Goal: Task Accomplishment & Management: Complete application form

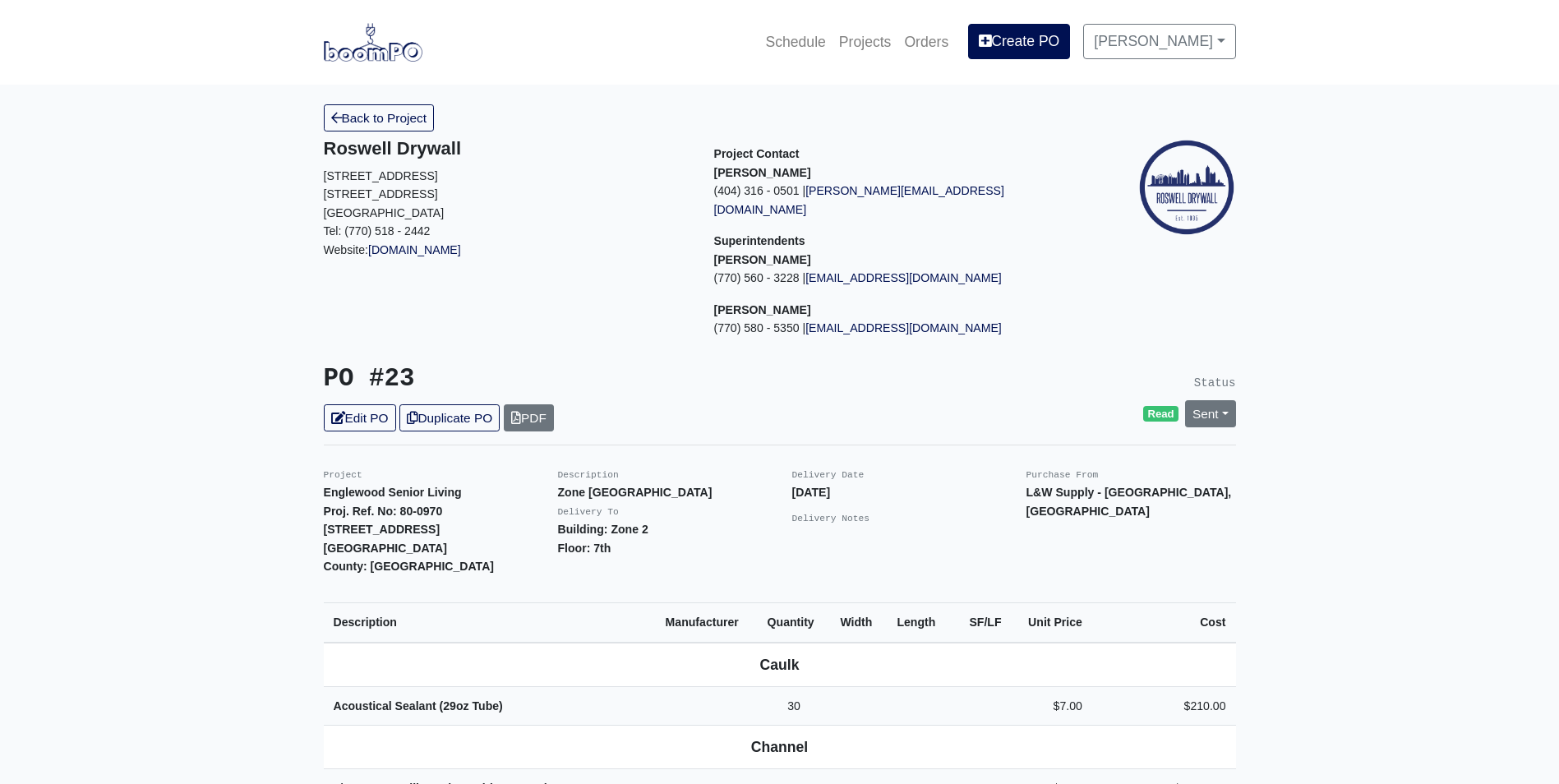
scroll to position [493, 0]
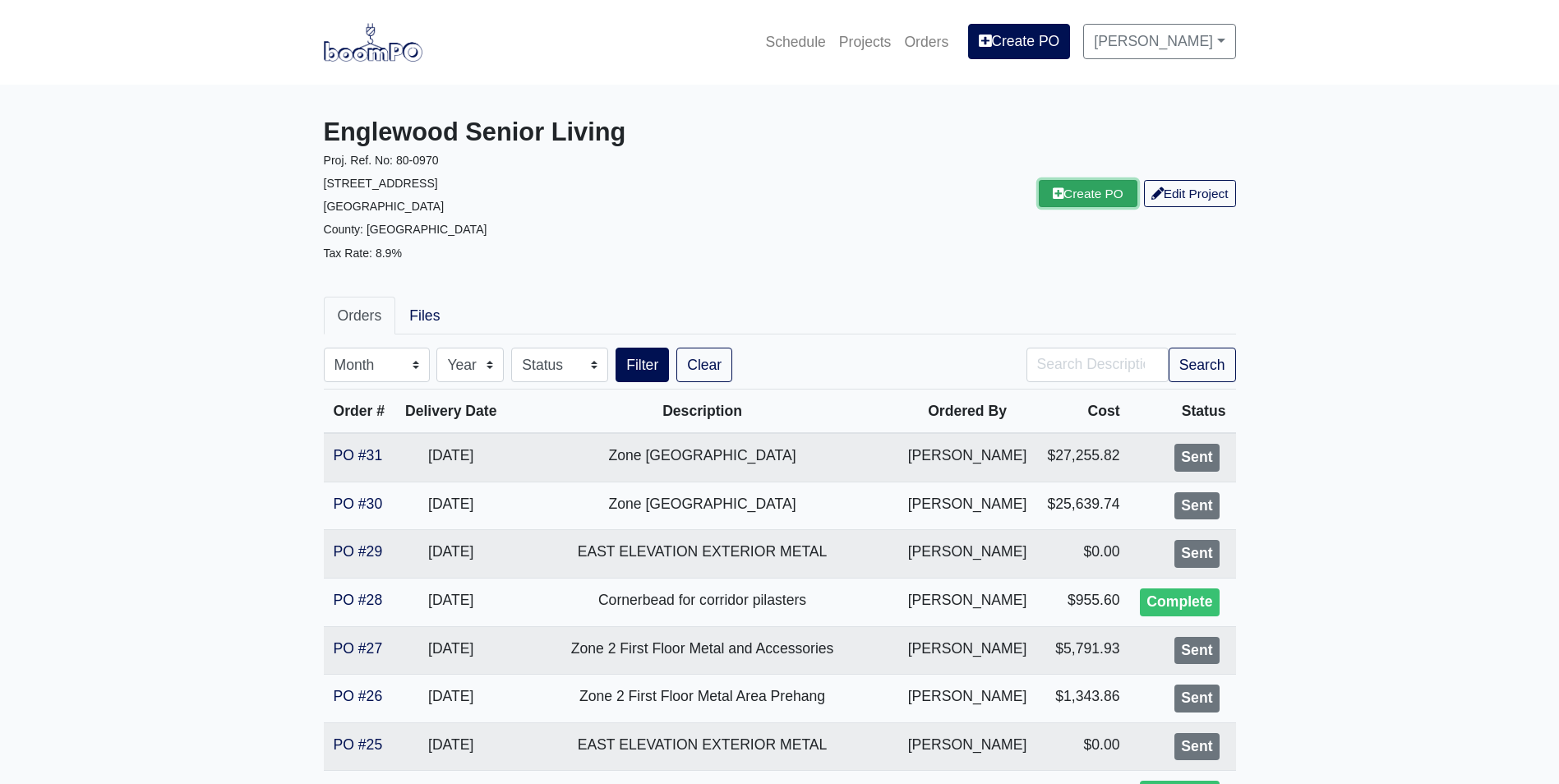
click at [1112, 194] on link "Create PO" at bounding box center [1088, 194] width 99 height 27
click at [1104, 194] on link "Create PO" at bounding box center [1088, 194] width 99 height 27
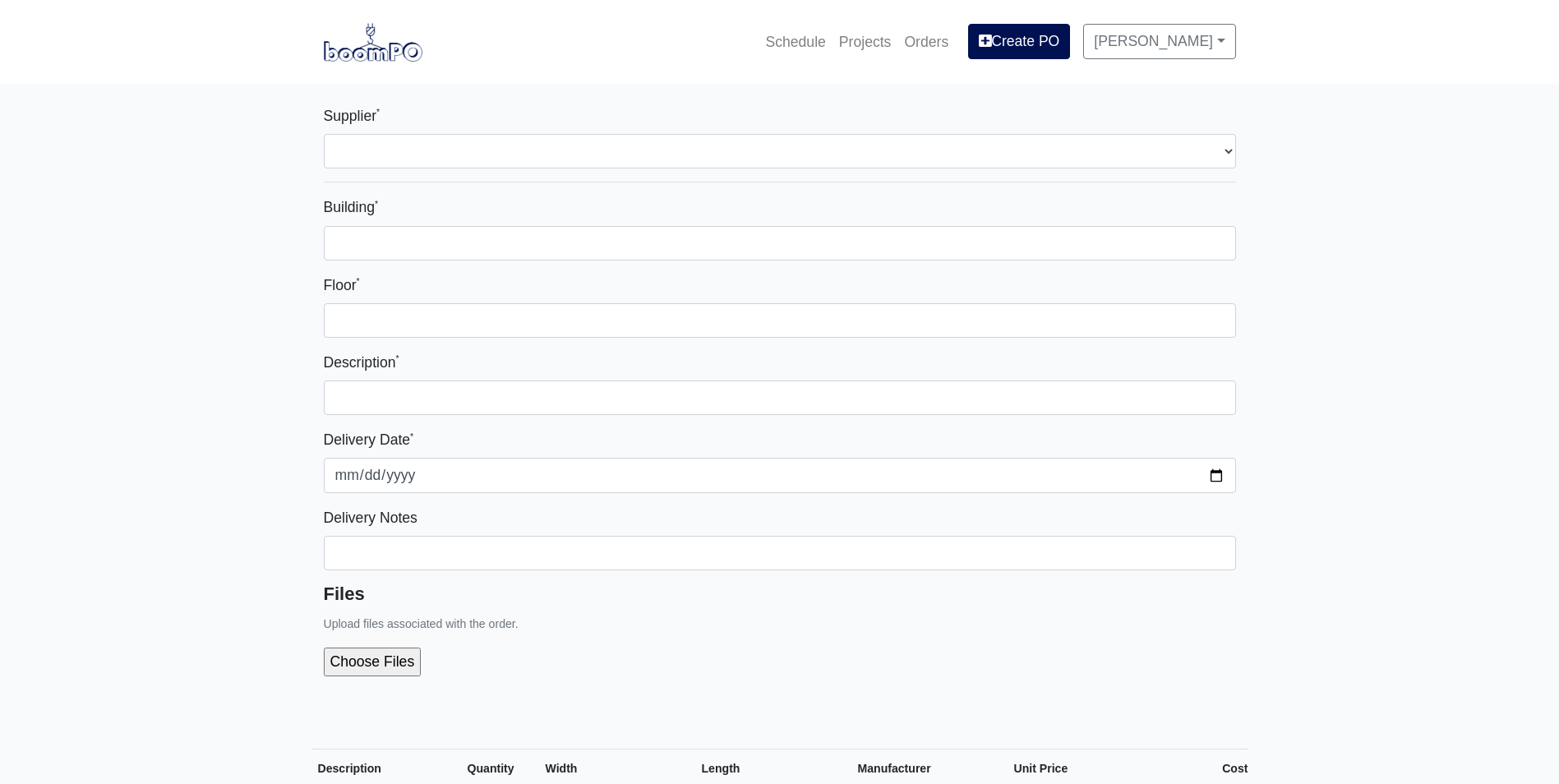
select select
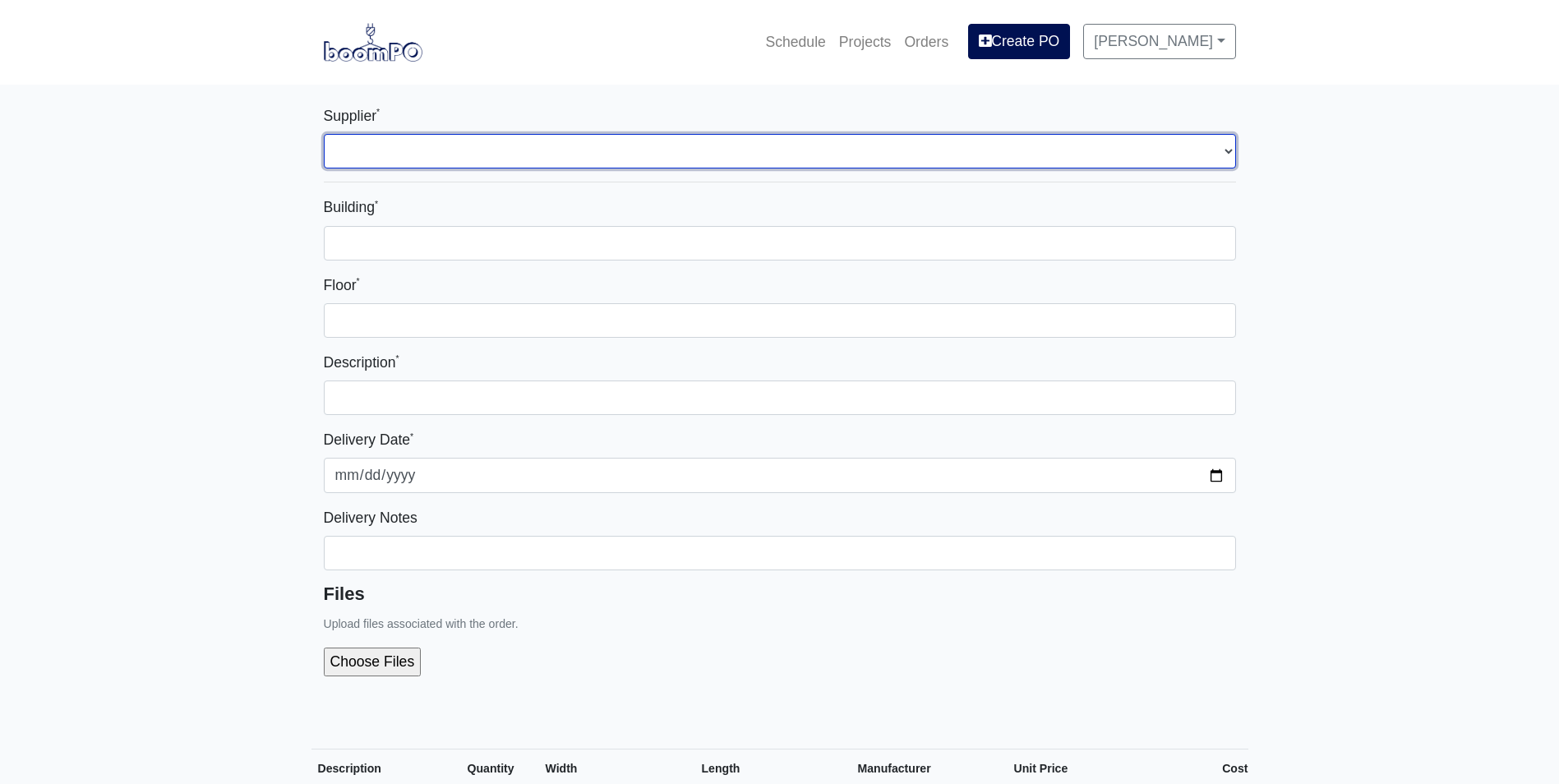
click at [396, 149] on select "Select one... L&W Supply - Mableton, GA" at bounding box center [780, 151] width 912 height 34
select select "1"
click at [324, 134] on select "Select one... L&W Supply - Mableton, GA" at bounding box center [780, 151] width 912 height 34
select select
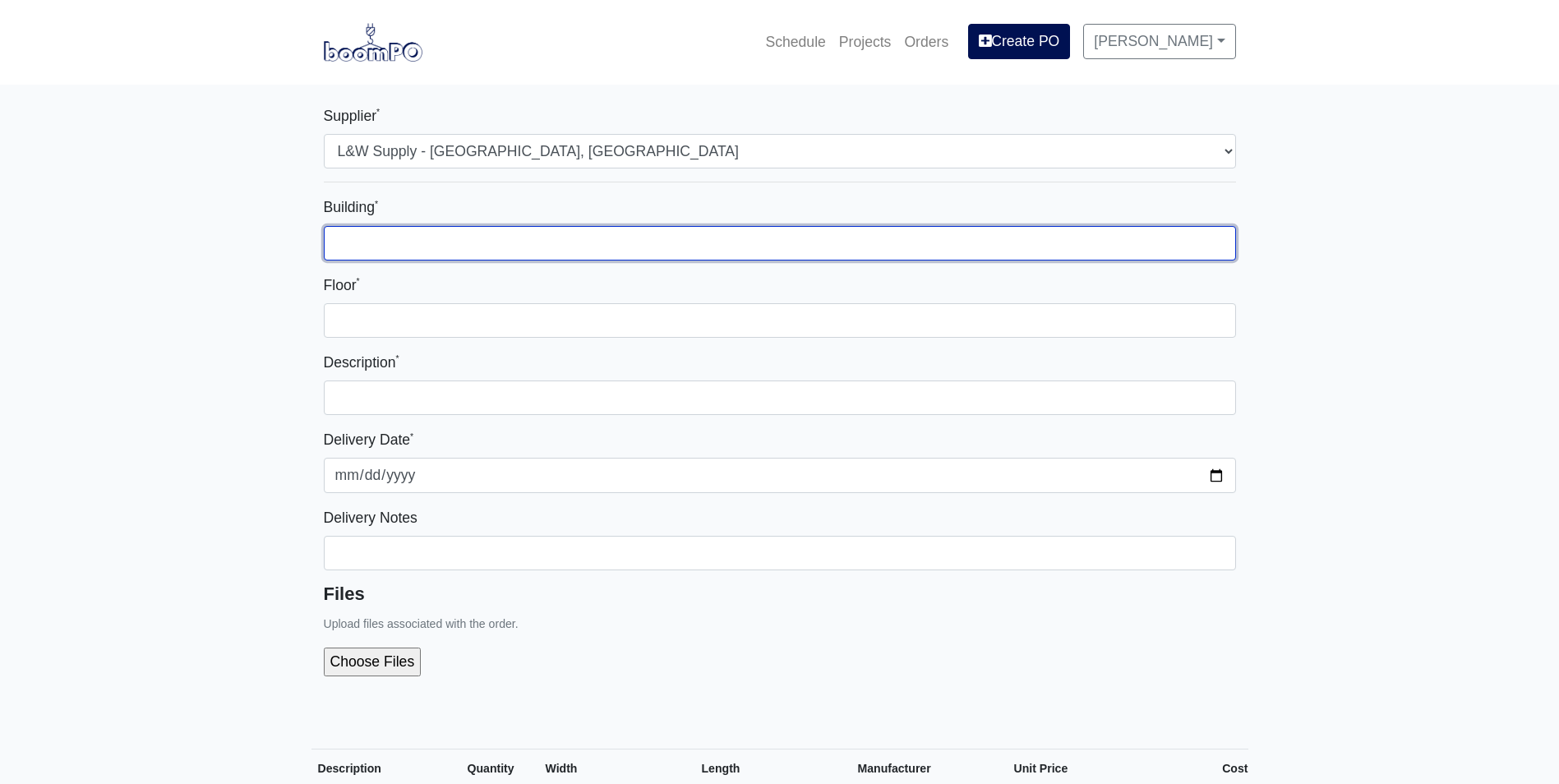
click at [361, 240] on input "Building *" at bounding box center [780, 243] width 912 height 34
type input "Zone 1"
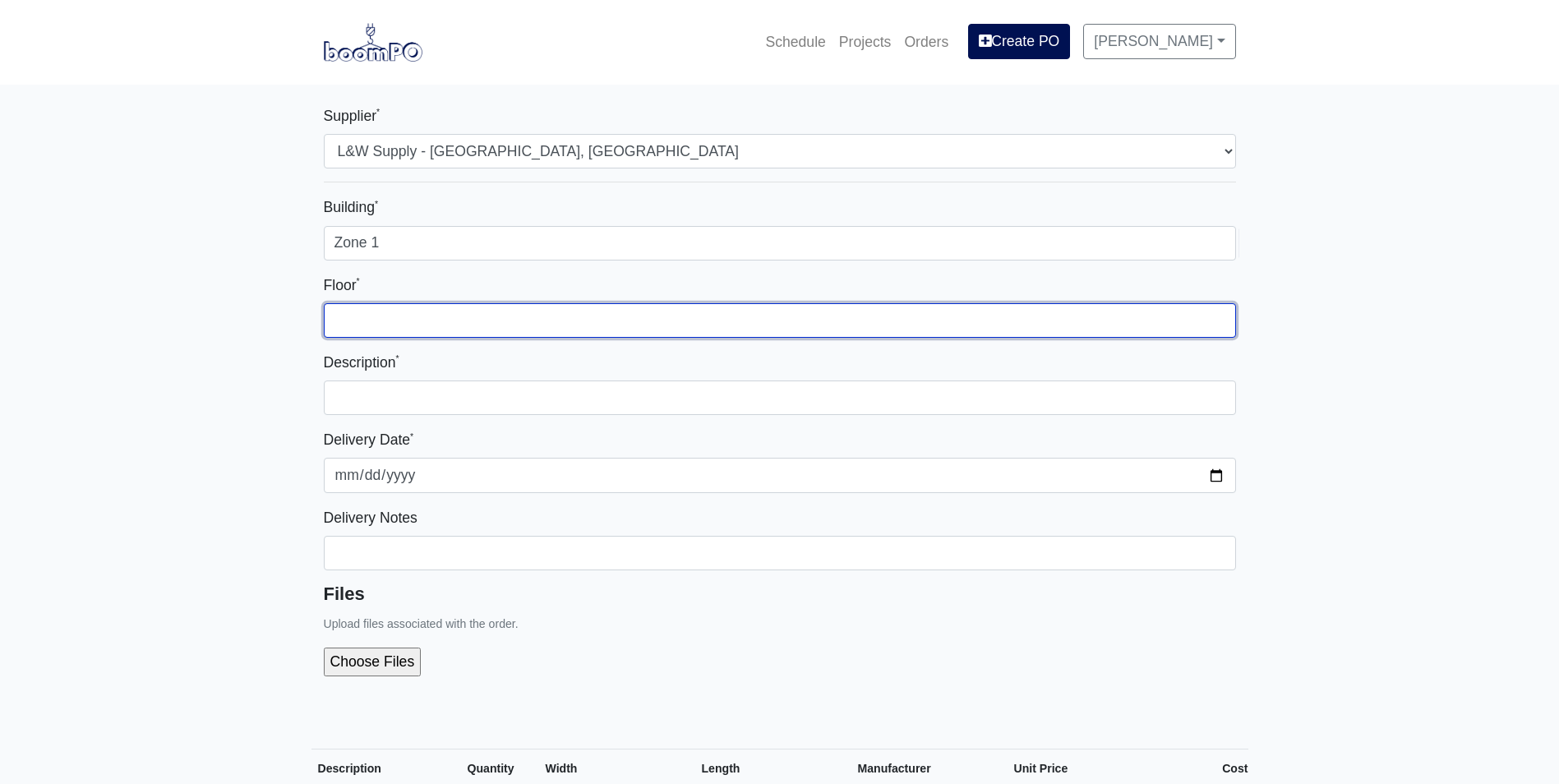
click at [373, 318] on input "Floor *" at bounding box center [780, 320] width 912 height 34
type input "1st"
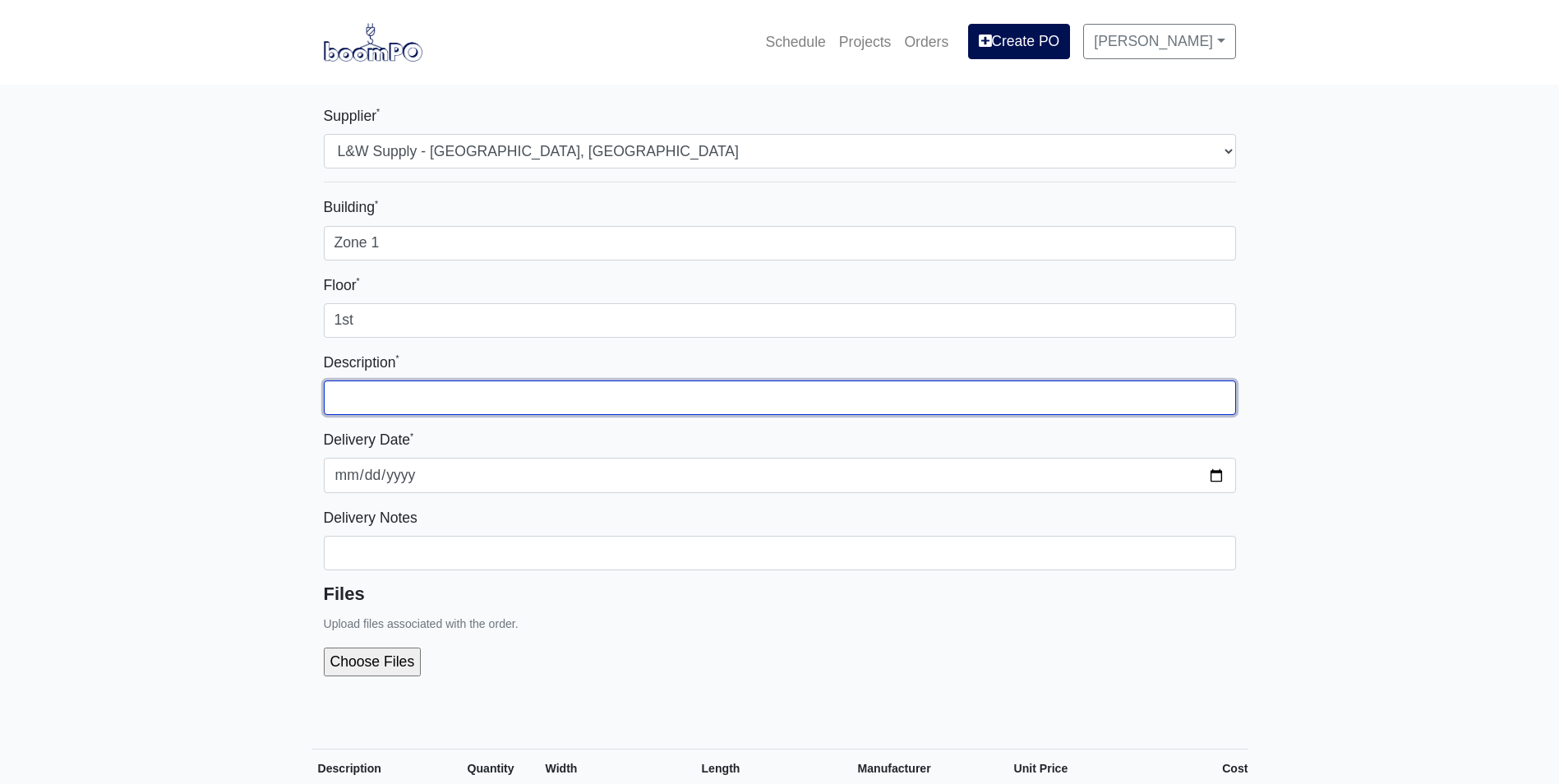
click at [370, 395] on input "text" at bounding box center [780, 398] width 912 height 34
type input "Metal for Exterior SW Elevation and Interior wall at retail AND"
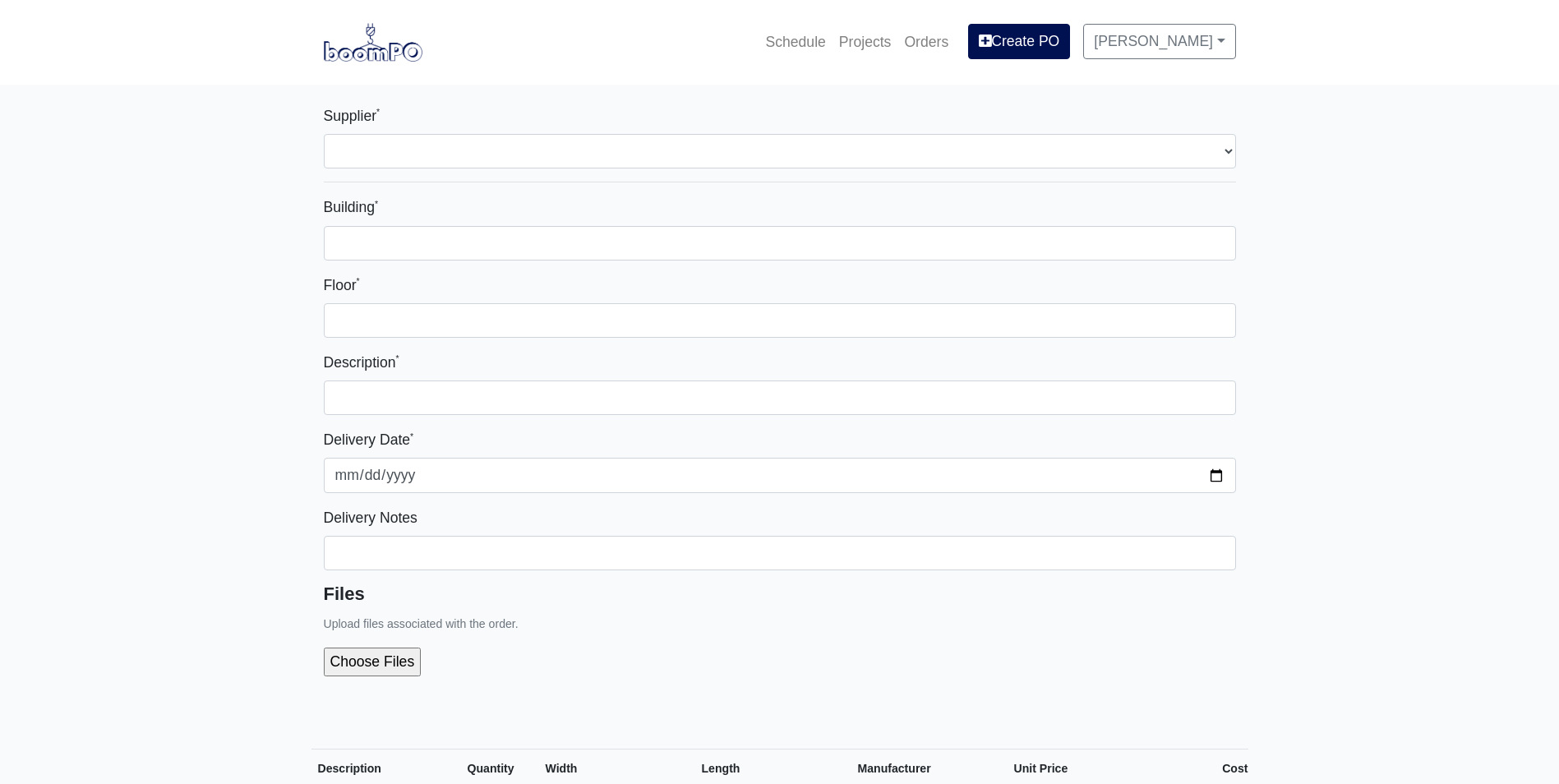
select select
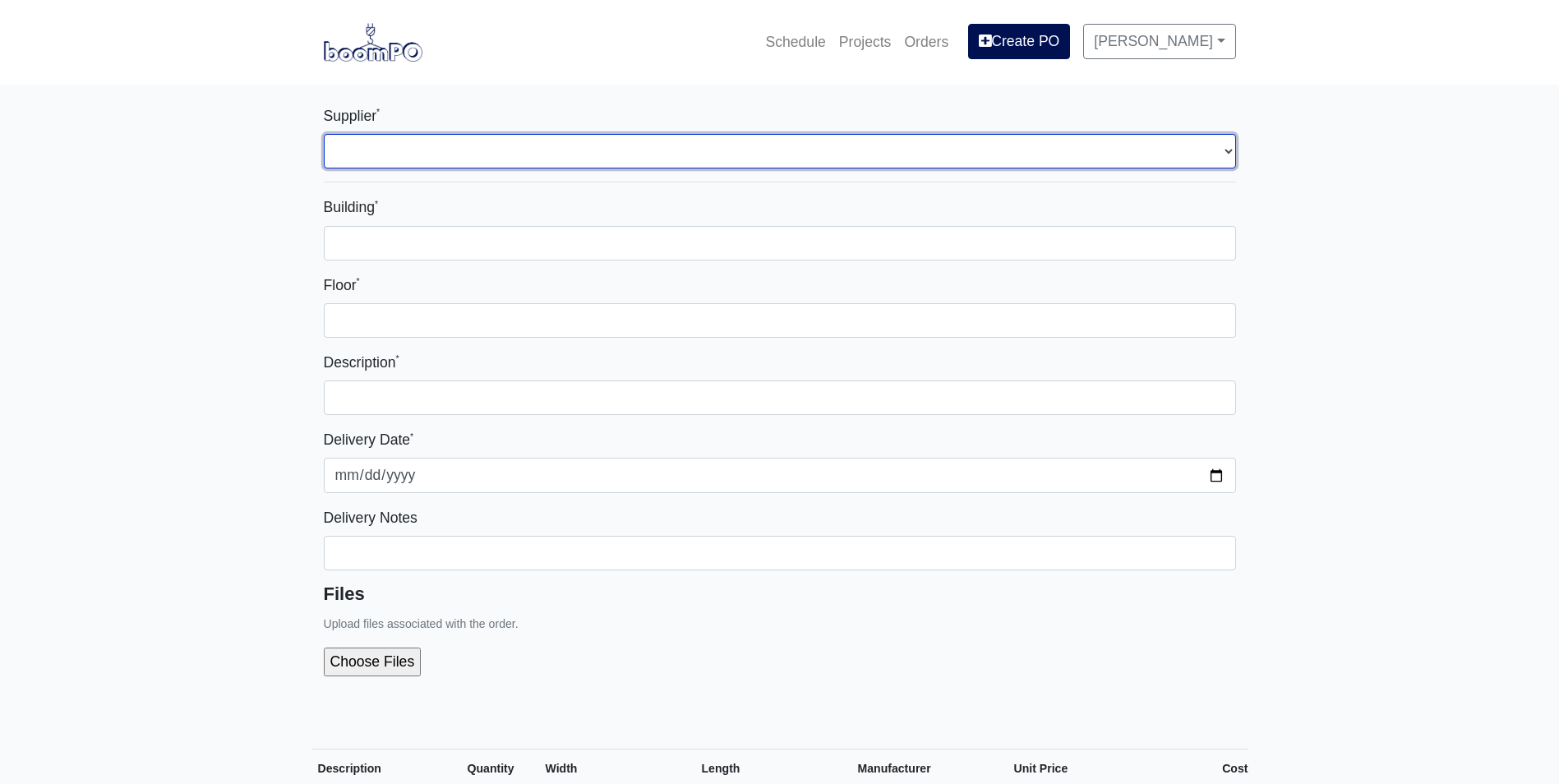
click at [505, 146] on select "Select one... L&W Supply - Mableton, GA" at bounding box center [780, 151] width 912 height 34
select select "1"
click at [324, 134] on select "Select one... L&W Supply - Mableton, GA" at bounding box center [780, 151] width 912 height 34
select select
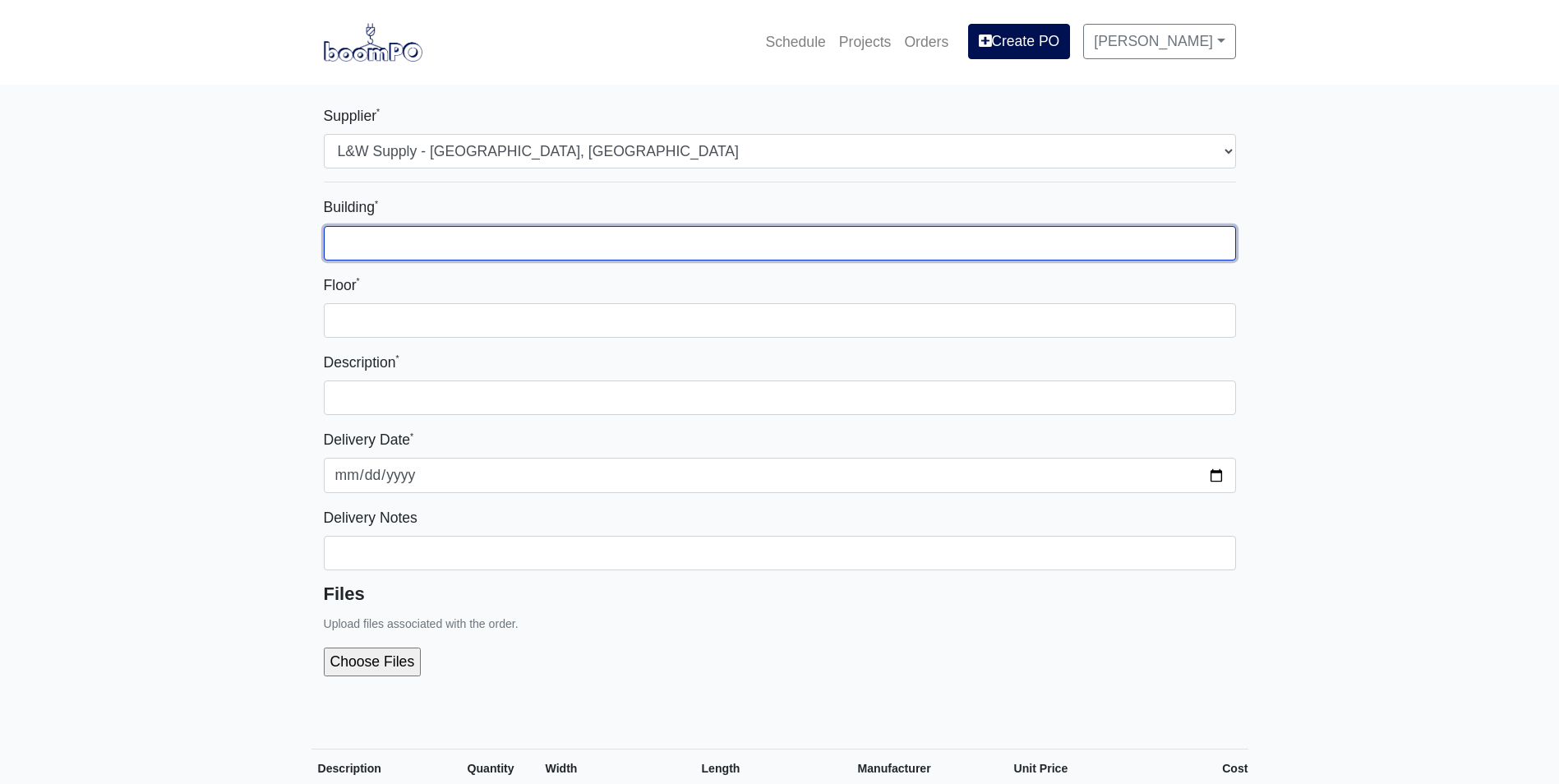
click at [428, 246] on input "Building *" at bounding box center [780, 243] width 912 height 34
type input "Zone 1"
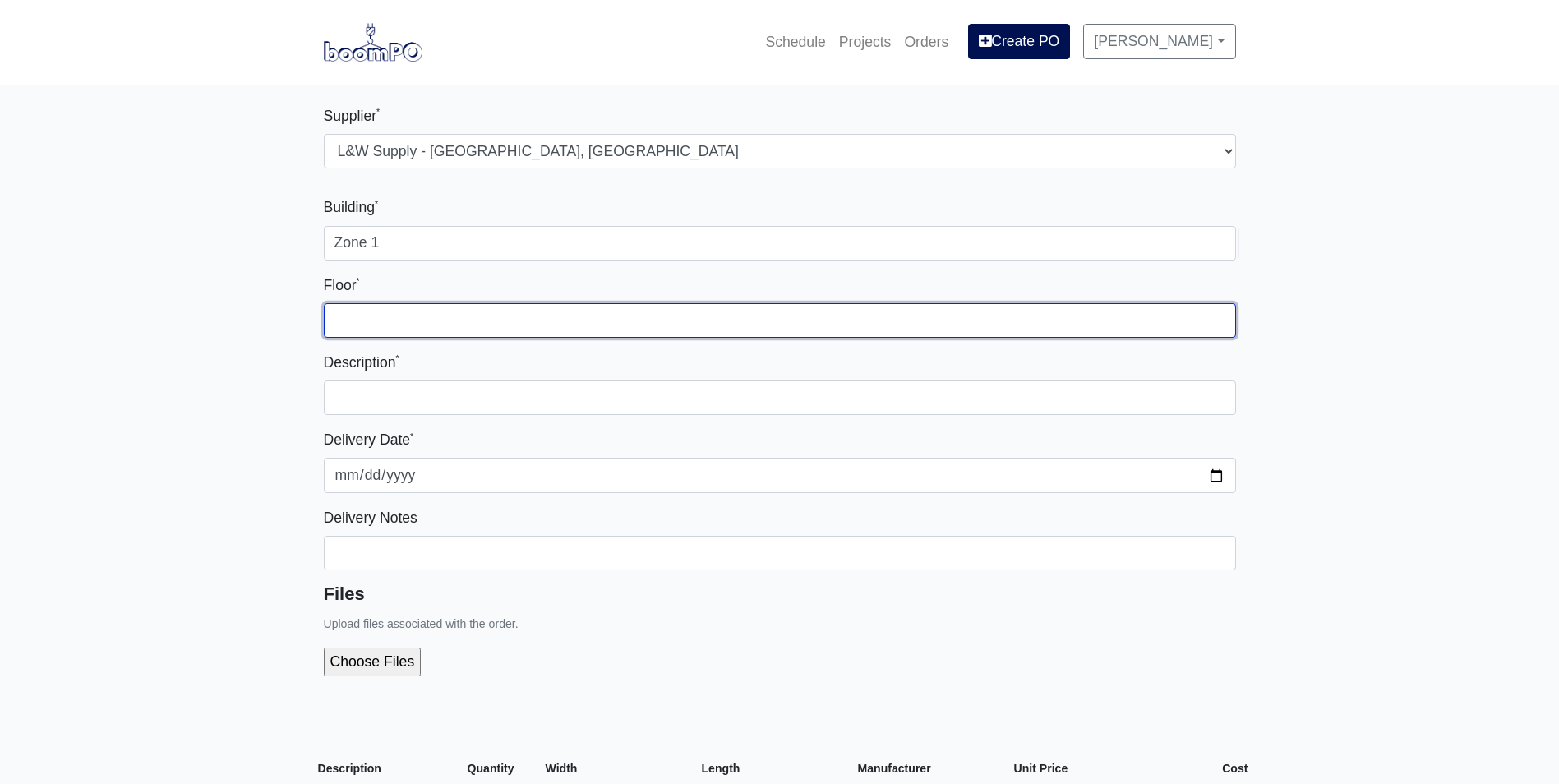
click at [410, 308] on input "Floor *" at bounding box center [780, 320] width 912 height 34
type input "1st"
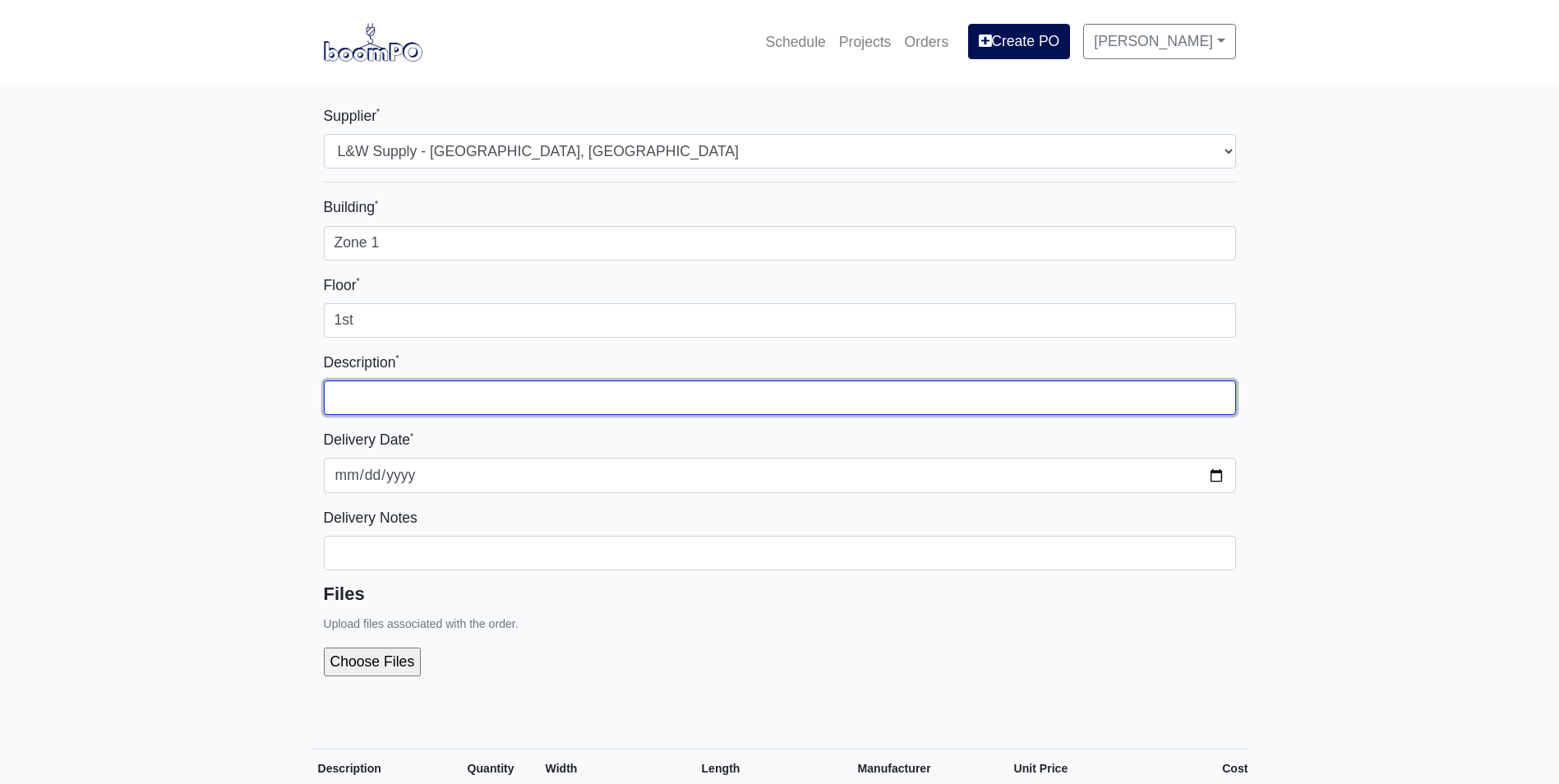
click at [396, 395] on input "text" at bounding box center [780, 398] width 912 height 34
type input "Metal for South Elevation, Ramp Area"
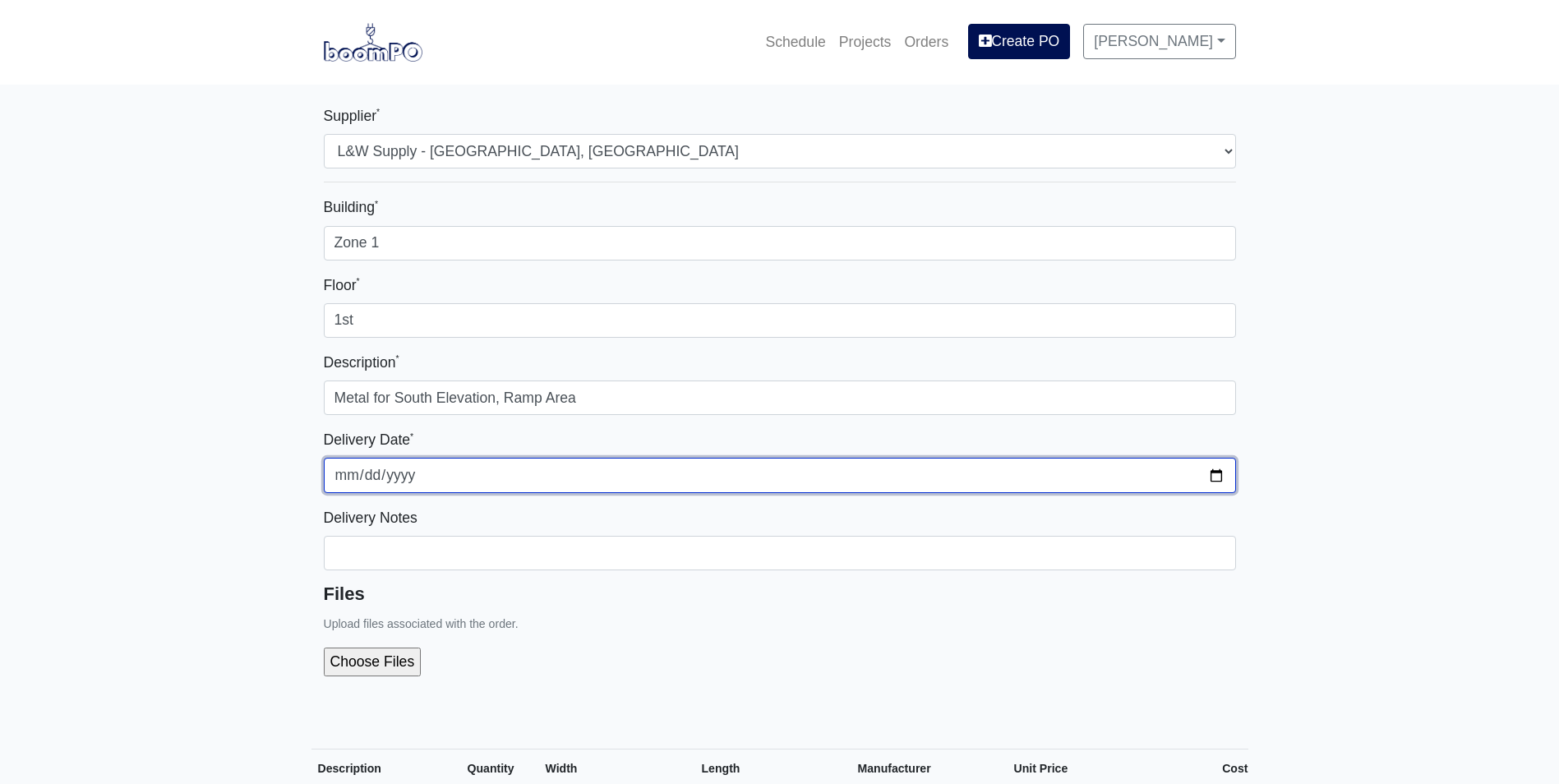
click at [1211, 473] on input "2025-09-22" at bounding box center [780, 474] width 912 height 34
type input "2025-09-23"
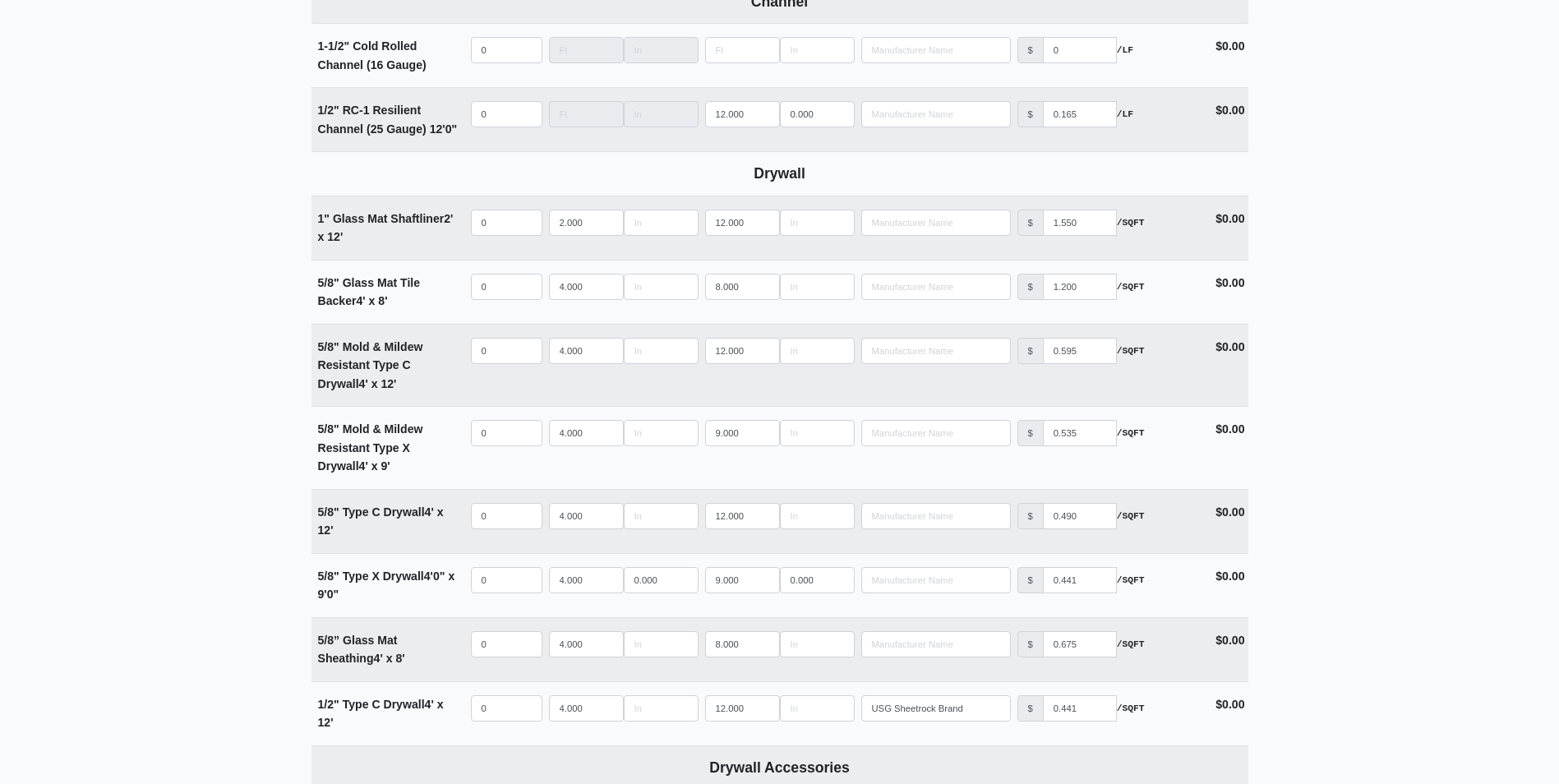
scroll to position [1068, 0]
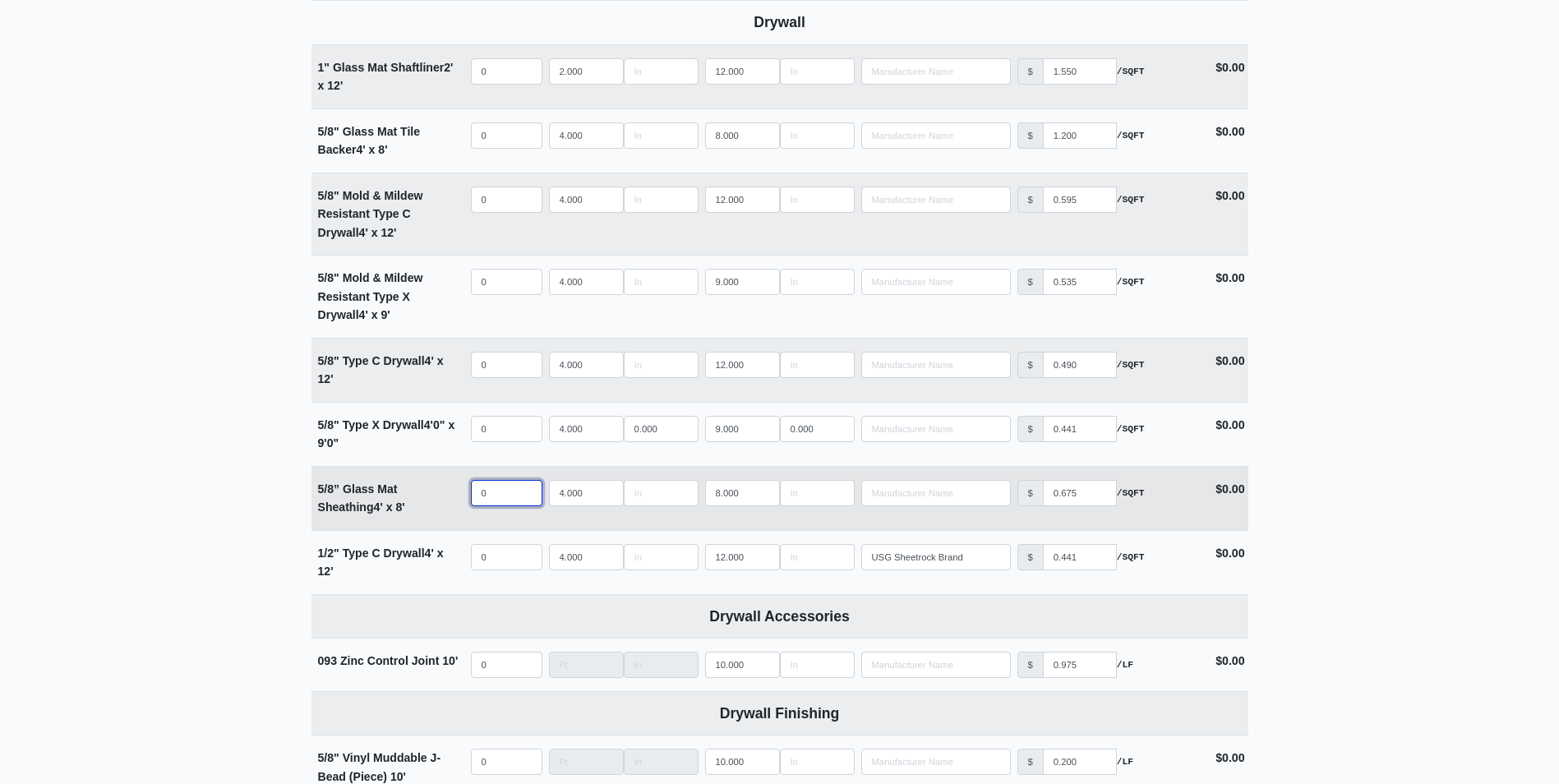
select select
click at [485, 491] on input "quantity" at bounding box center [506, 492] width 71 height 26
type input "5"
select select
type input "50"
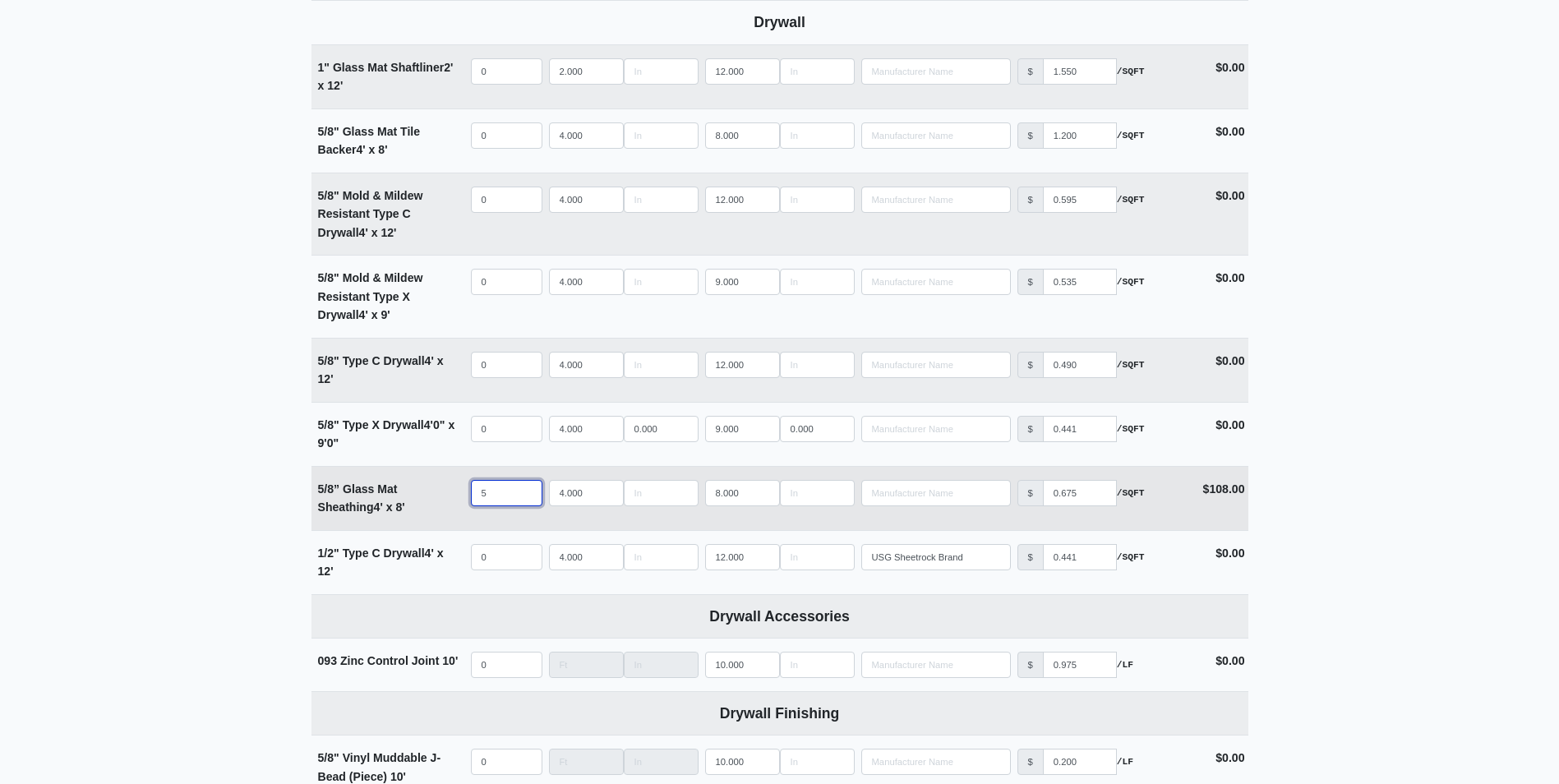
select select
type input "50"
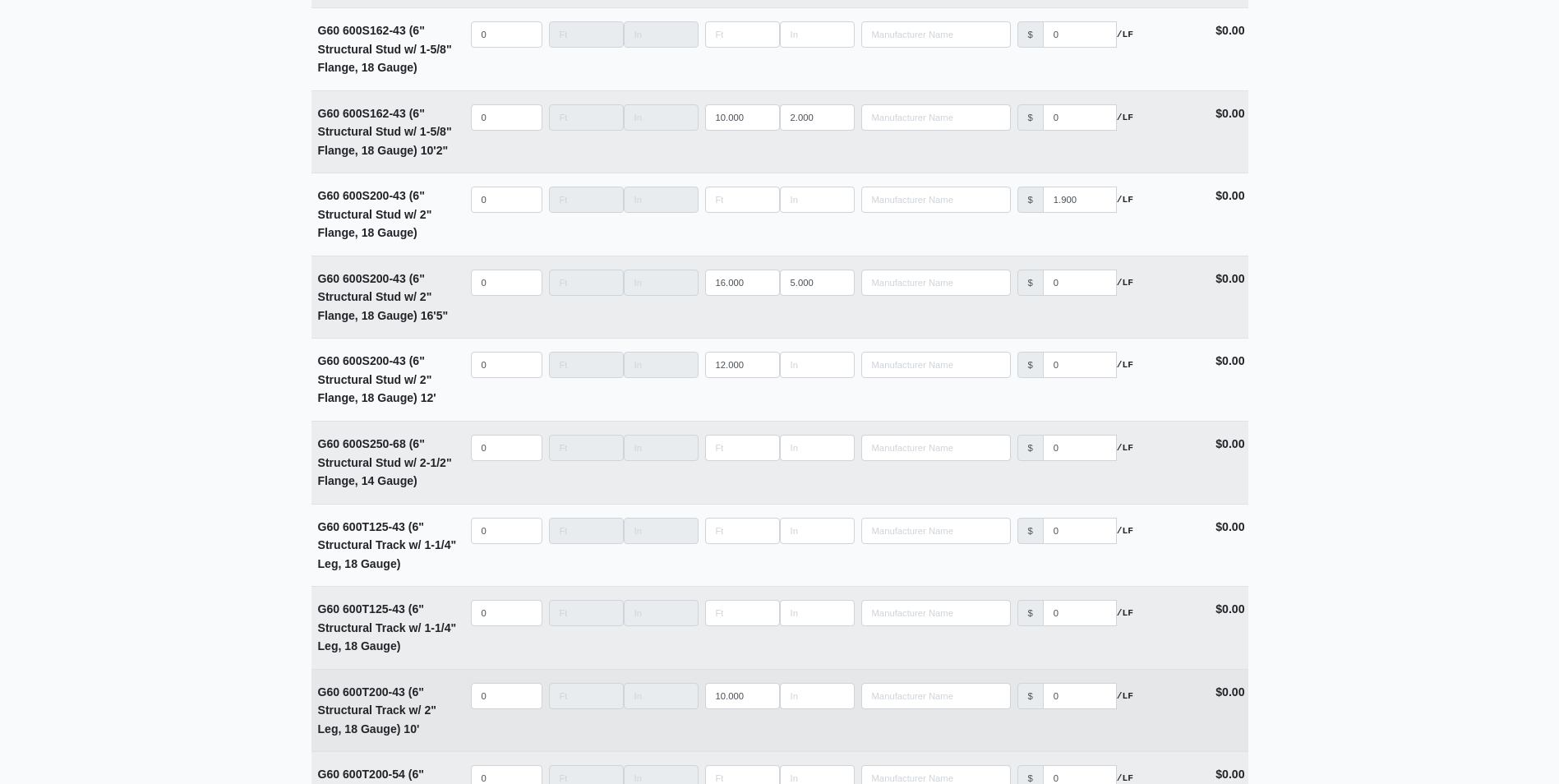
scroll to position [3369, 0]
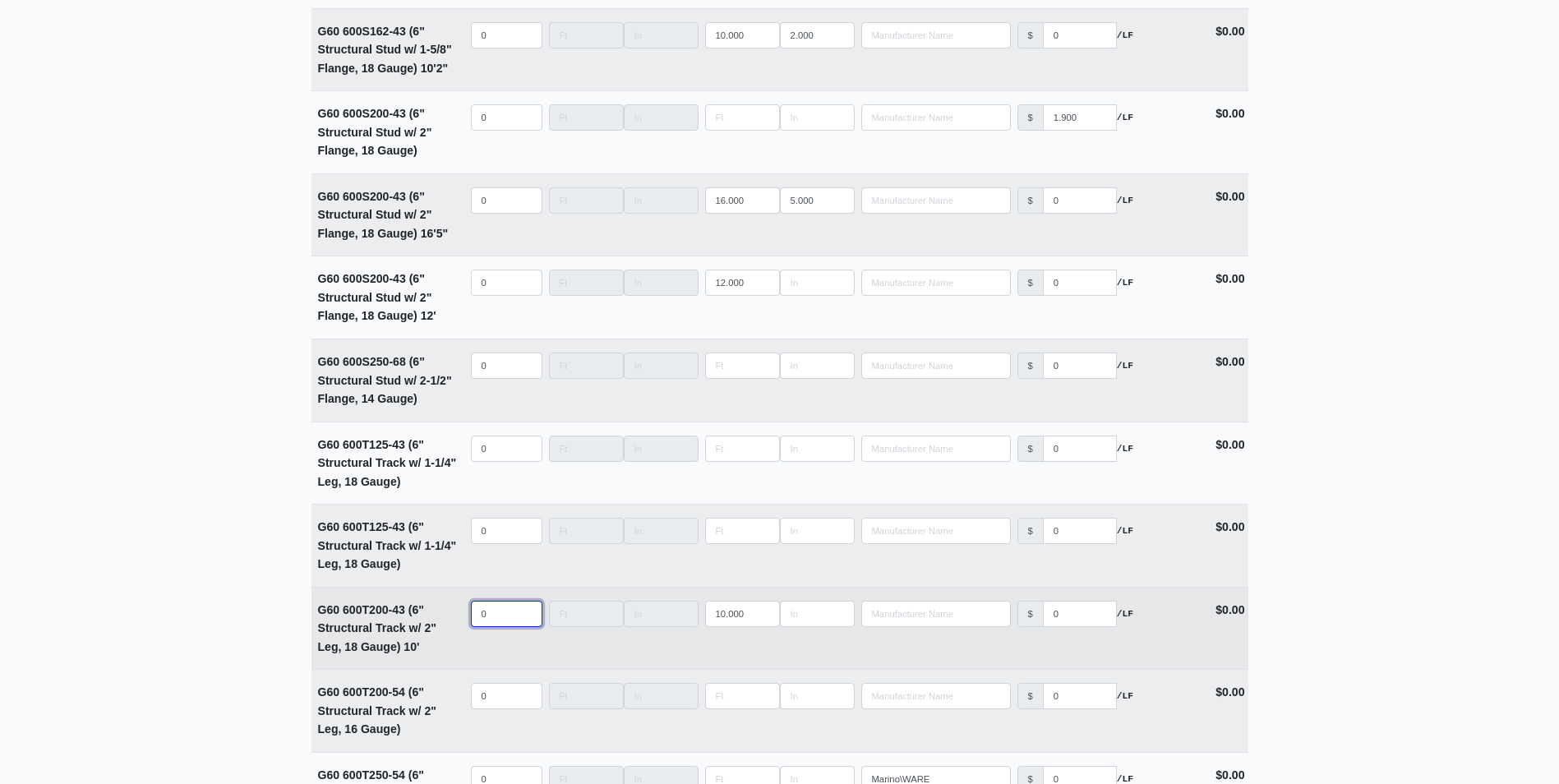
select select
click at [485, 625] on input "quantity" at bounding box center [506, 613] width 71 height 26
type input "40"
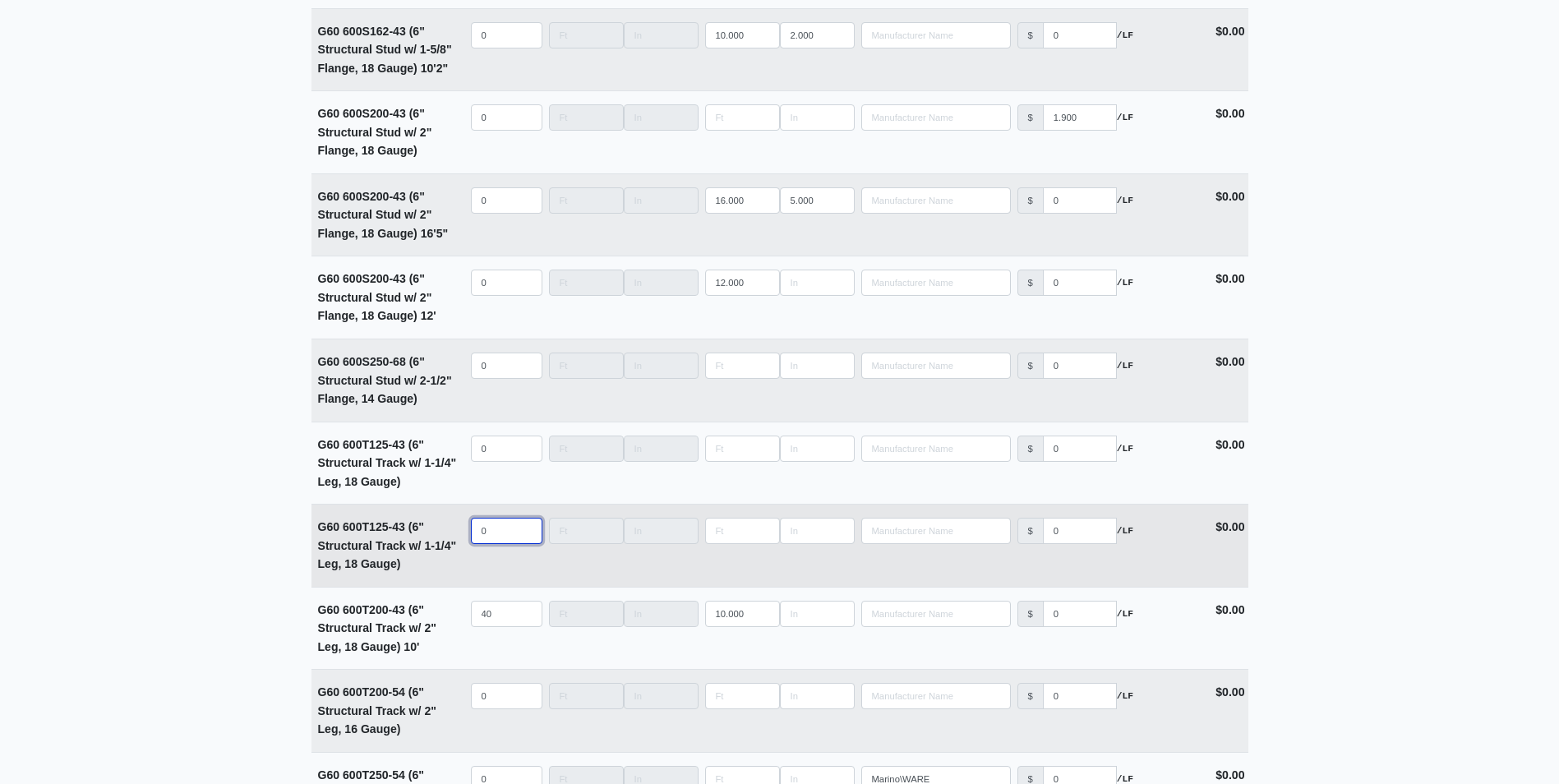
select select
click at [495, 537] on input "quantity" at bounding box center [506, 530] width 71 height 26
type input "40"
type input "10"
drag, startPoint x: 491, startPoint y: 539, endPoint x: 428, endPoint y: 534, distance: 63.2
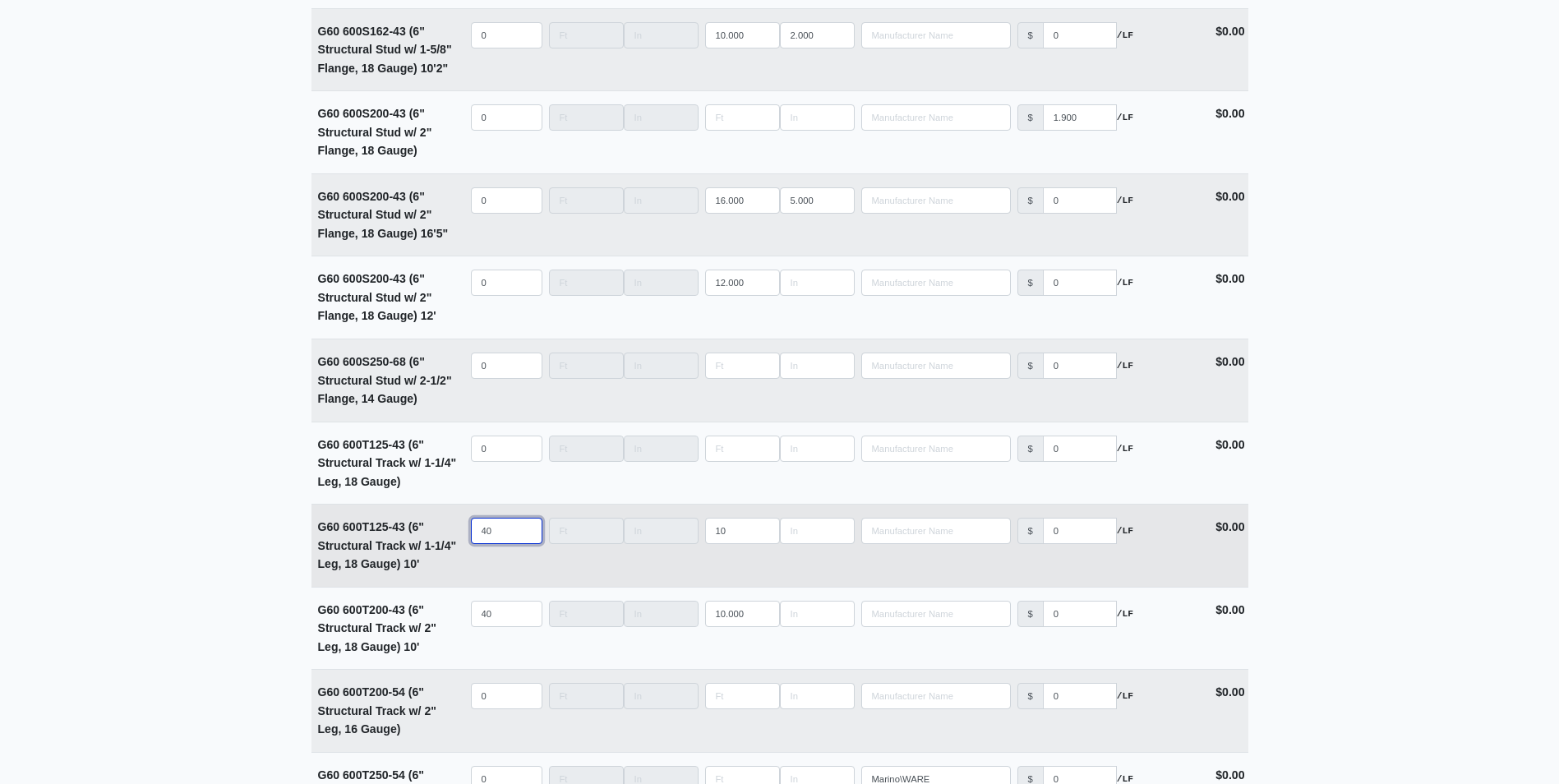
click at [432, 535] on tr "G60 600T125-43 (6" Structural Track w/ 1-1/4" Leg, 18 Gauge) 10' Qty 40 Width L…" at bounding box center [780, 545] width 937 height 83
type input "48"
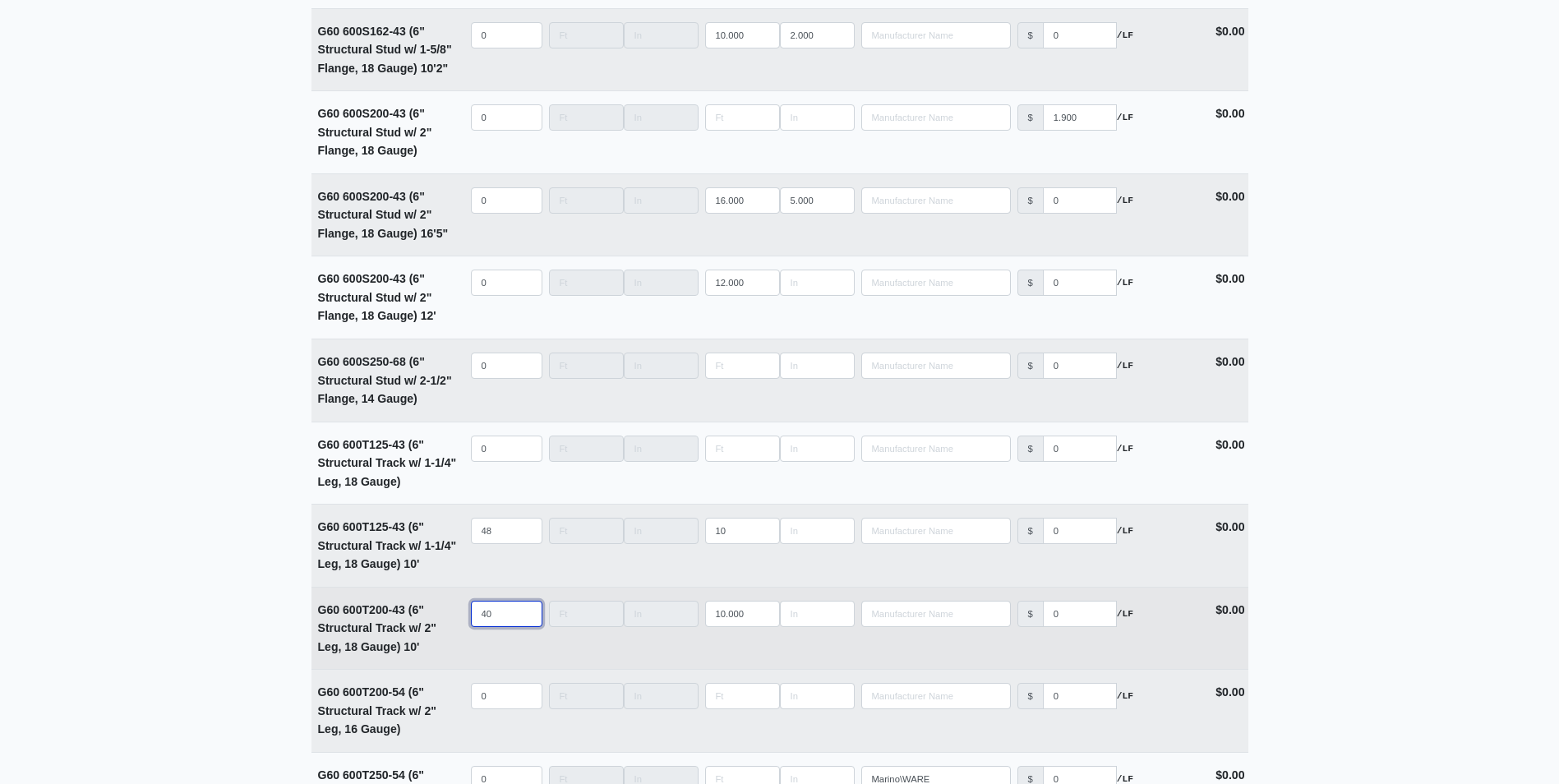
drag, startPoint x: 496, startPoint y: 612, endPoint x: 466, endPoint y: 615, distance: 30.1
click at [471, 615] on input "40" at bounding box center [506, 613] width 71 height 26
type input "4"
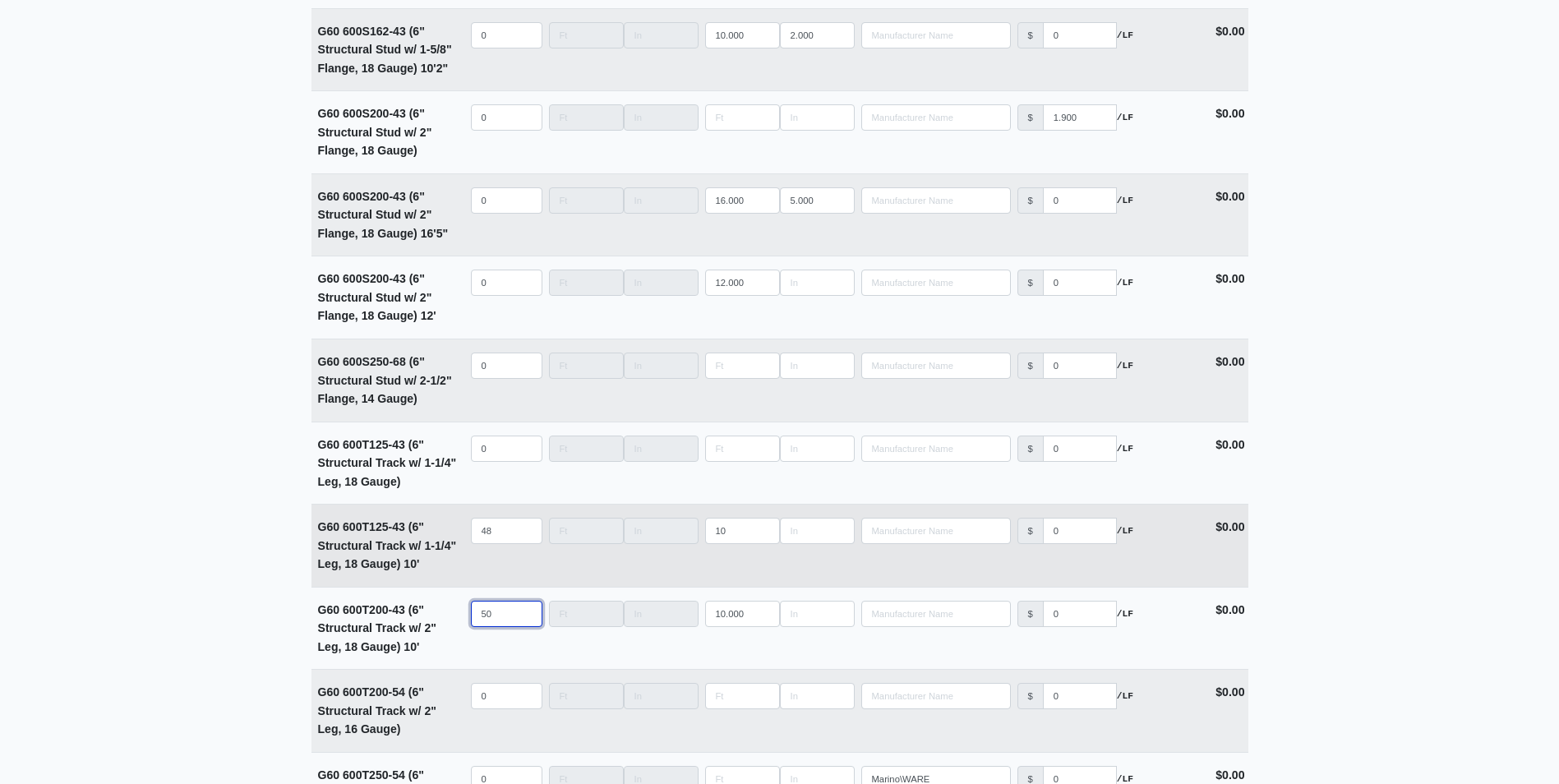
type input "50"
drag, startPoint x: 494, startPoint y: 536, endPoint x: 470, endPoint y: 538, distance: 24.1
click at [471, 538] on input "48" at bounding box center [506, 530] width 71 height 26
type input "50"
select select
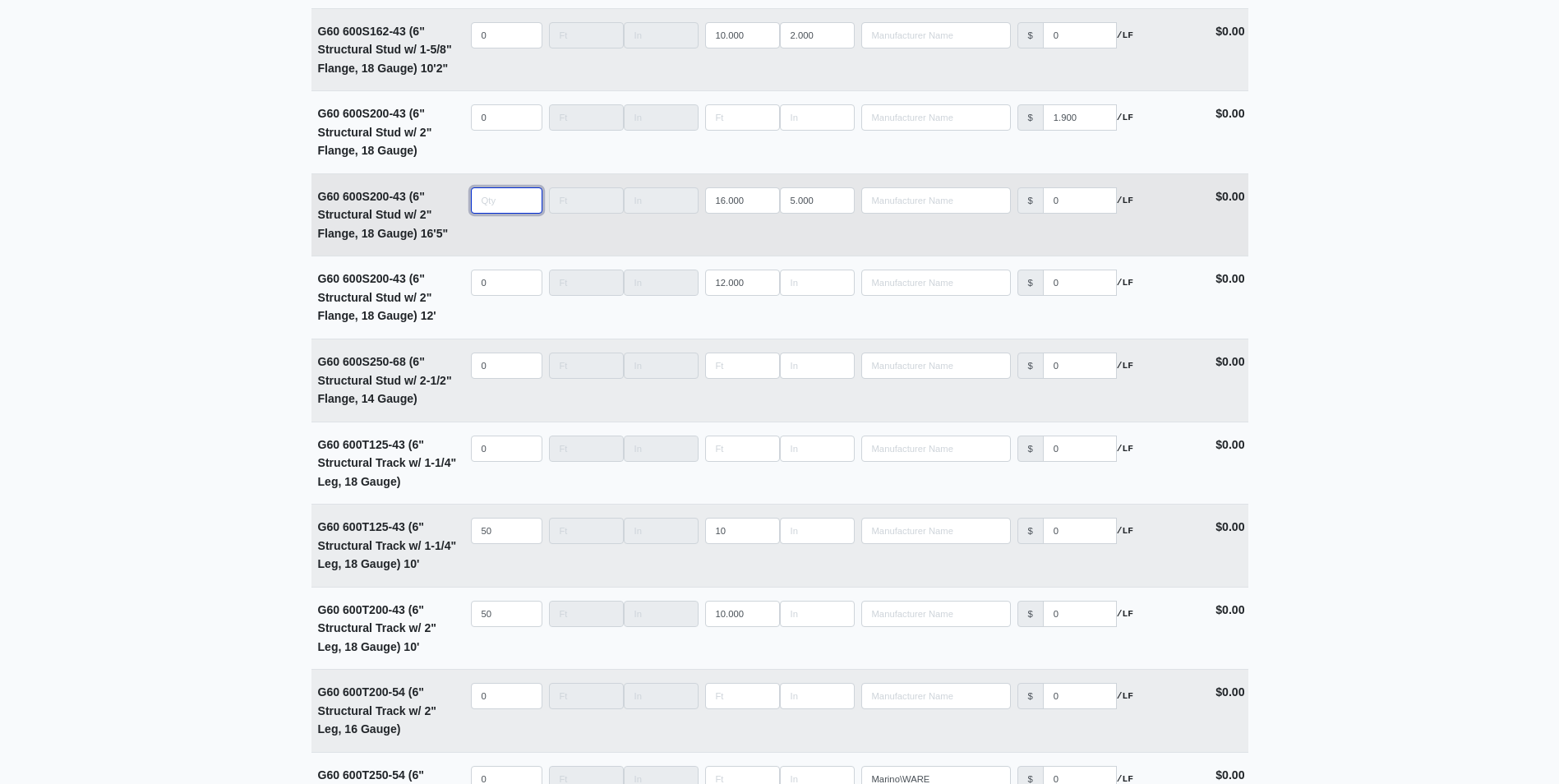
click at [480, 213] on input "quantity" at bounding box center [506, 200] width 71 height 26
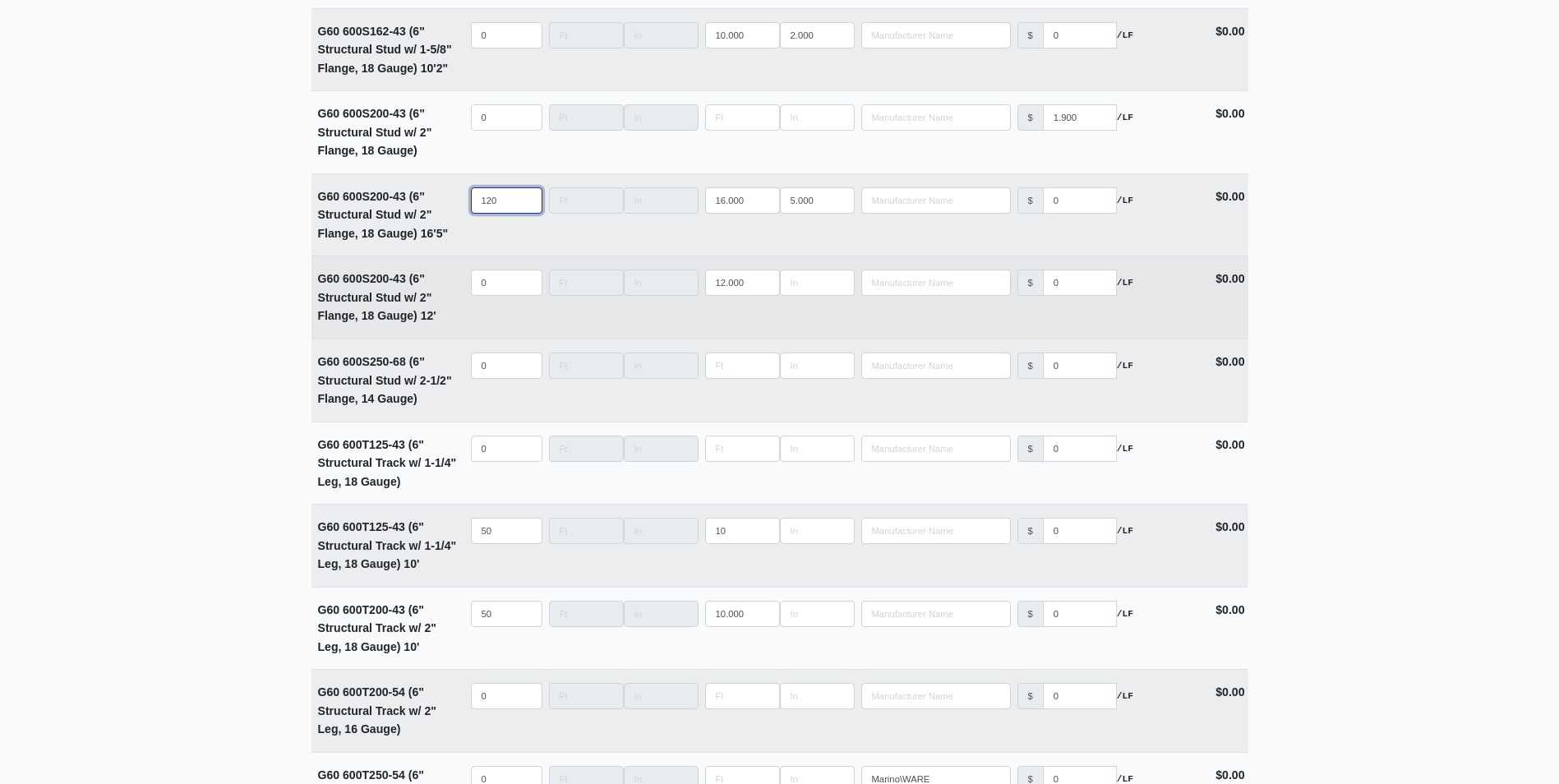
type input "120"
type input "8"
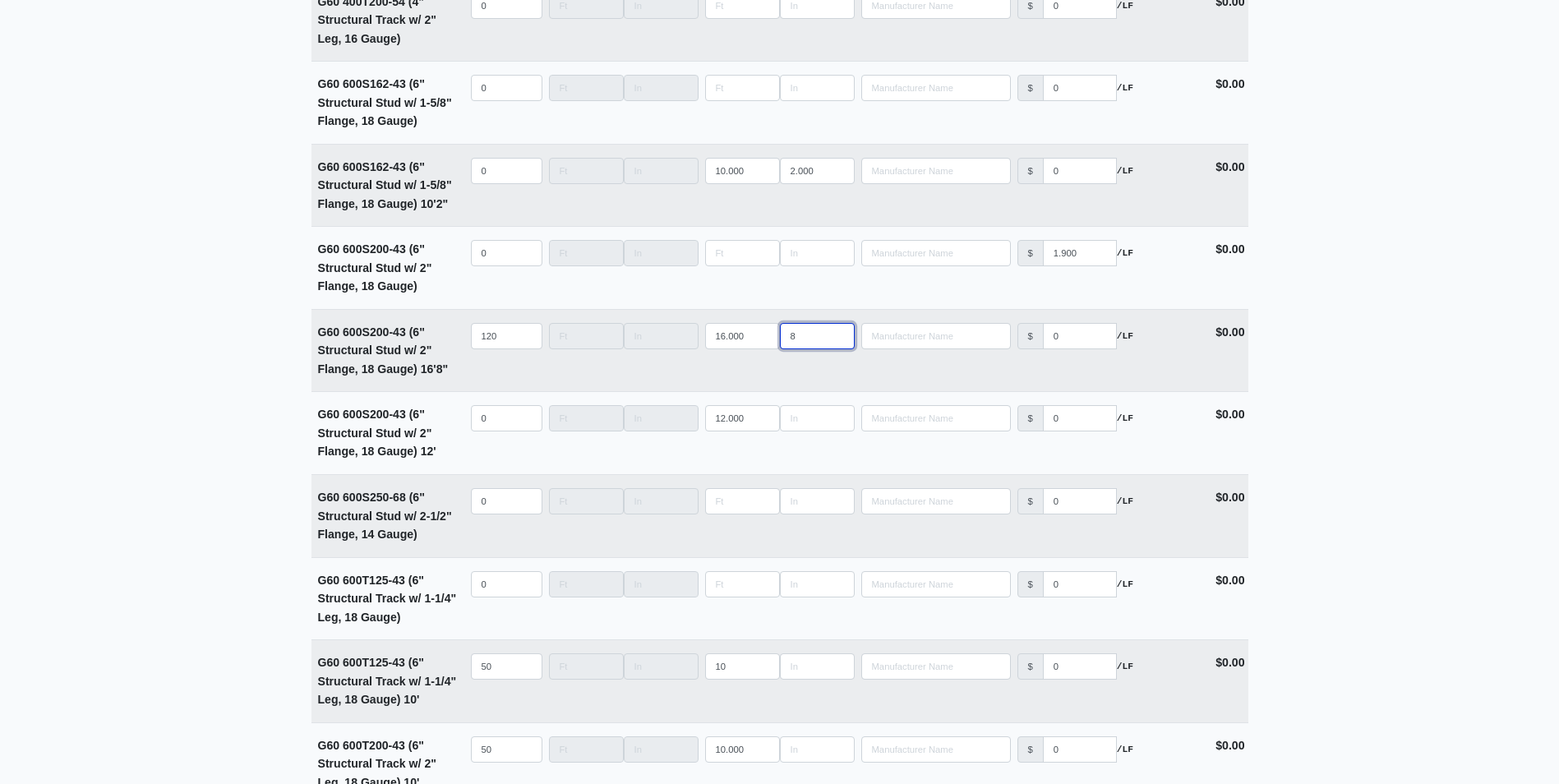
scroll to position [3204, 0]
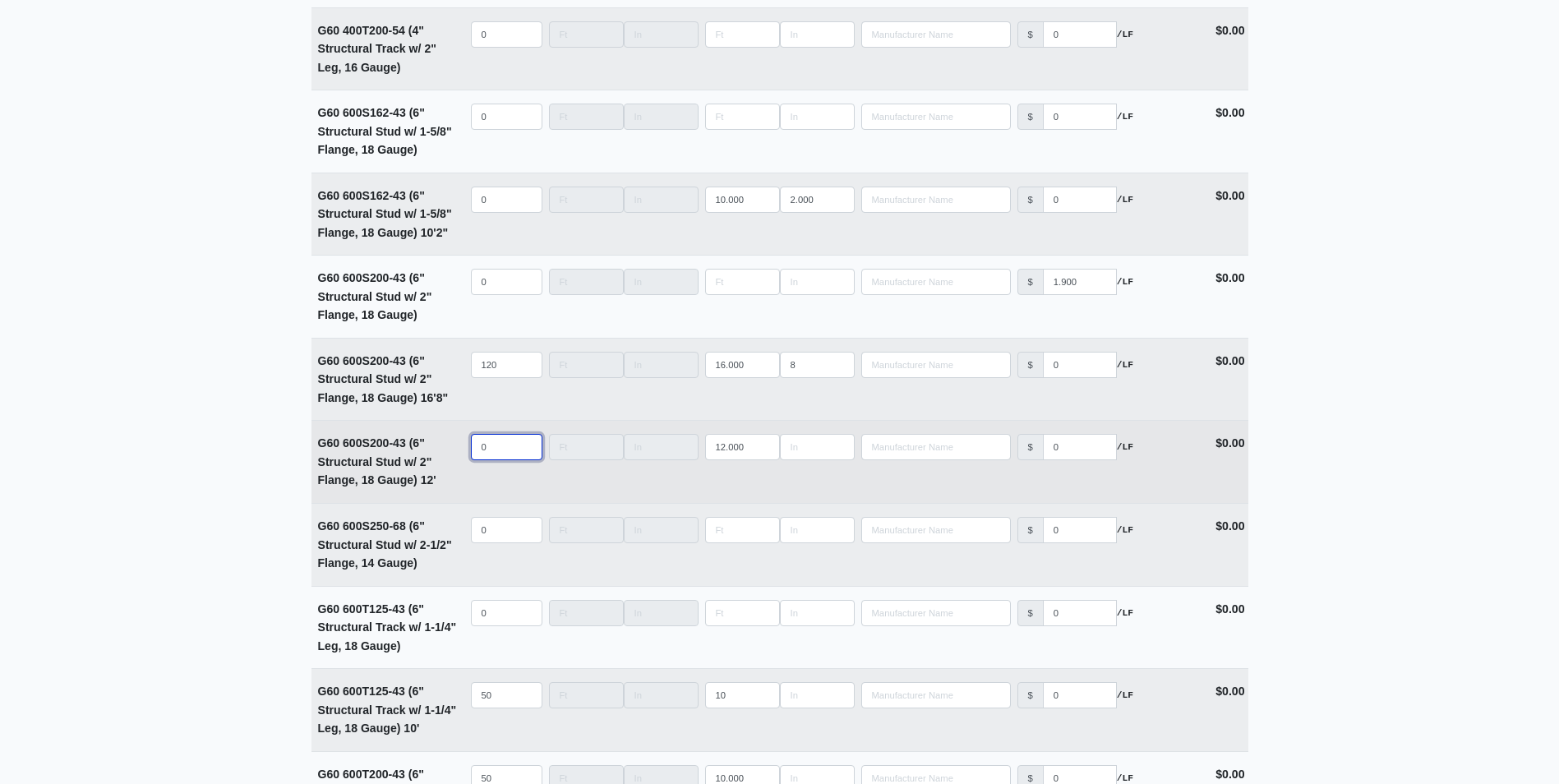
select select
drag, startPoint x: 495, startPoint y: 454, endPoint x: 353, endPoint y: 447, distance: 142.2
click at [356, 448] on tr "G60 600S200-43 (6" Structural Stud w/ 2" Flange, 18 Gauge) 12' Qty Width Length…" at bounding box center [780, 461] width 937 height 83
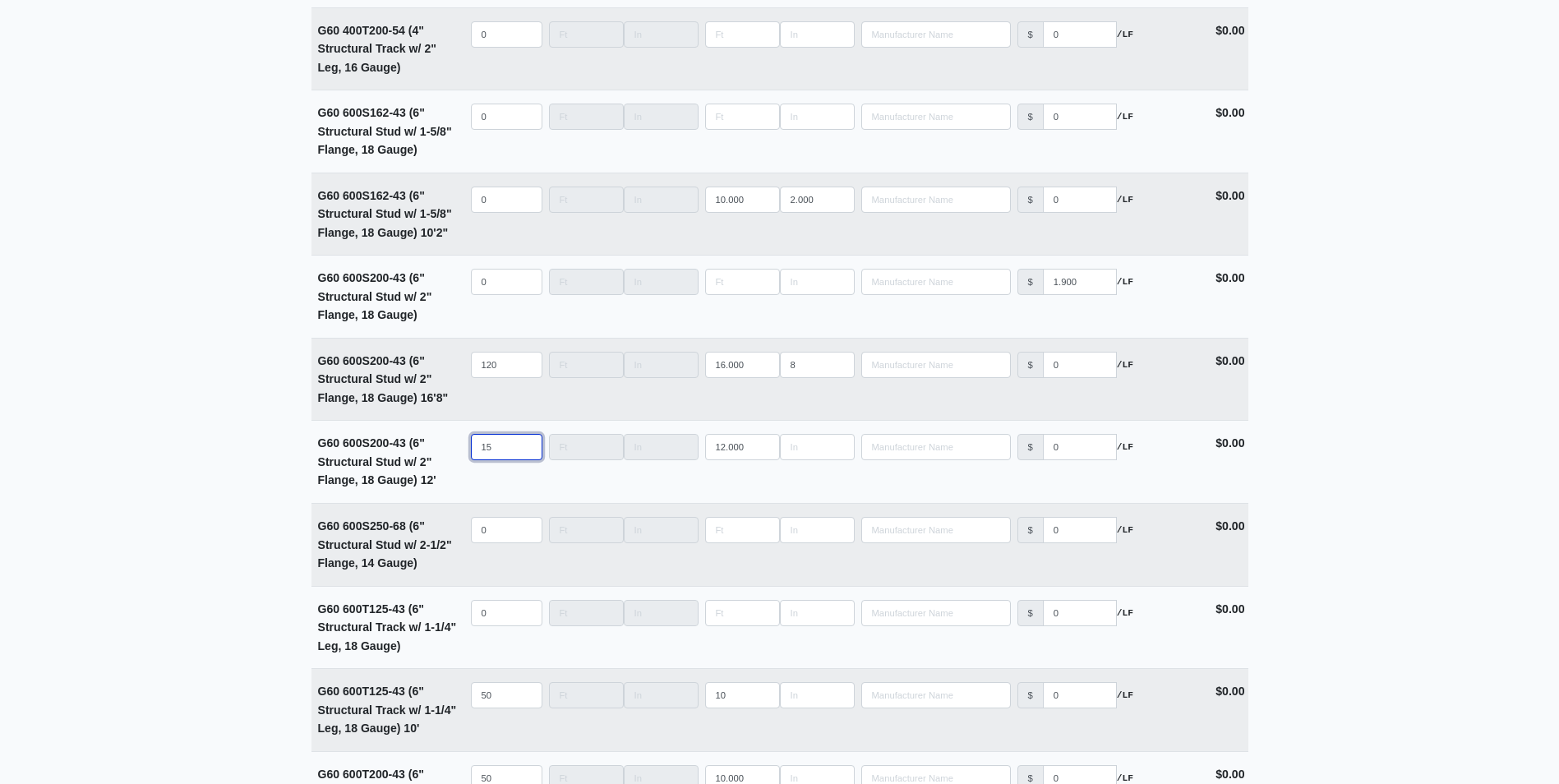
type input "15"
type input "24"
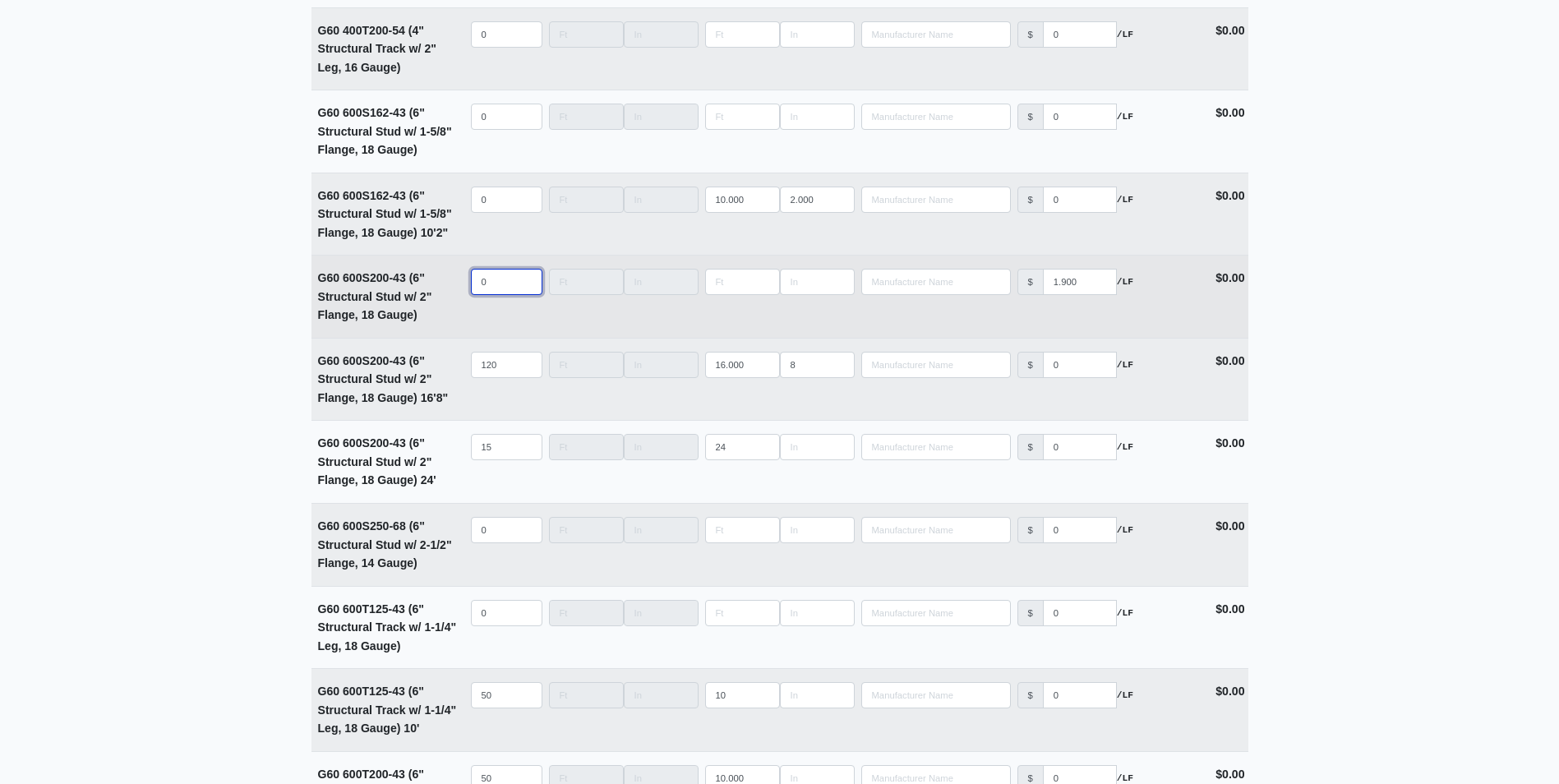
select select
click at [494, 295] on input "quantity" at bounding box center [506, 281] width 71 height 26
type input "20"
type input "1"
select select
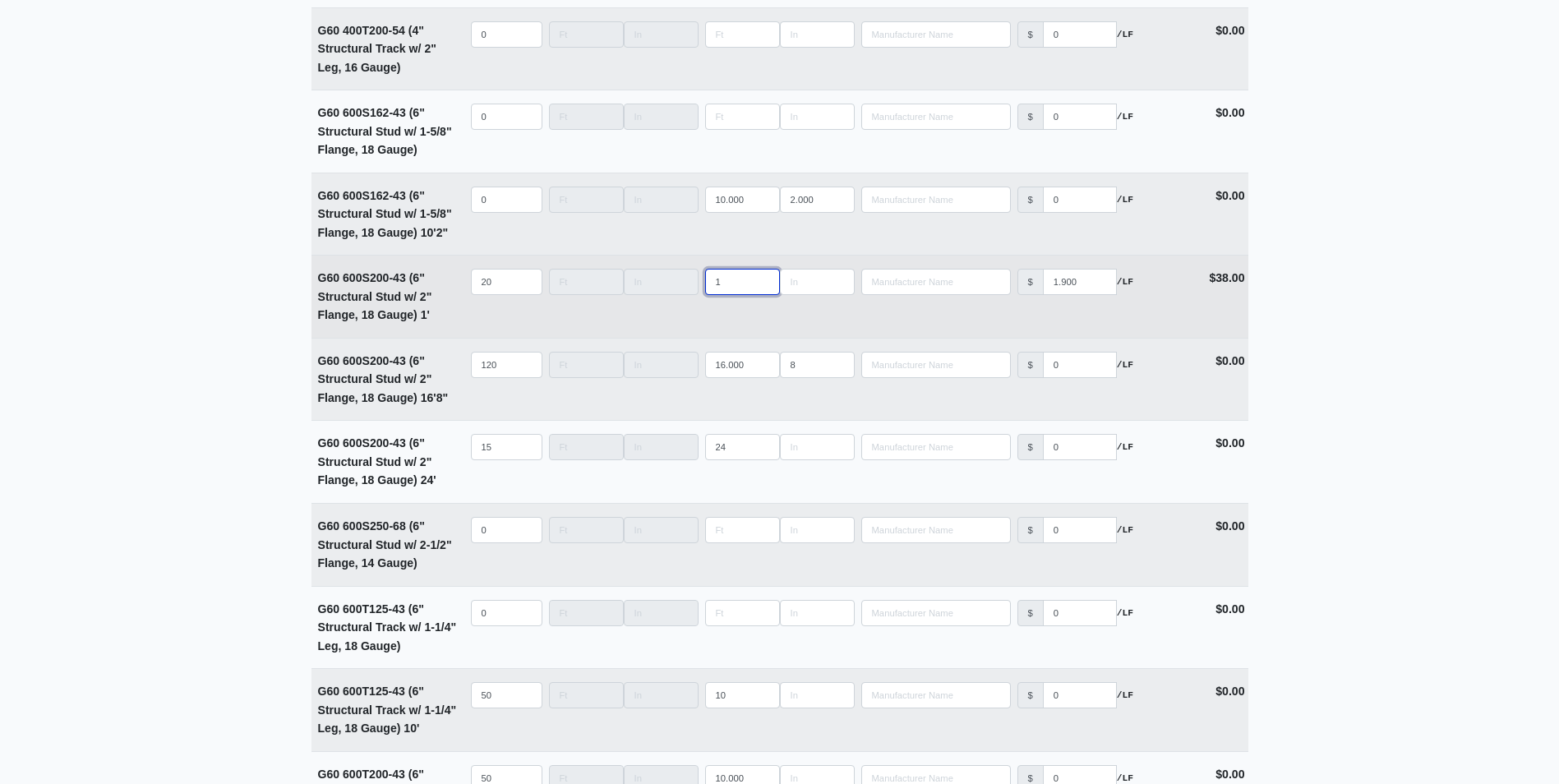
type input "18"
select select
type input "18"
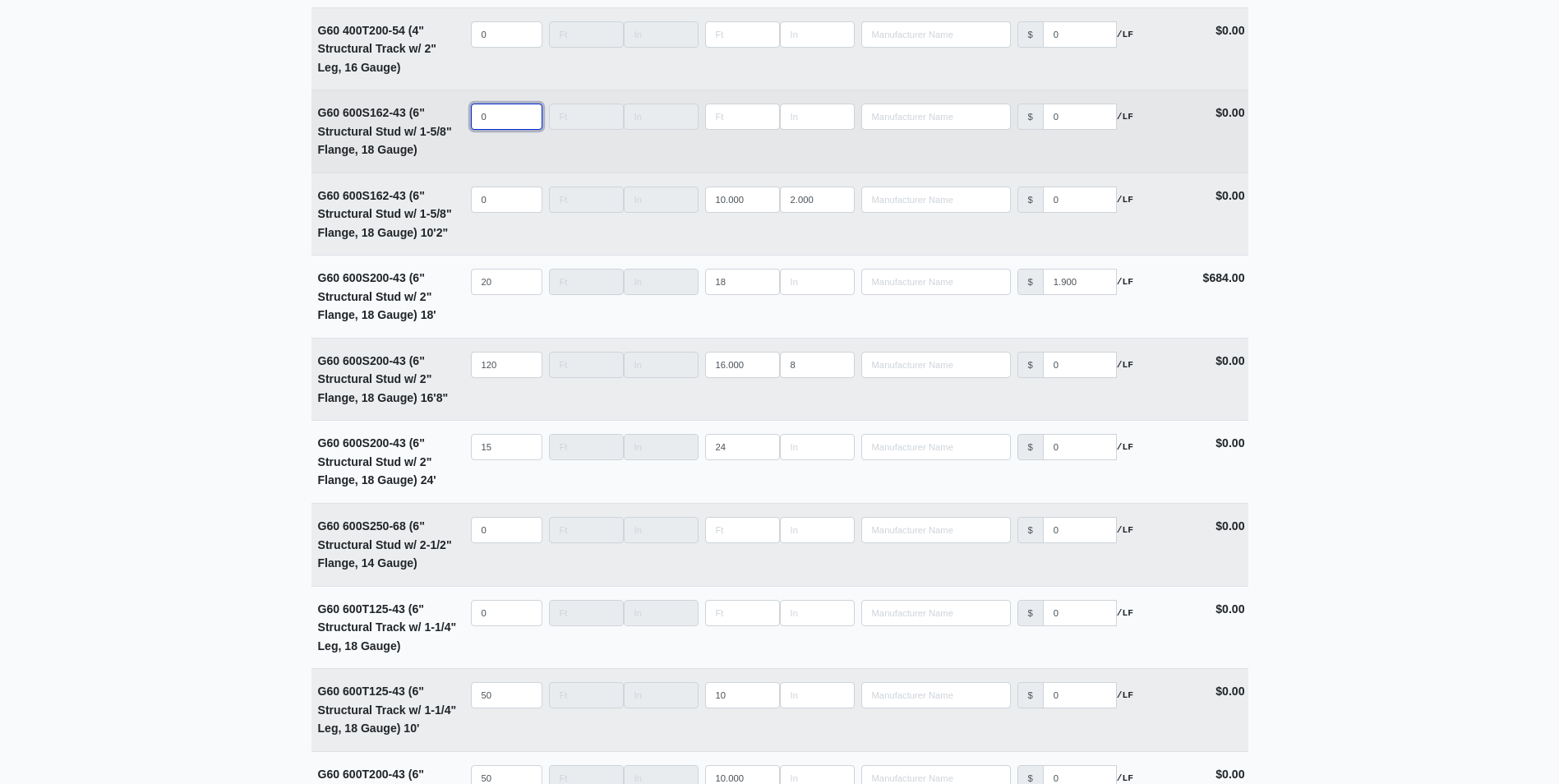
select select
click at [486, 124] on input "quantity" at bounding box center [506, 116] width 71 height 26
type input "40"
type input "11"
type input "10"
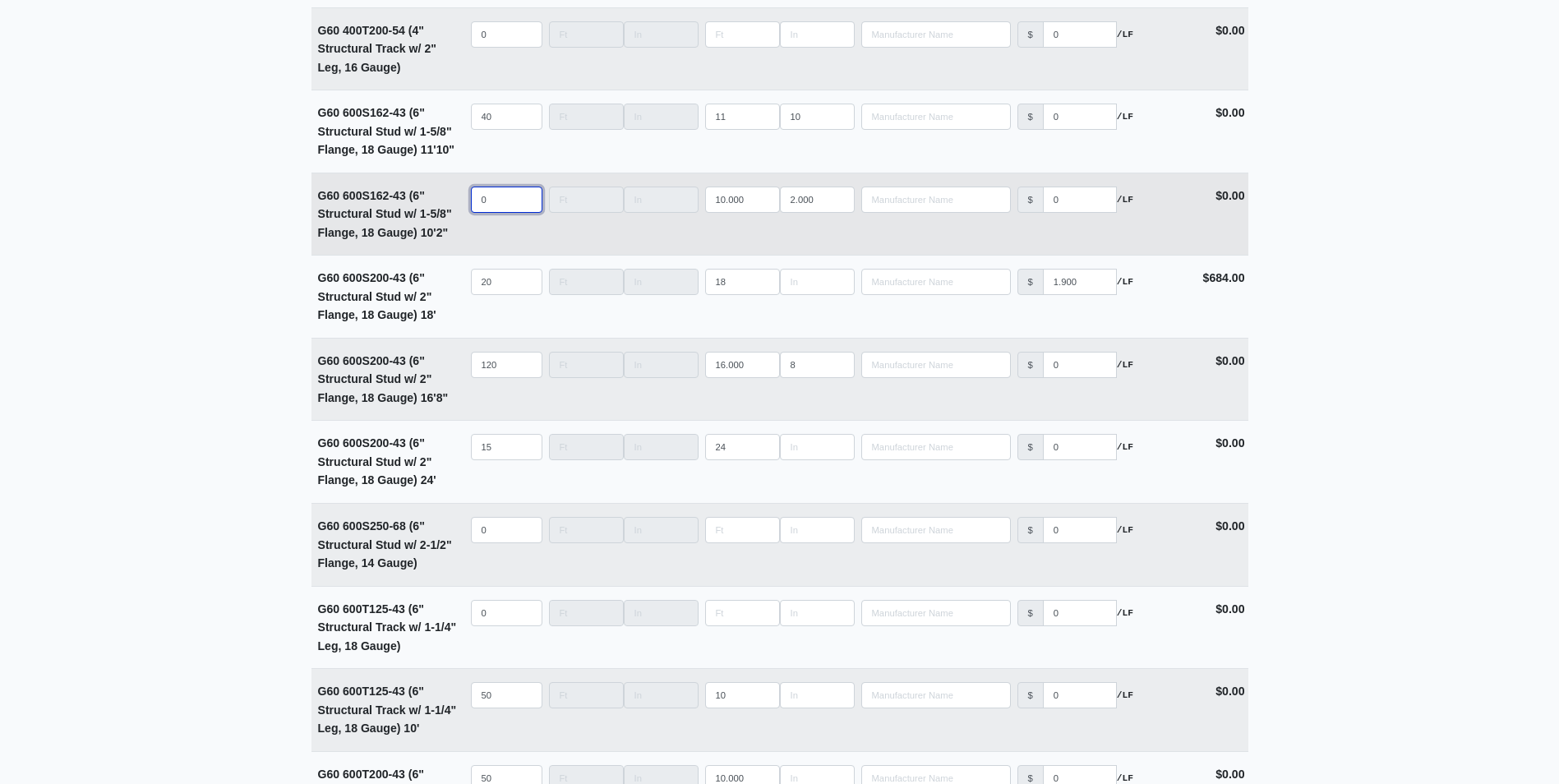
select select
click at [489, 202] on input "quantity" at bounding box center [506, 199] width 71 height 26
type input "50"
type input "14"
type input "0"
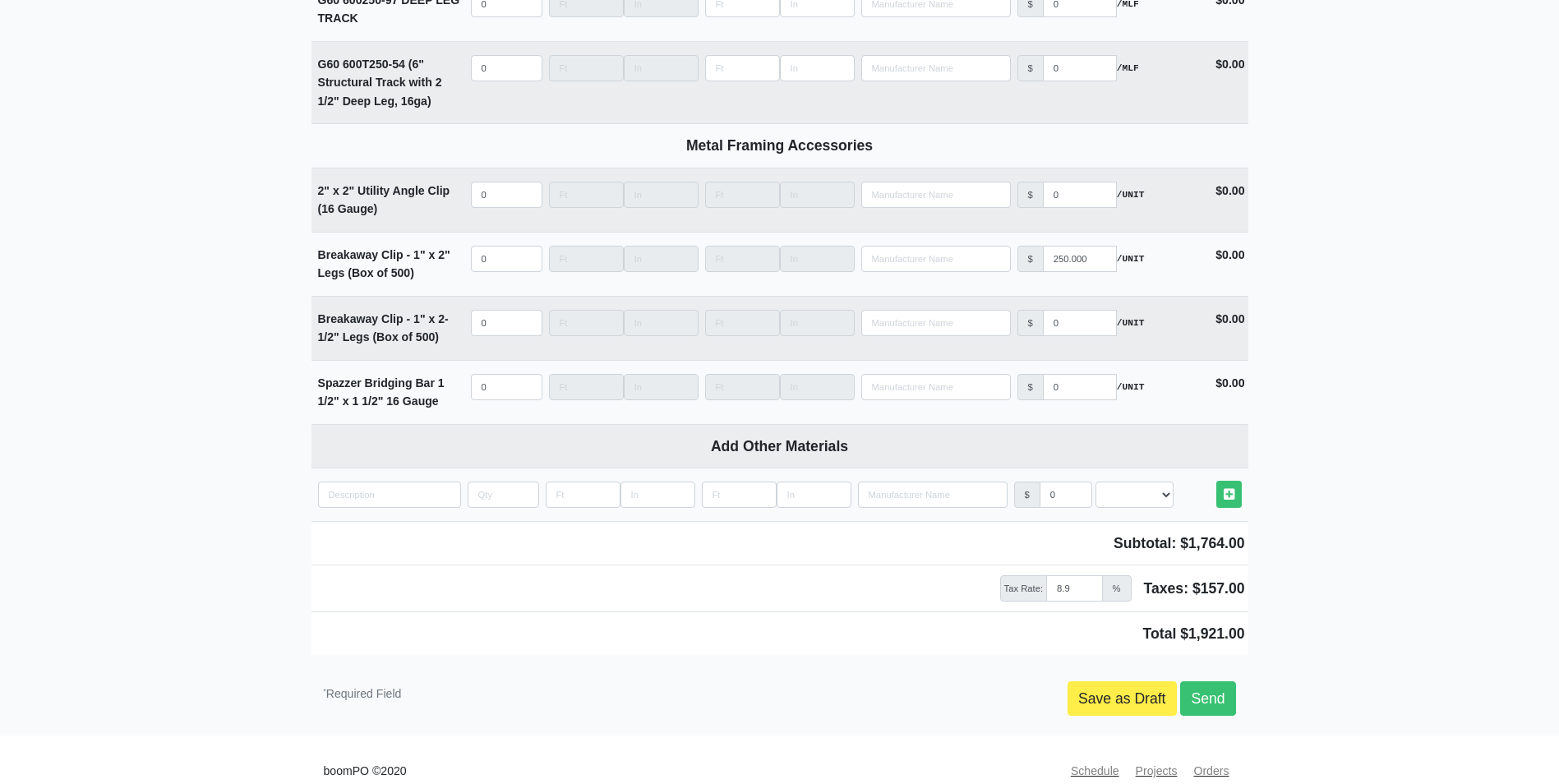
scroll to position [4339, 0]
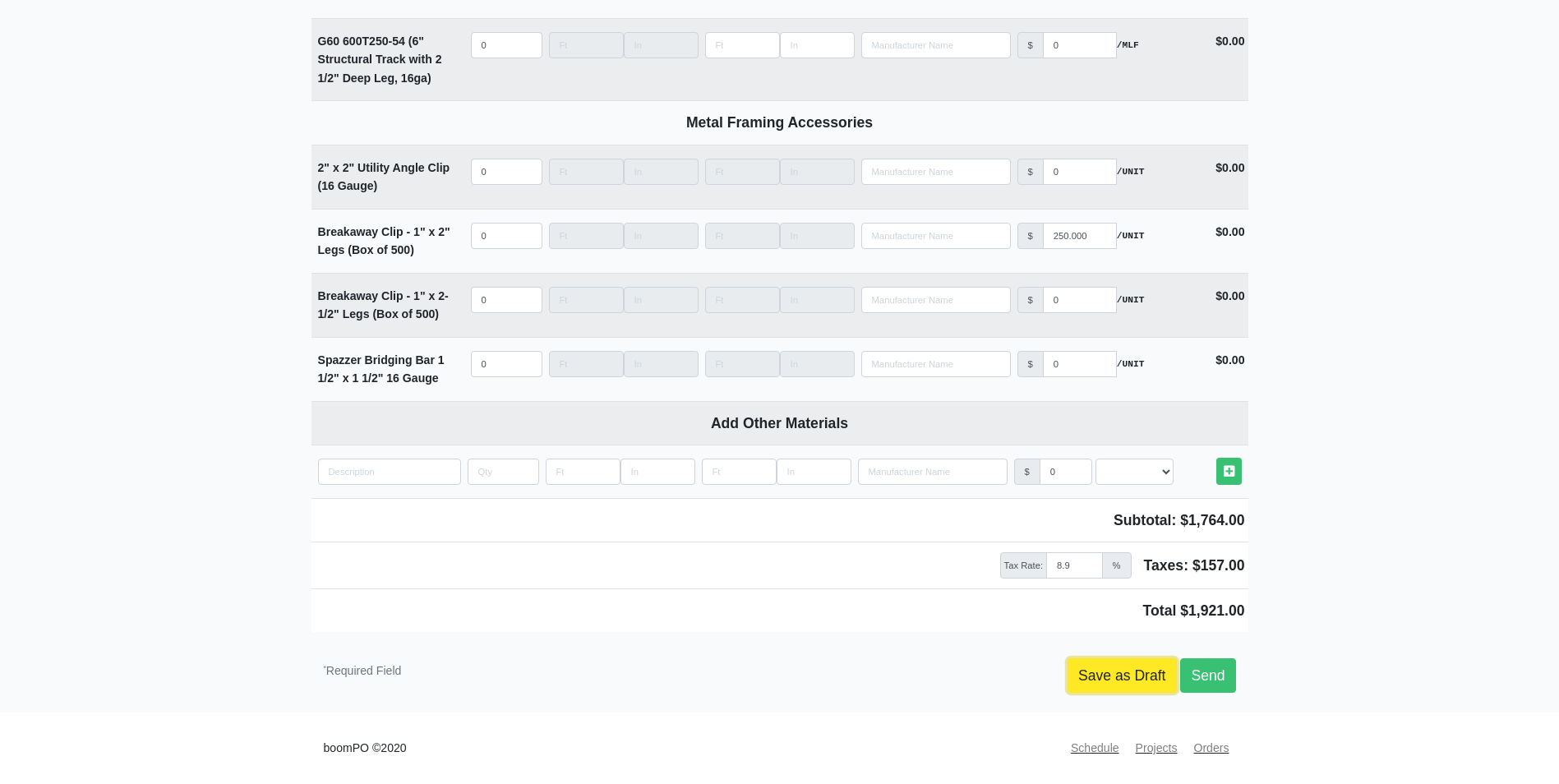
click at [1126, 681] on link "Save as Draft" at bounding box center [1122, 675] width 109 height 34
type input "2025-09-22"
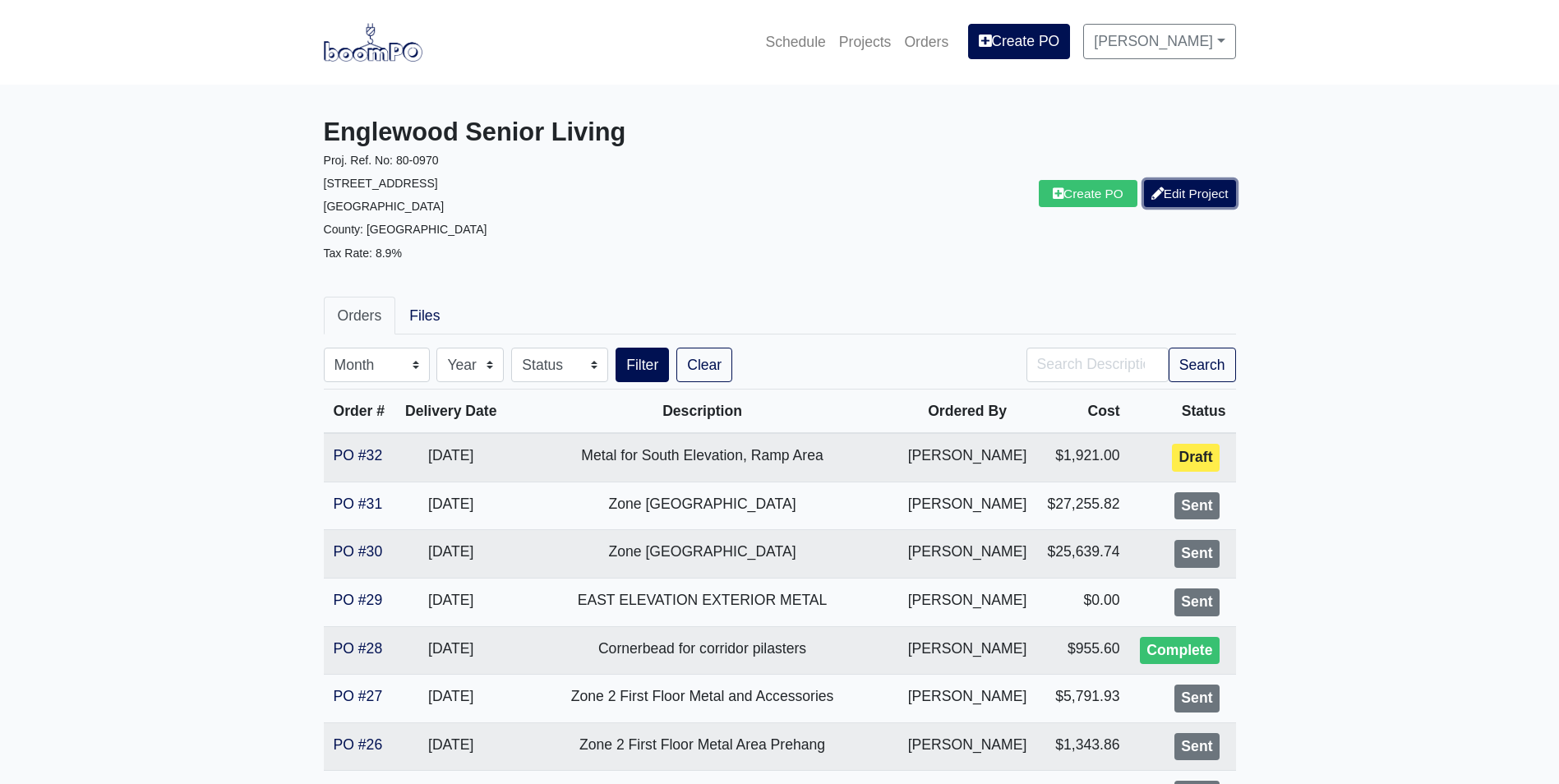
click at [1173, 199] on link "Edit Project" at bounding box center [1190, 194] width 92 height 27
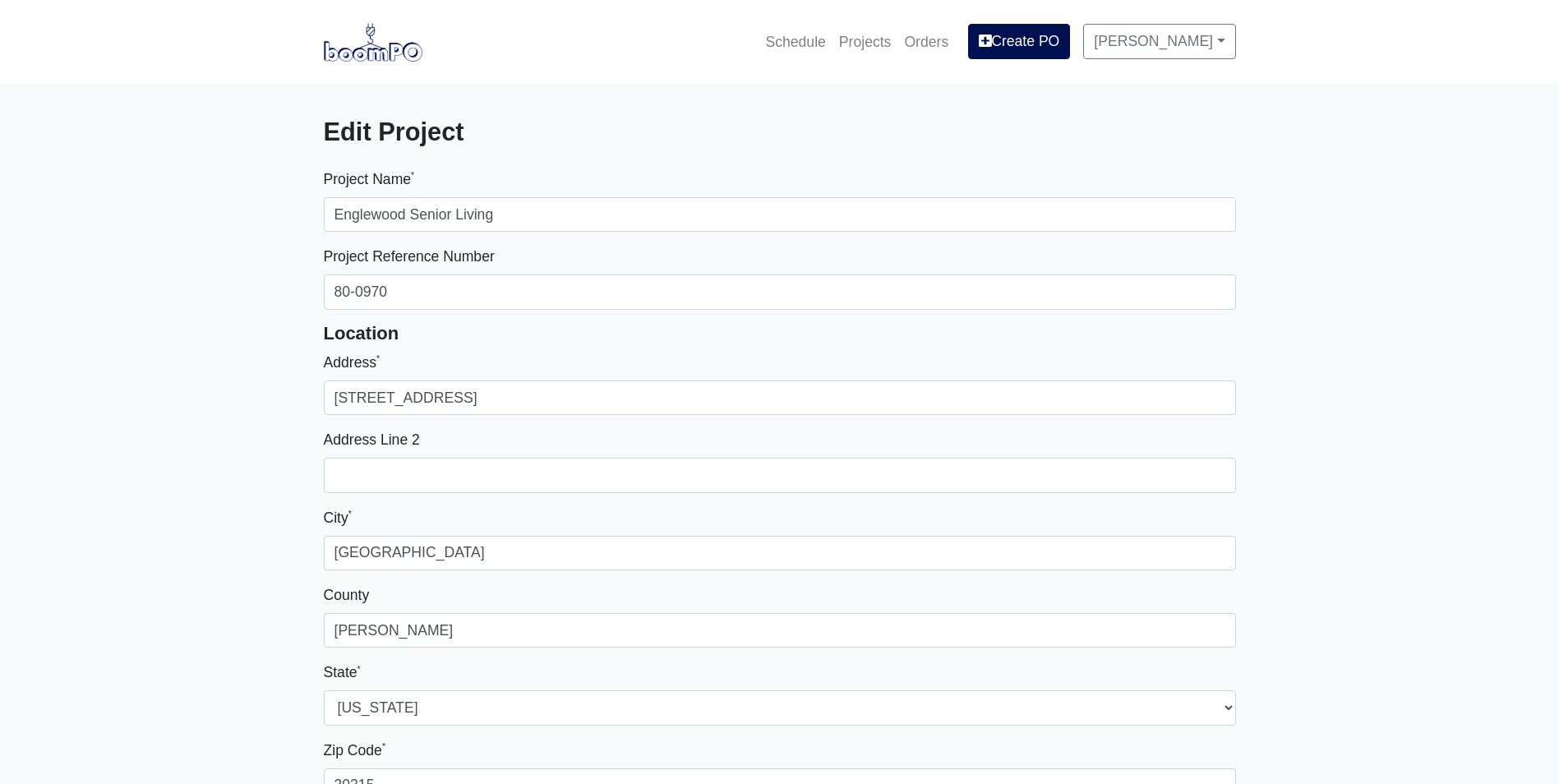
select select
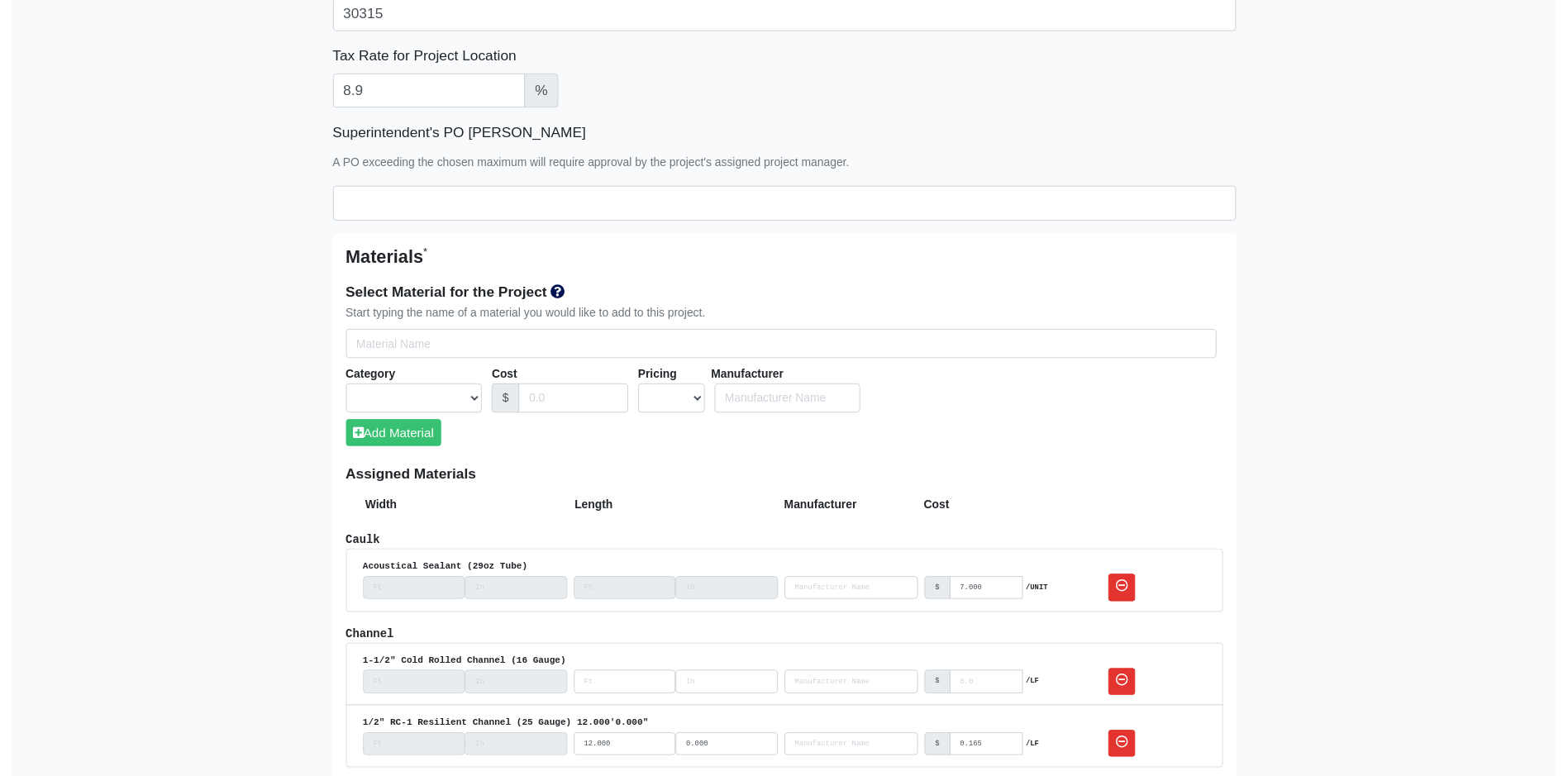
scroll to position [827, 0]
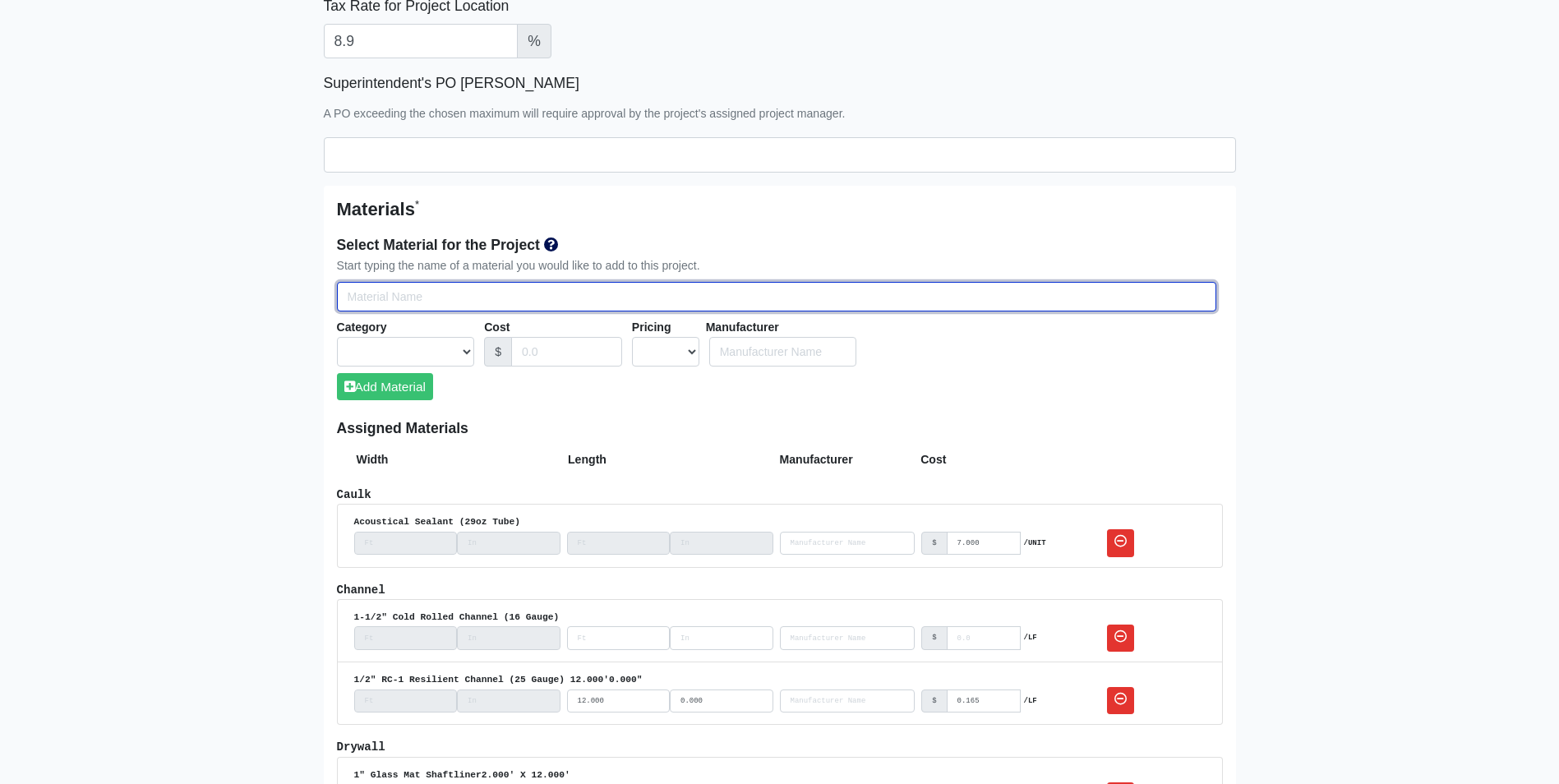
click at [354, 298] on input "Select Team Members for the Project" at bounding box center [776, 297] width 879 height 31
type input "g"
select select
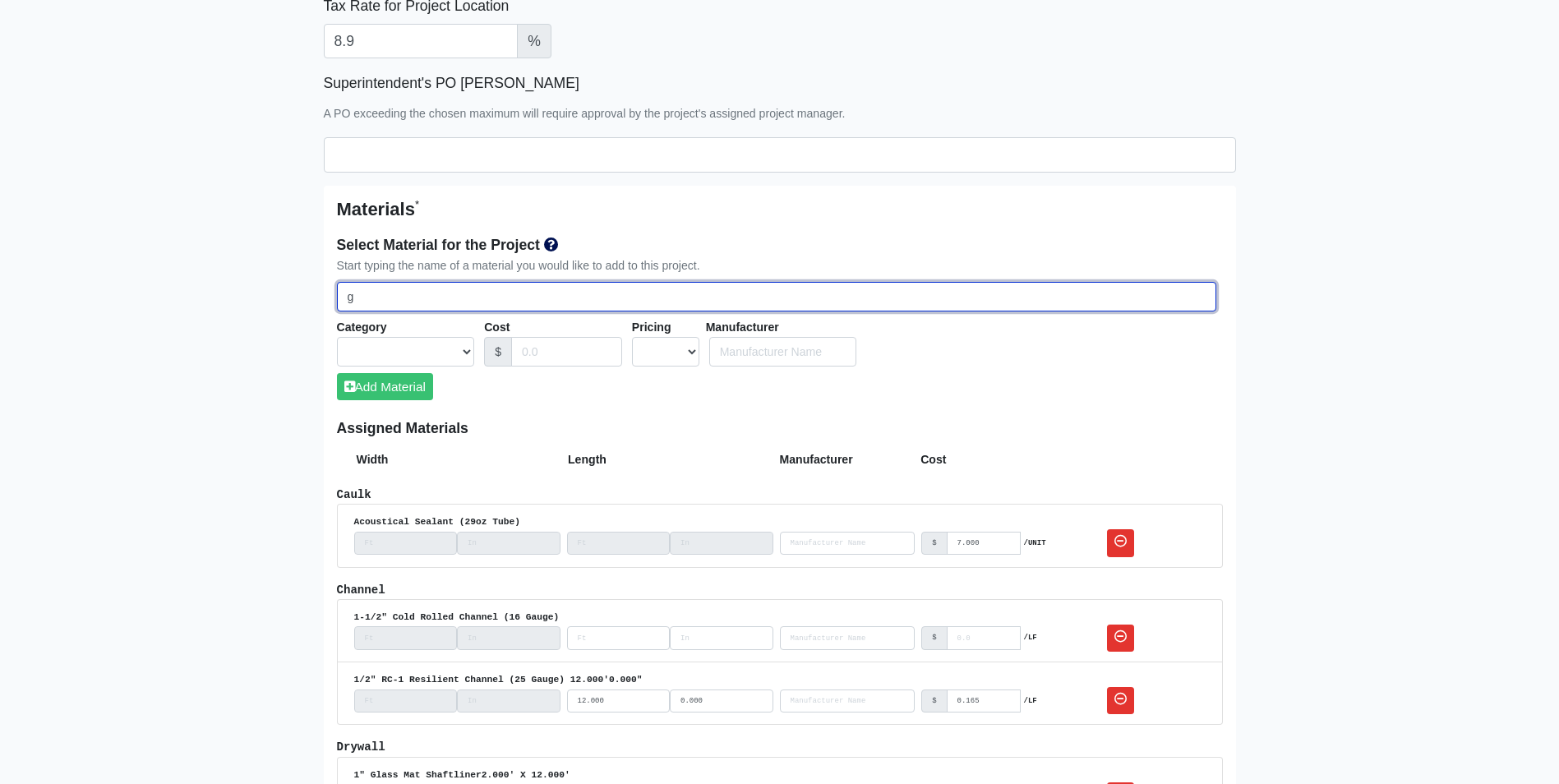
select select
type input "g4"
select select
type input "g40"
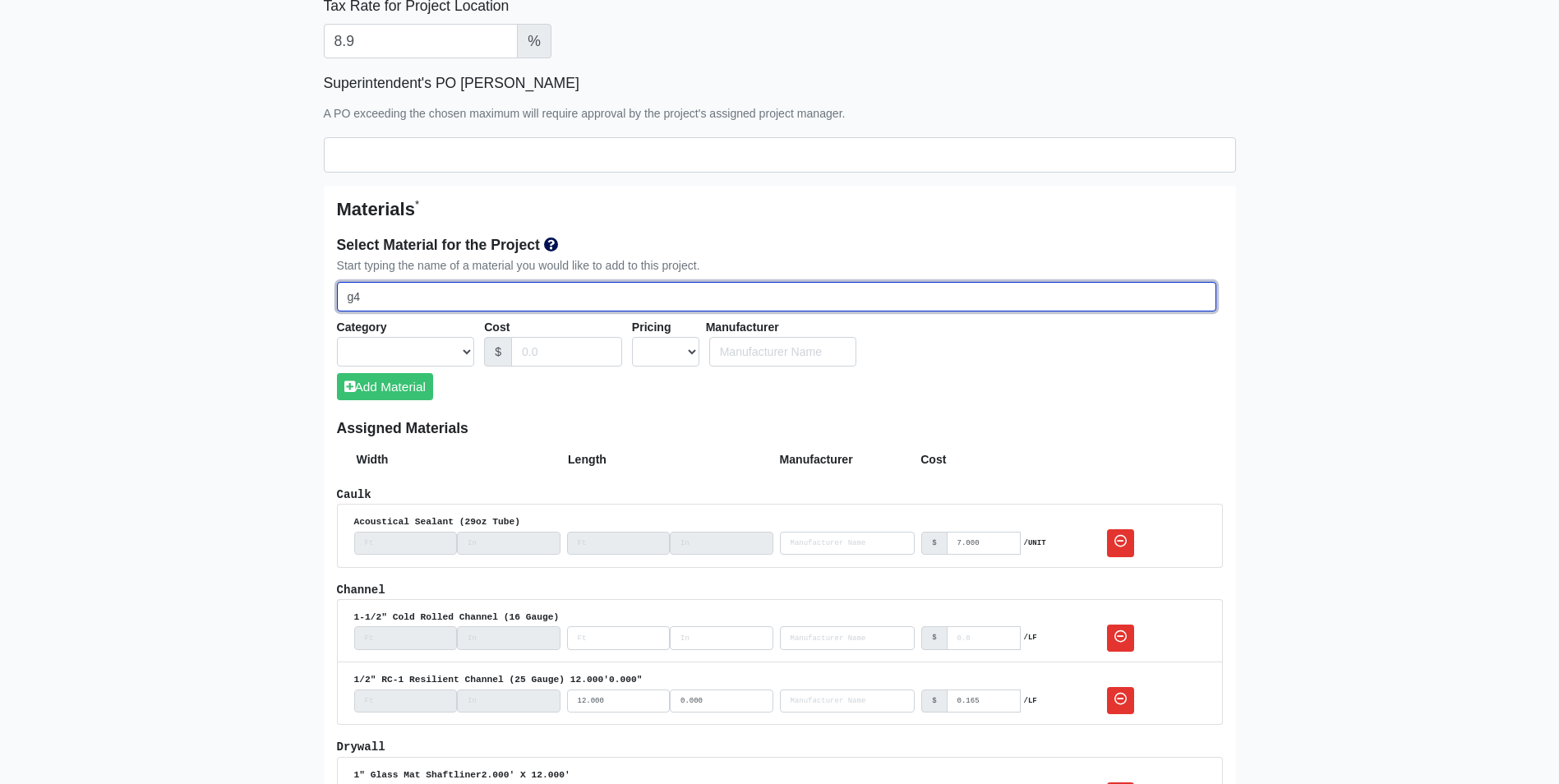
select select
type input "g"
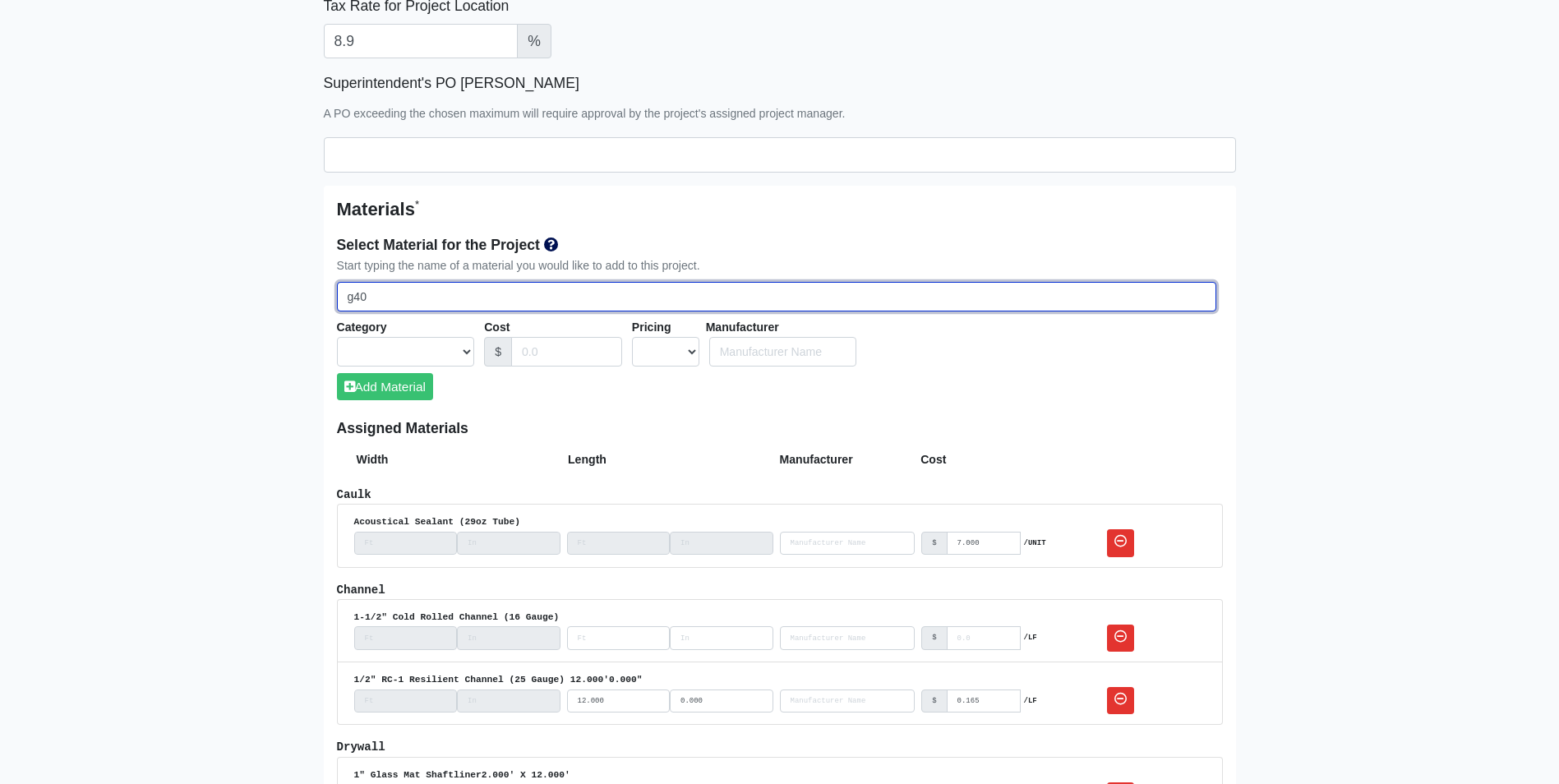
select select
type input "g4"
select select
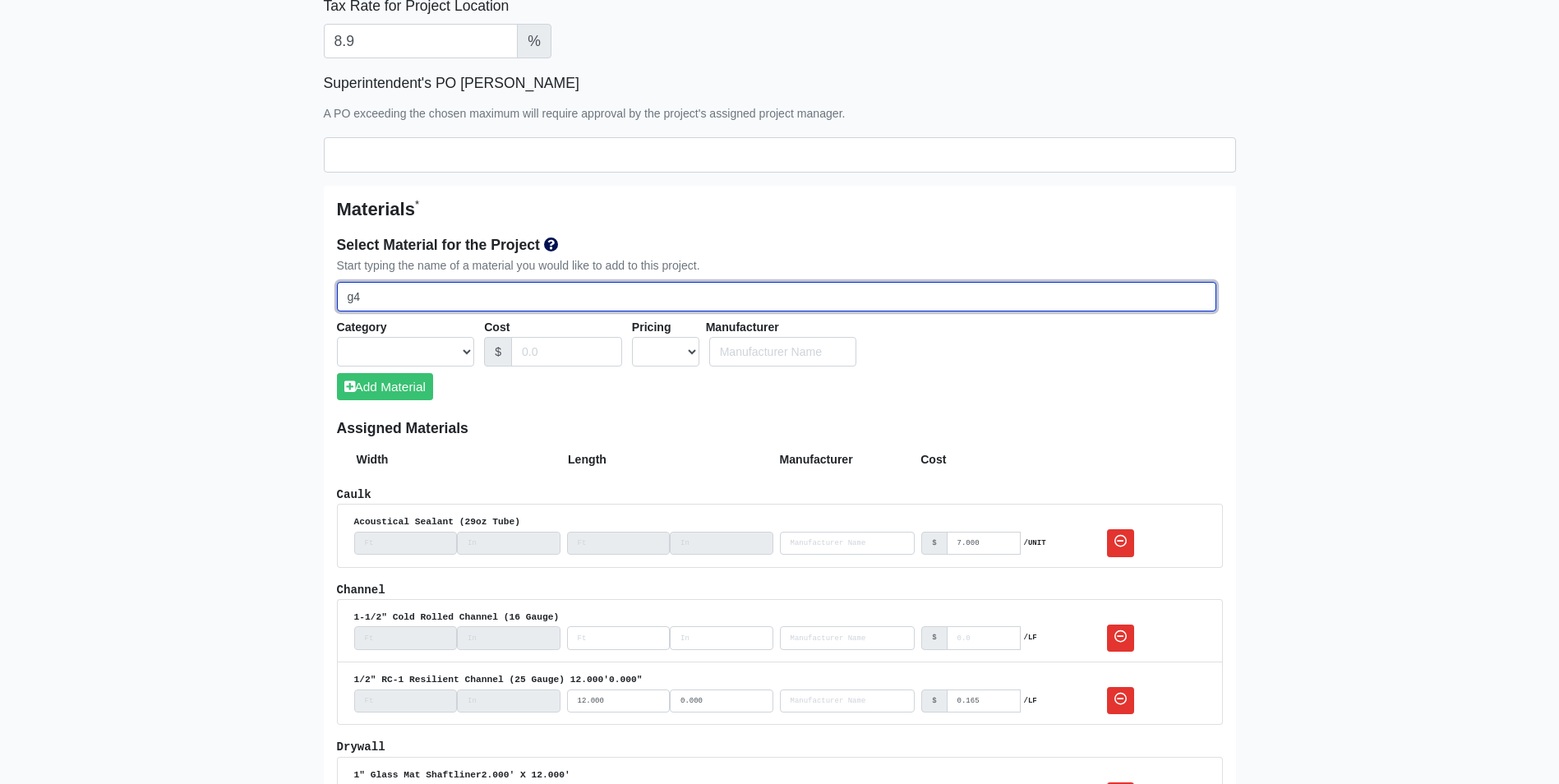
type input "g40"
select select
type input "g40"
select select
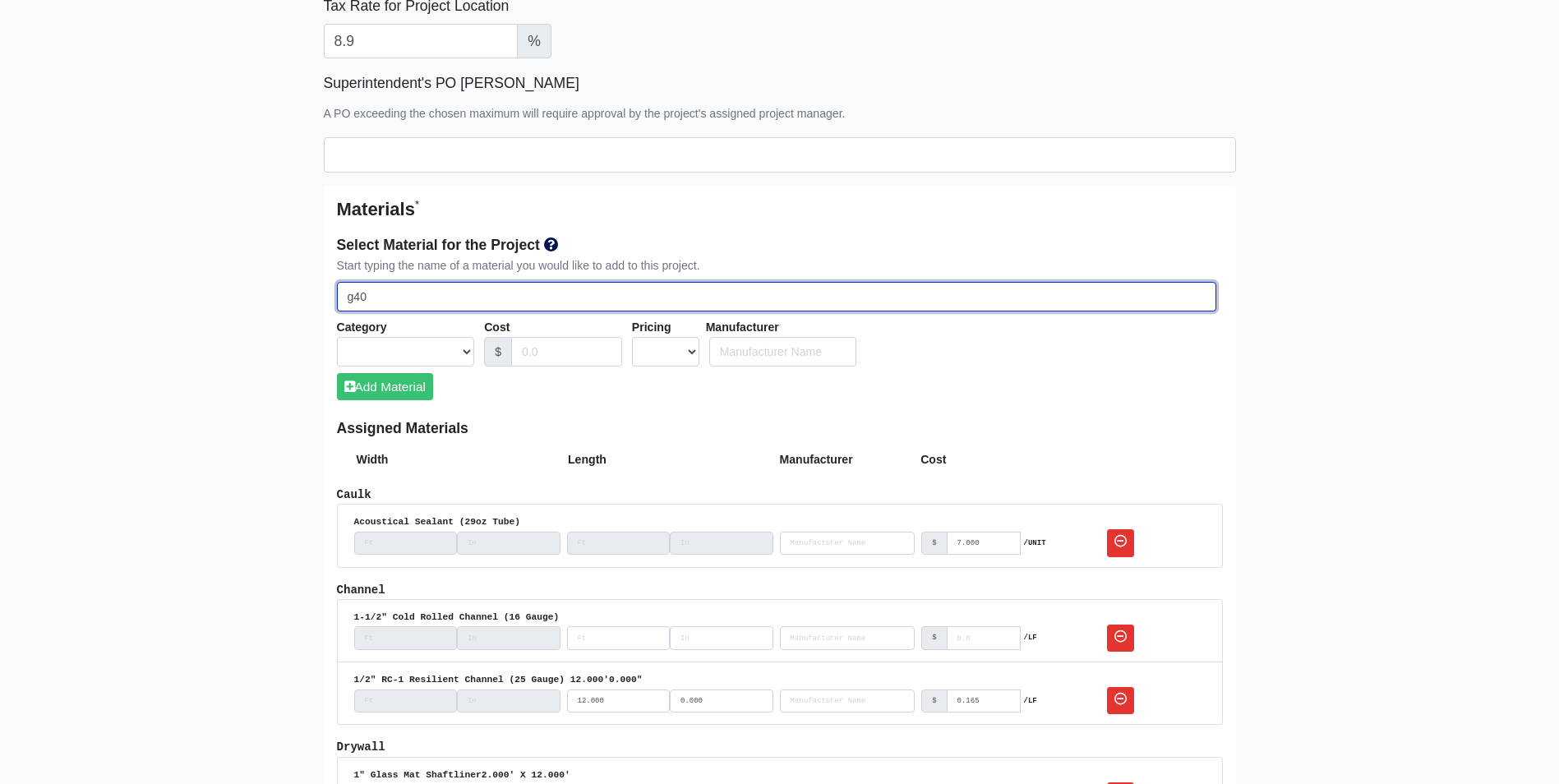
select select
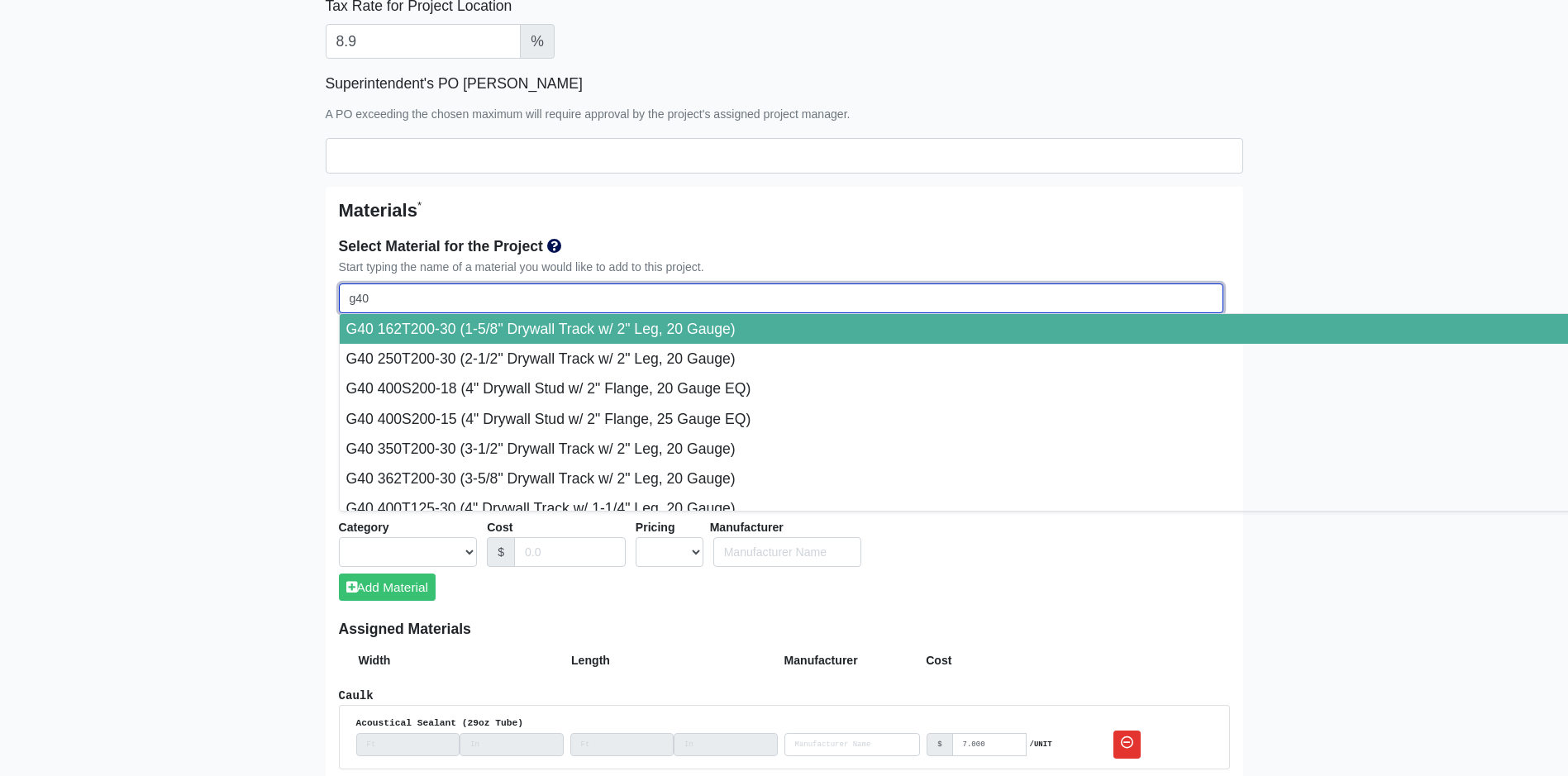
type input "g40 6"
select select
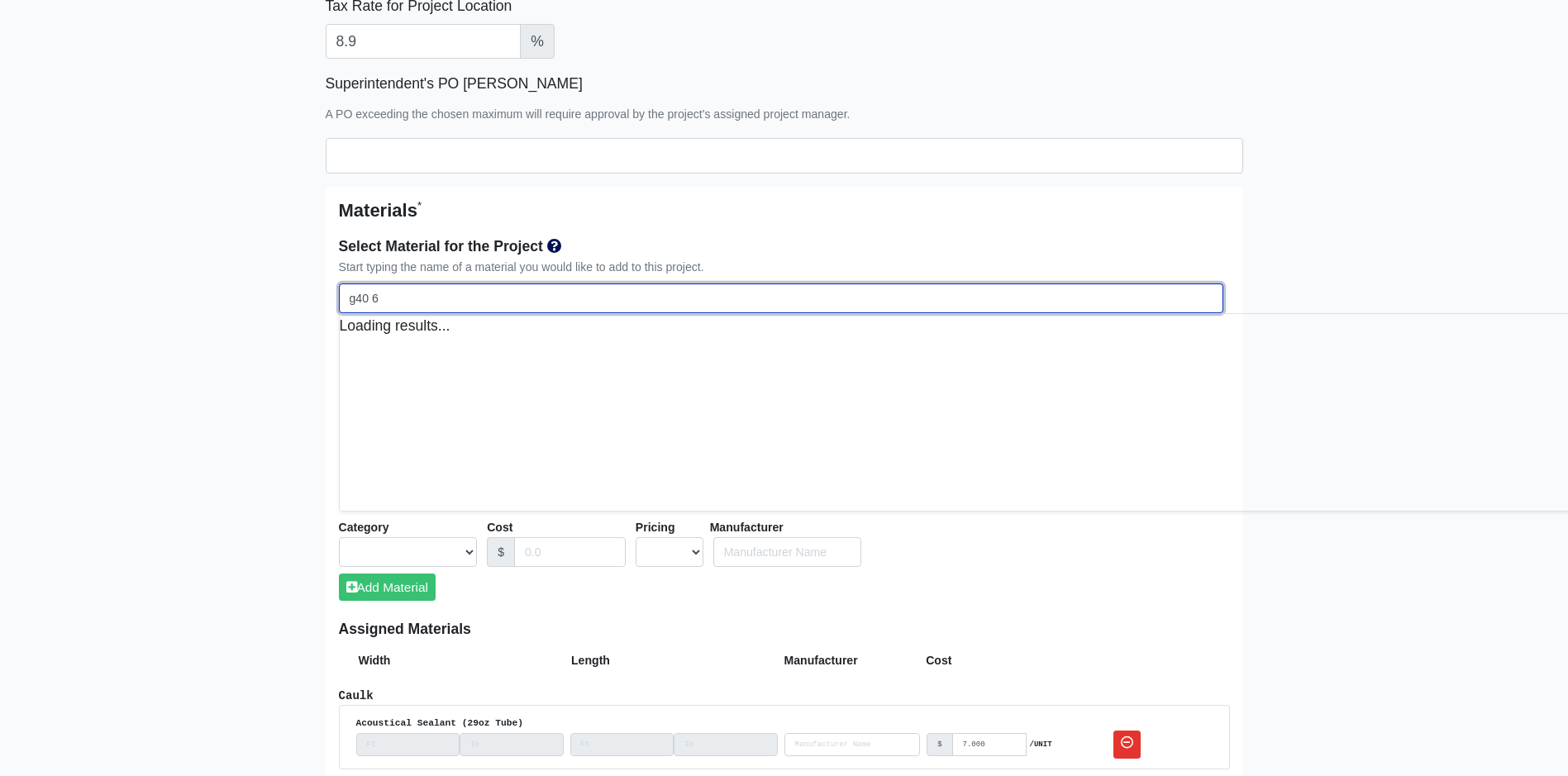
type input "g40 60"
select select
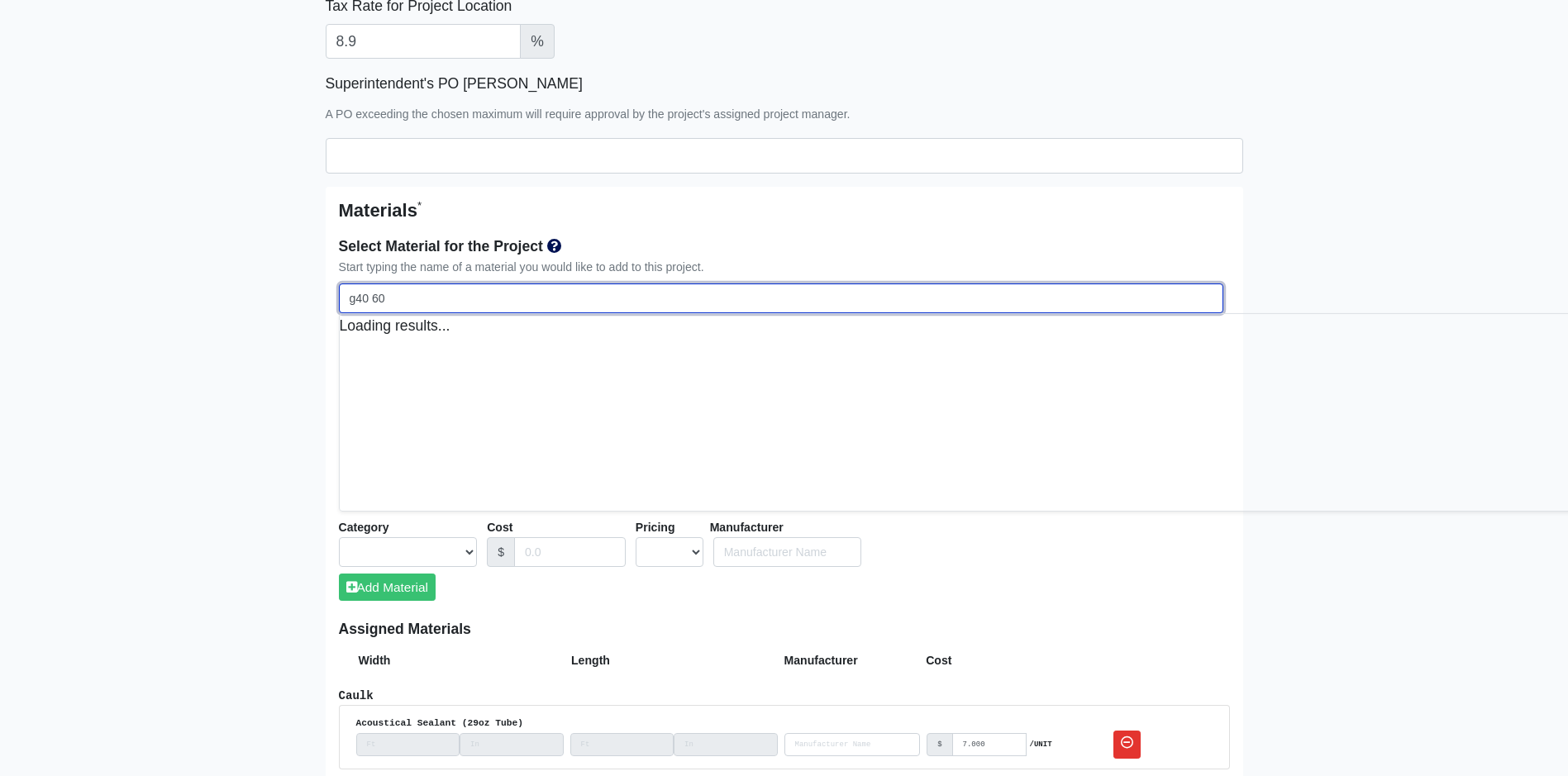
type input "g40 600"
select select
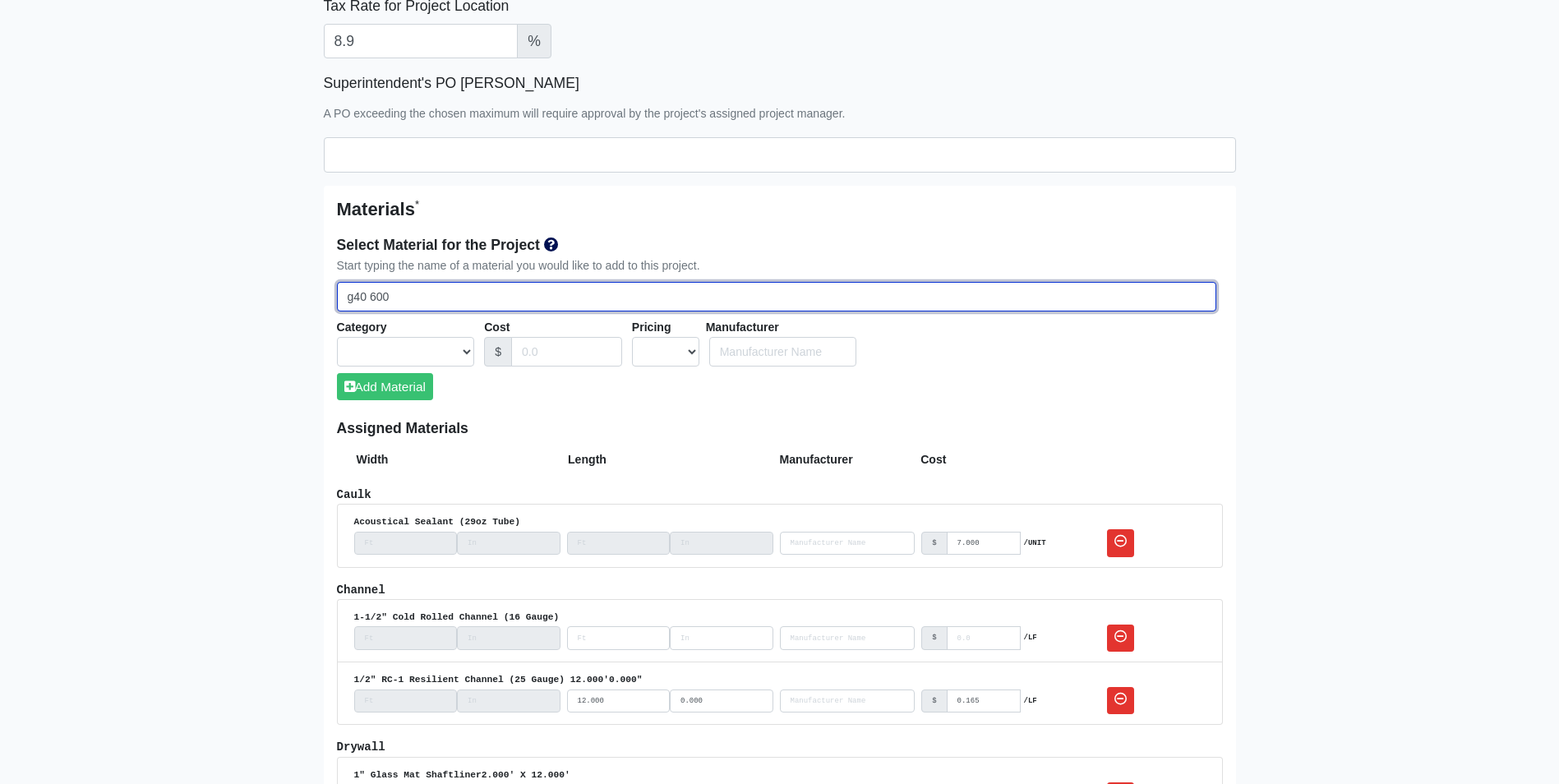
type input "g40 600s"
select select
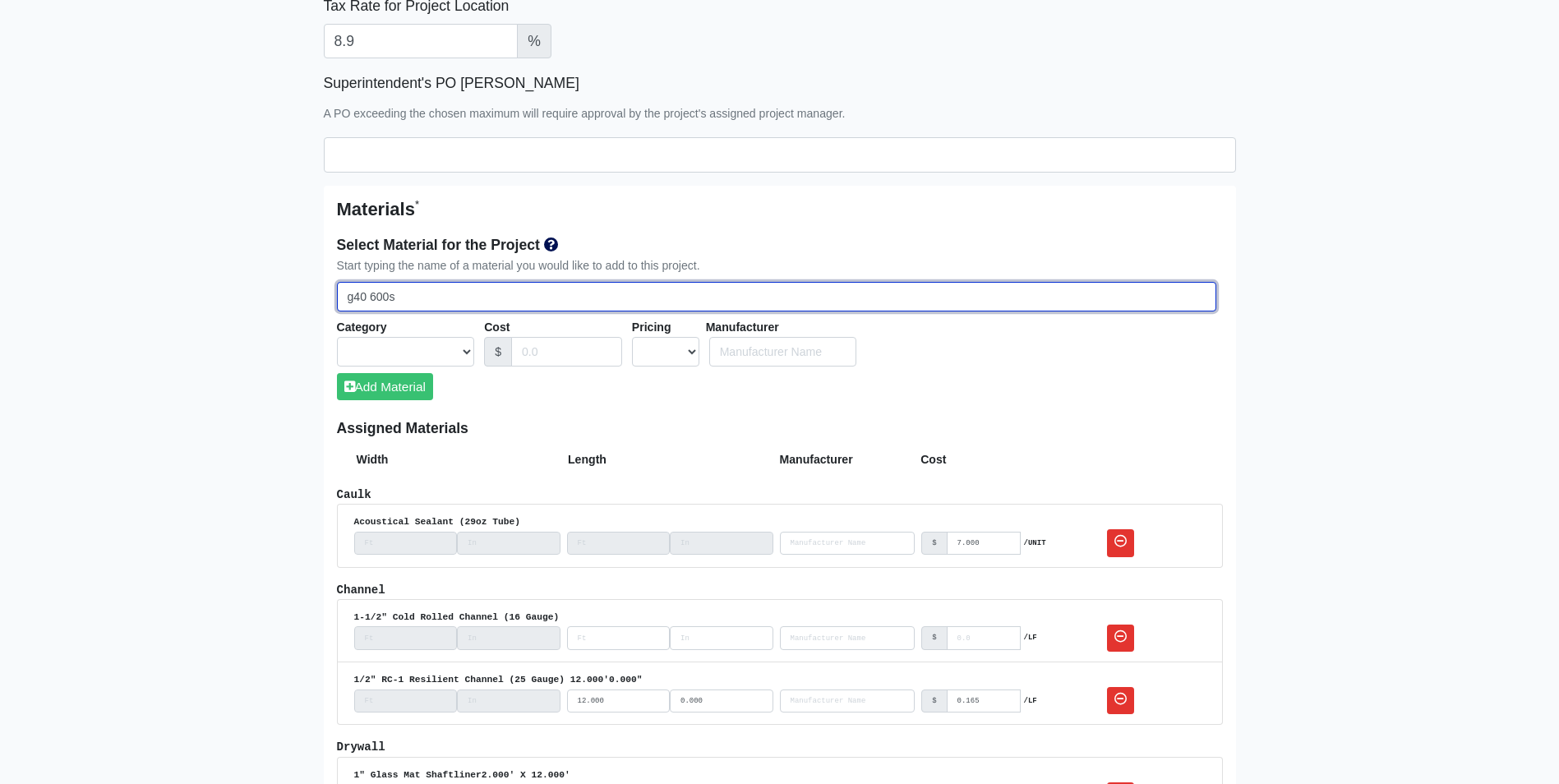
select select
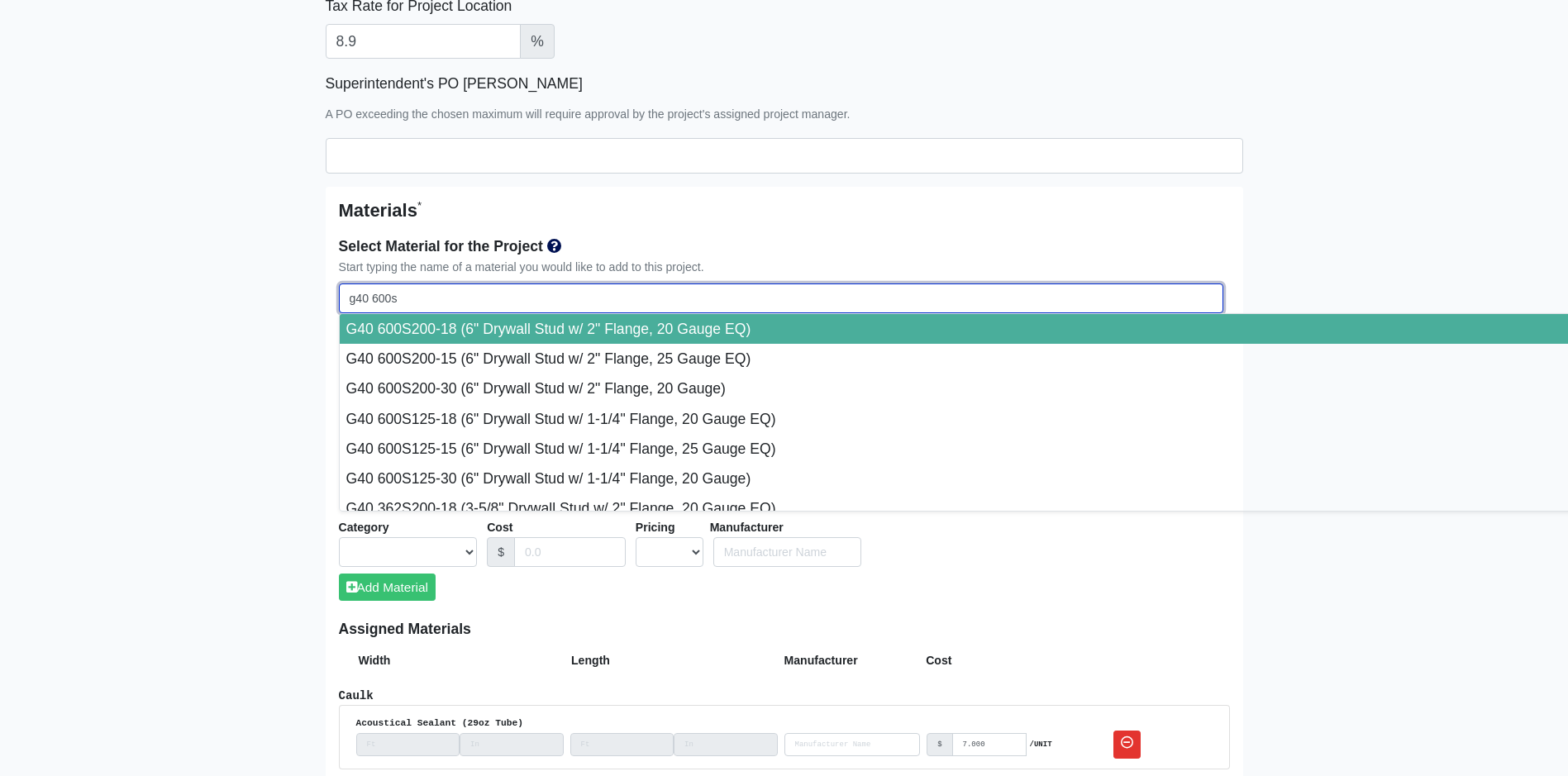
scroll to position [162, 0]
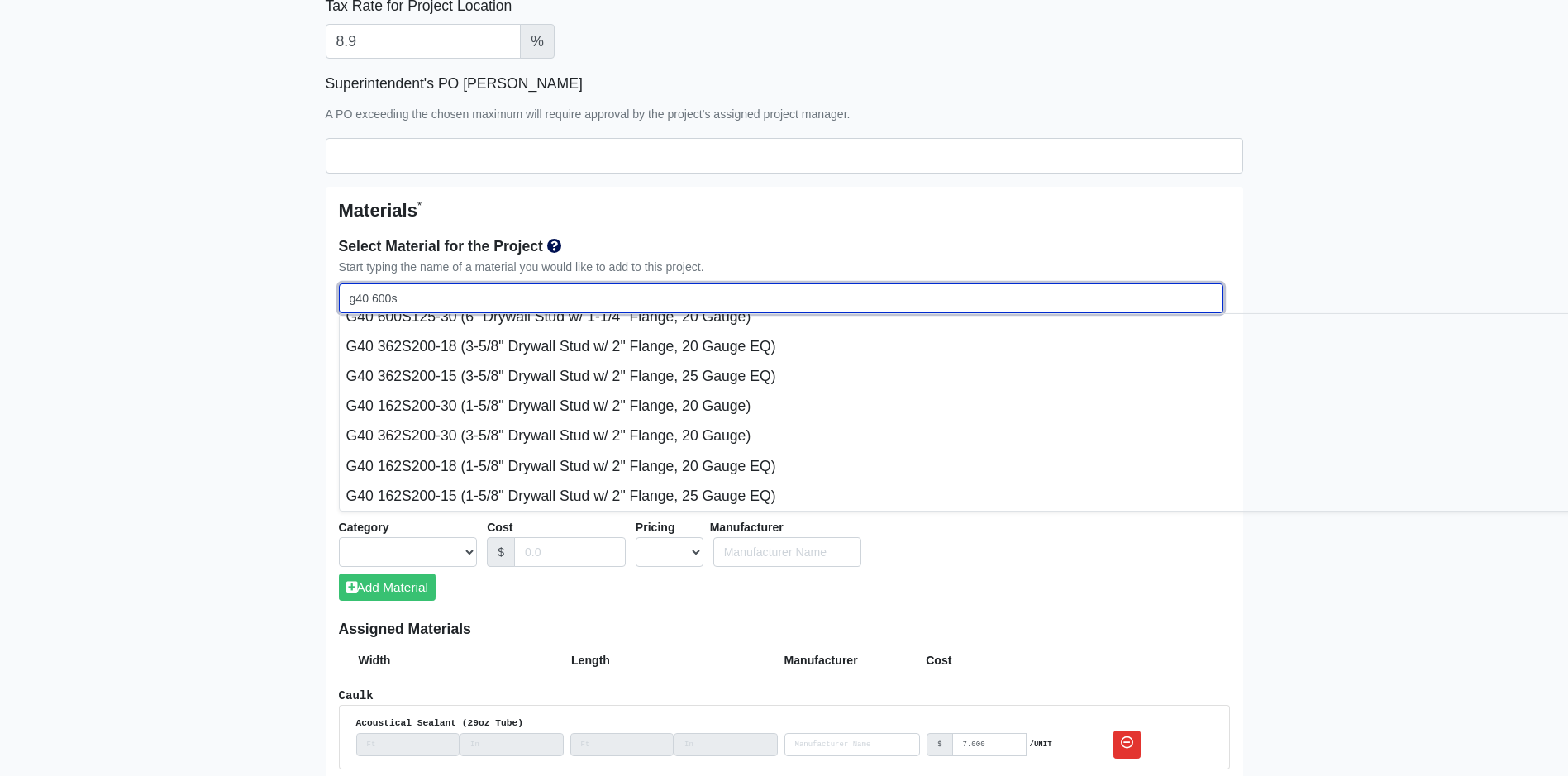
drag, startPoint x: 416, startPoint y: 302, endPoint x: 264, endPoint y: 292, distance: 152.3
select select
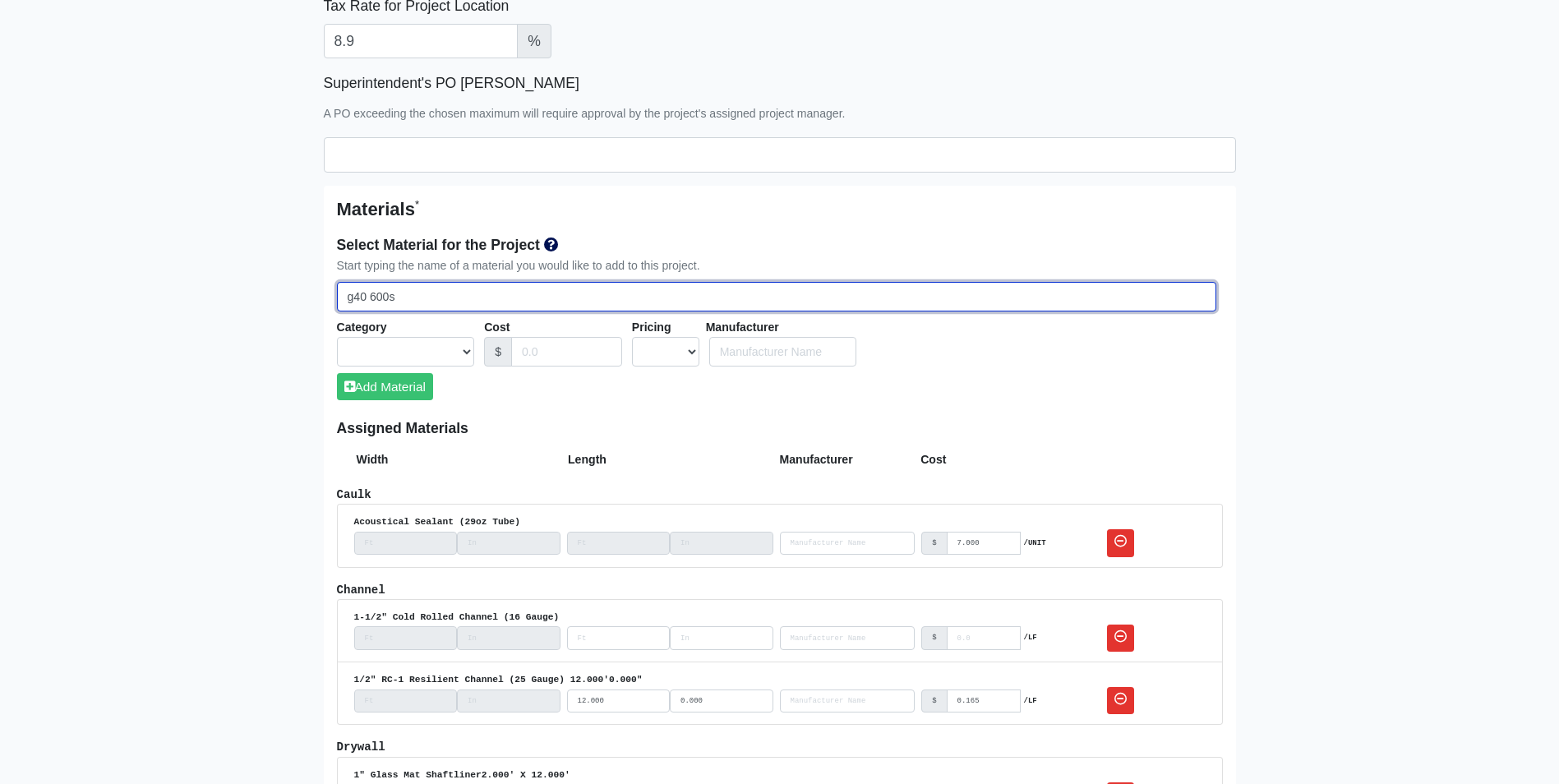
type input "G"
select select
type input "G6"
select select
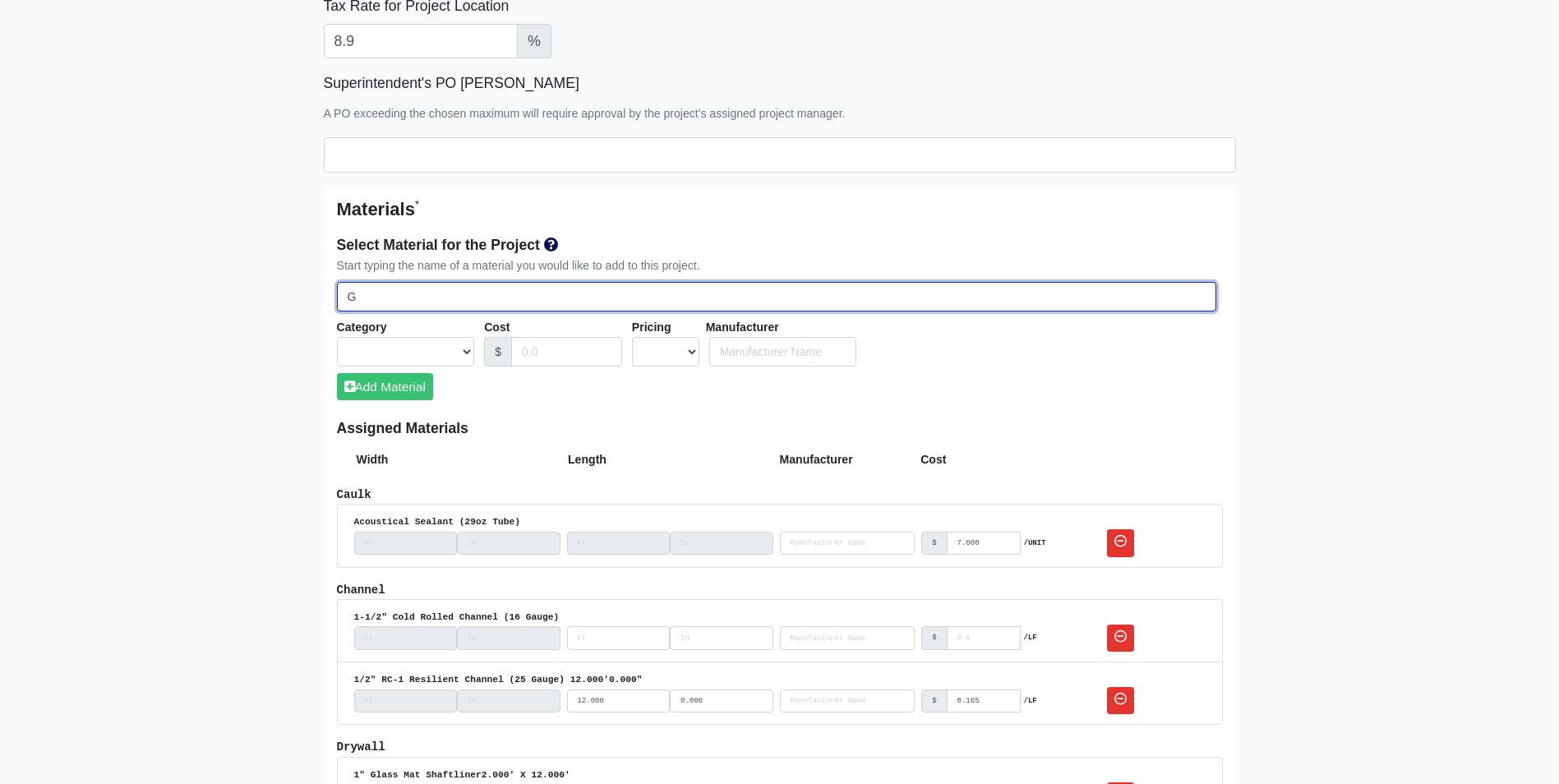
select select
type input "G60"
select select
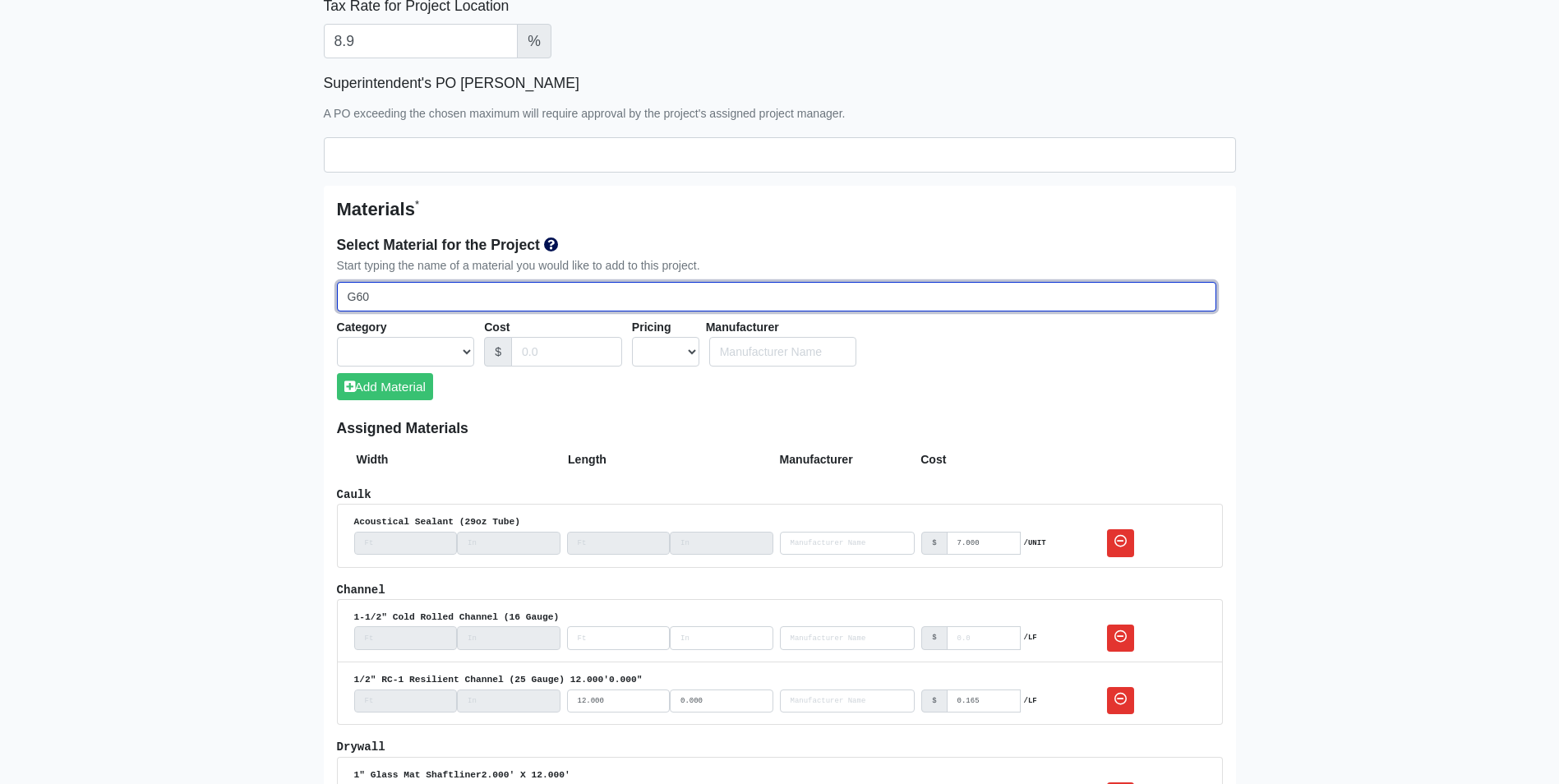
select select
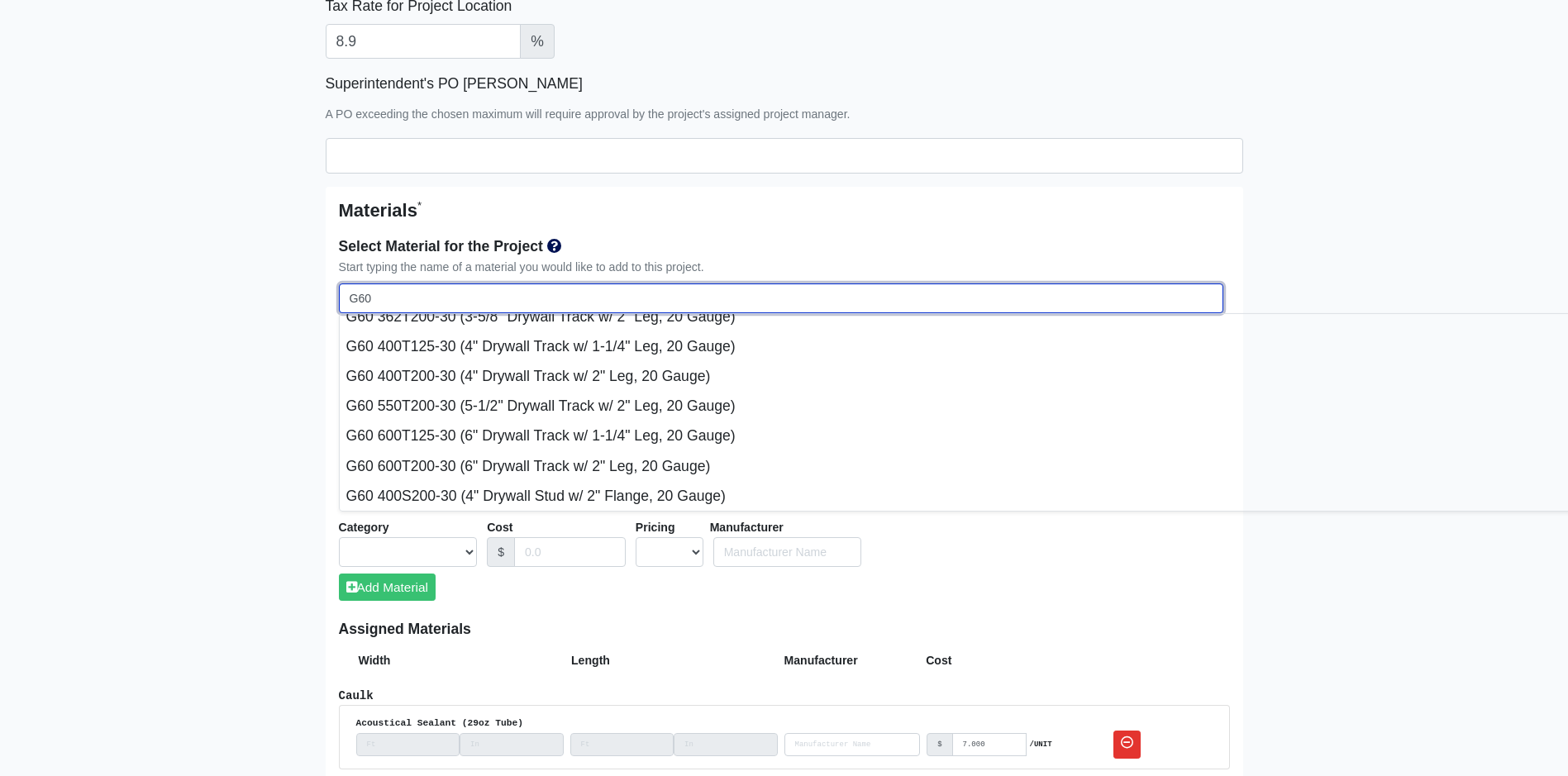
type input "G60"
select select
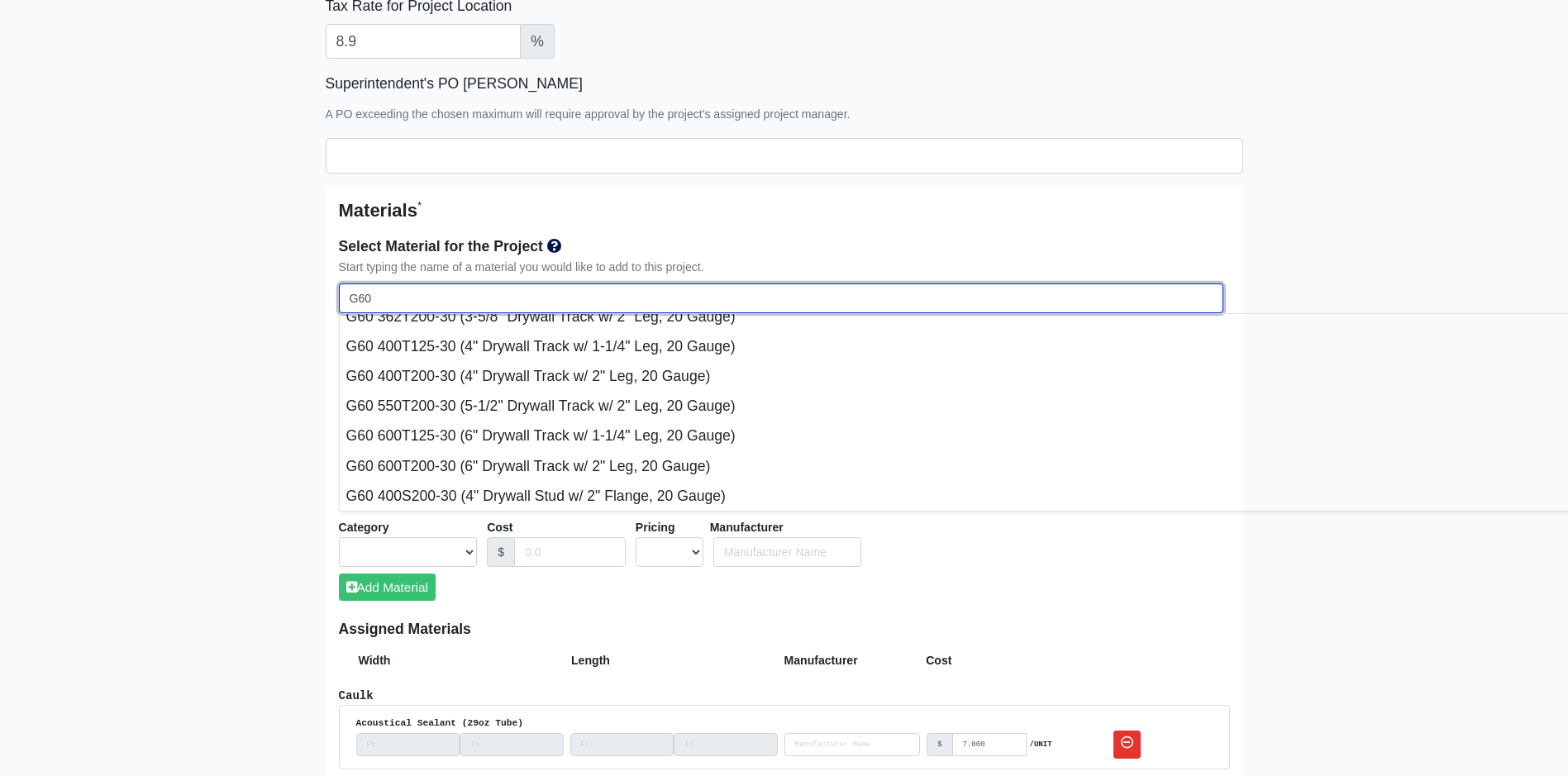
scroll to position [0, 0]
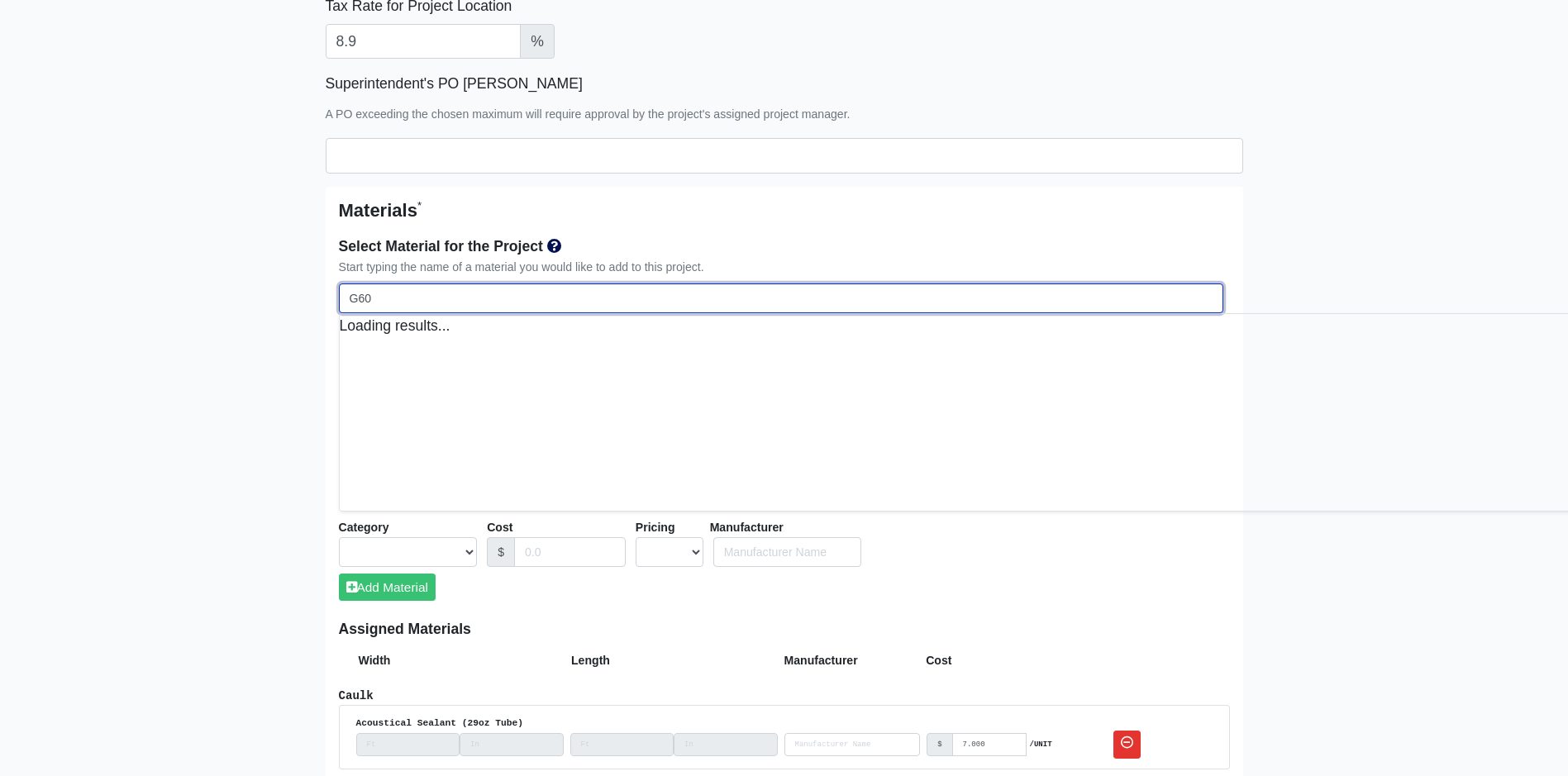
type input "G60 6"
select select
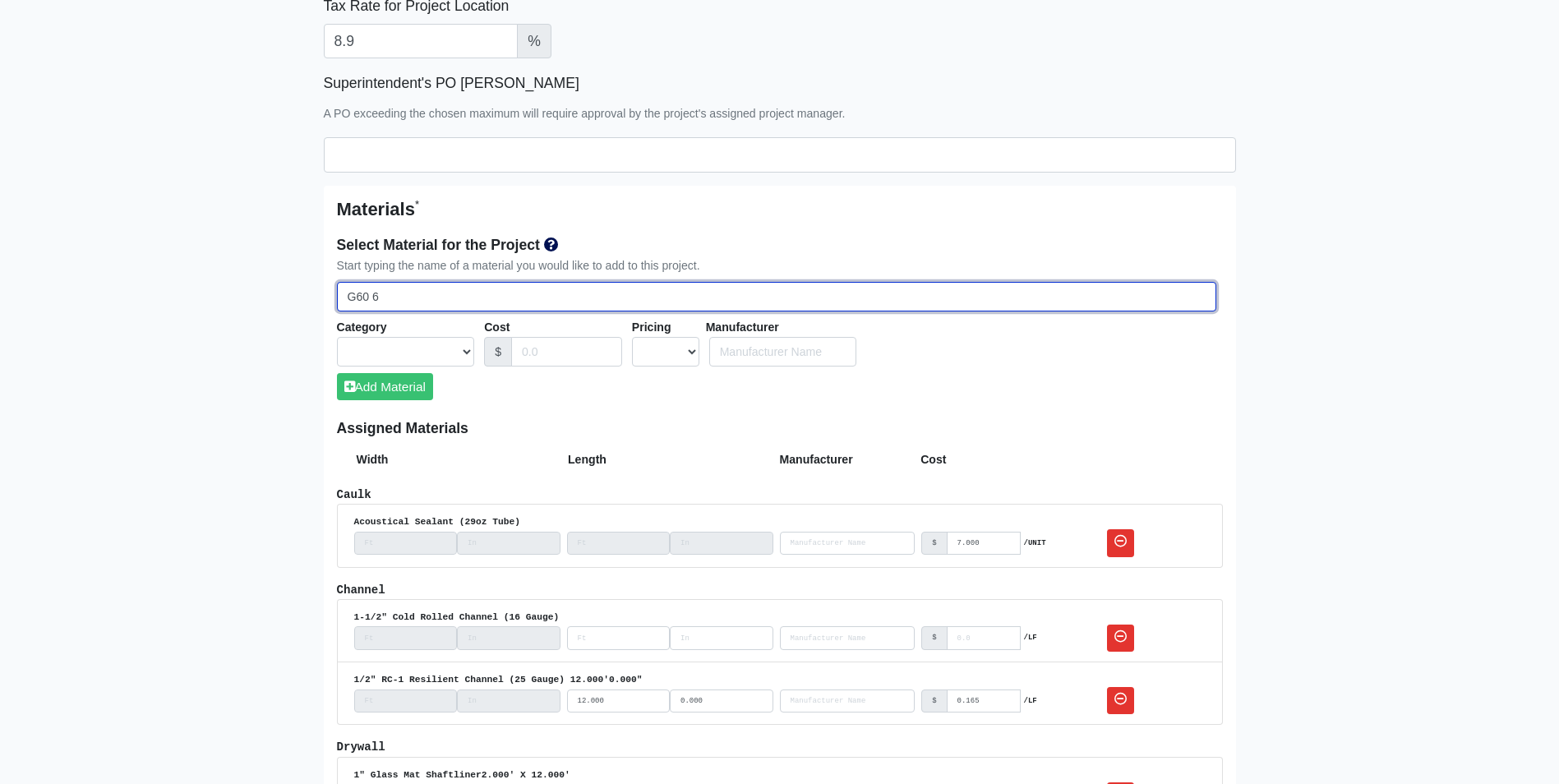
type input "G60 60"
select select
type input "G60 600"
select select
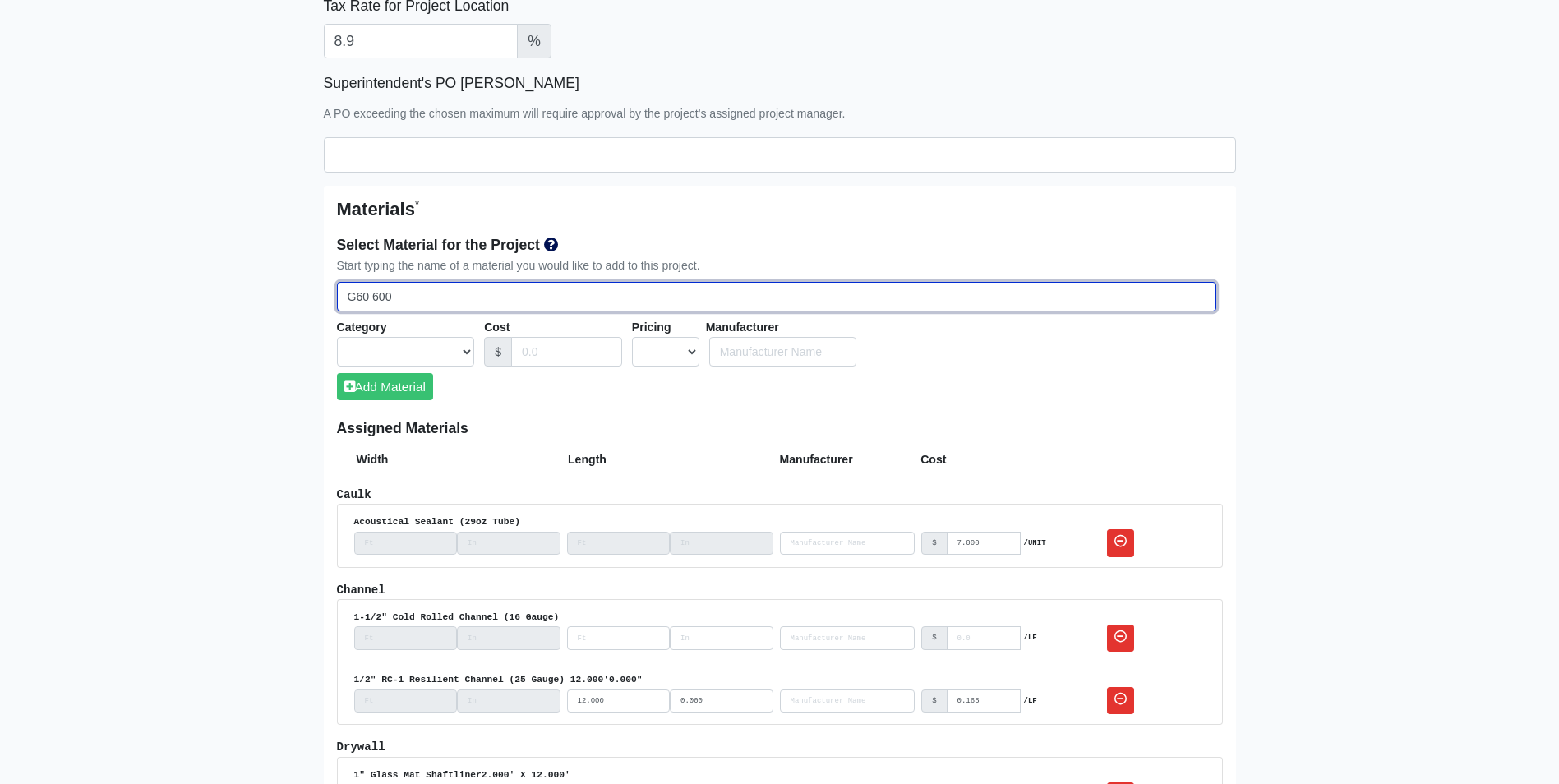
select select
type input "G60 600s"
select select
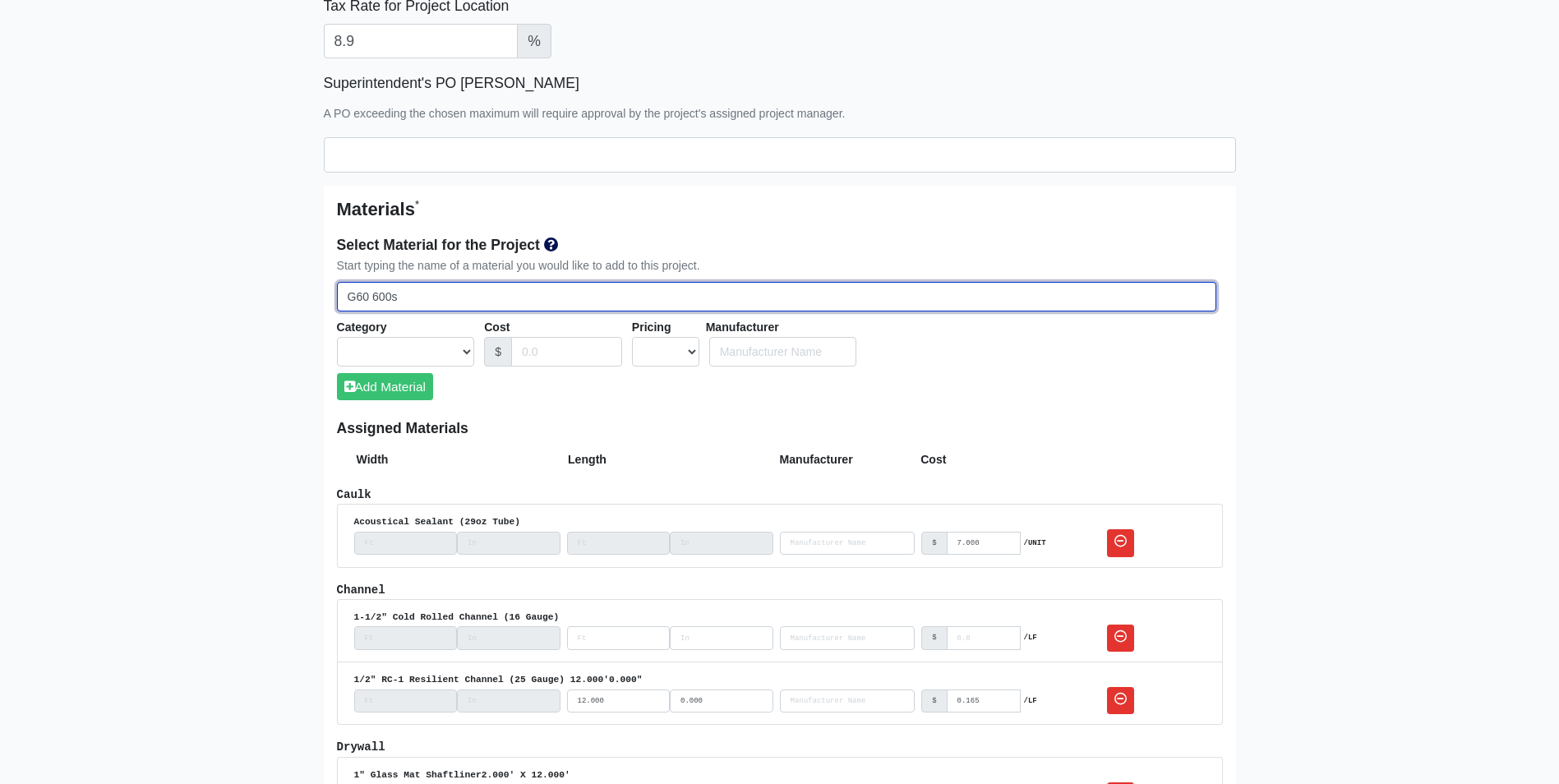
select select
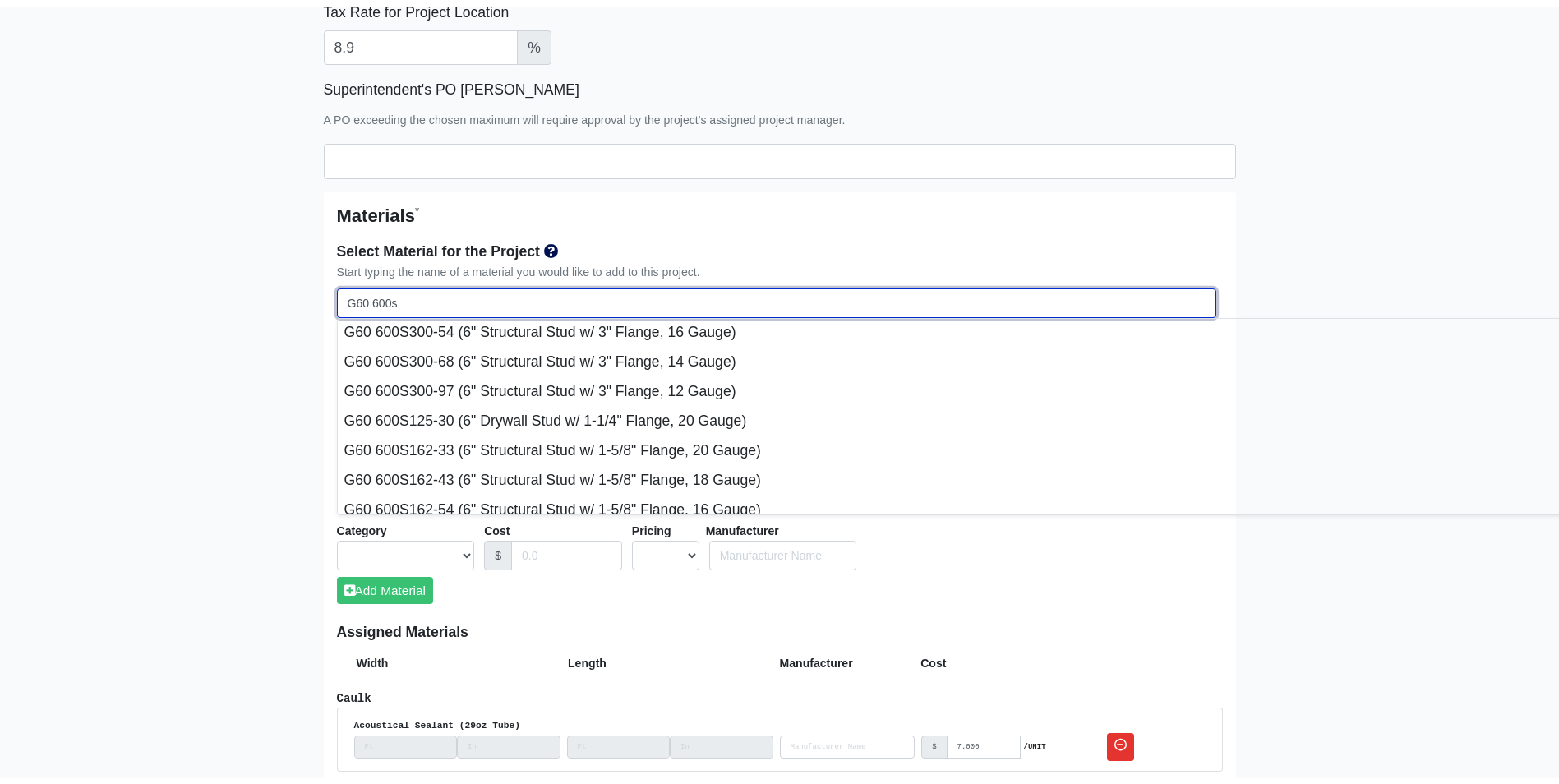
scroll to position [329, 0]
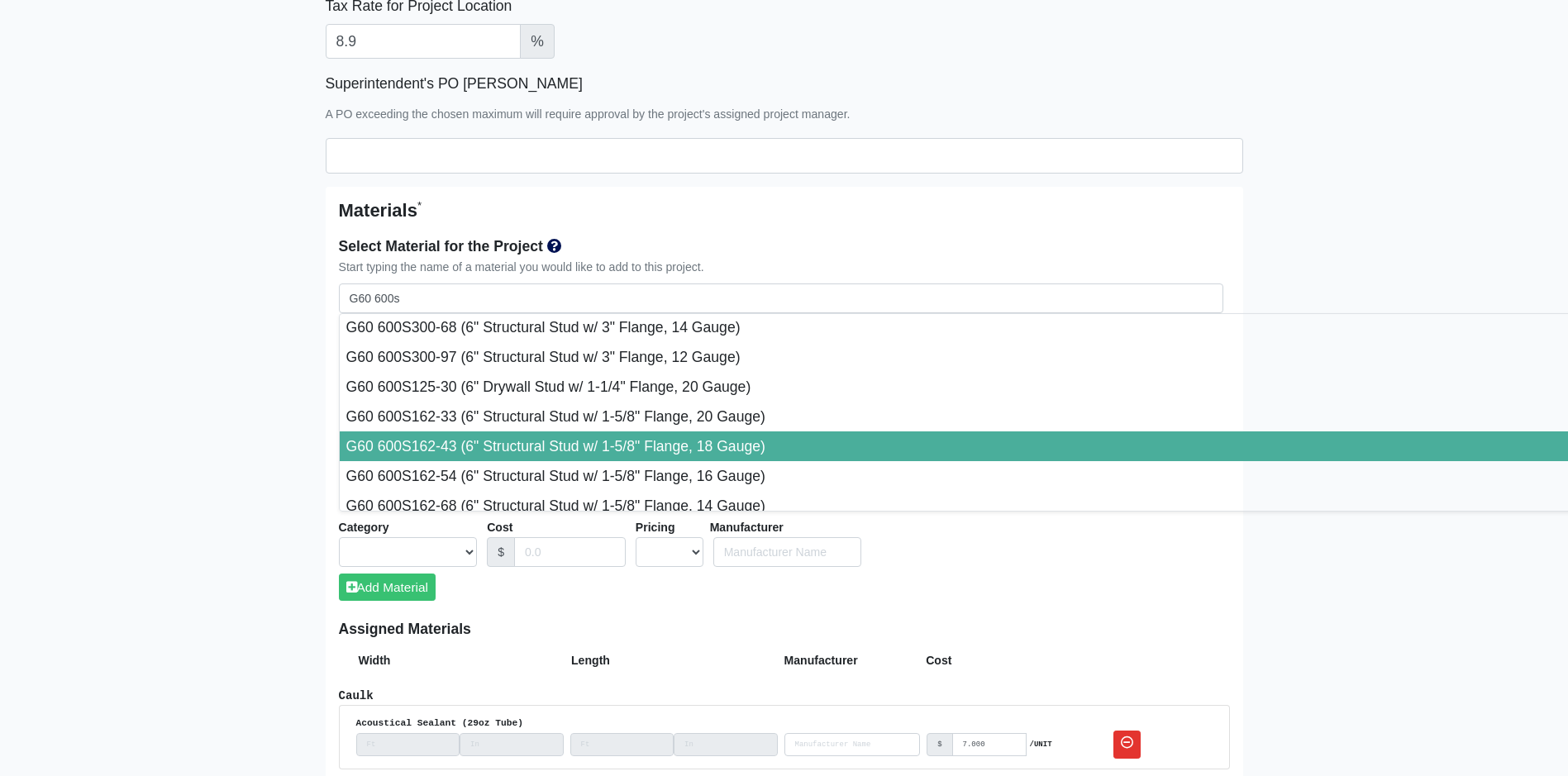
type input "G60 600S162-43 (6" Structural Stud w/ 1-5/8" Flange, 18 Gauge)"
select select "[object Object]"
select select "1"
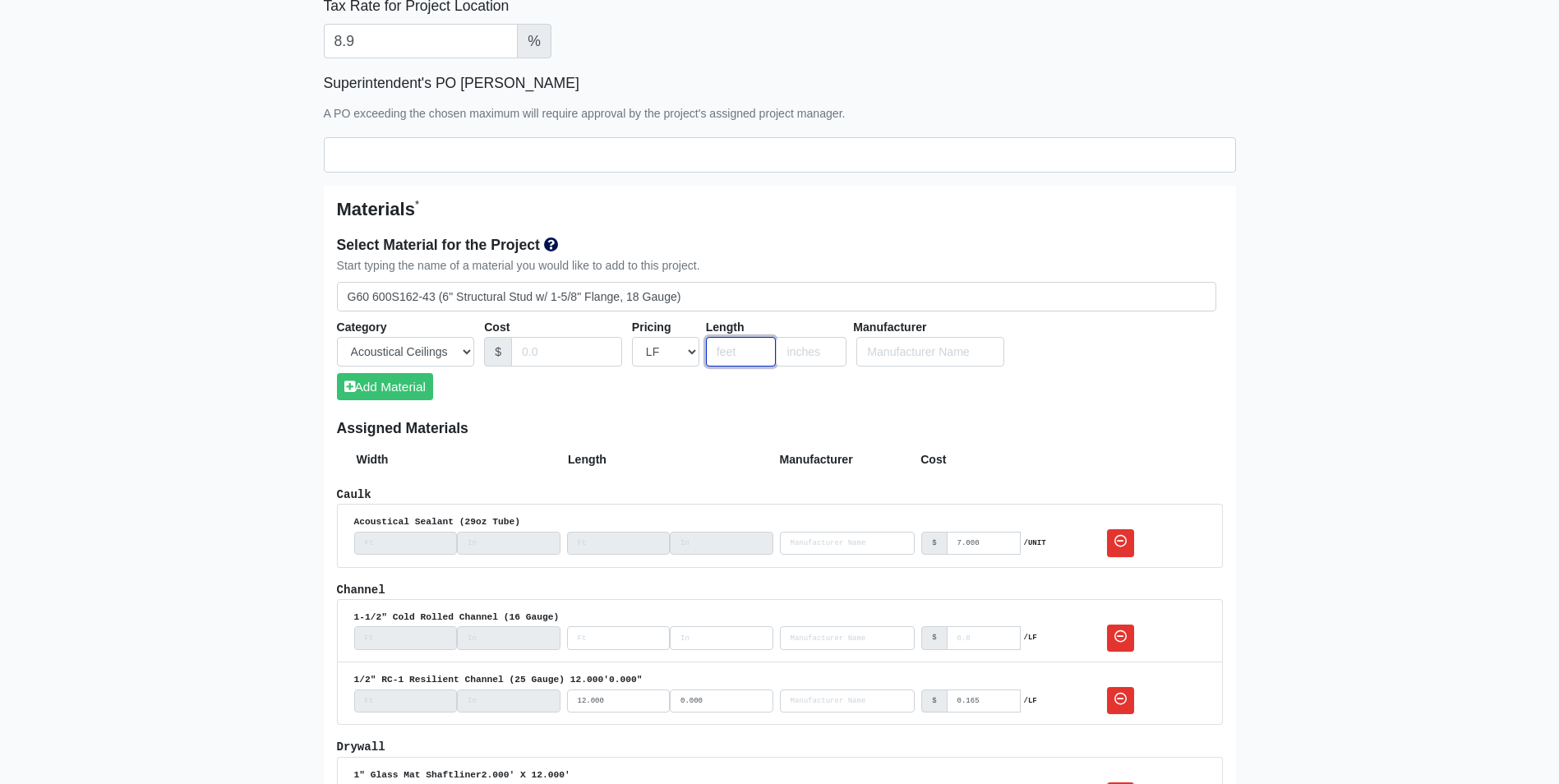
click at [725, 351] on input "number" at bounding box center [741, 352] width 71 height 31
type input "20"
type input "10"
click at [401, 392] on button "Add Material" at bounding box center [384, 386] width 96 height 27
select select
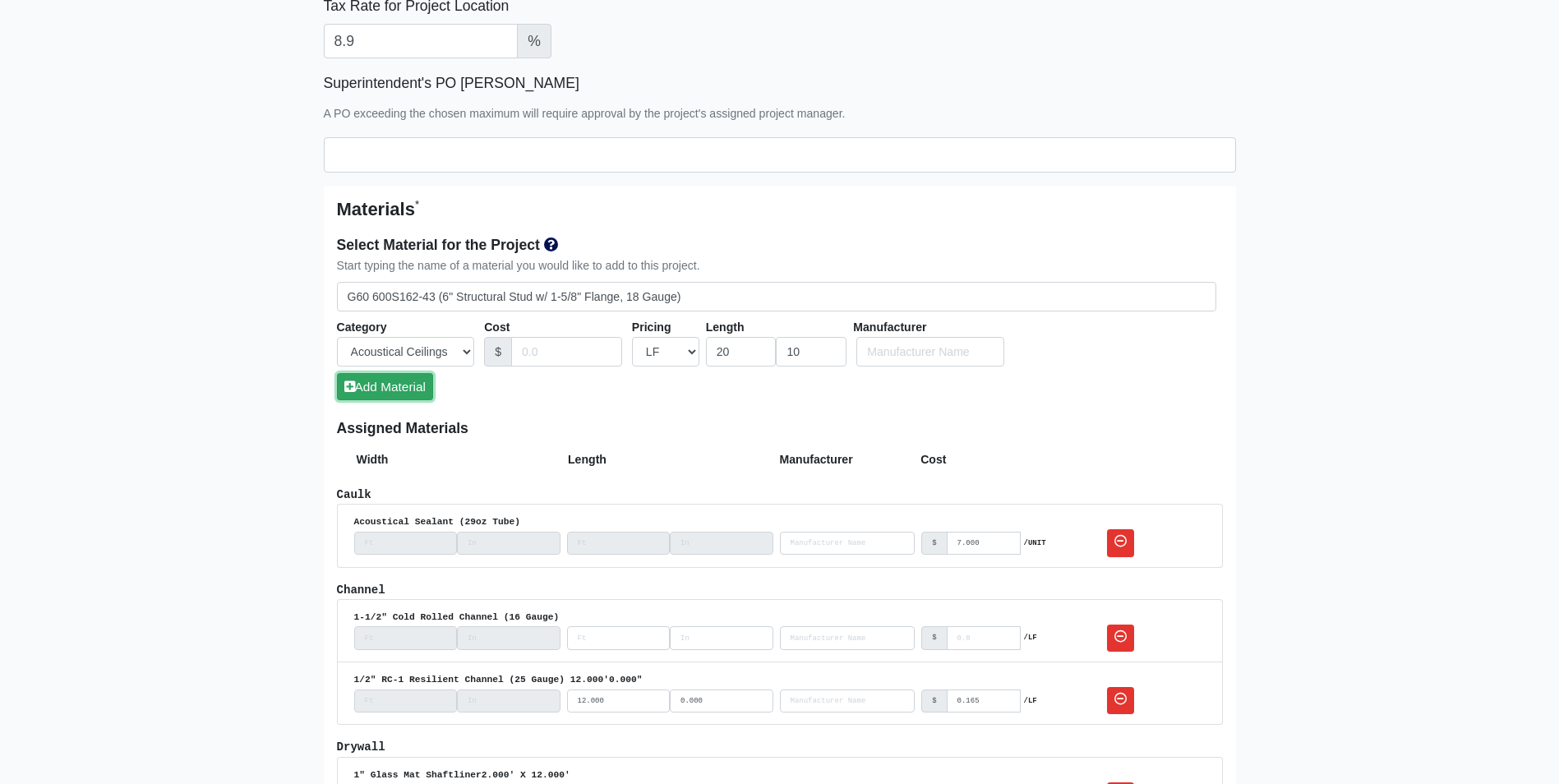
select select
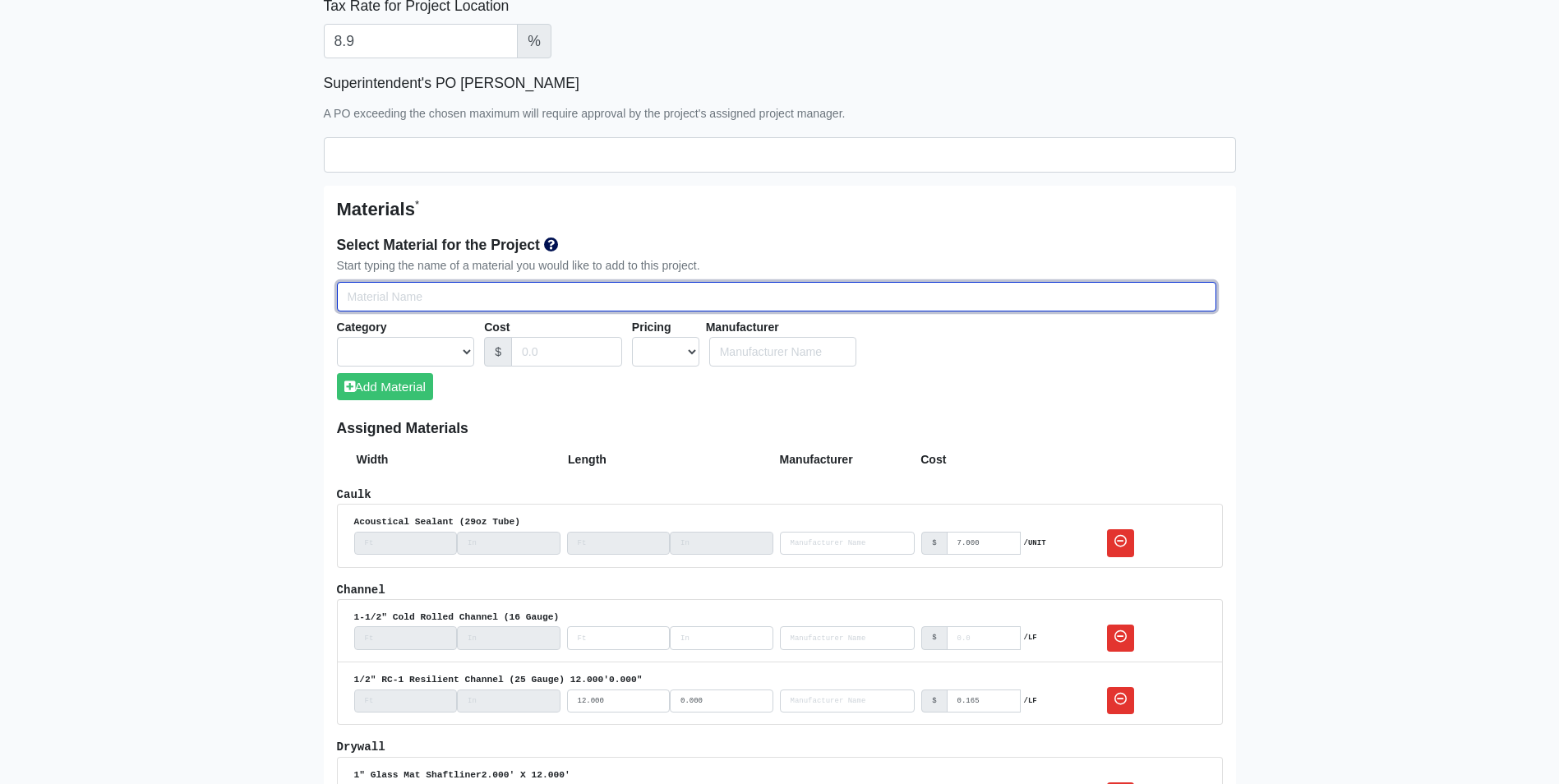
click at [392, 293] on input "Select Team Members for the Project" at bounding box center [776, 297] width 879 height 31
type input "g"
select select
type input "g6"
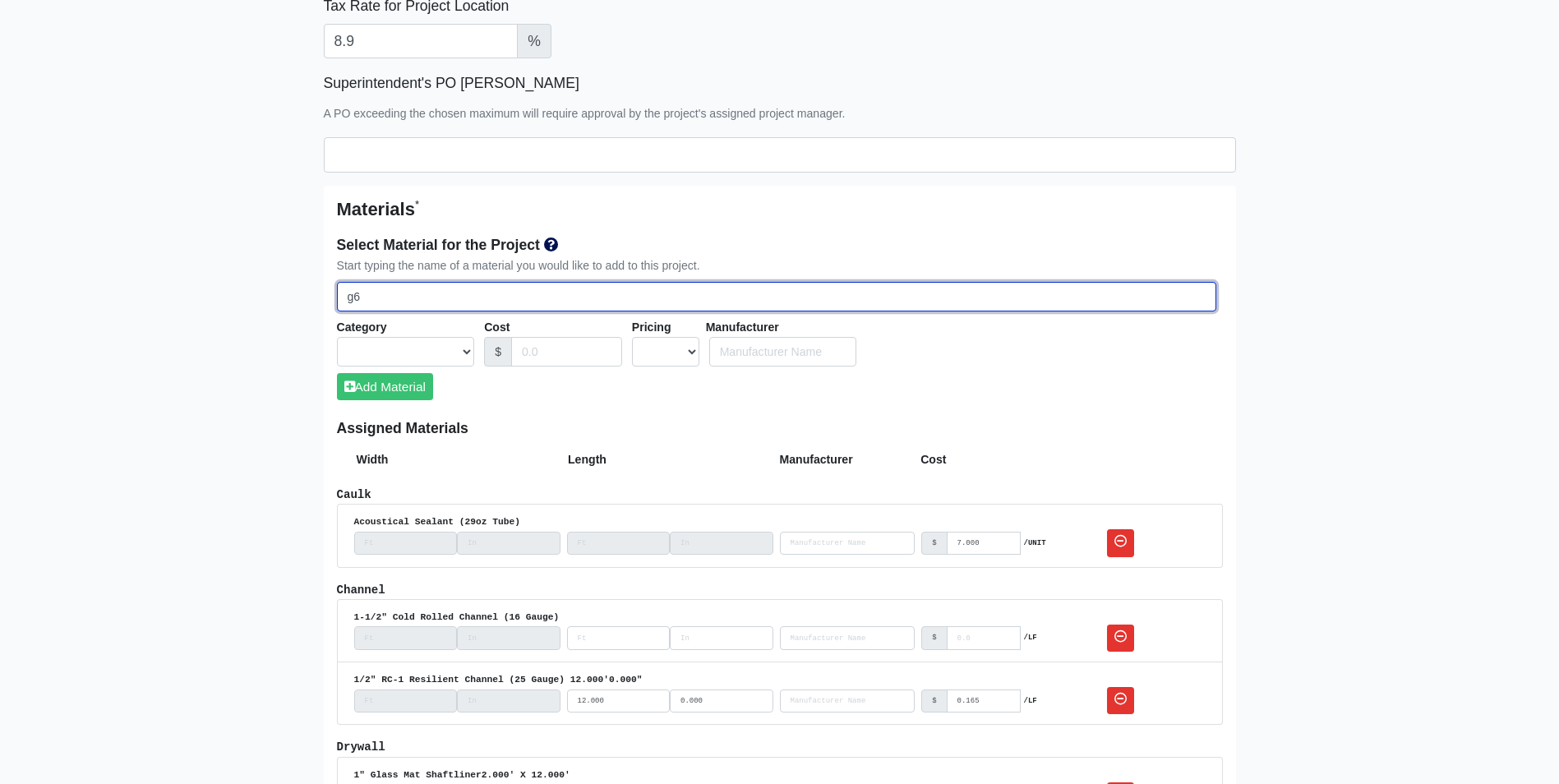
select select
type input "g60"
select select
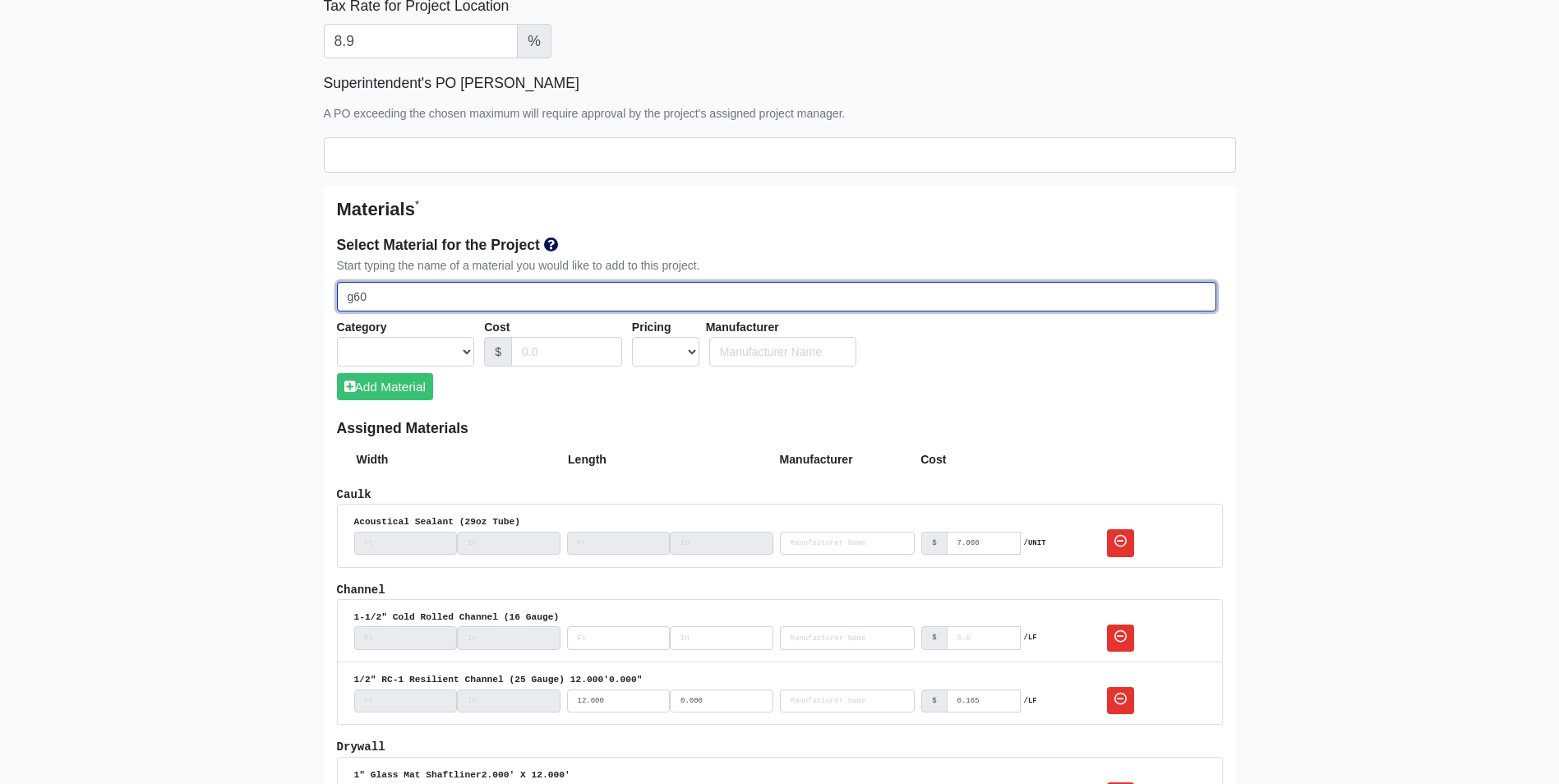
select select
type input "g60"
select select
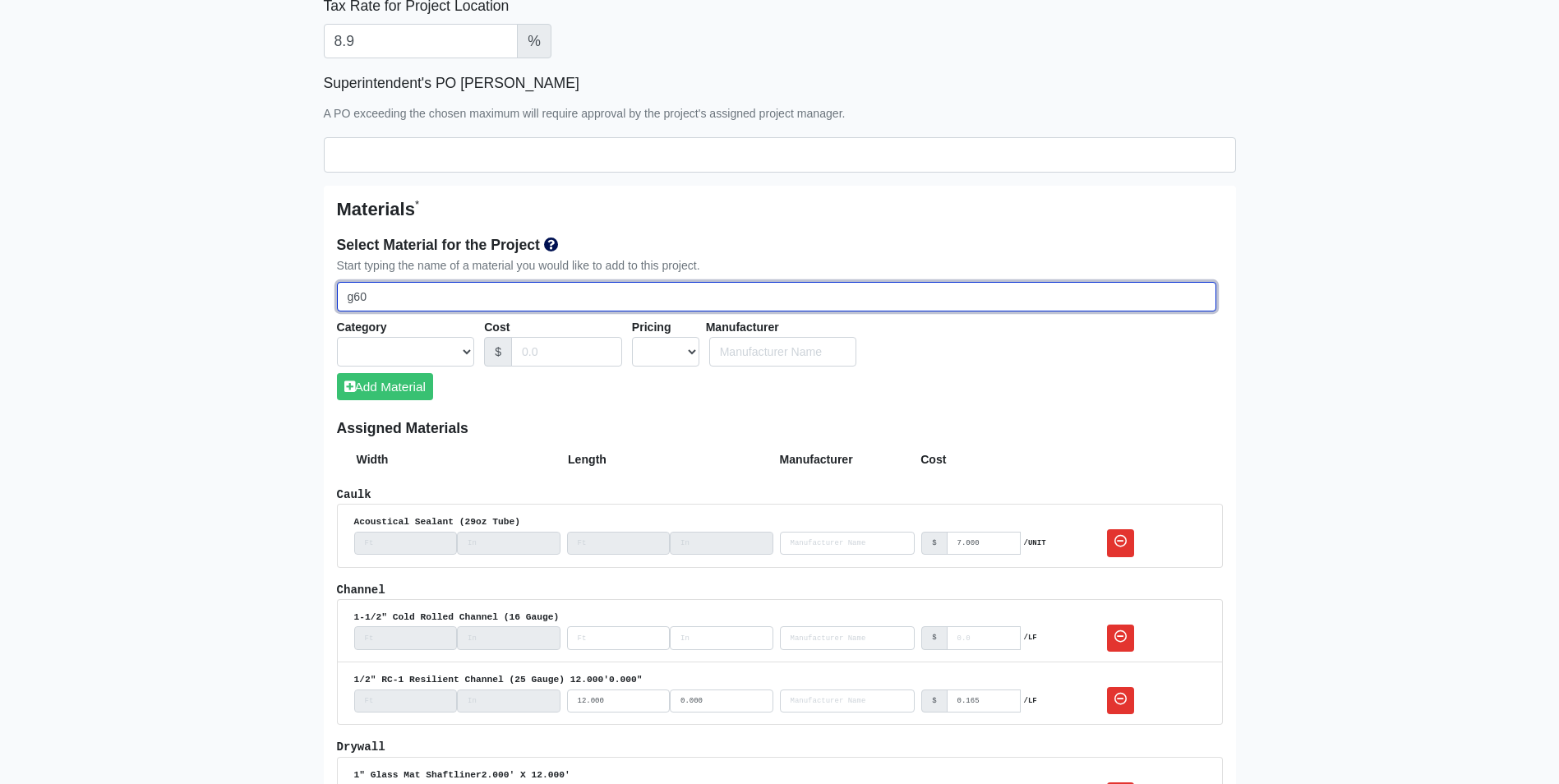
select select
type input "g60 6"
select select
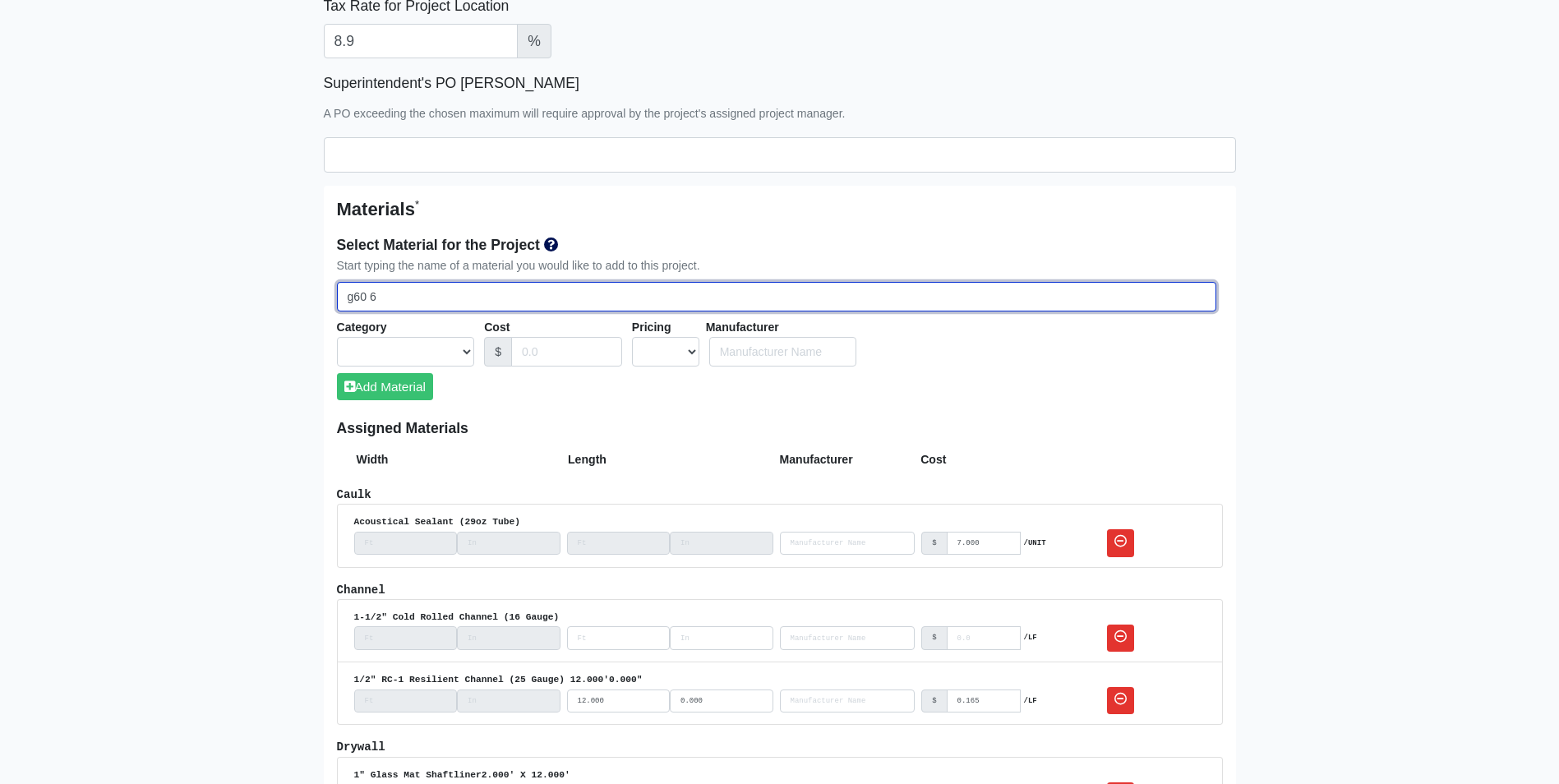
type input "g60 60"
select select
type input "g60 600"
select select
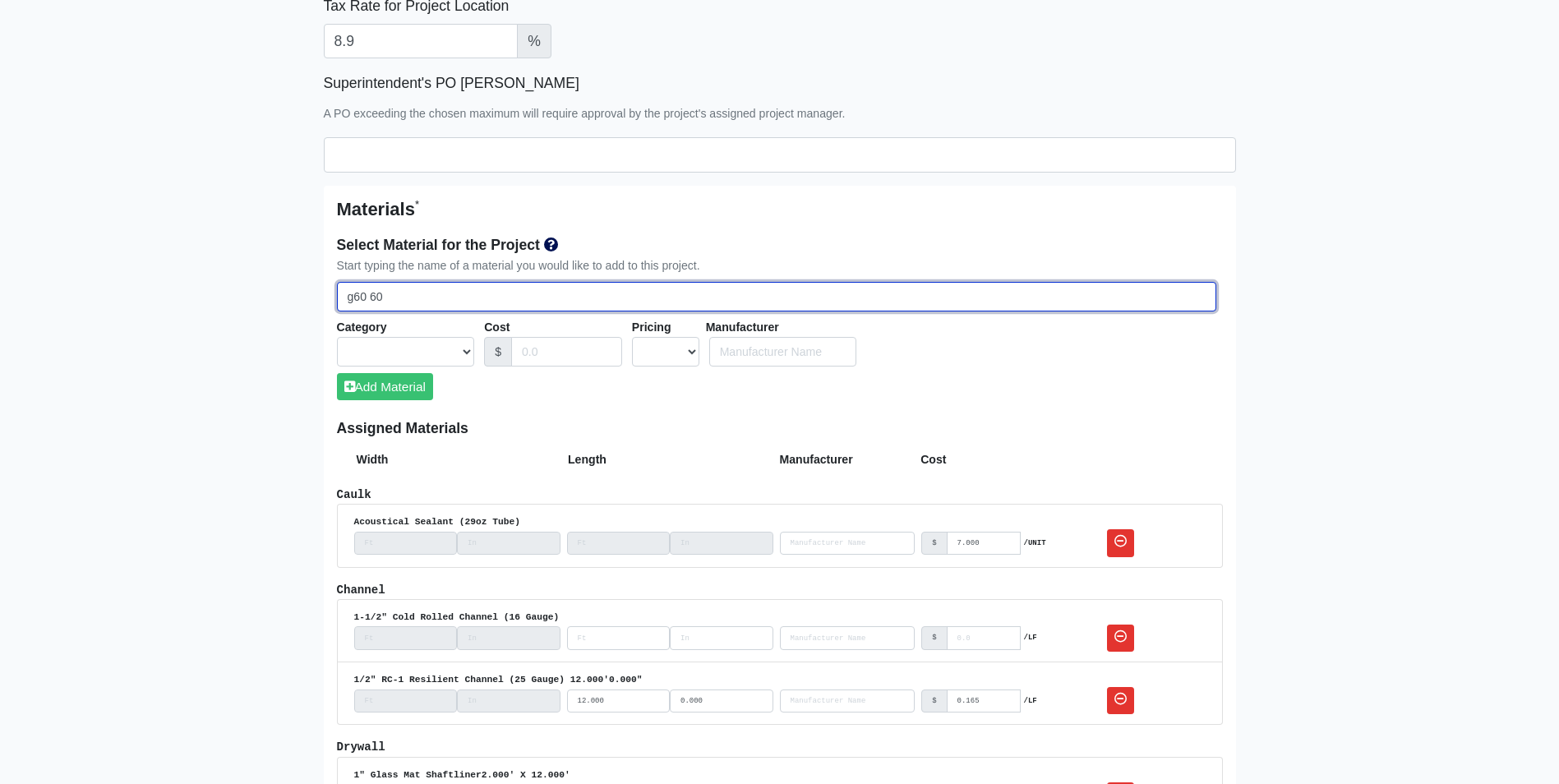
select select
type input "g60 600s"
select select
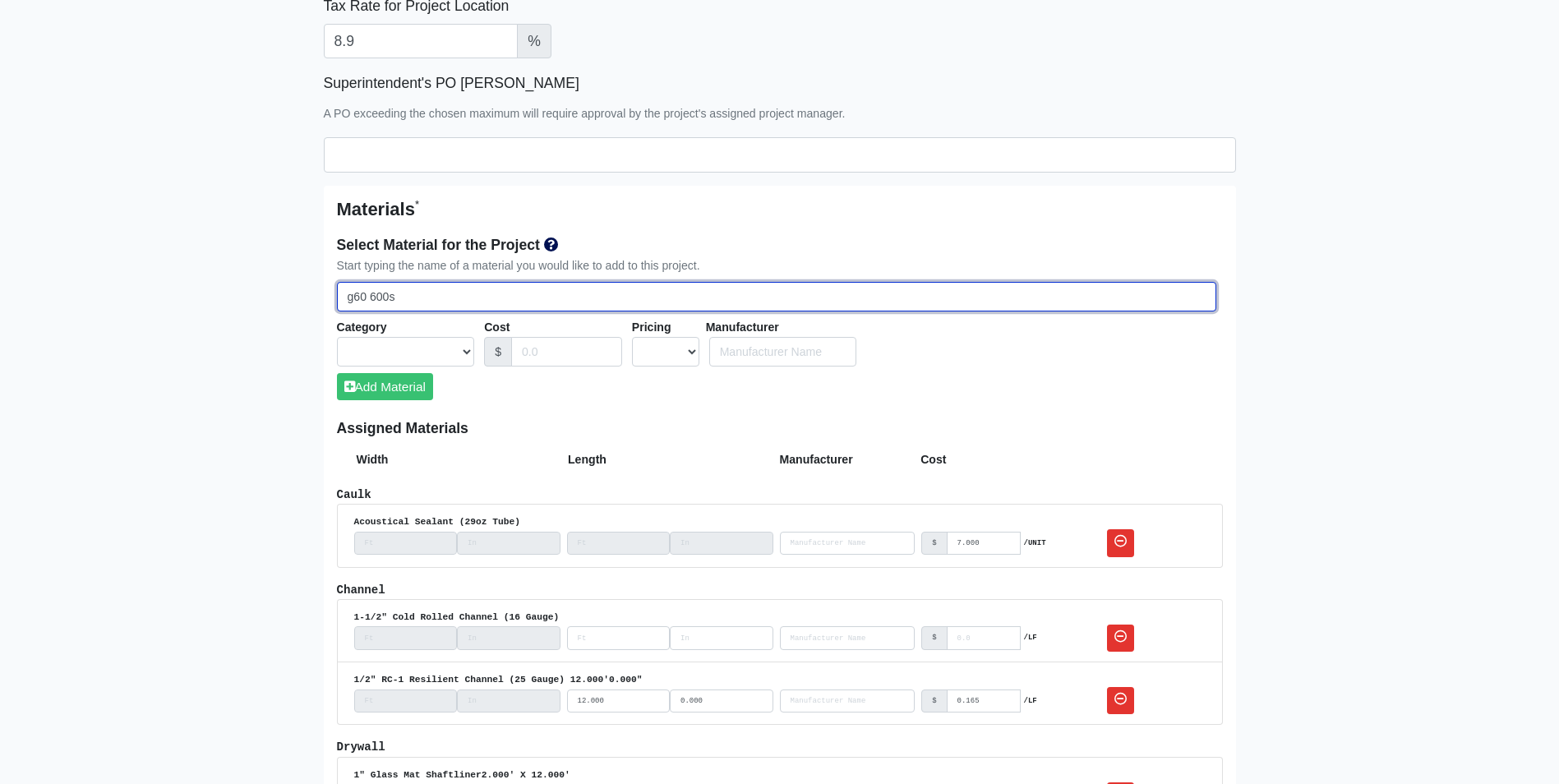
select select
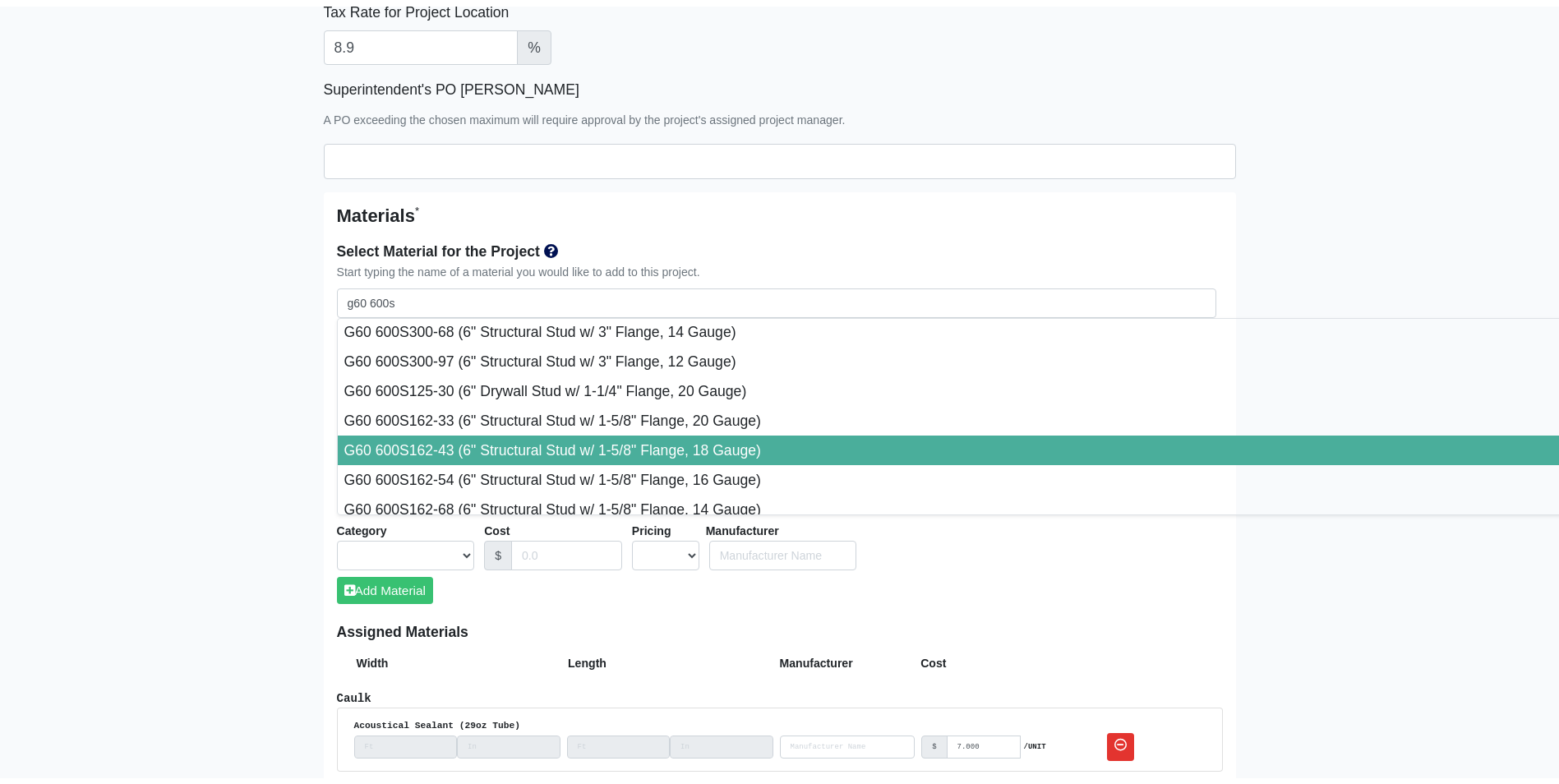
type input "G60 600S162-43 (6" Structural Stud w/ 1-5/8" Flange, 18 Gauge)"
select select "[object Object]"
select select "1"
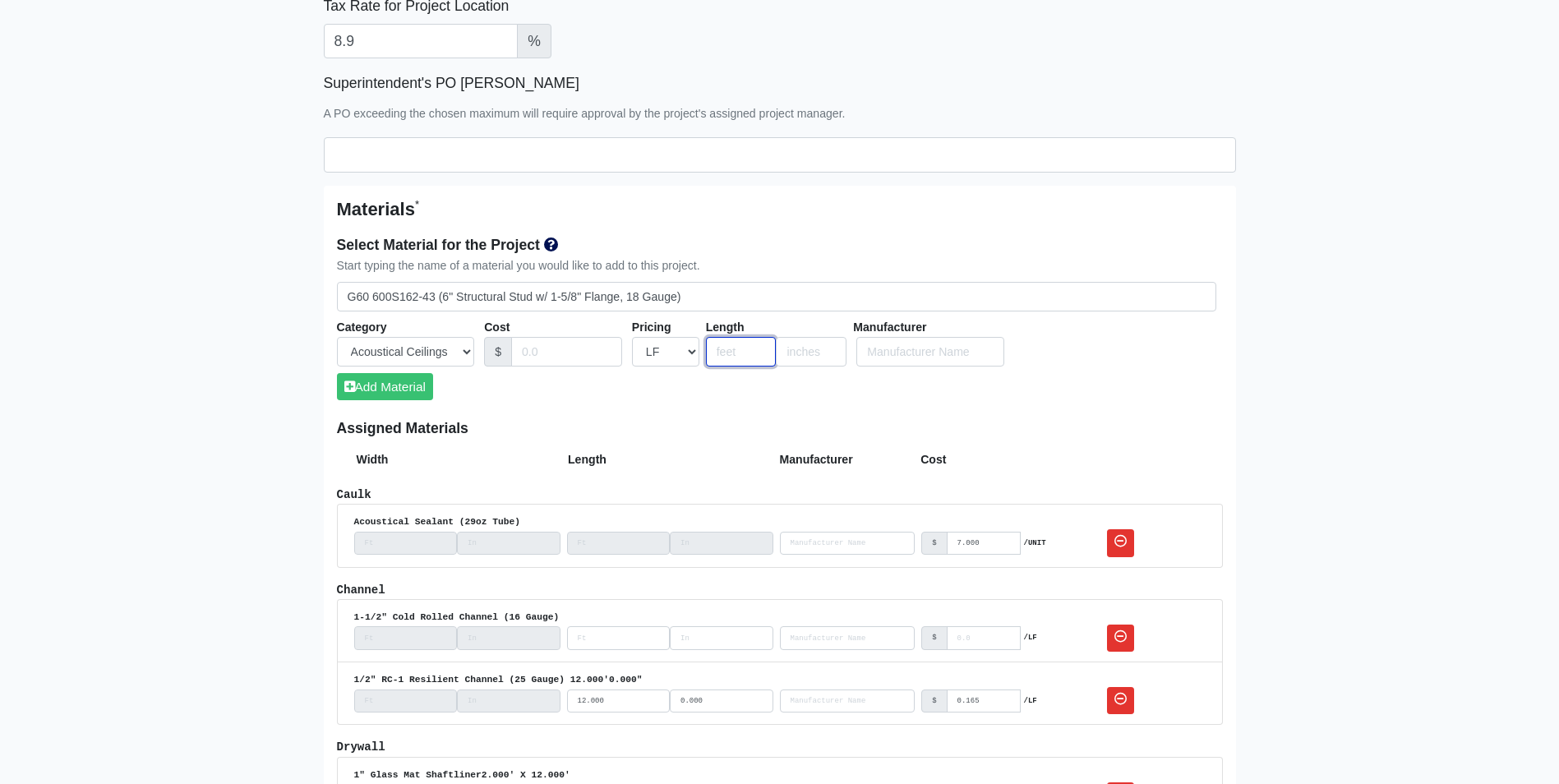
click at [707, 347] on input "number" at bounding box center [741, 352] width 71 height 31
type input "21"
type input "10"
click at [411, 393] on button "Add Material" at bounding box center [384, 386] width 96 height 27
select select
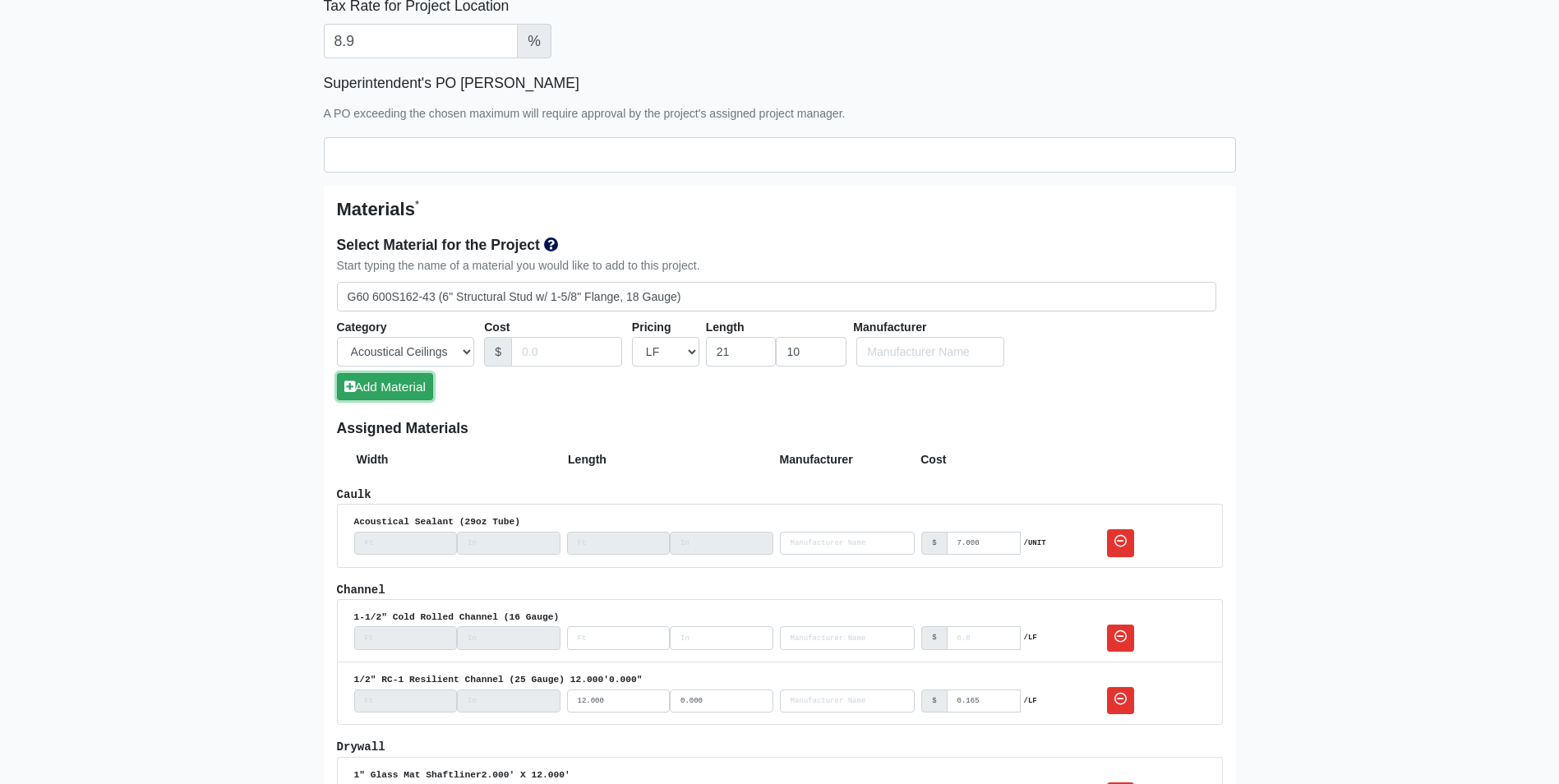
select select
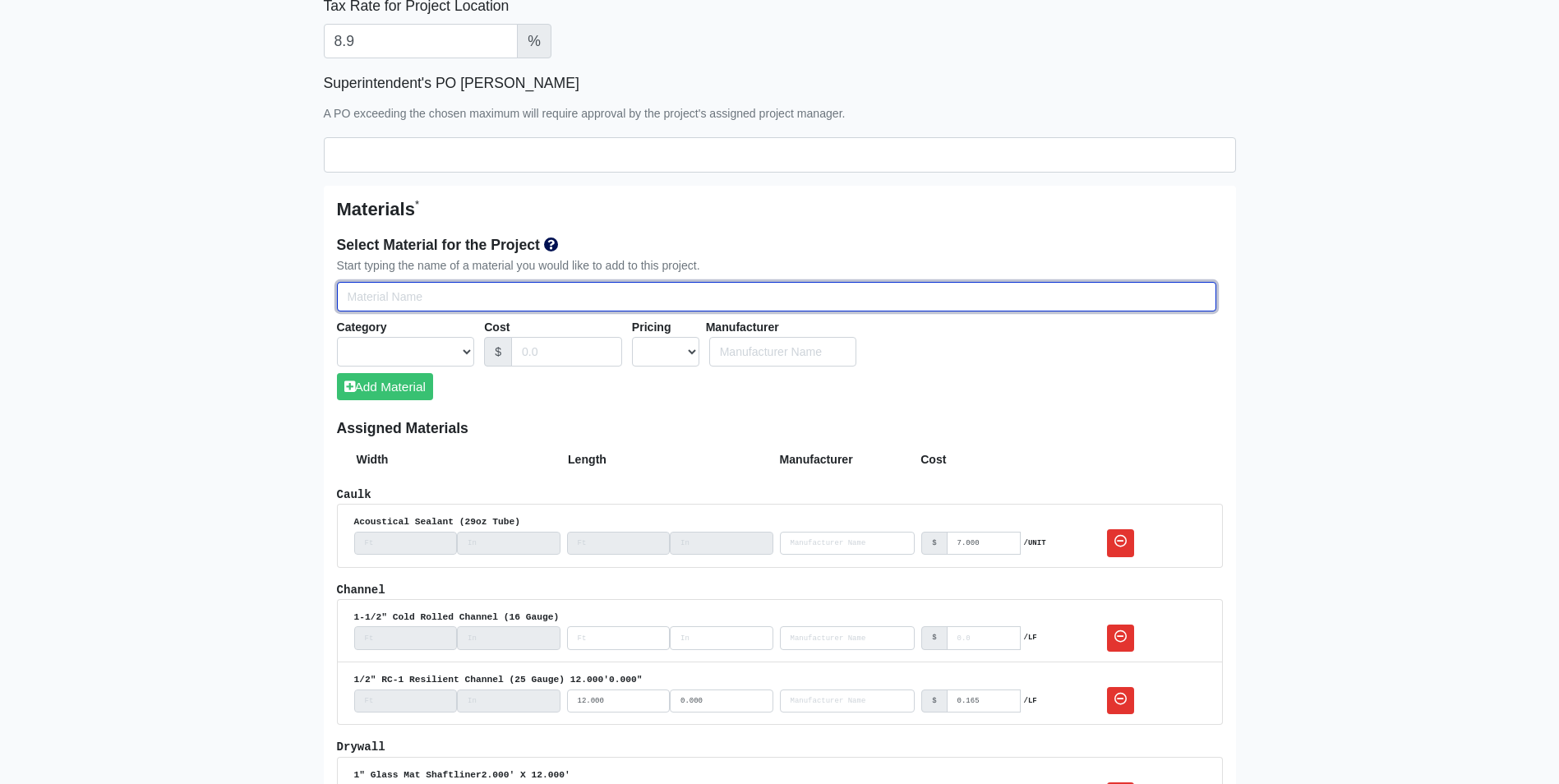
click at [351, 296] on input "Select Team Members for the Project" at bounding box center [776, 297] width 879 height 31
type input "g"
select select
type input "g6"
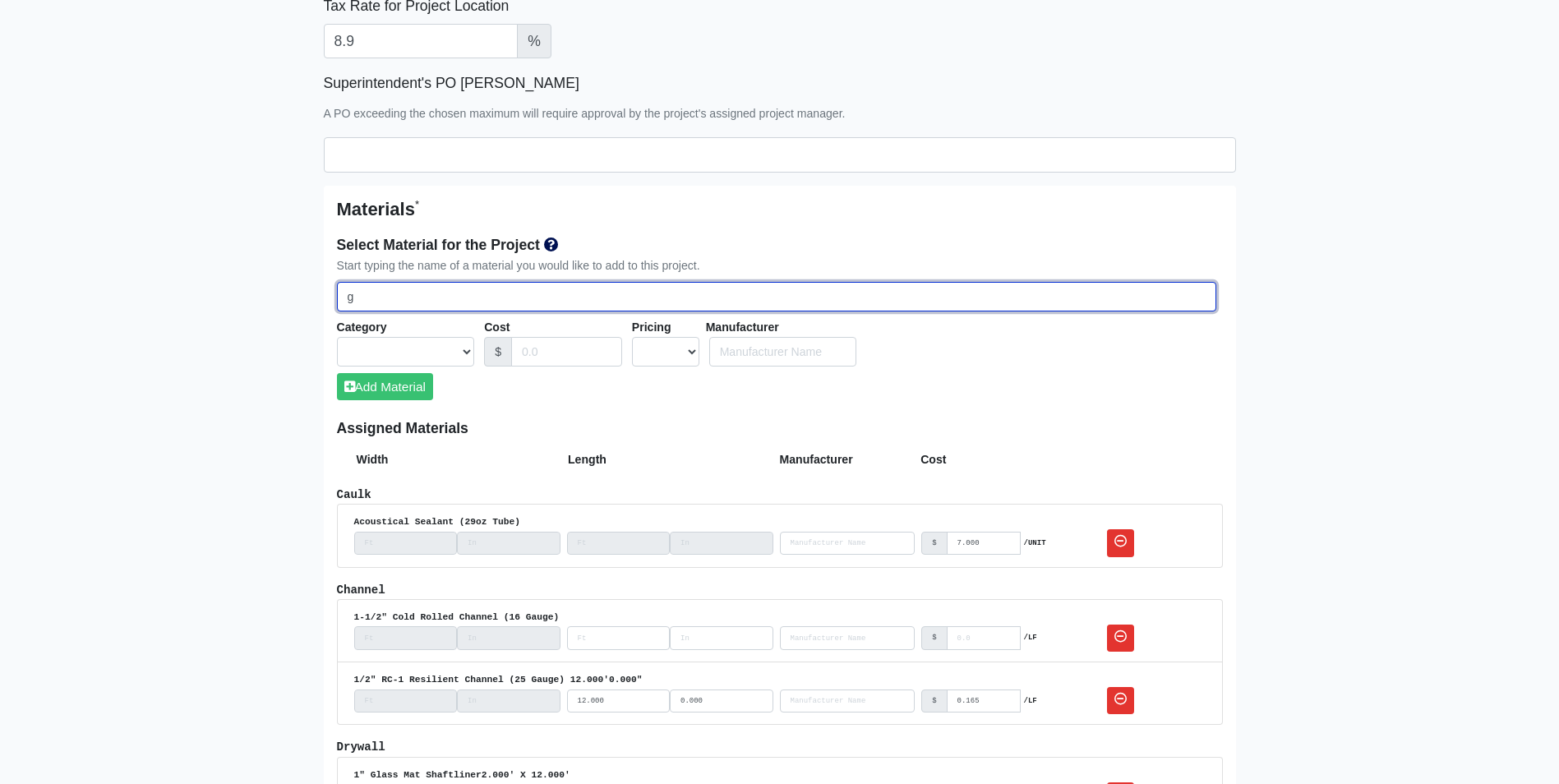
select select
type input "g60"
select select
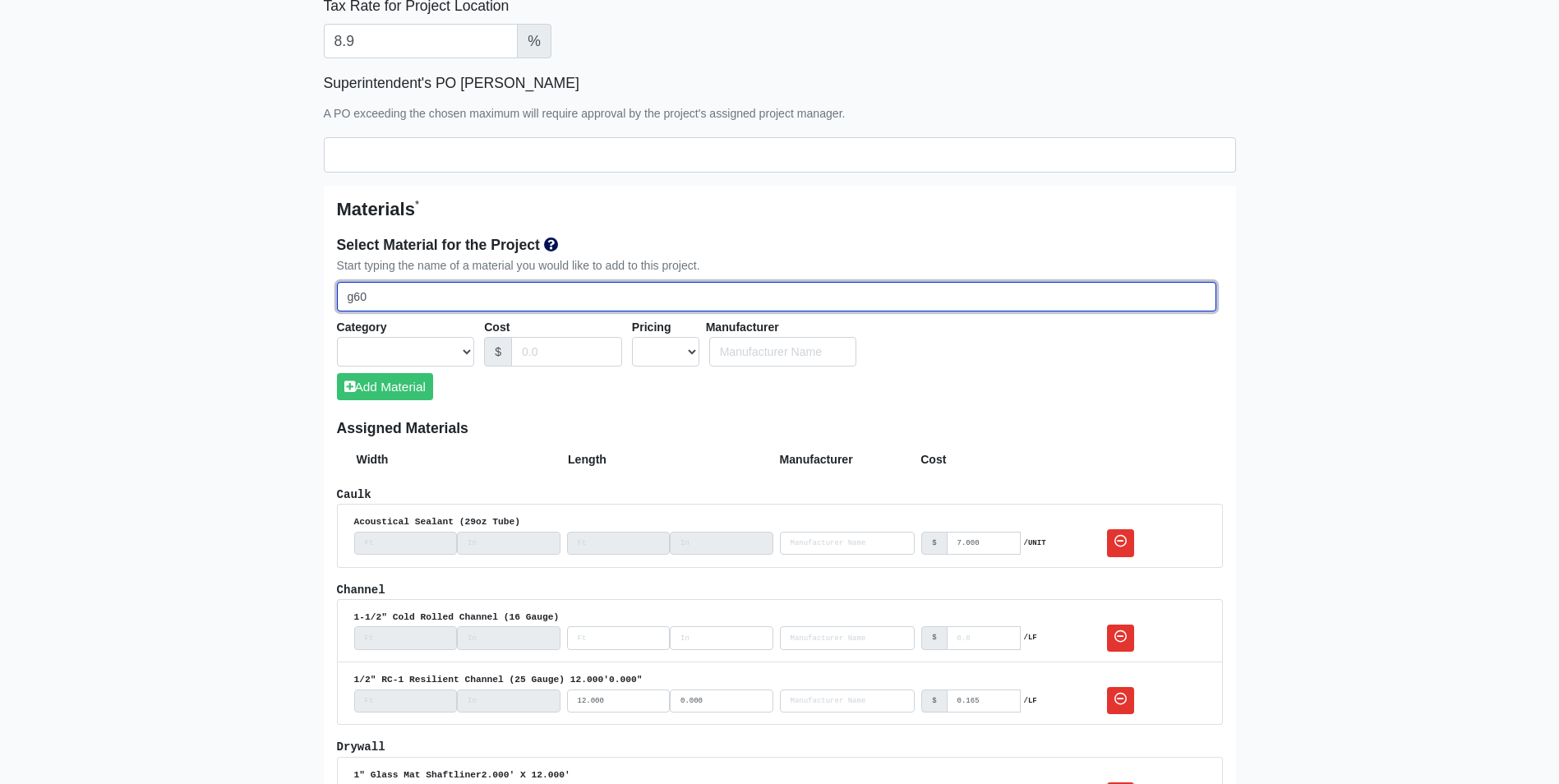
type input "g60"
select select
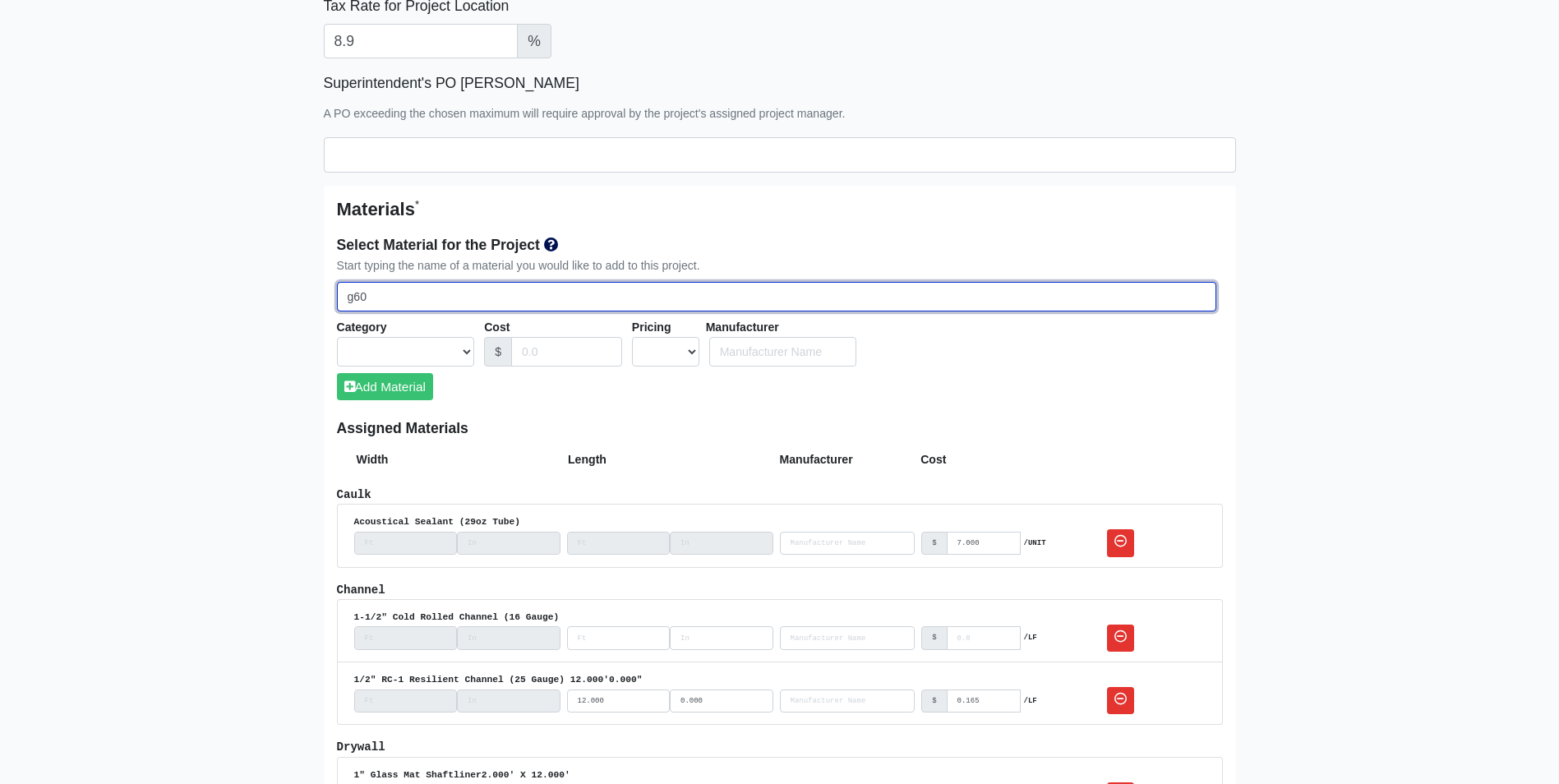
type input "g60 6"
select select
type input "g60 60"
select select
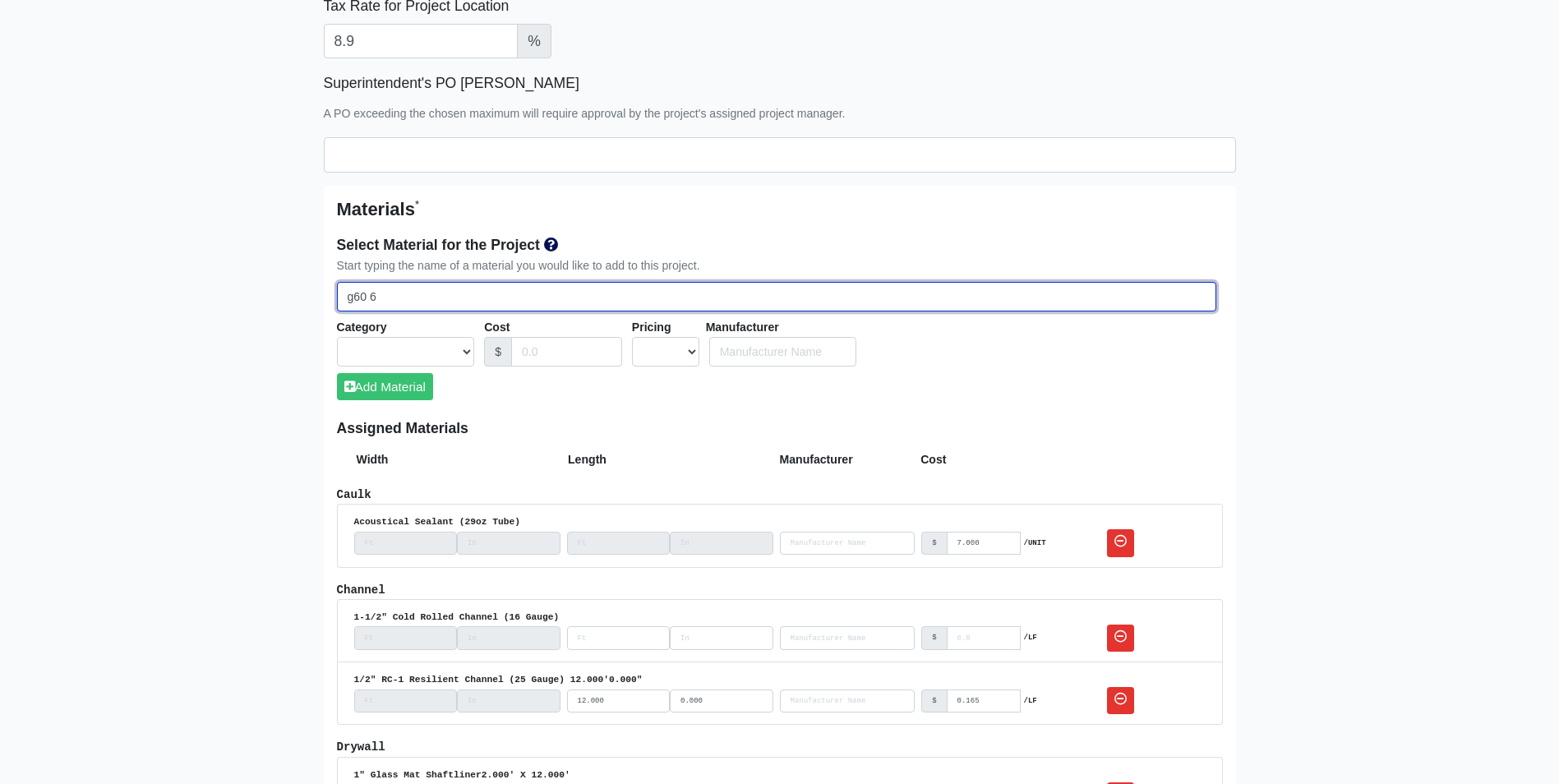
select select
type input "g60 600"
select select
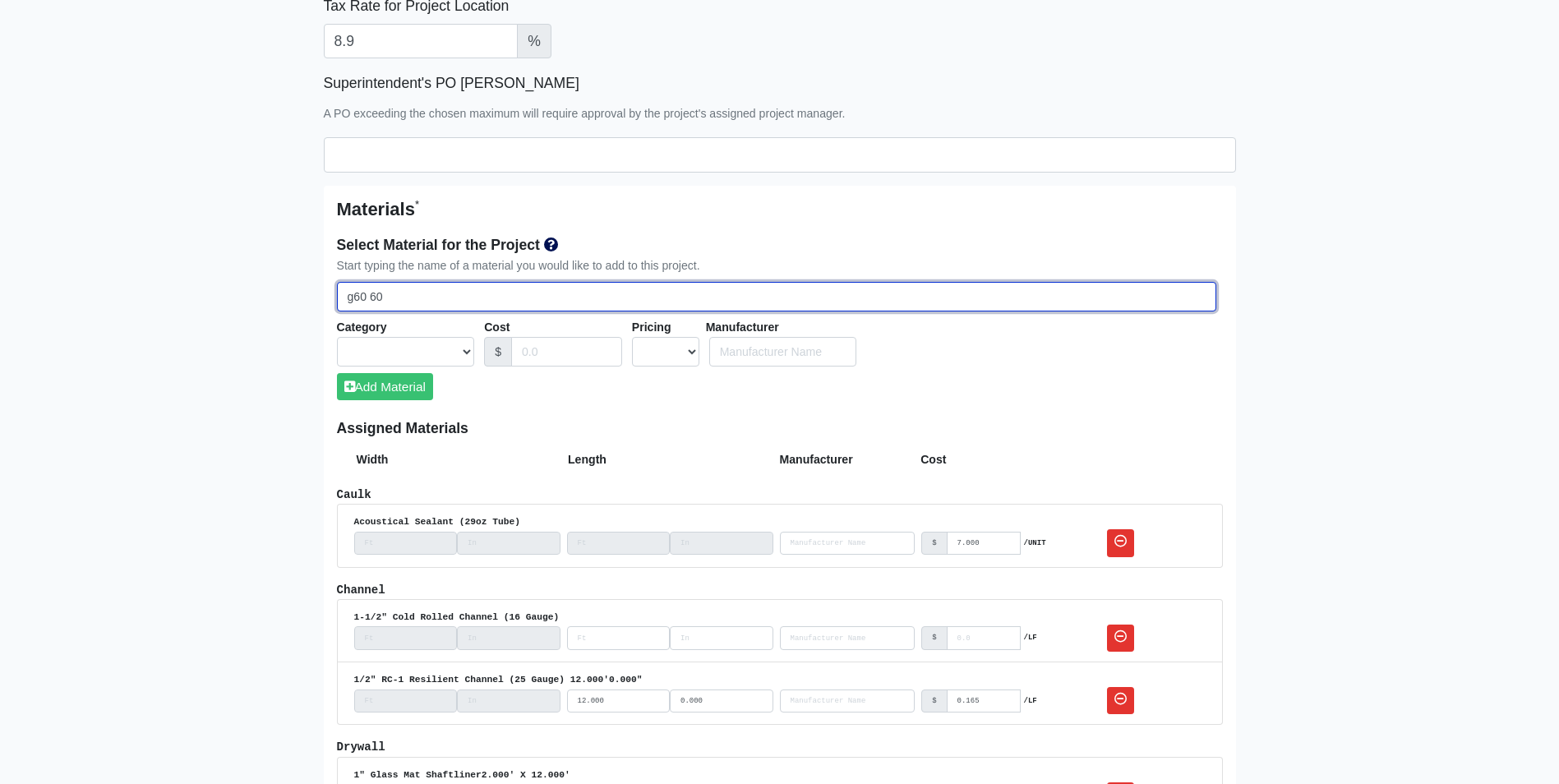
select select
type input "g60 600s"
select select
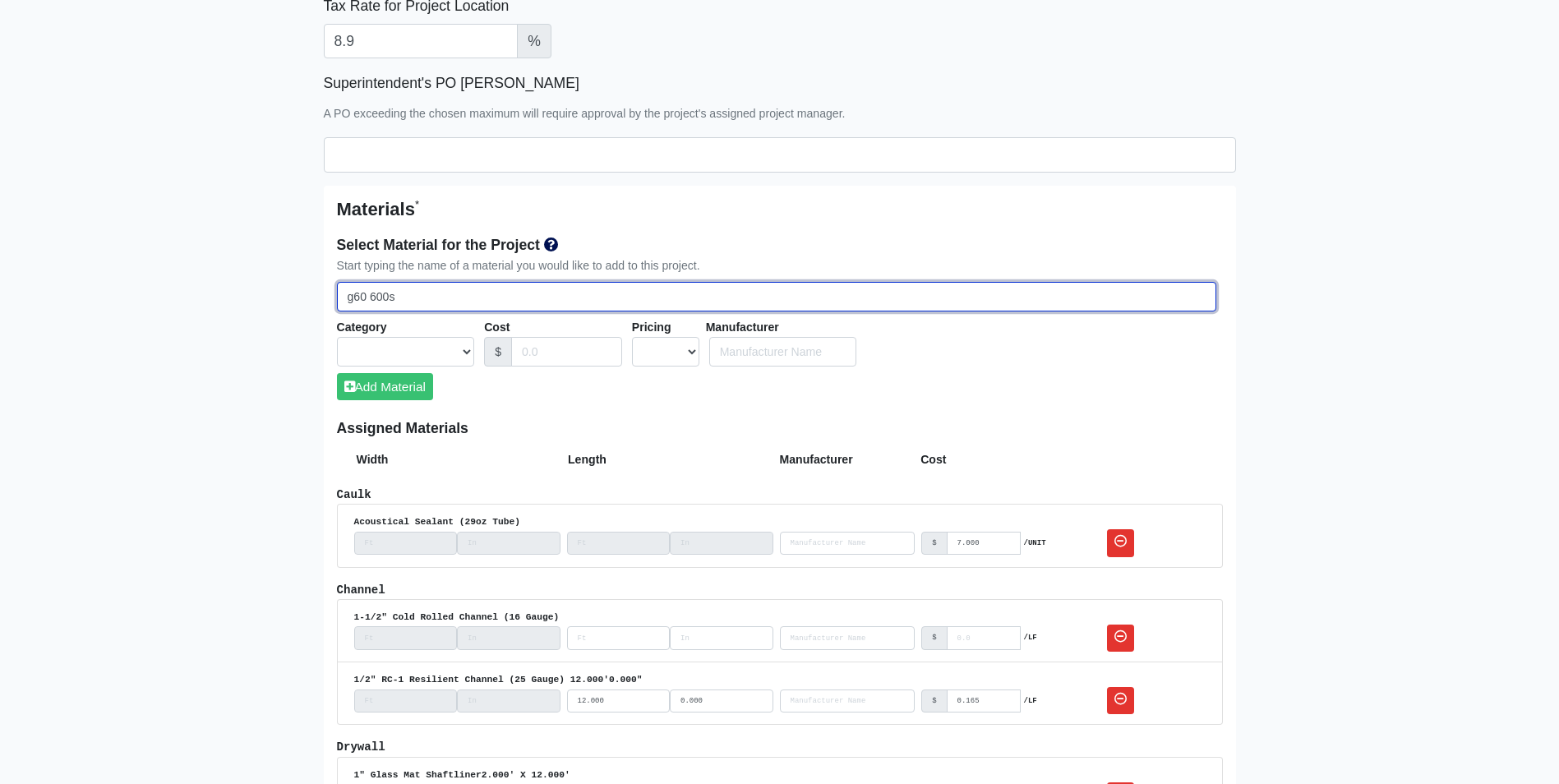
select select
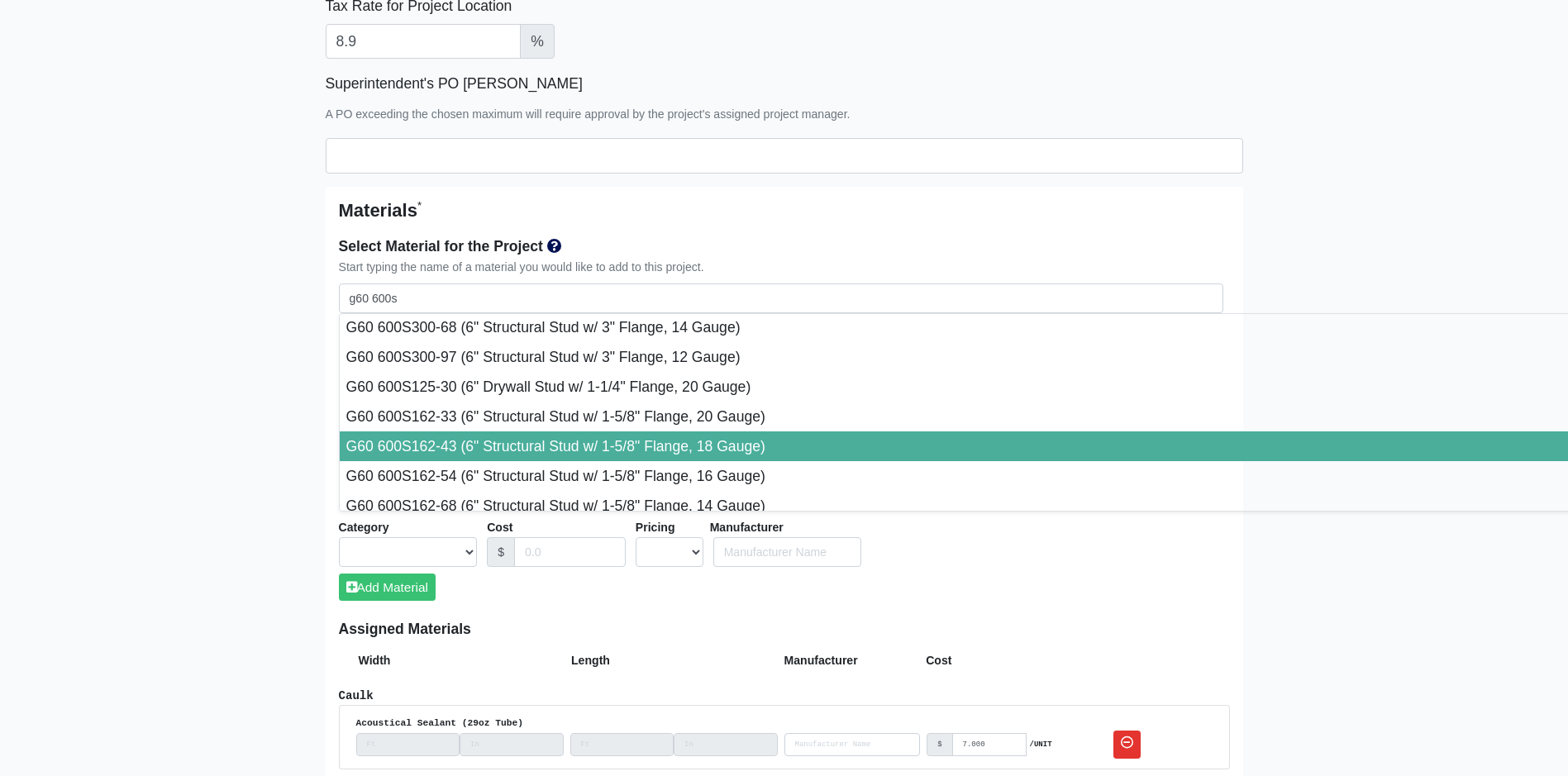
type input "G60 600S162-43 (6" Structural Stud w/ 1-5/8" Flange, 18 Gauge)"
select select "[object Object]"
select select "1"
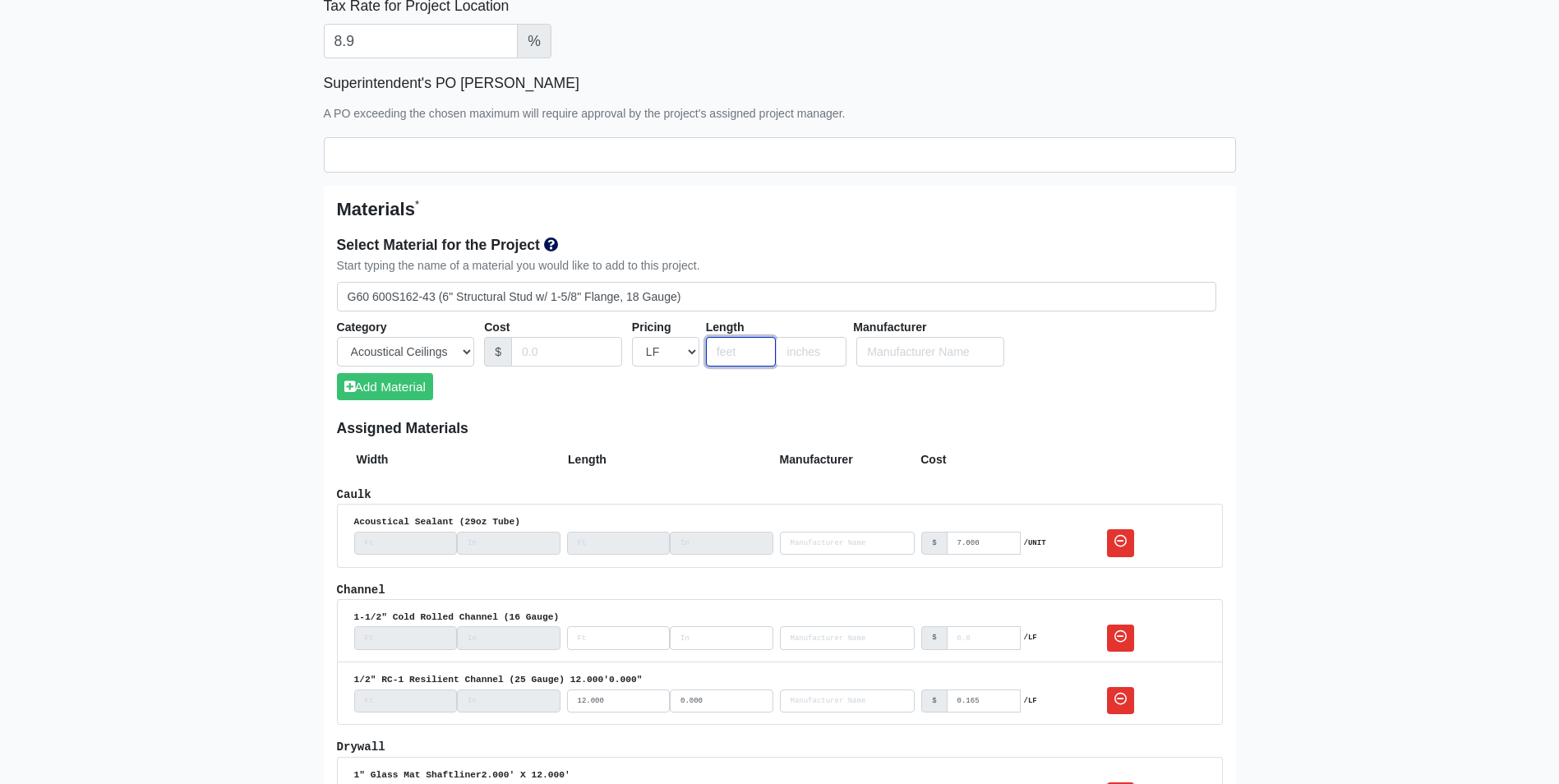
click at [721, 352] on input "number" at bounding box center [741, 352] width 71 height 31
type input "24"
type input "9"
click at [391, 390] on button "Add Material" at bounding box center [384, 386] width 96 height 27
select select
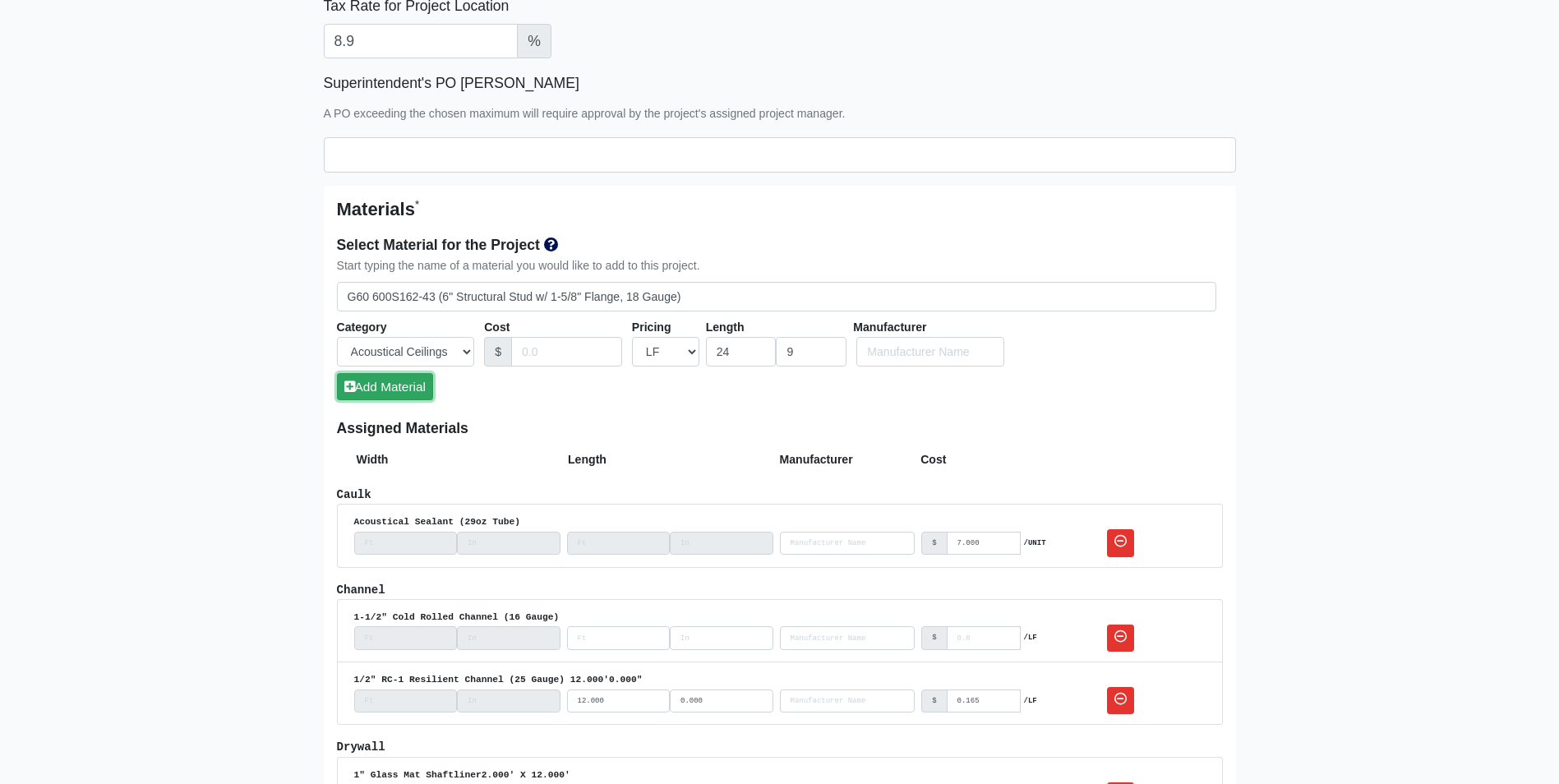
select select
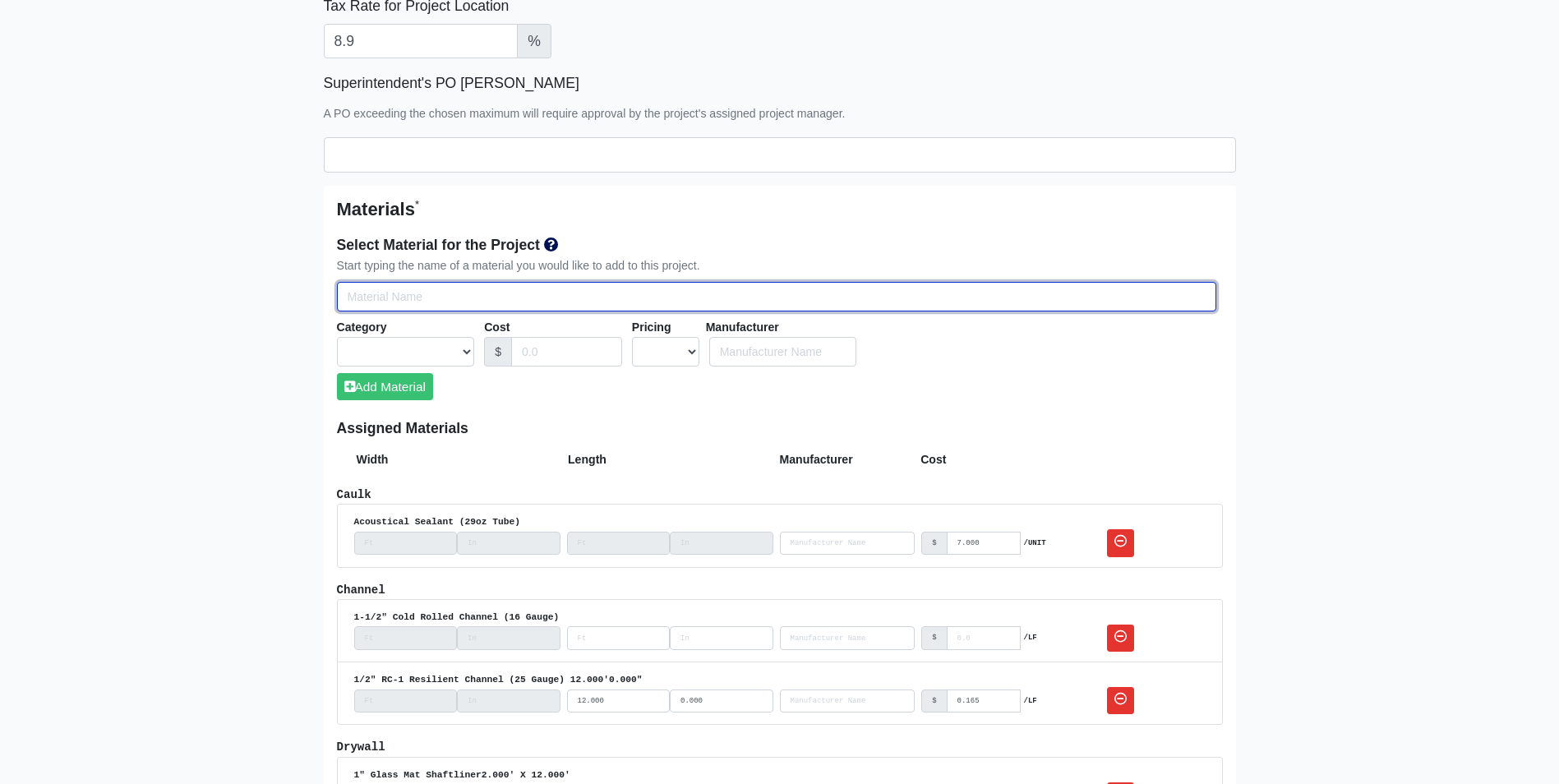
click at [588, 295] on input "Select Team Members for the Project" at bounding box center [776, 297] width 879 height 31
type input "g"
select select
type input "g6"
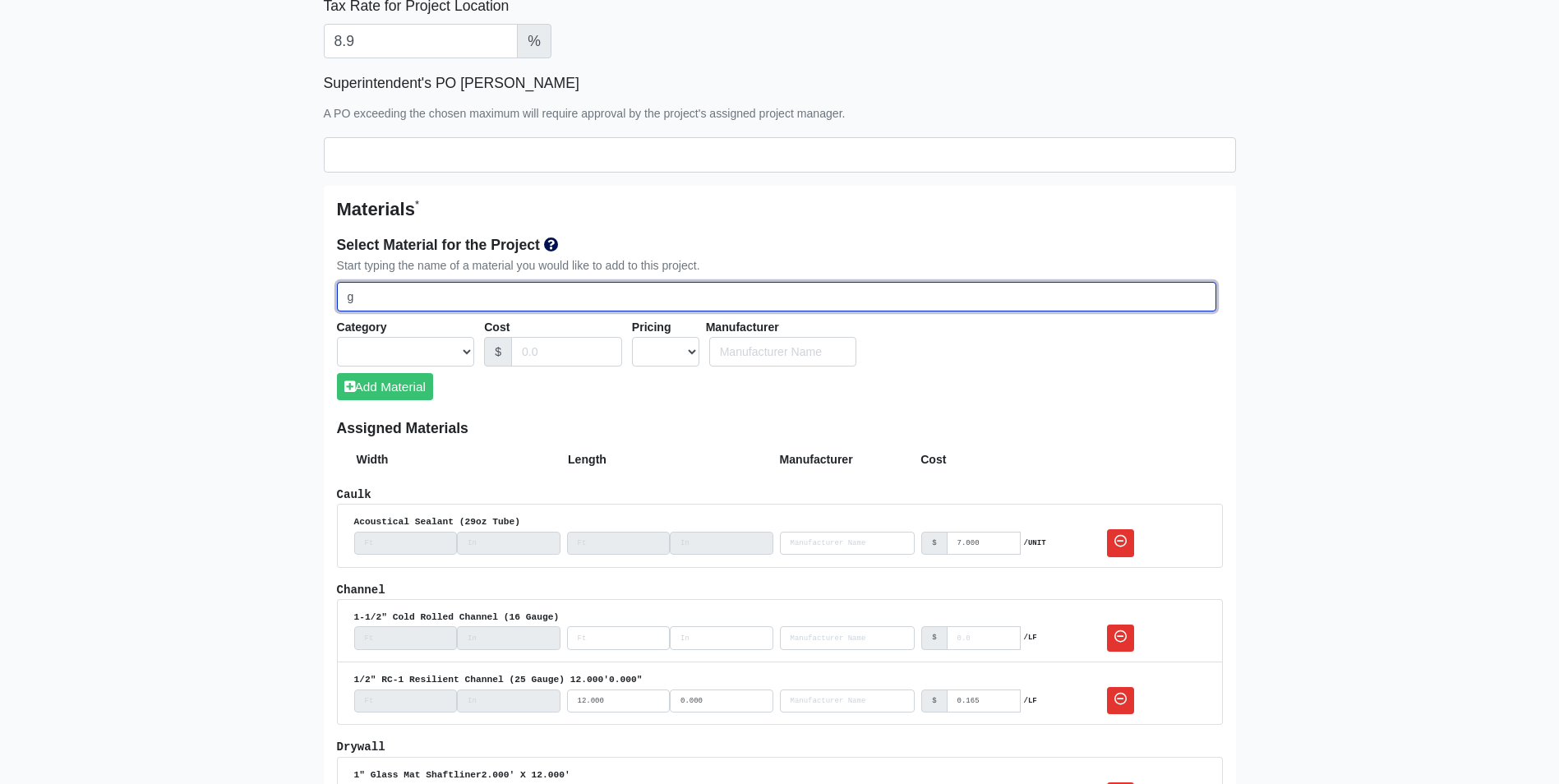
select select
type input "g60"
select select
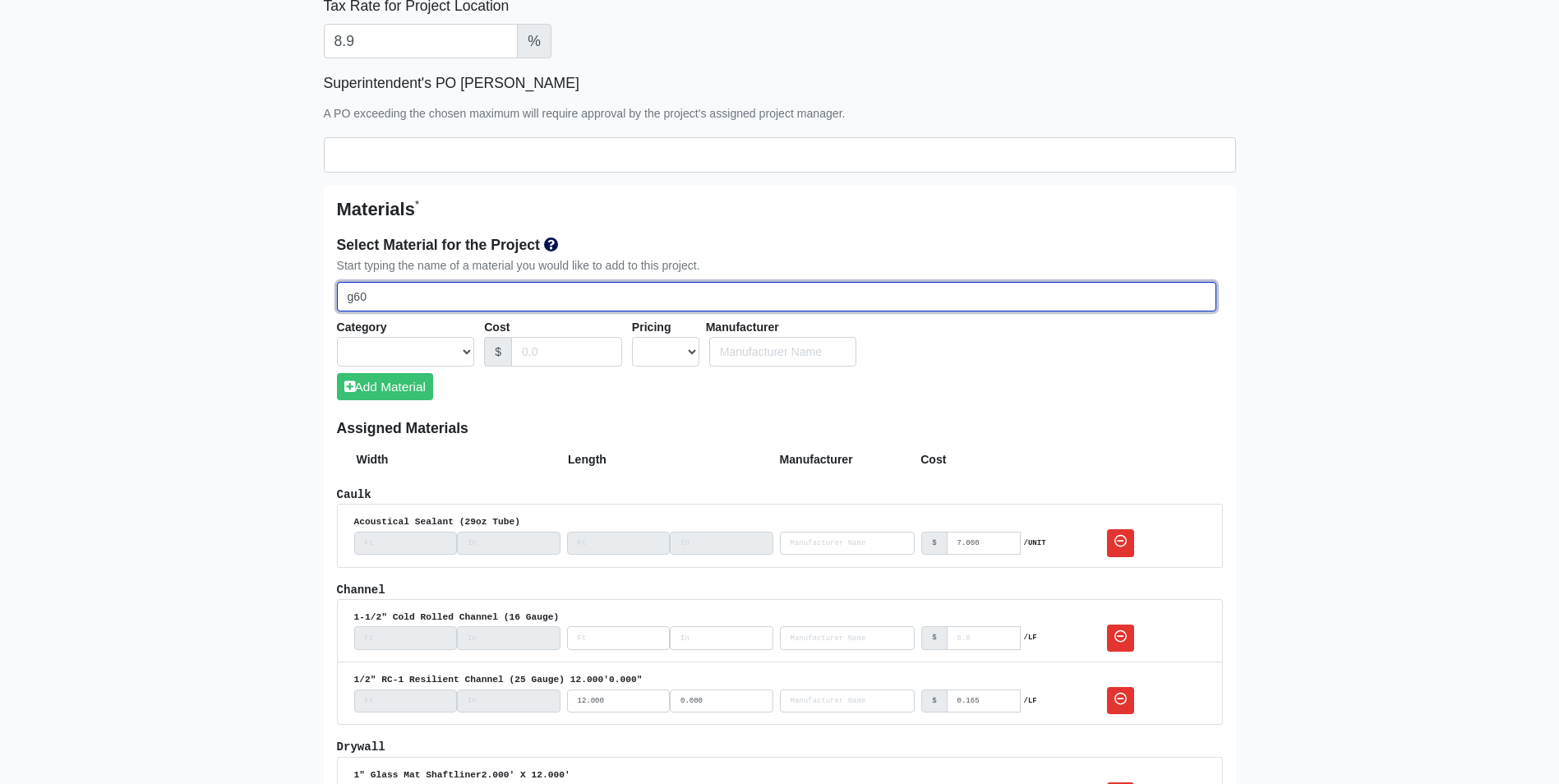
select select
type input "g60"
select select
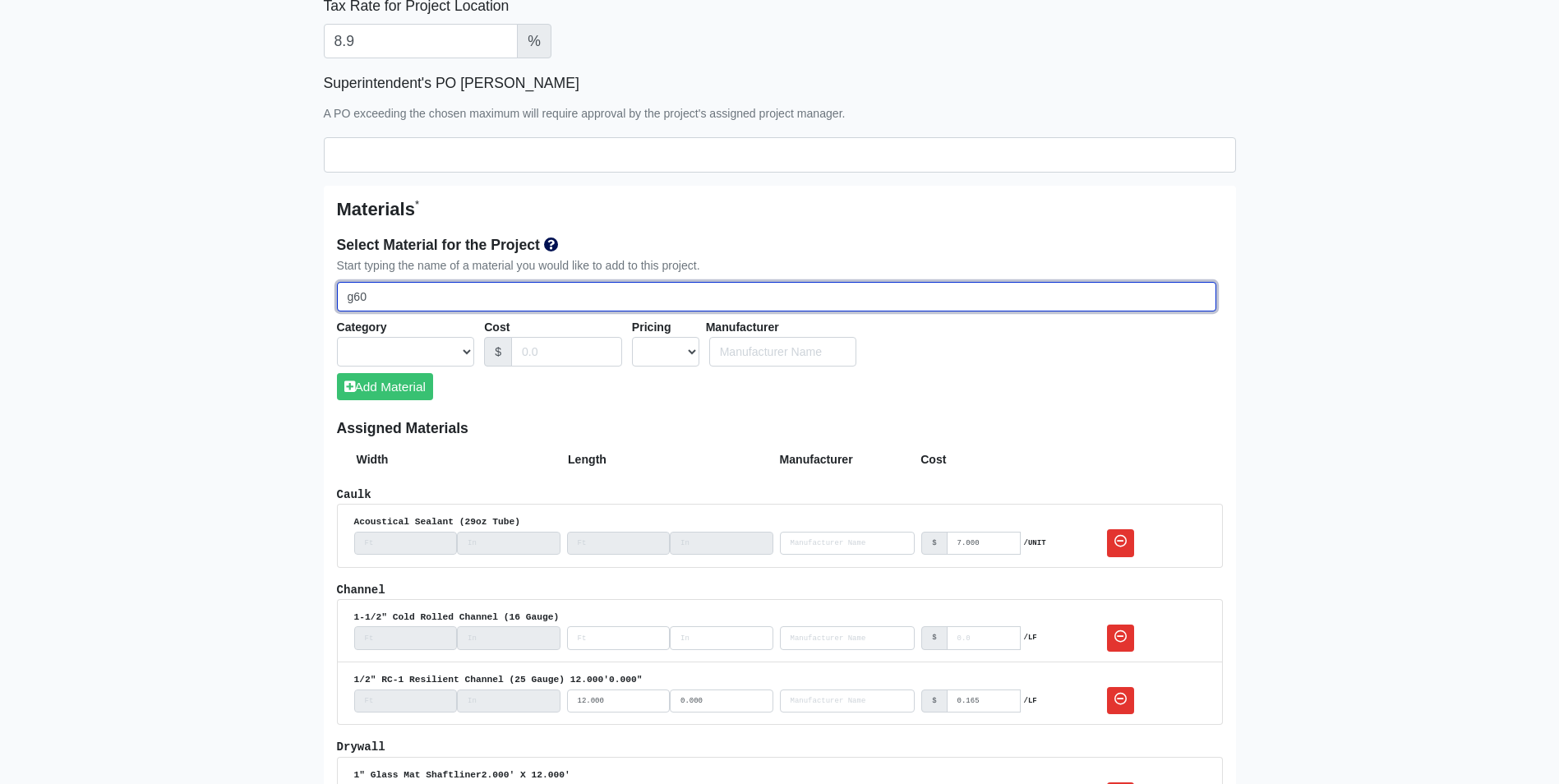
select select
type input "g60 6"
select select
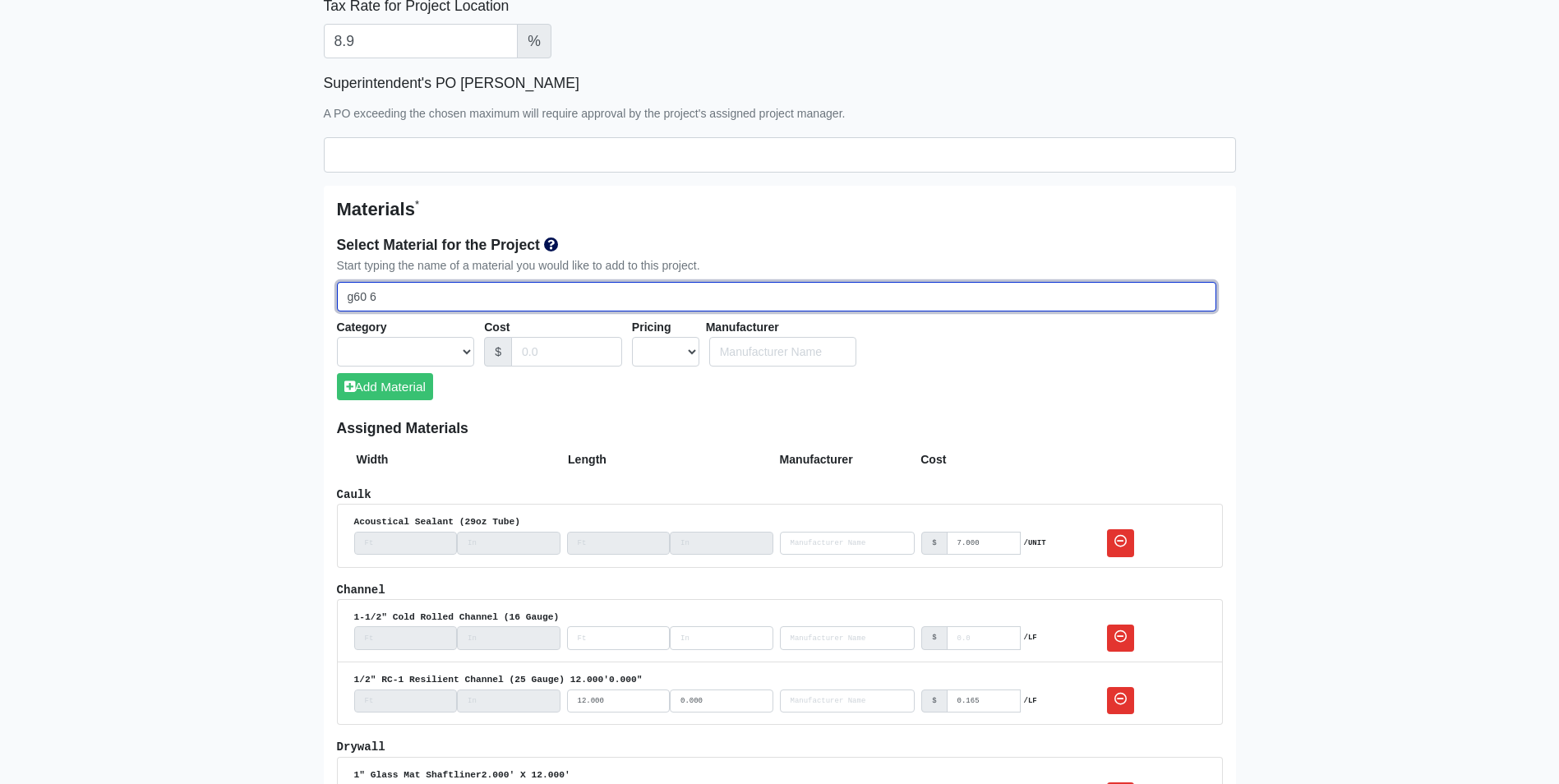
type input "g60 60"
select select
type input "g60 600"
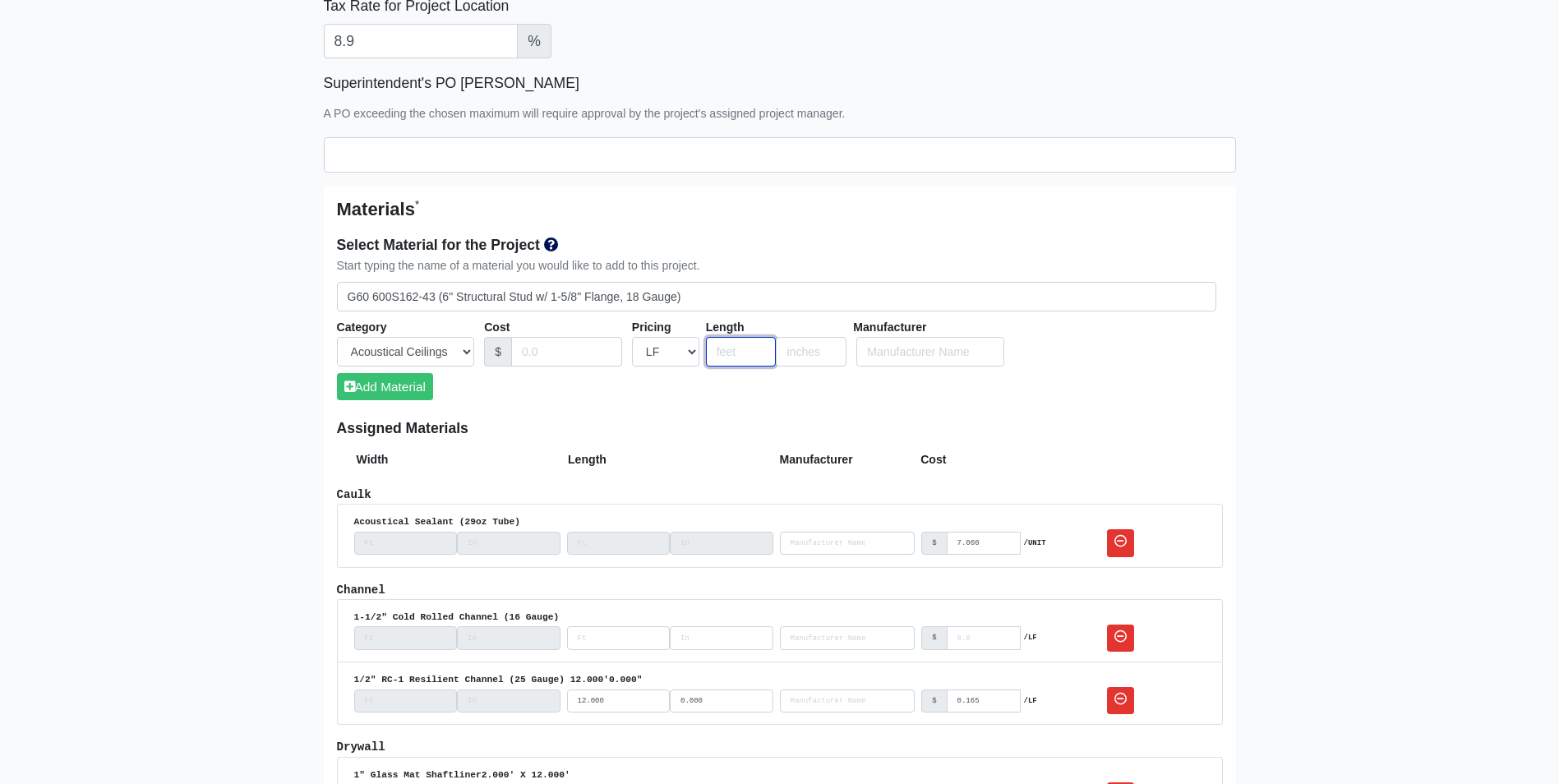
click at [714, 347] on input "number" at bounding box center [741, 352] width 71 height 31
click at [398, 387] on button "Add Material" at bounding box center [384, 386] width 96 height 27
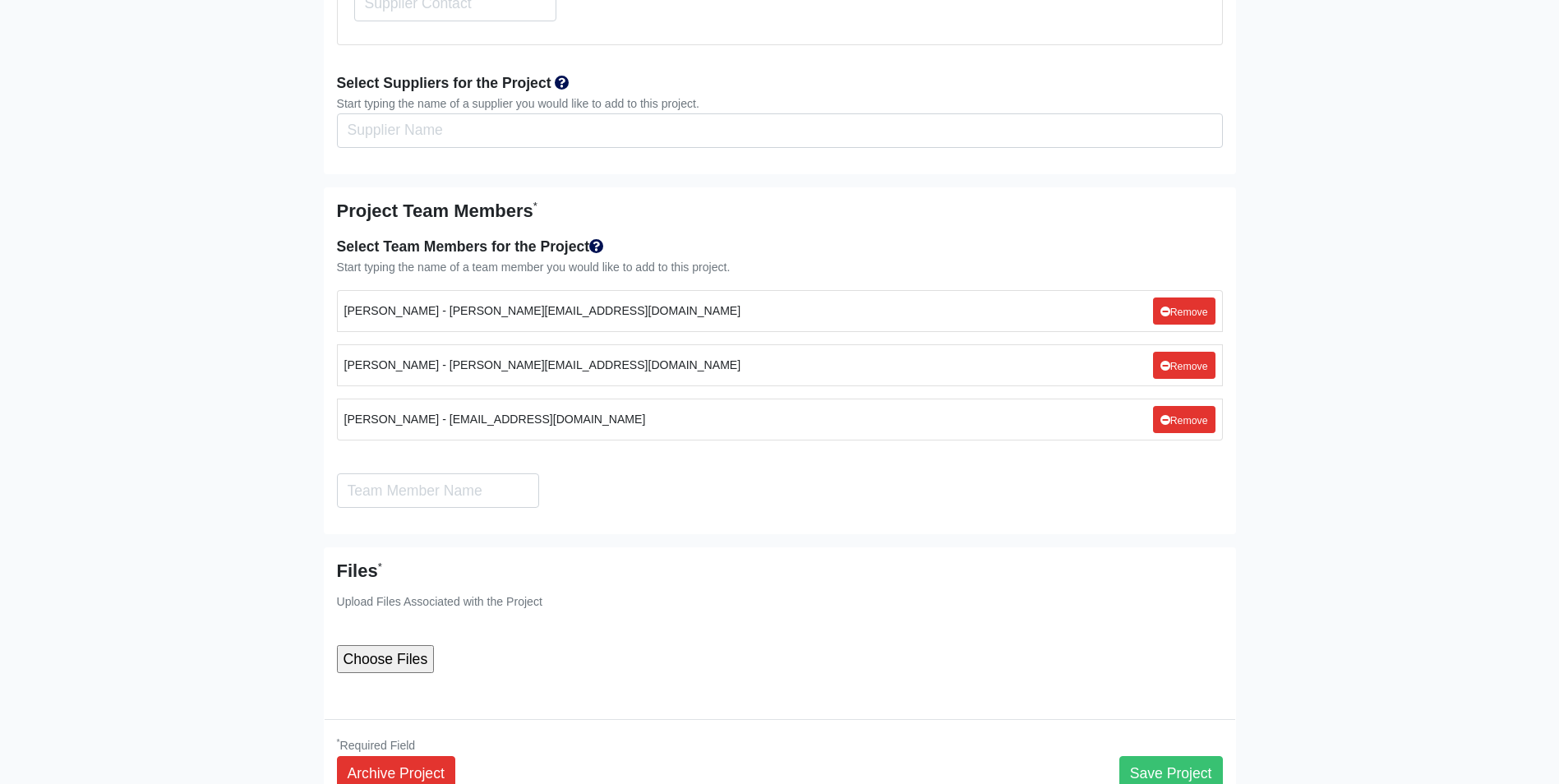
scroll to position [5455, 0]
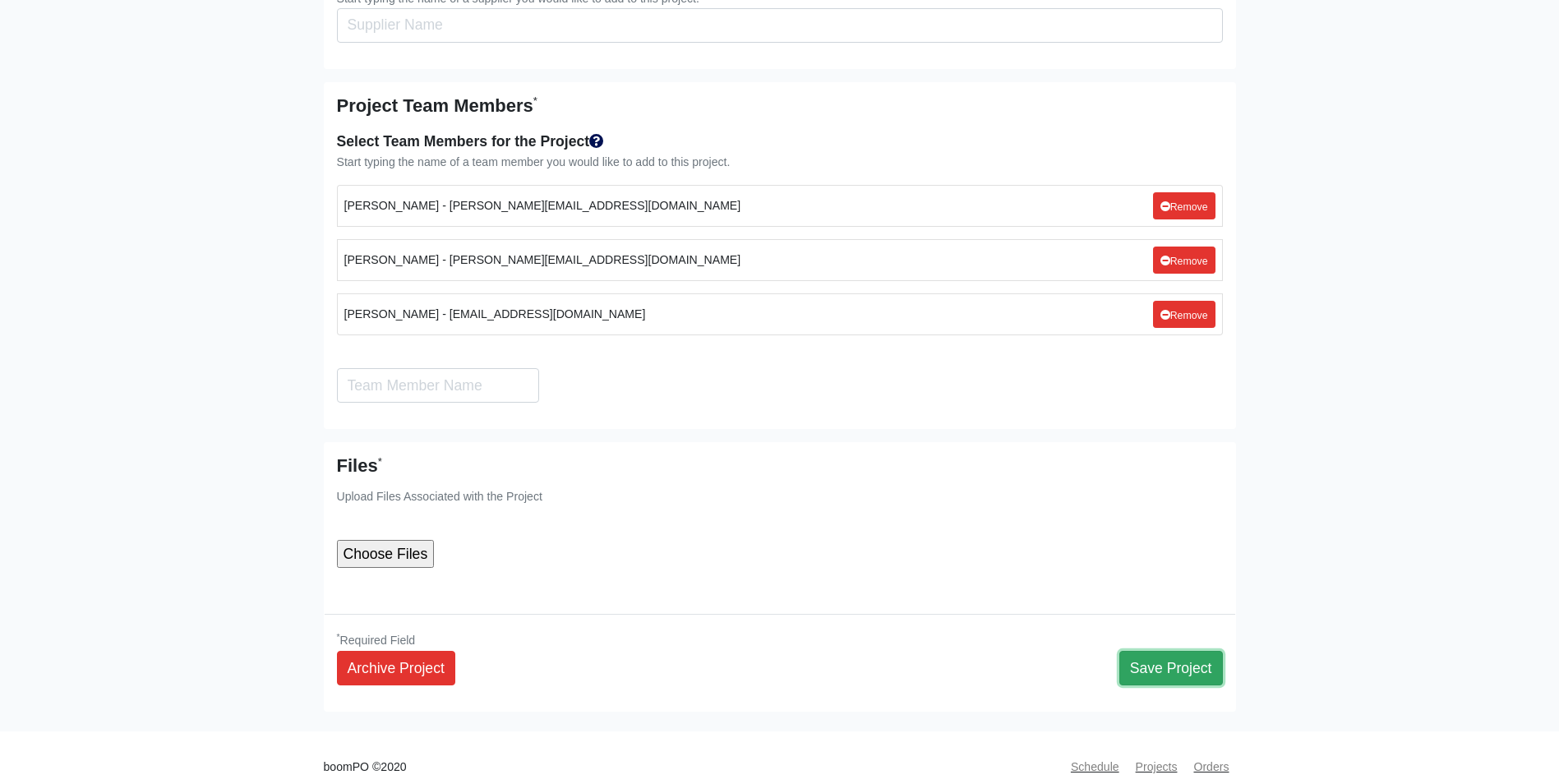
click at [1160, 651] on button "Save Project" at bounding box center [1170, 668] width 104 height 34
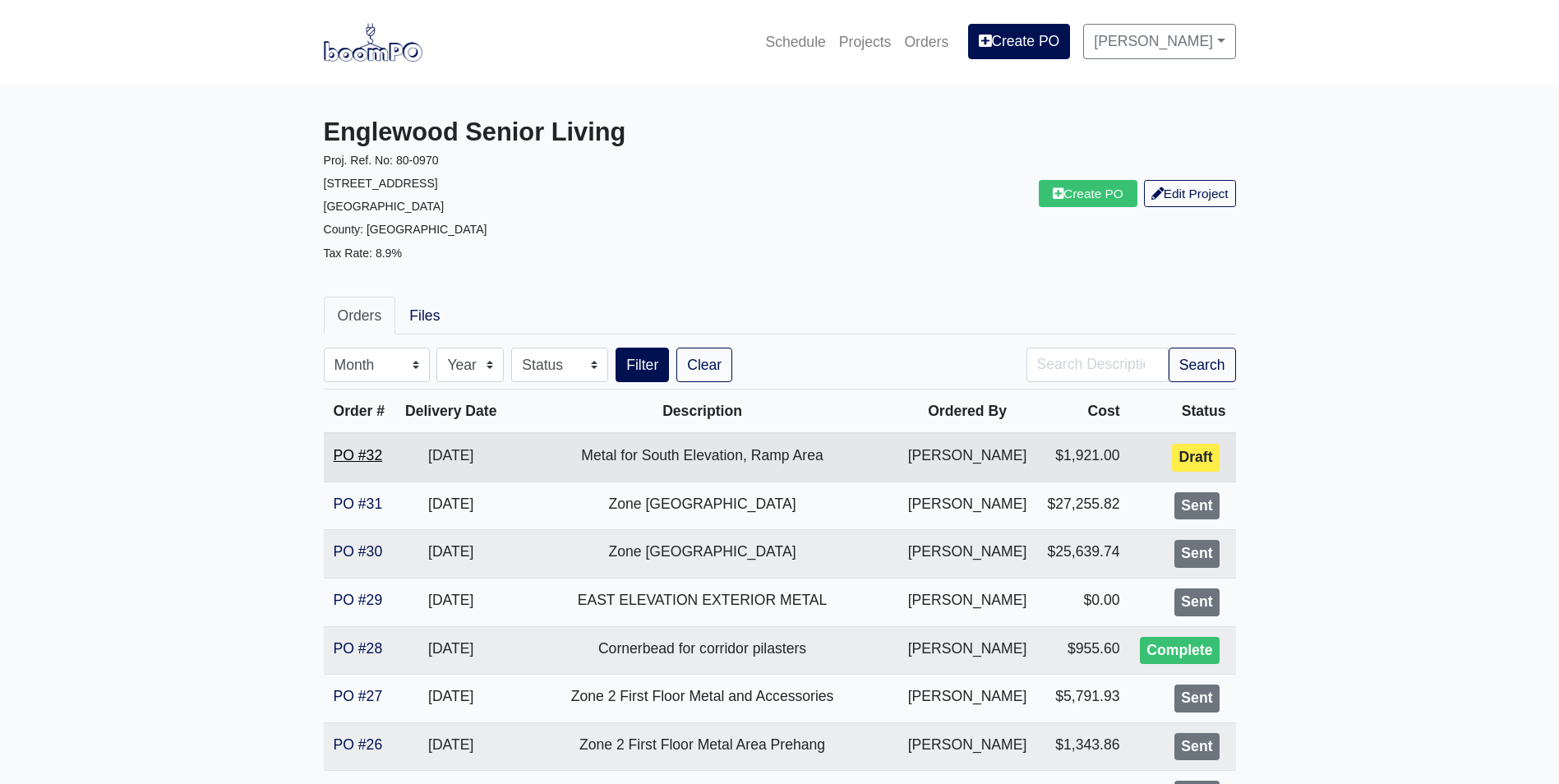
click at [368, 456] on link "PO #32" at bounding box center [358, 455] width 50 height 16
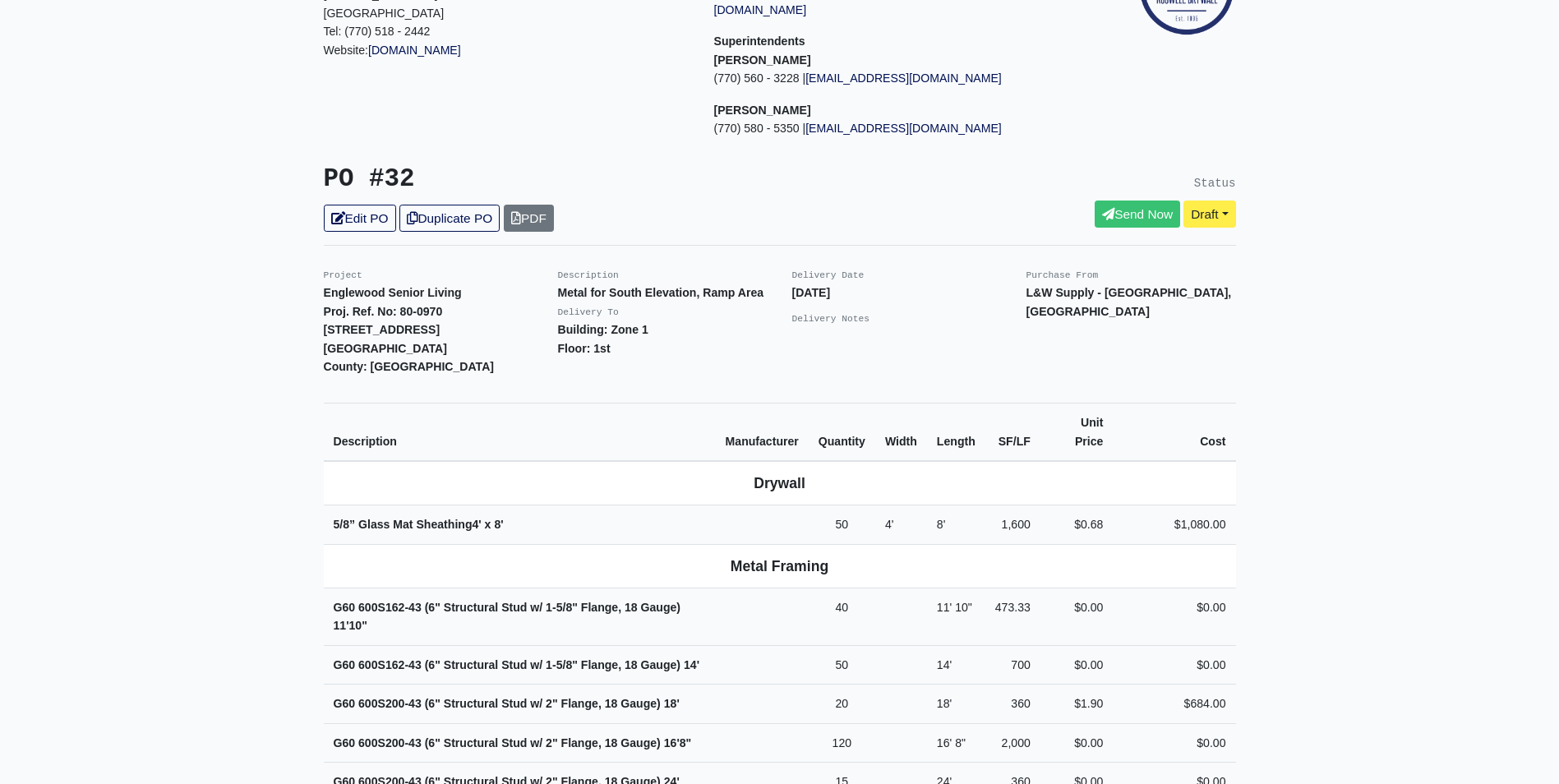
scroll to position [165, 0]
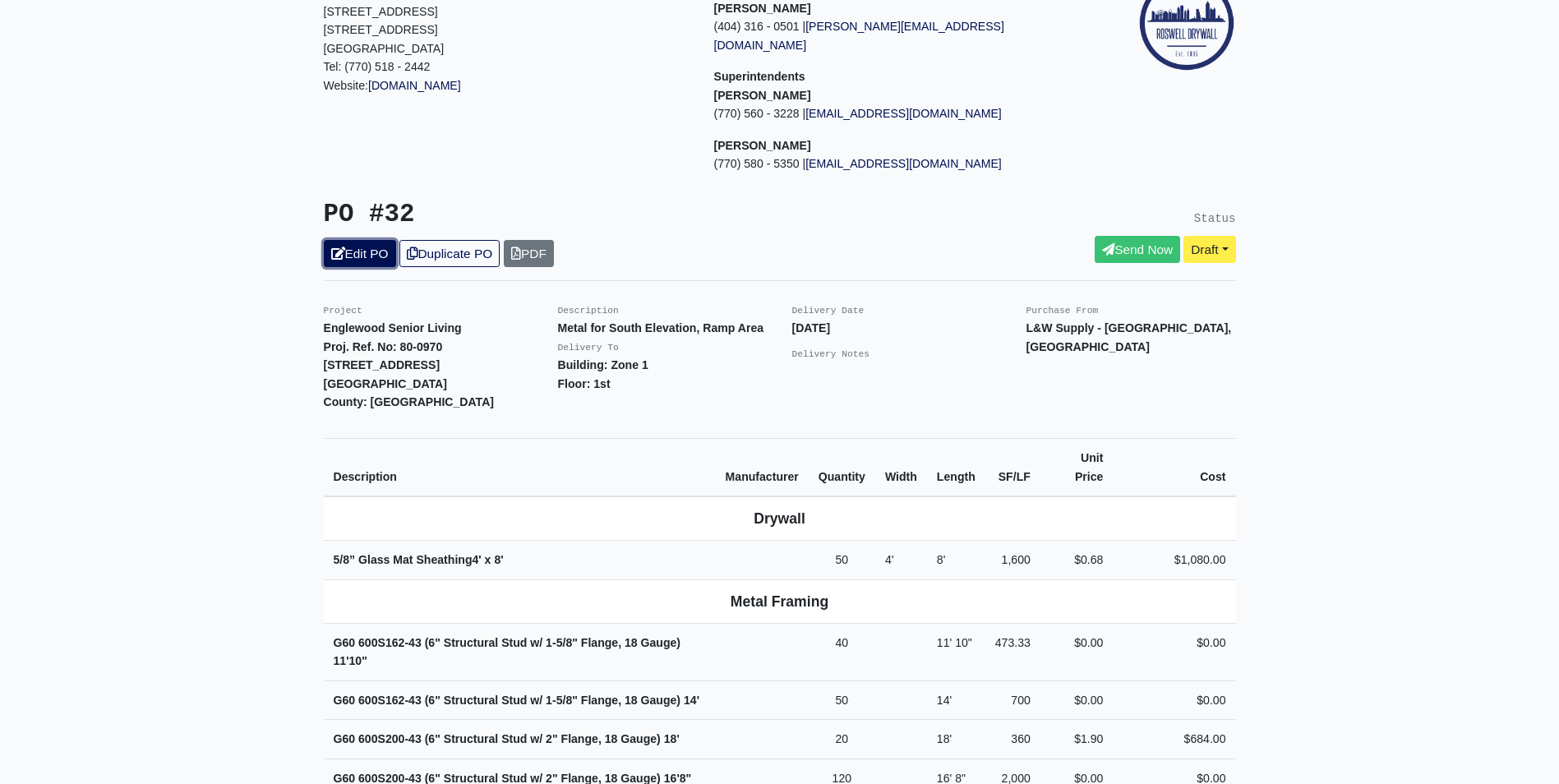
click at [349, 240] on link "Edit PO" at bounding box center [360, 254] width 72 height 27
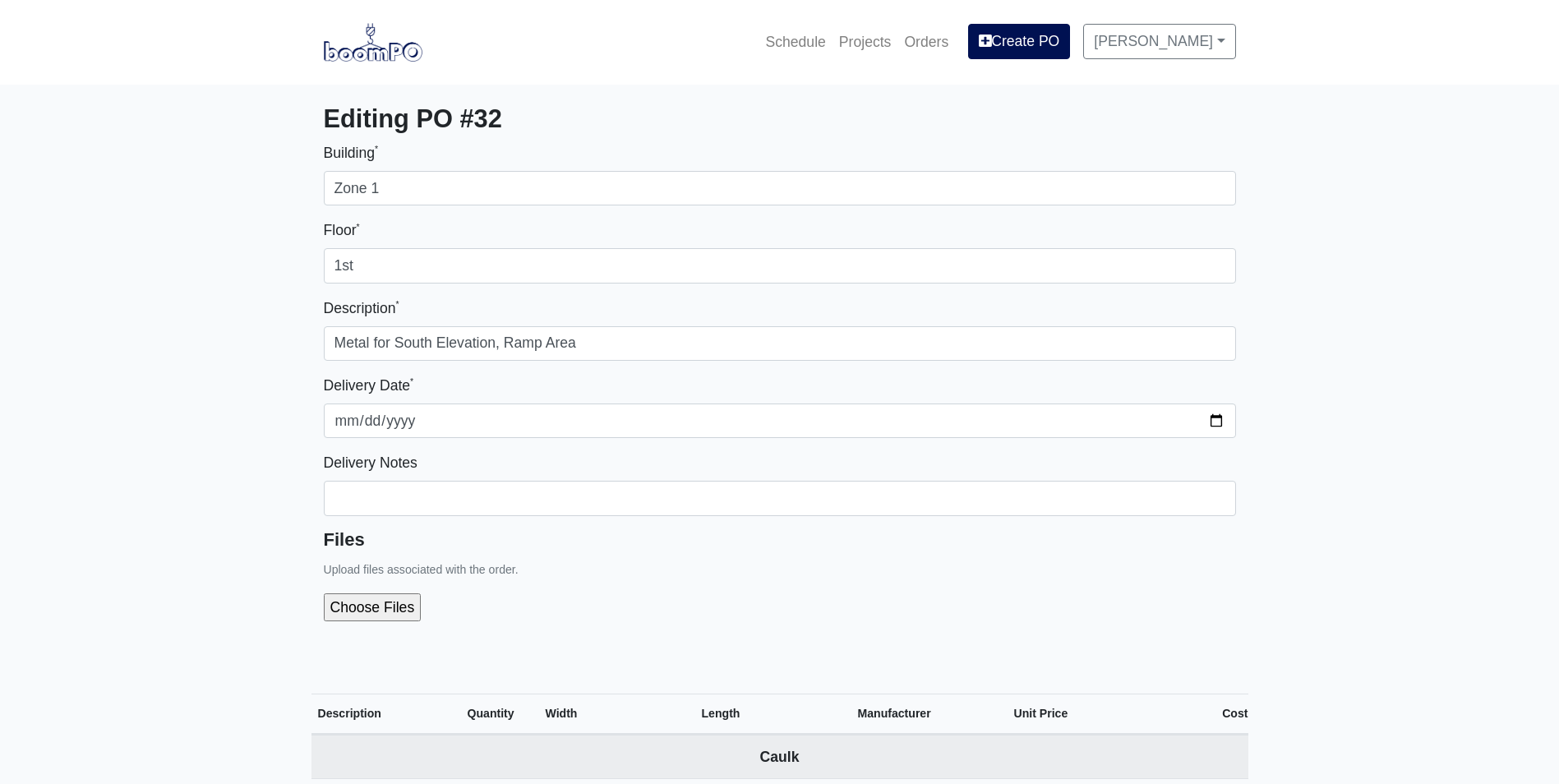
select select
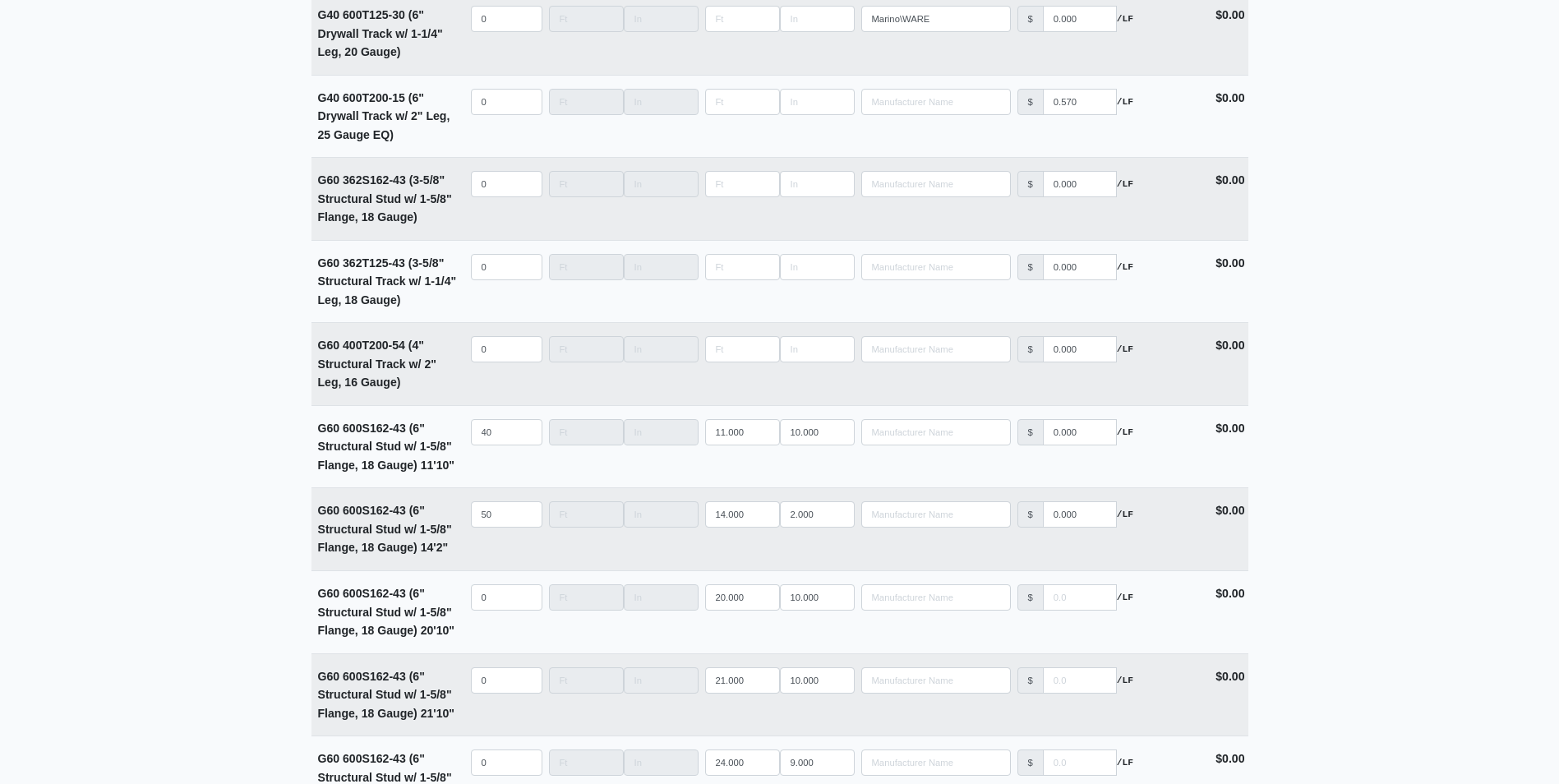
scroll to position [2958, 0]
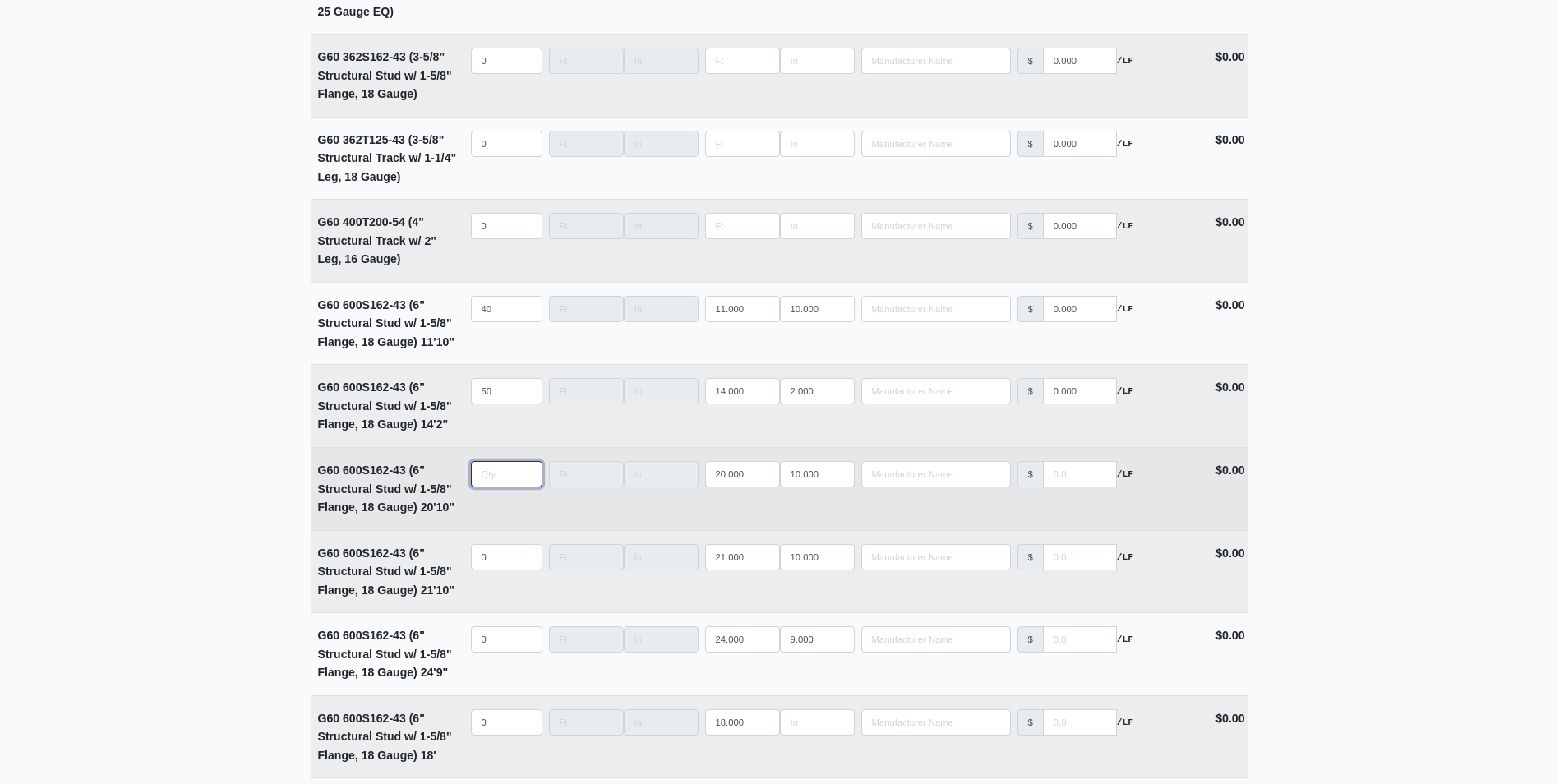
click at [488, 485] on input "quantity" at bounding box center [506, 473] width 71 height 26
type input "3"
type input "0"
type input "35"
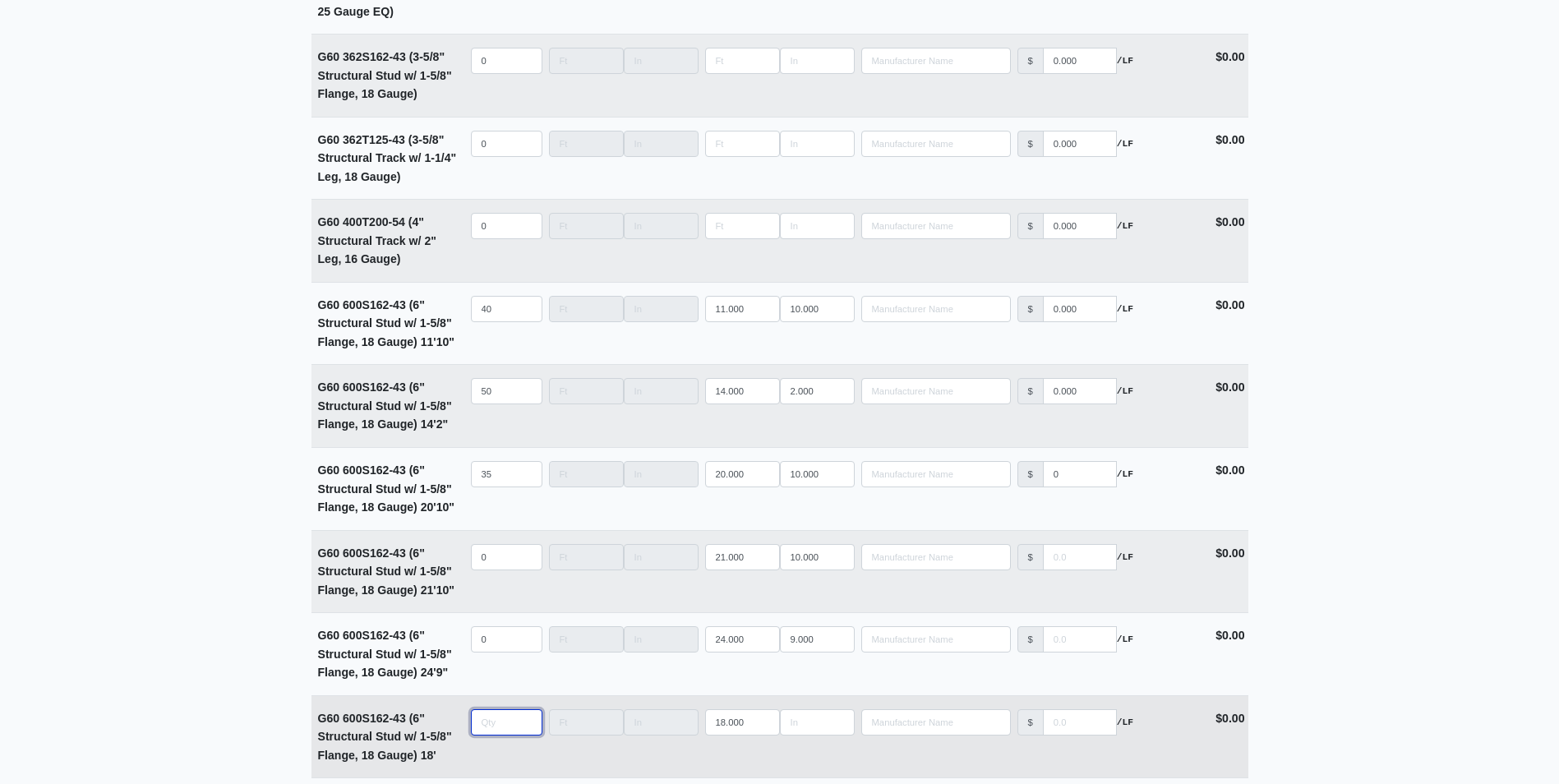
click at [488, 724] on input "quantity" at bounding box center [506, 722] width 71 height 26
type input "2"
type input "0"
type input "20"
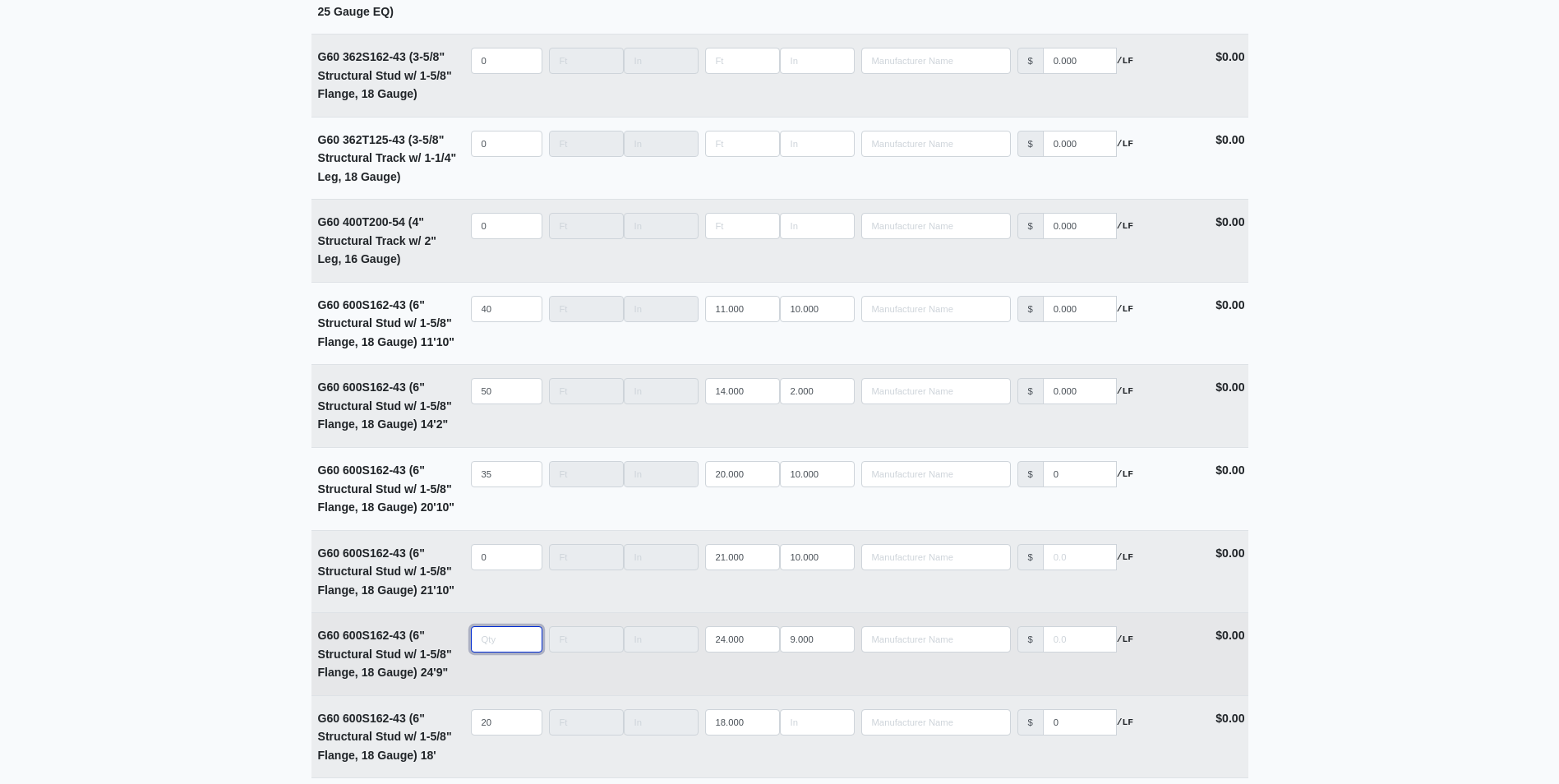
click at [483, 649] on input "quantity" at bounding box center [506, 639] width 71 height 26
type input "1"
type input "0"
type input "15"
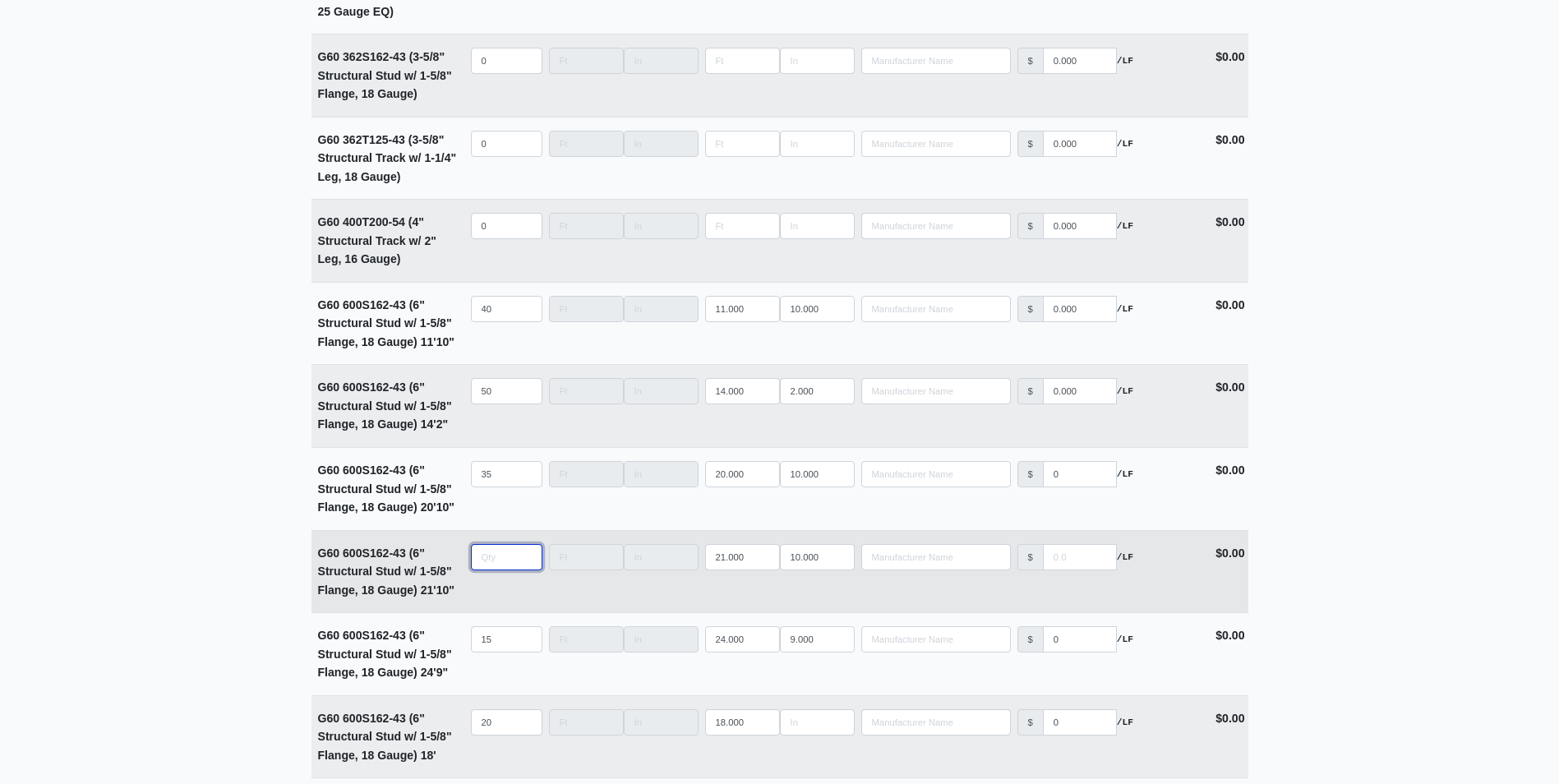
click at [491, 561] on input "quantity" at bounding box center [506, 556] width 71 height 26
type input "2"
type input "0"
type input "25"
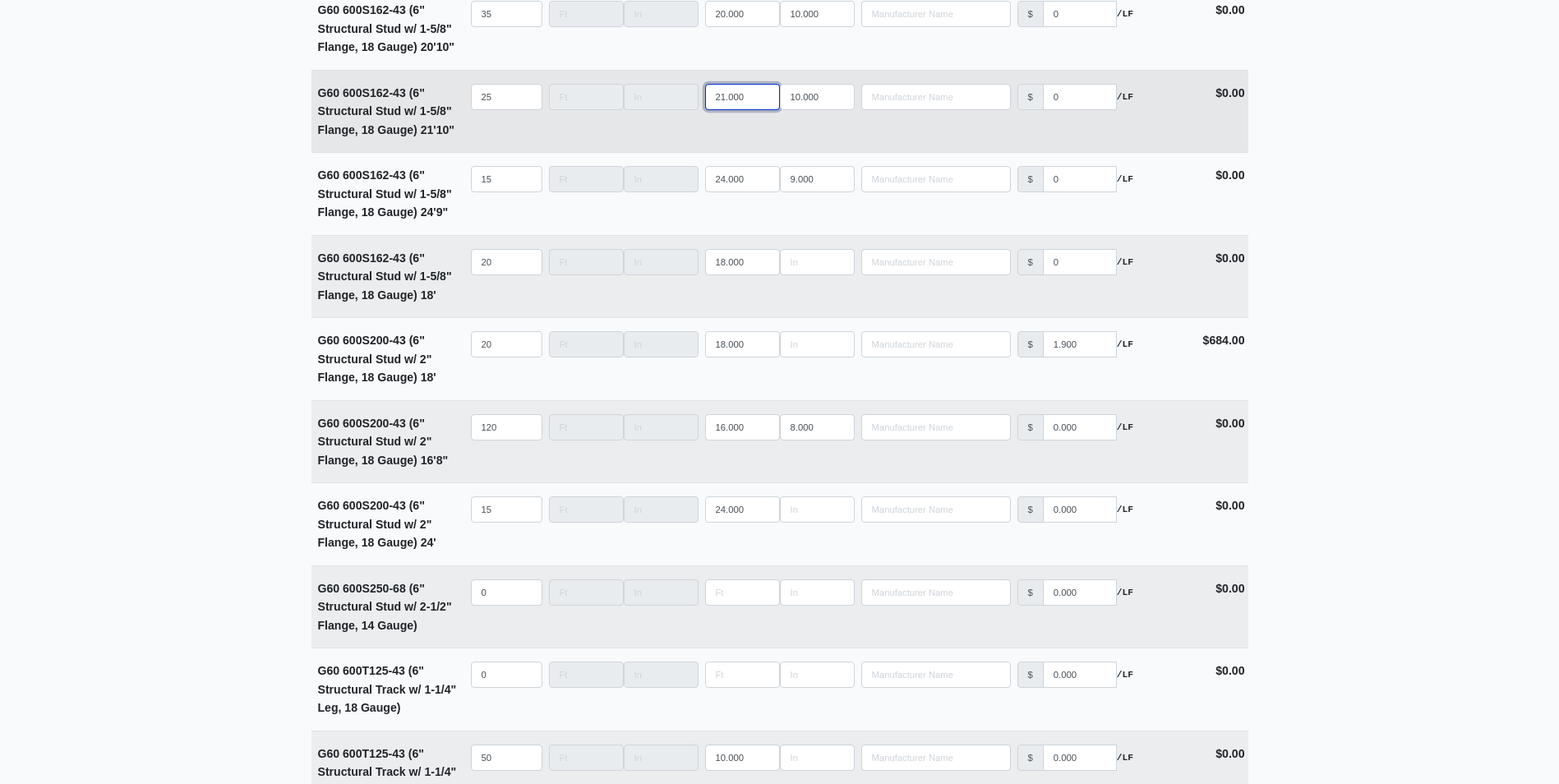
scroll to position [3451, 0]
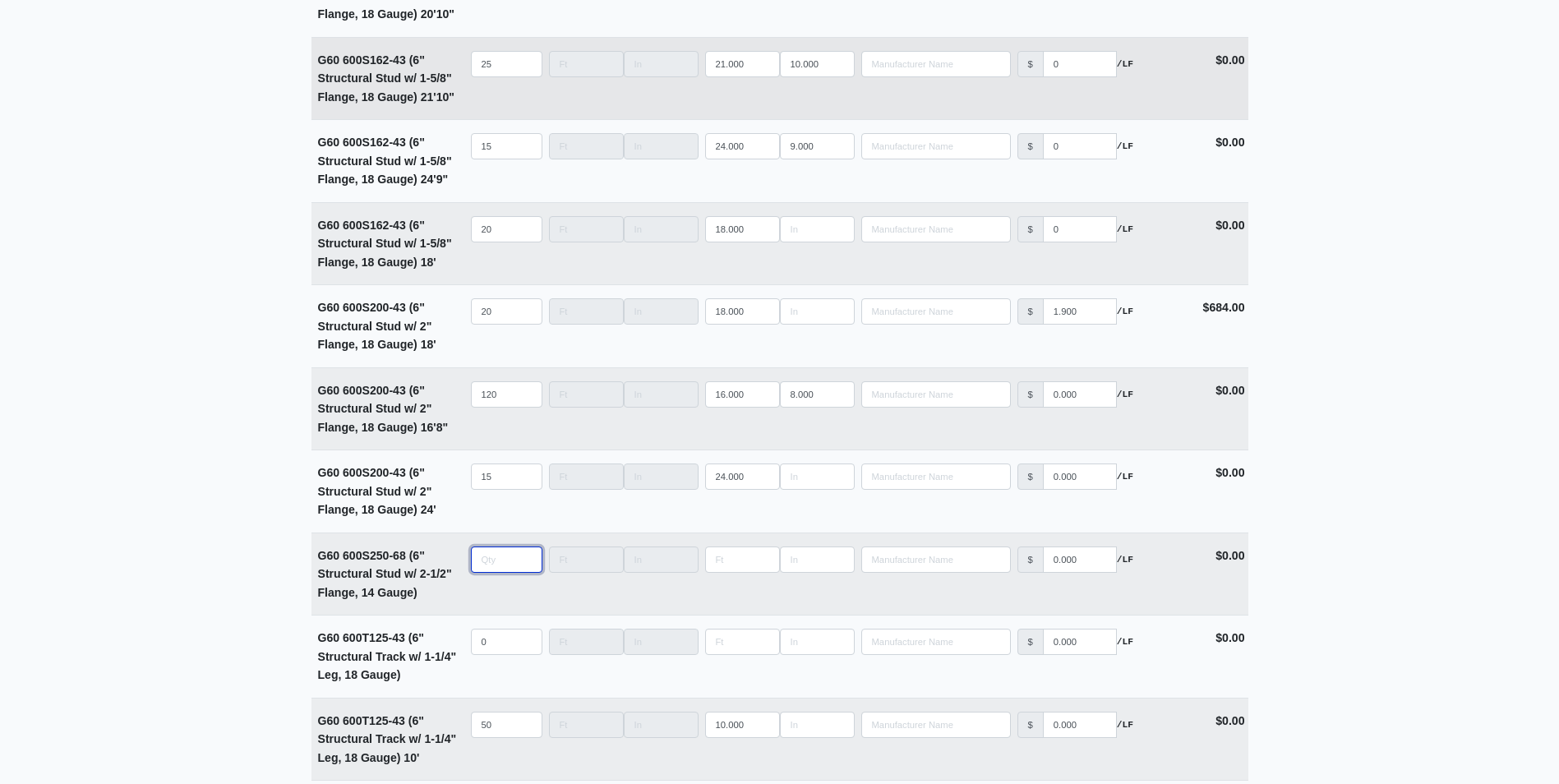
click at [491, 561] on input "quantity" at bounding box center [506, 559] width 71 height 26
type input "0"
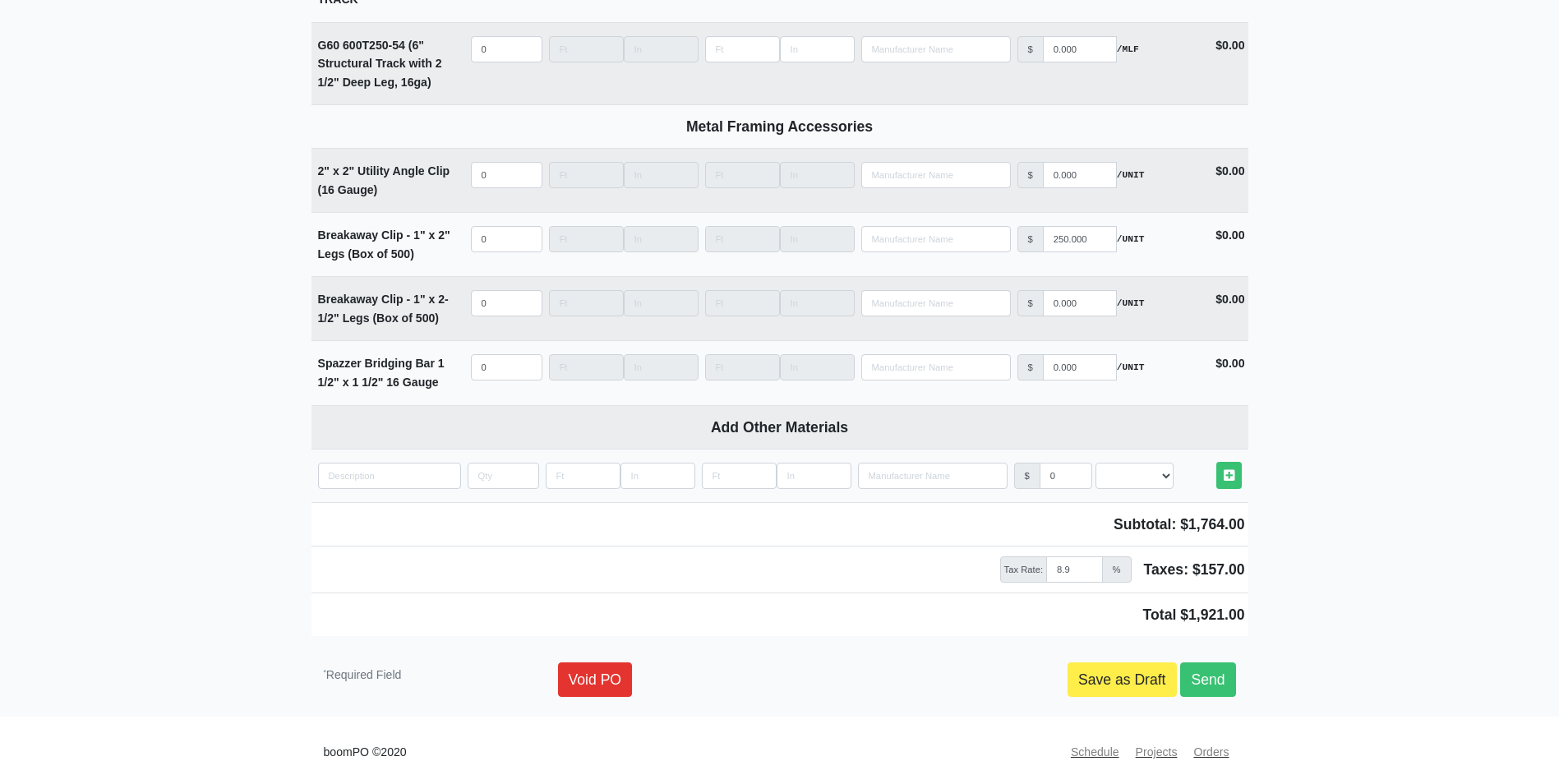
scroll to position [4616, 0]
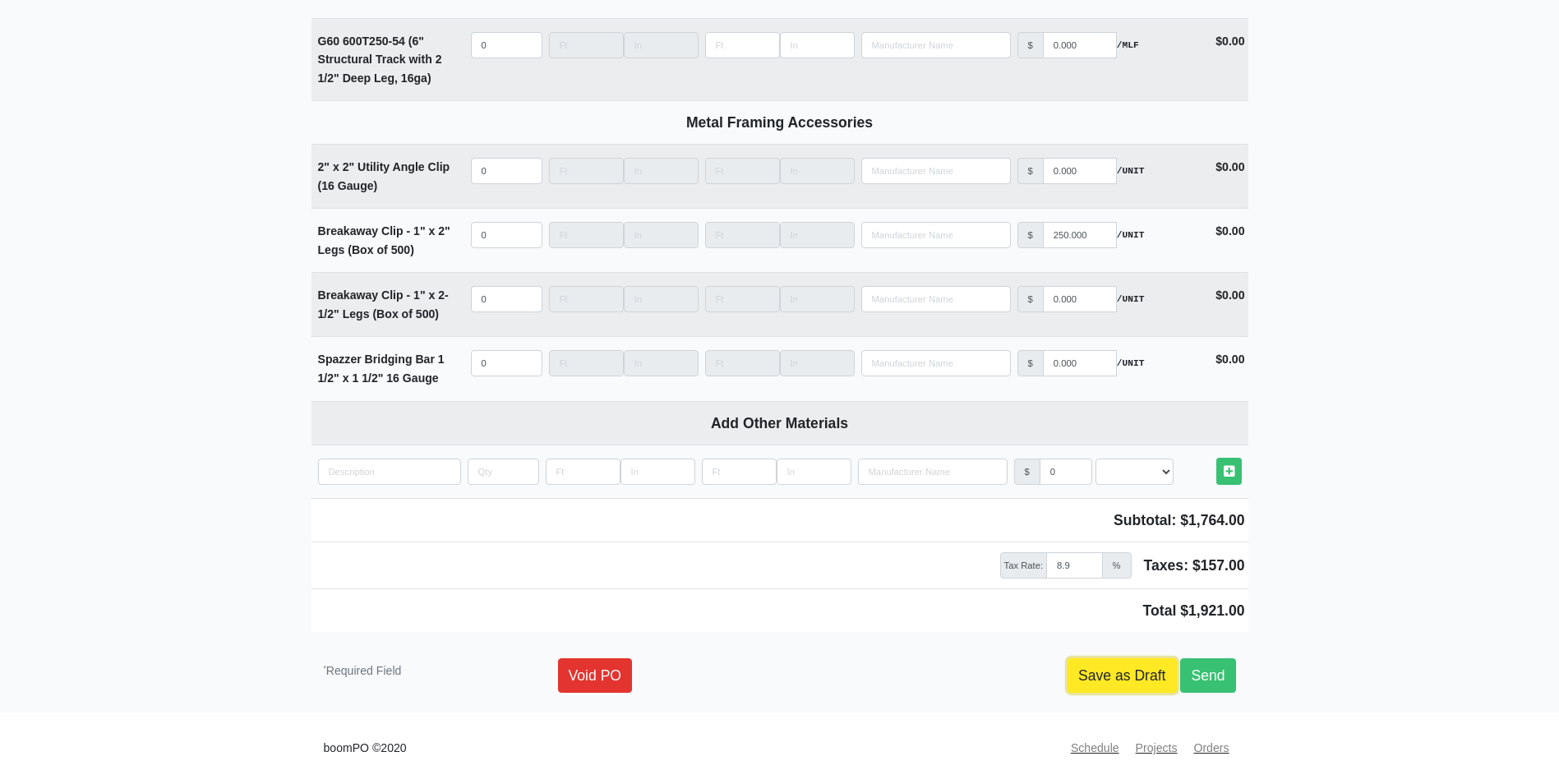
click at [1119, 679] on link "Save as Draft" at bounding box center [1122, 675] width 109 height 34
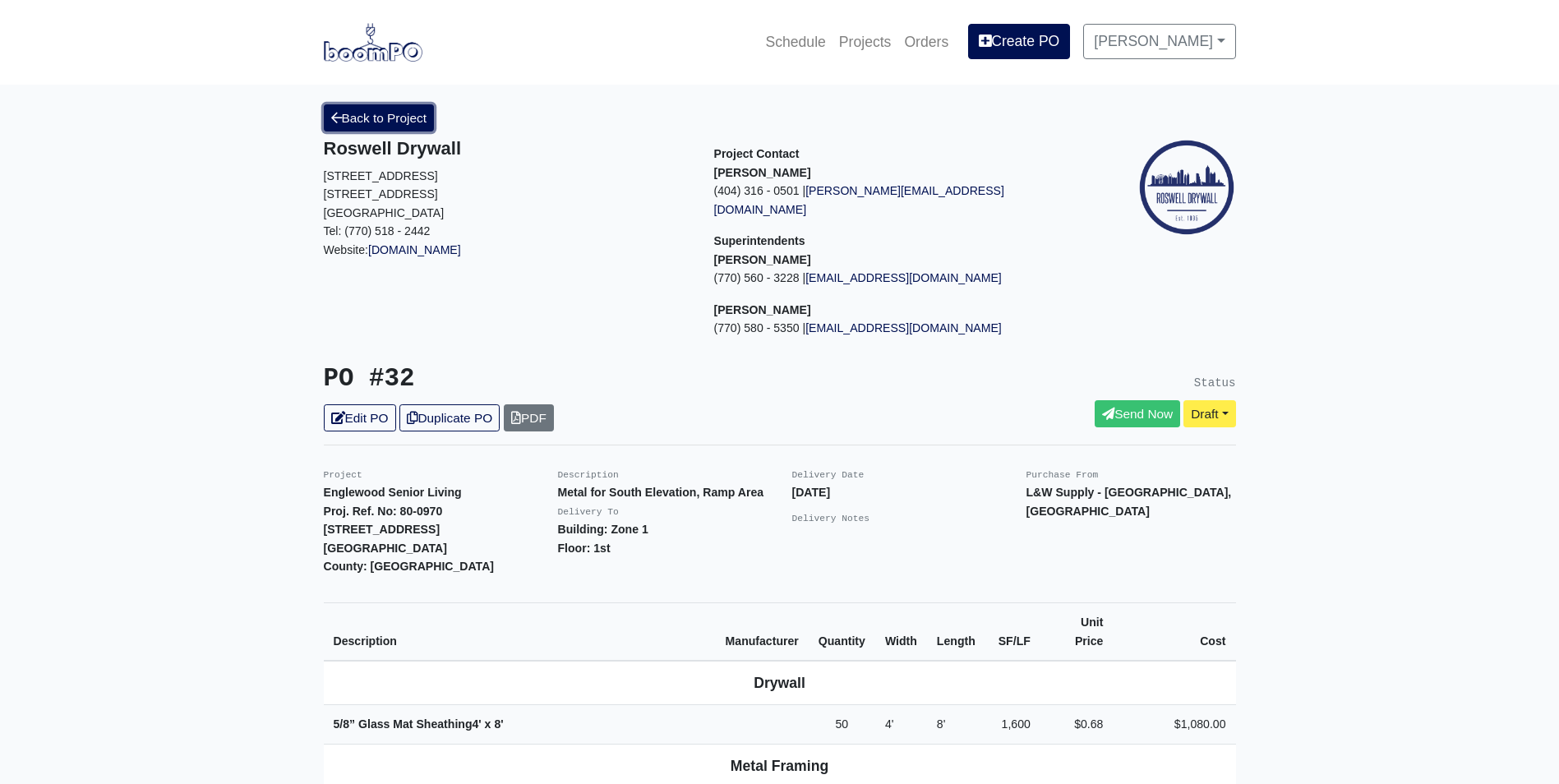
click at [371, 116] on link "Back to Project" at bounding box center [379, 118] width 111 height 27
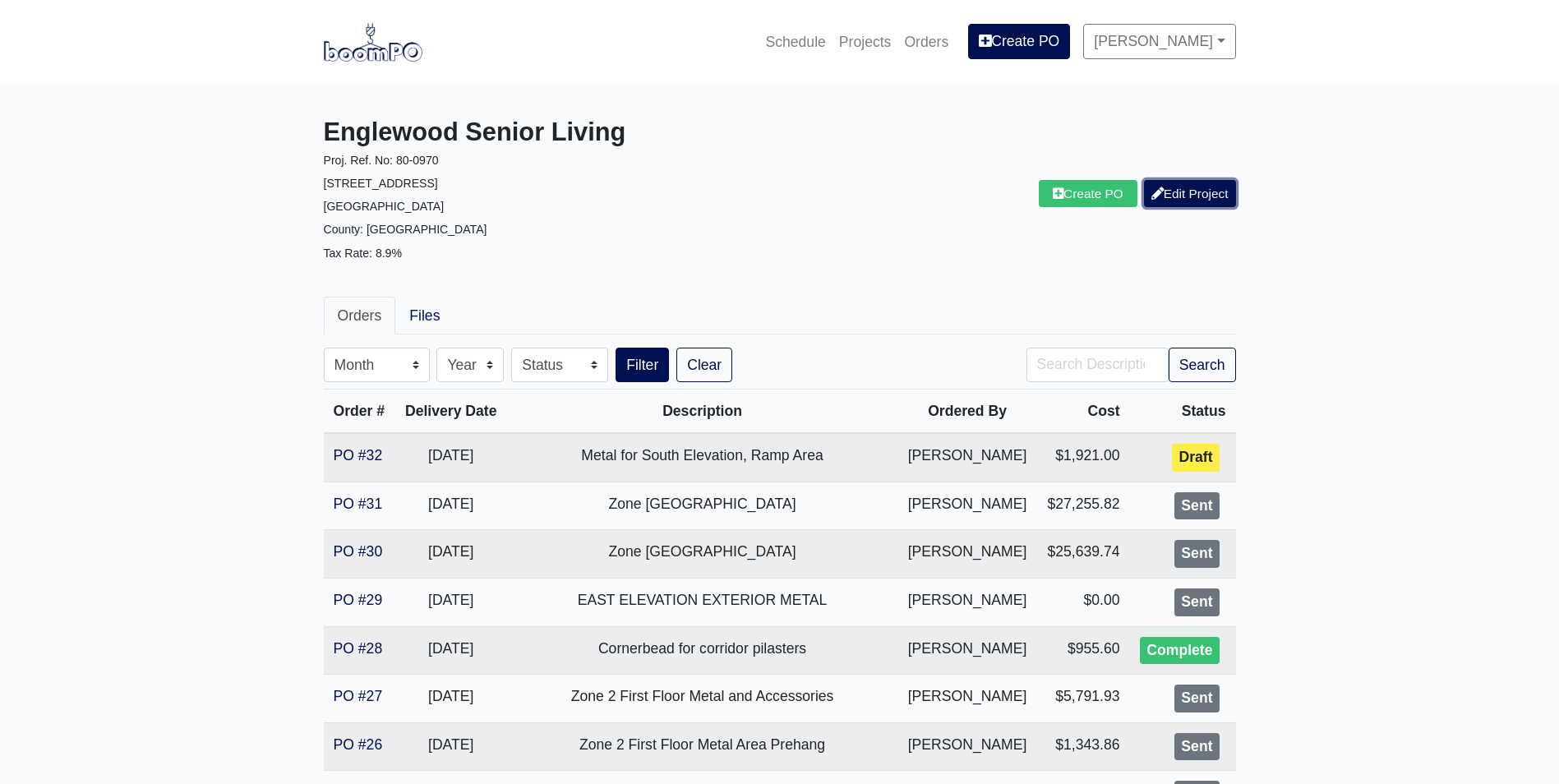
click at [1178, 196] on link "Edit Project" at bounding box center [1190, 194] width 92 height 27
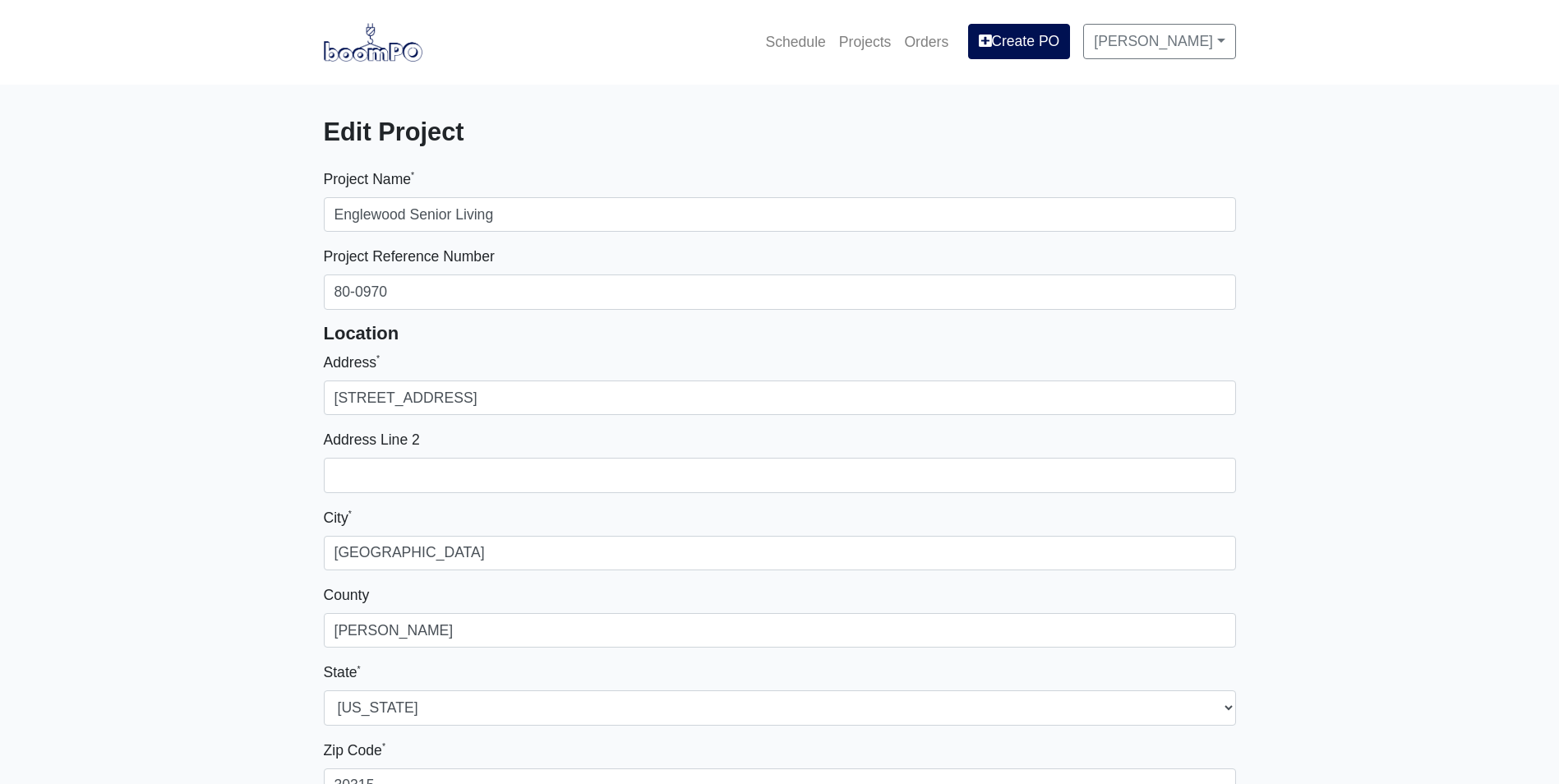
select select
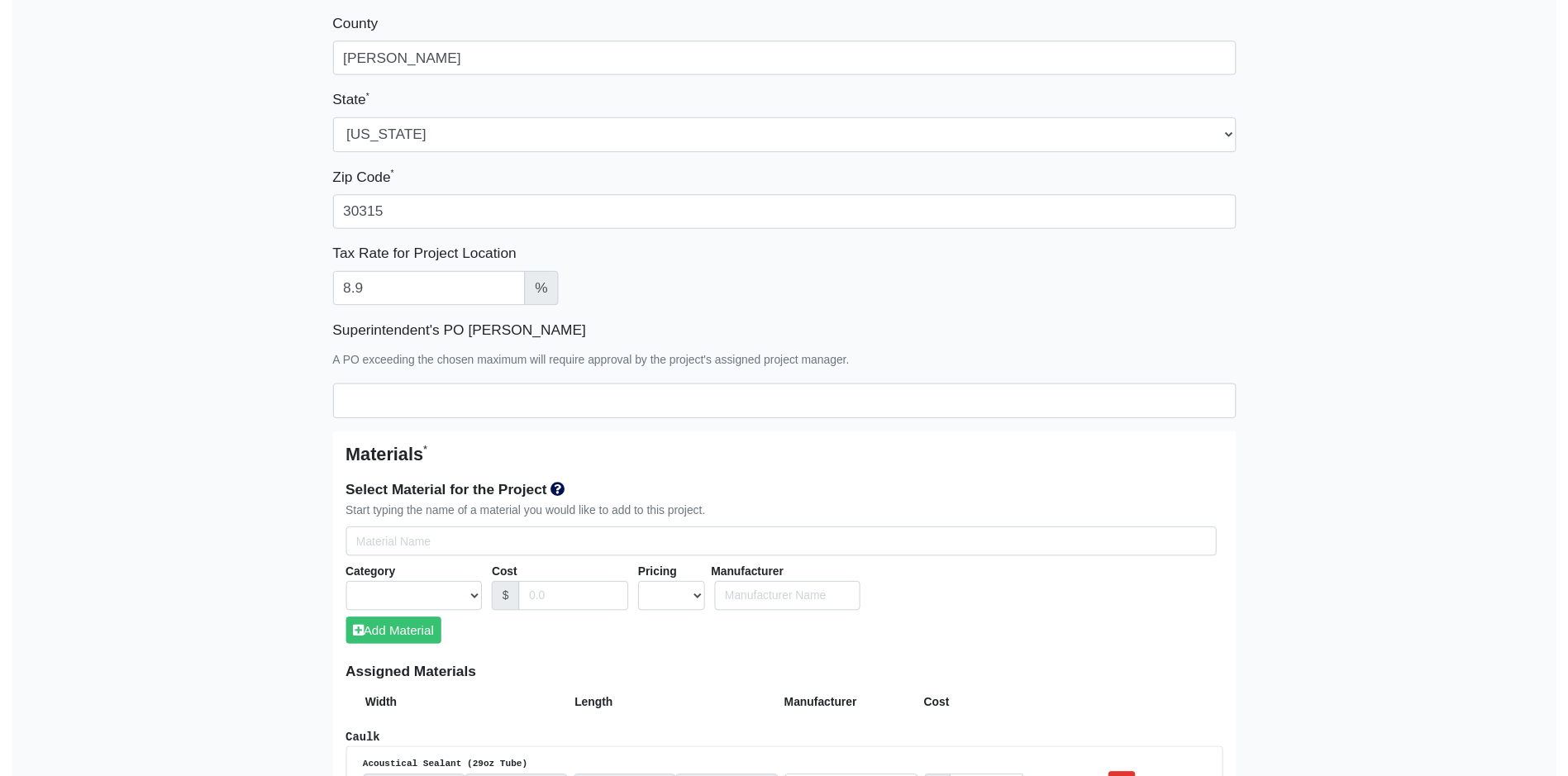
scroll to position [579, 0]
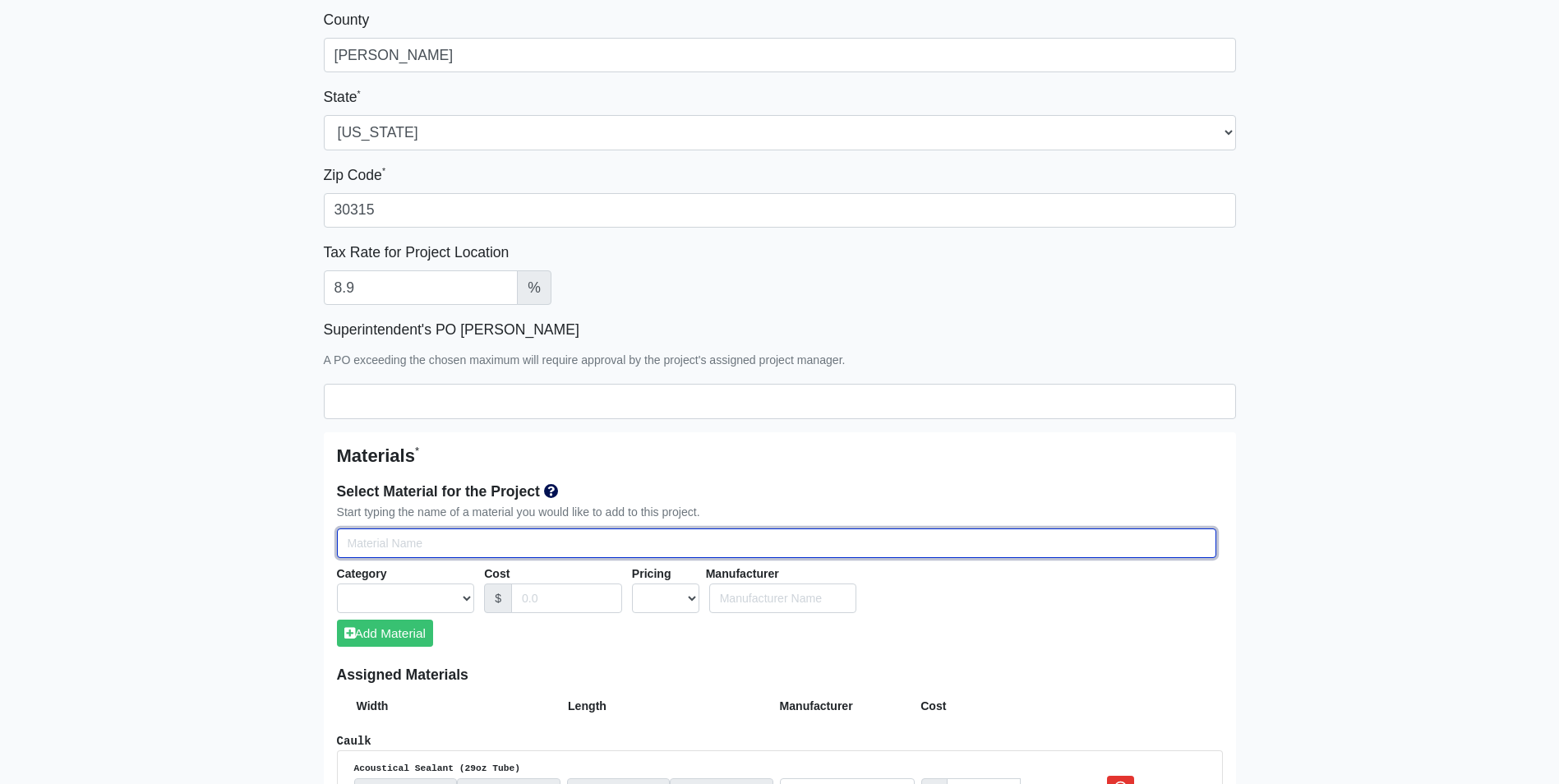
click at [368, 537] on input "Select Team Members for the Project" at bounding box center [776, 544] width 879 height 31
type input "g"
select select
type input "g6"
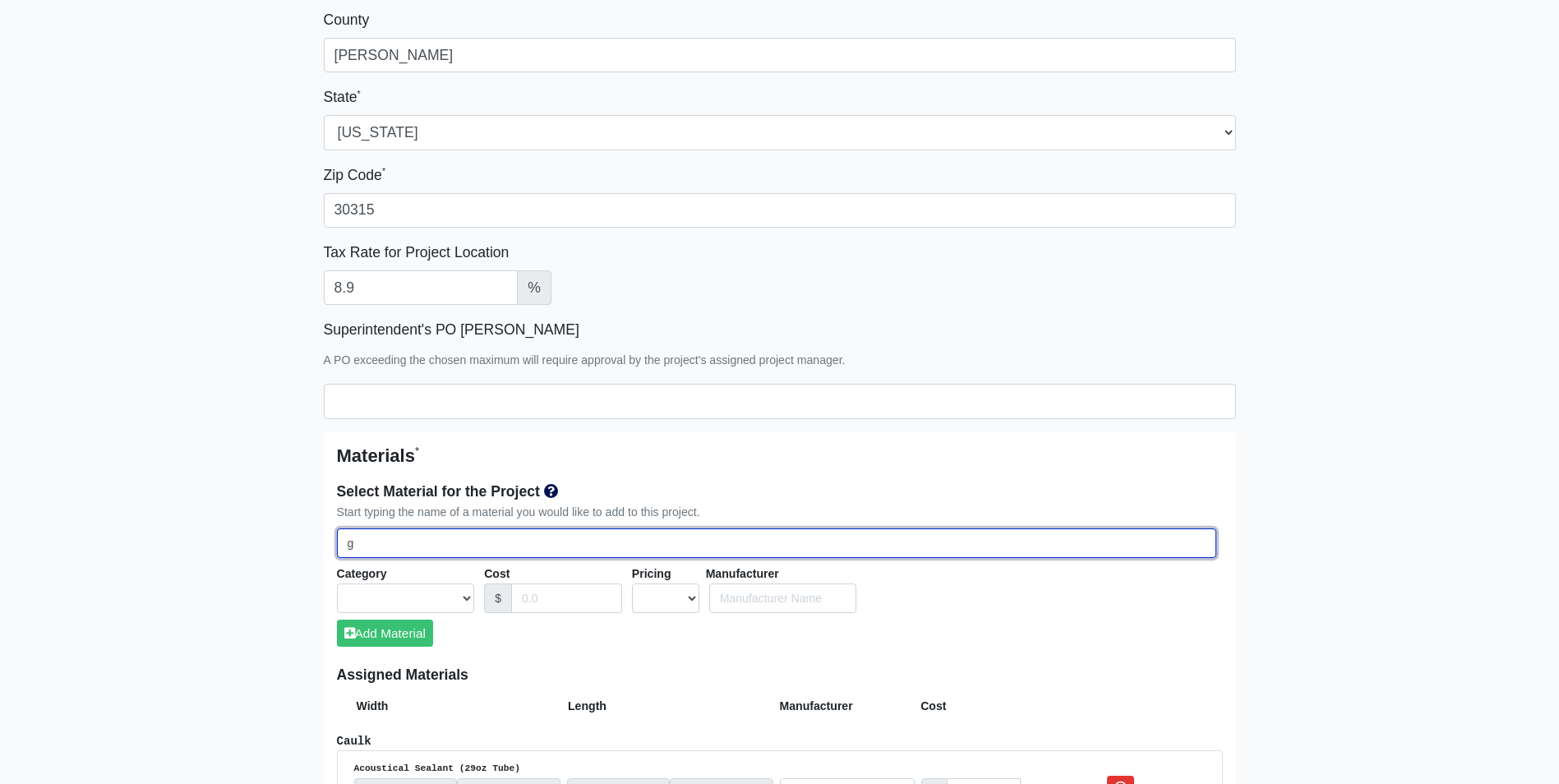
select select
type input "g60"
select select
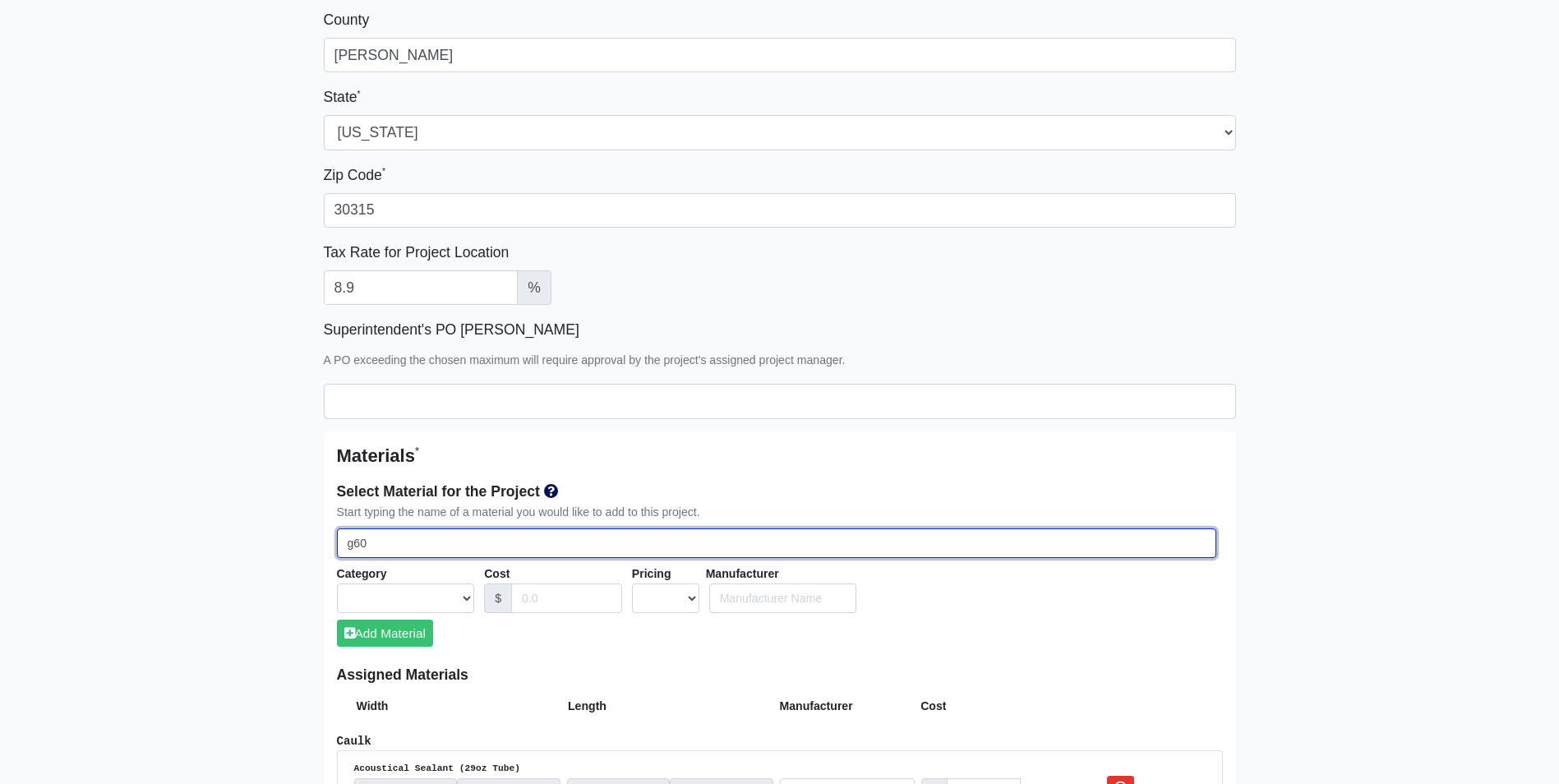
select select
type input "g60"
select select
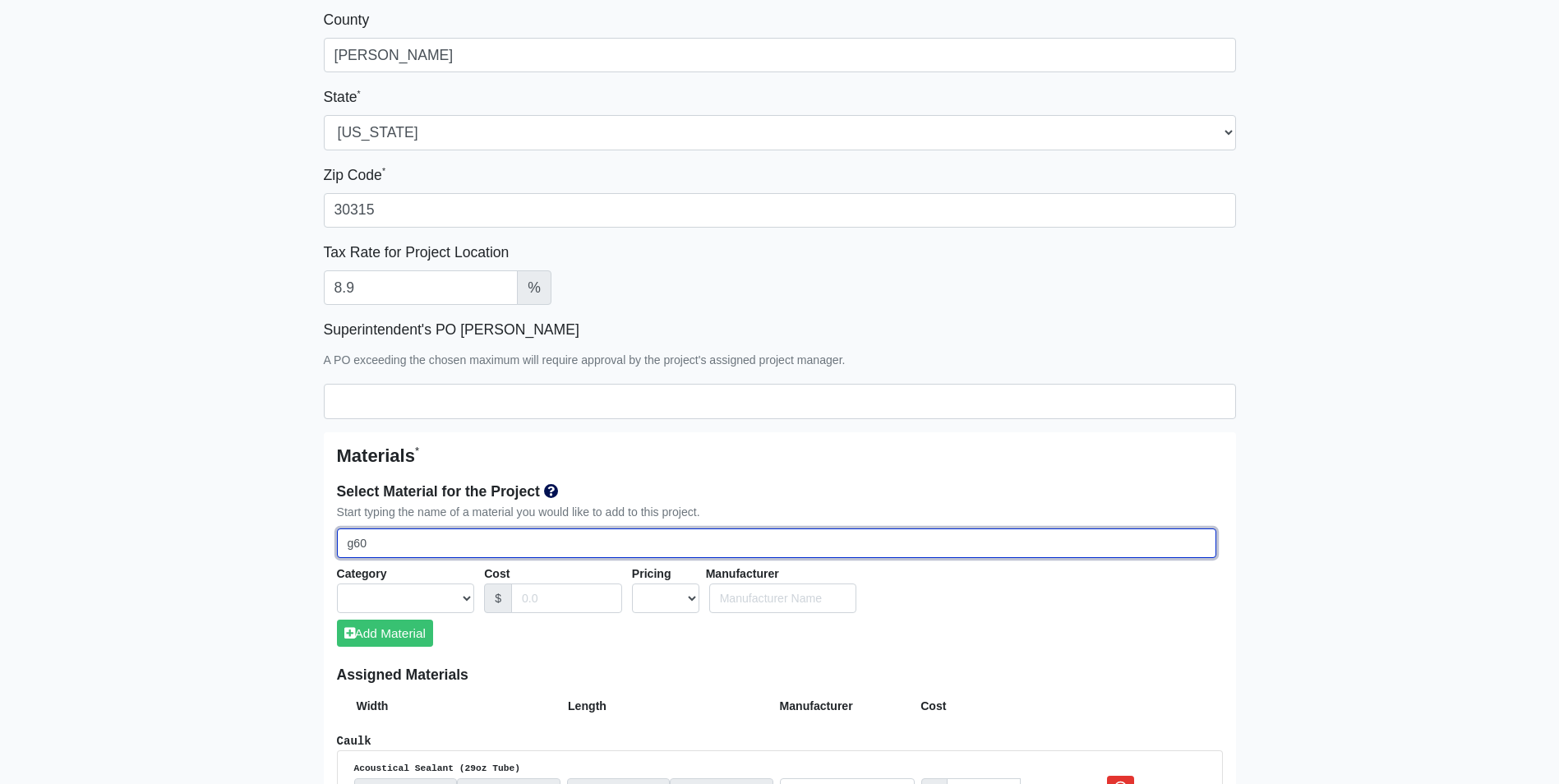
select select
type input "g60 5"
select select
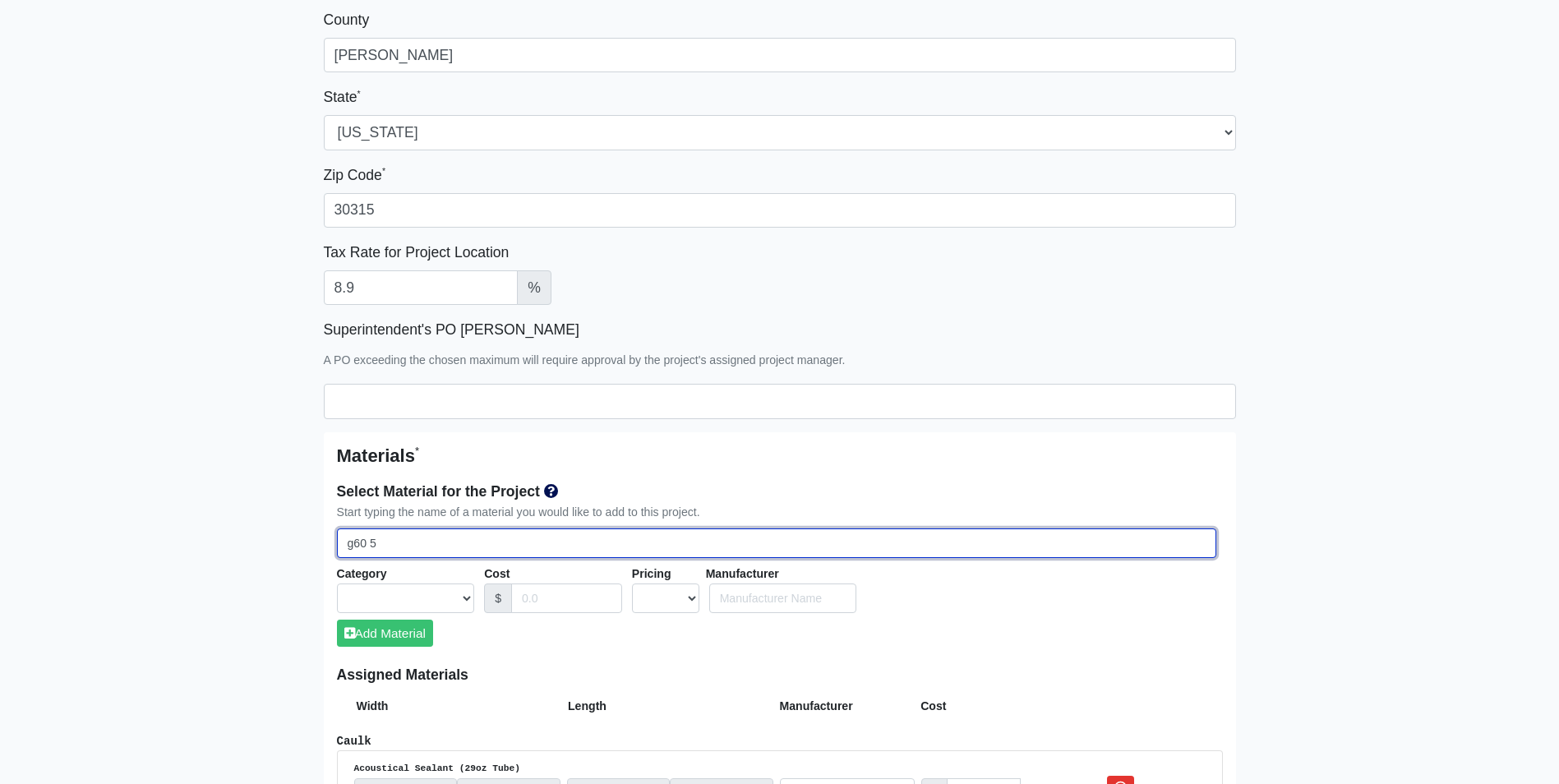
select select
type input "g60"
select select
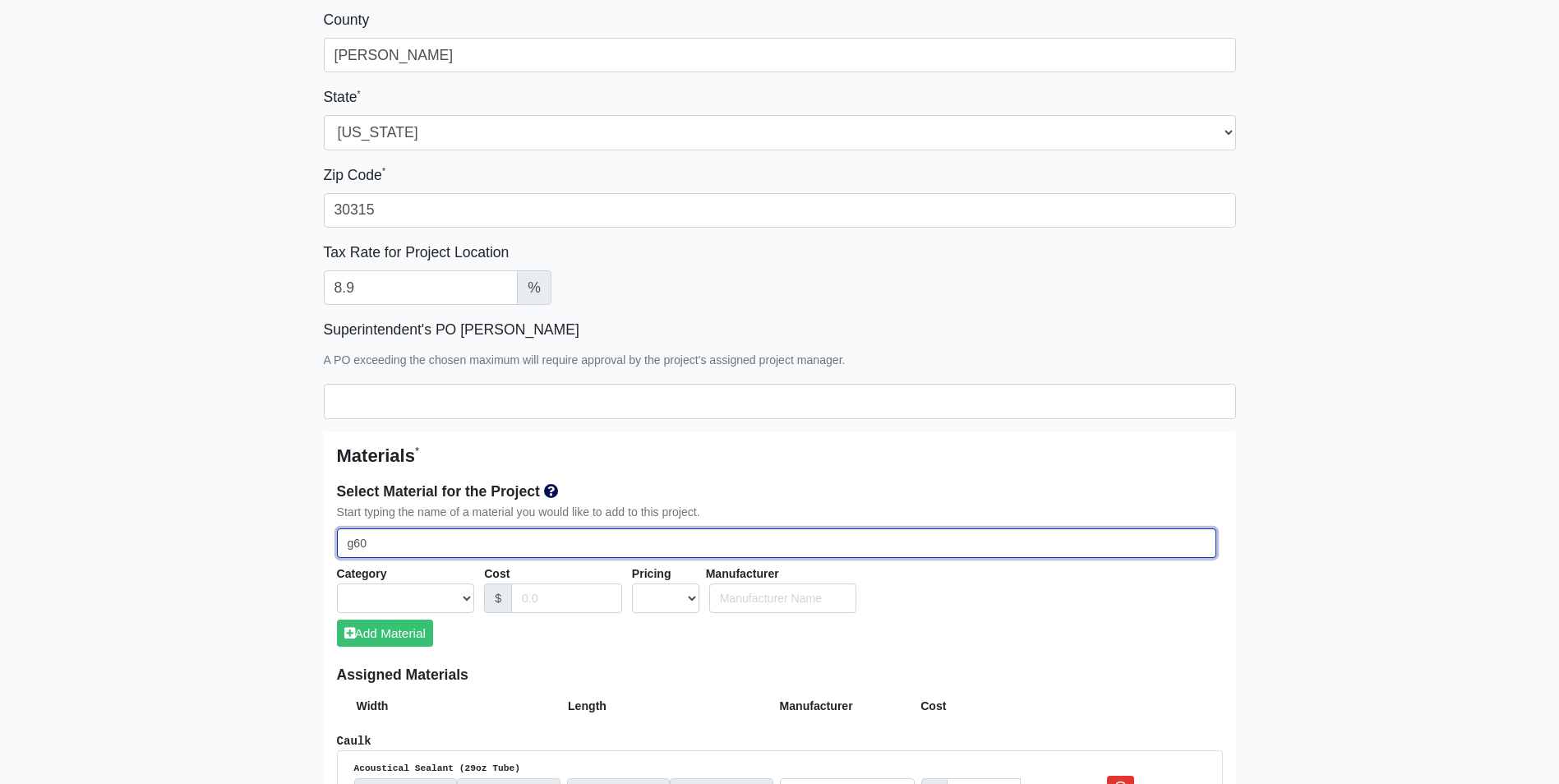
select select
type input "g60 6"
select select
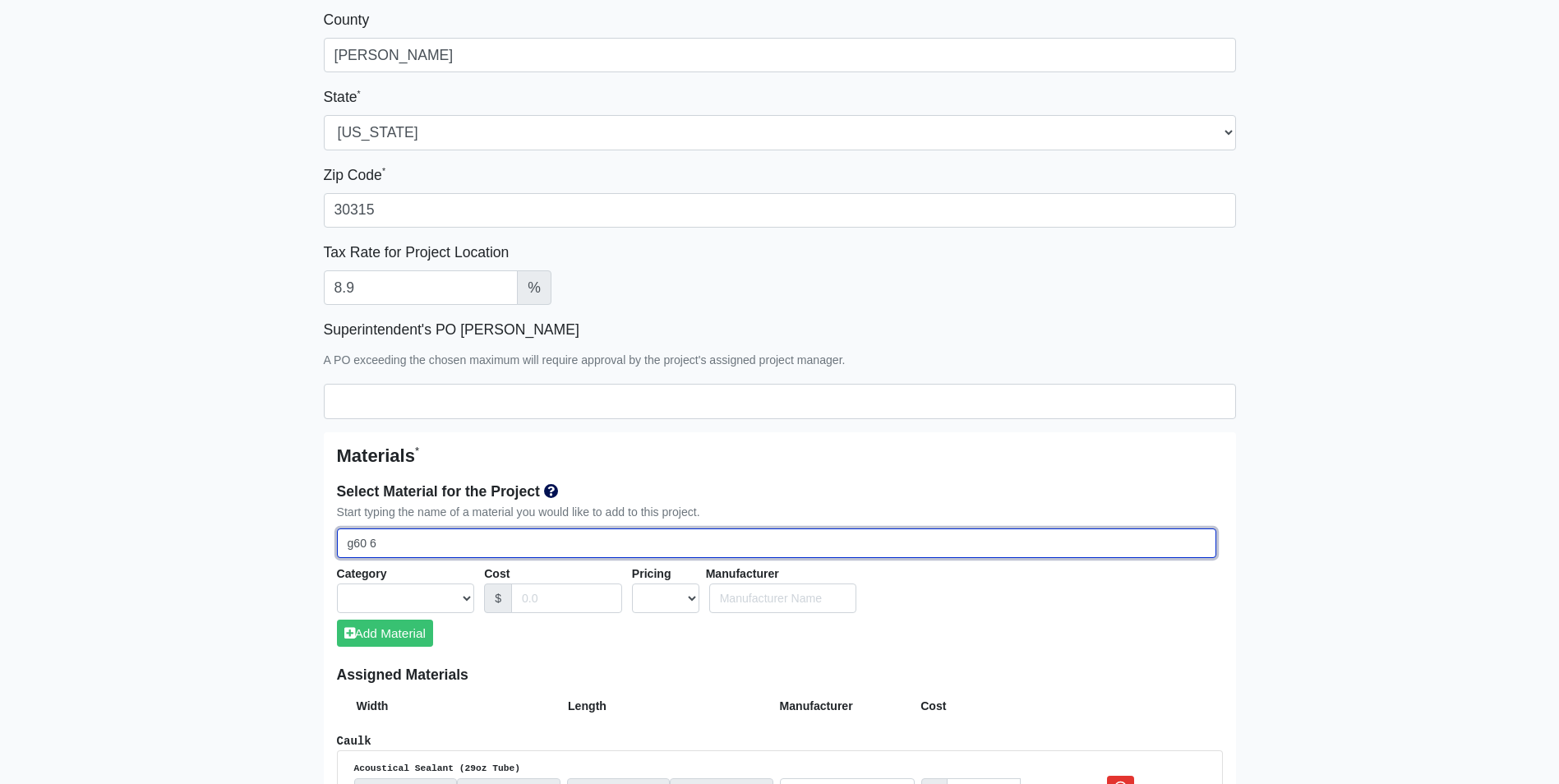
type input "g60 60"
select select
type input "g60 600"
select select
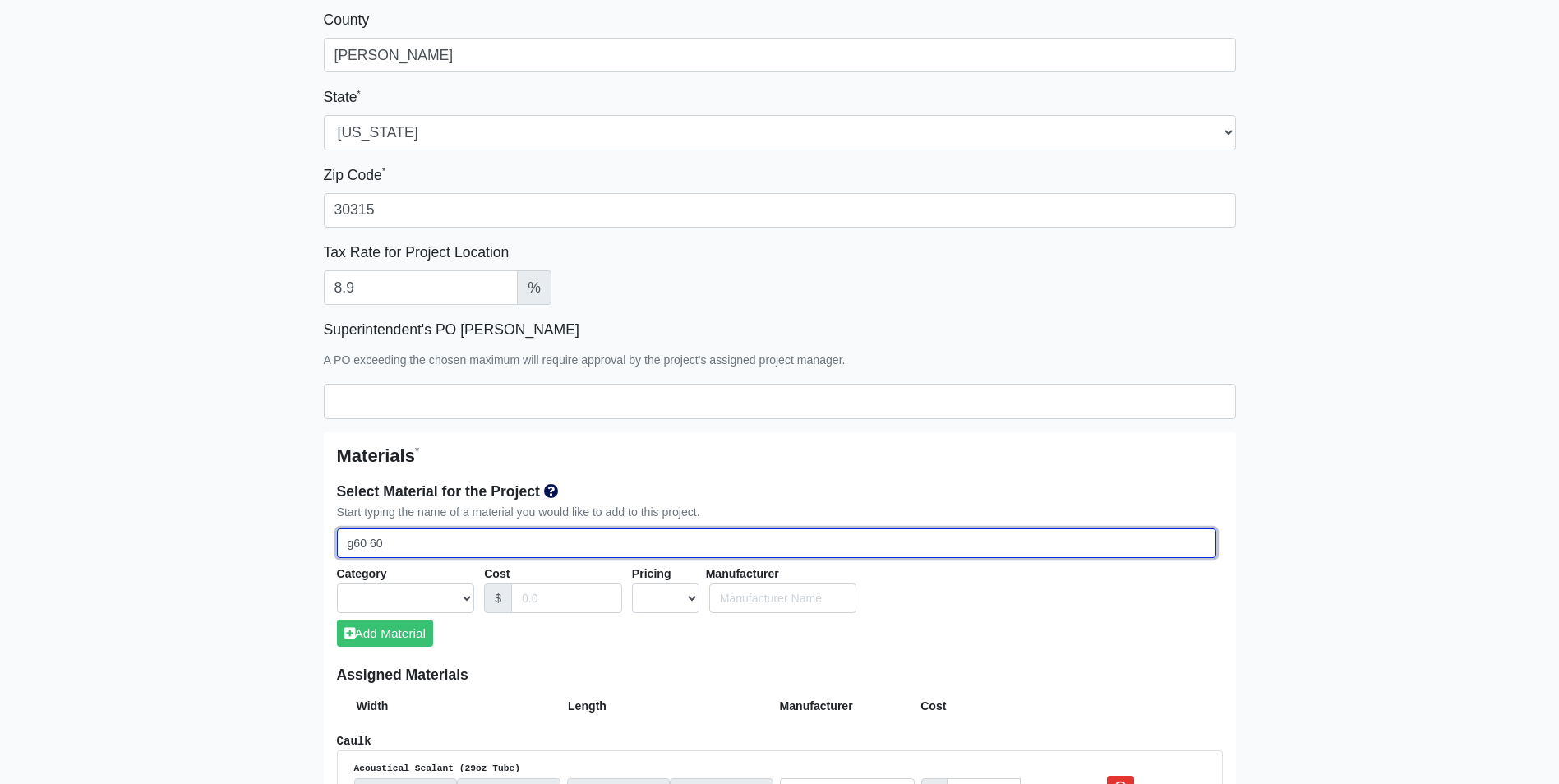
select select
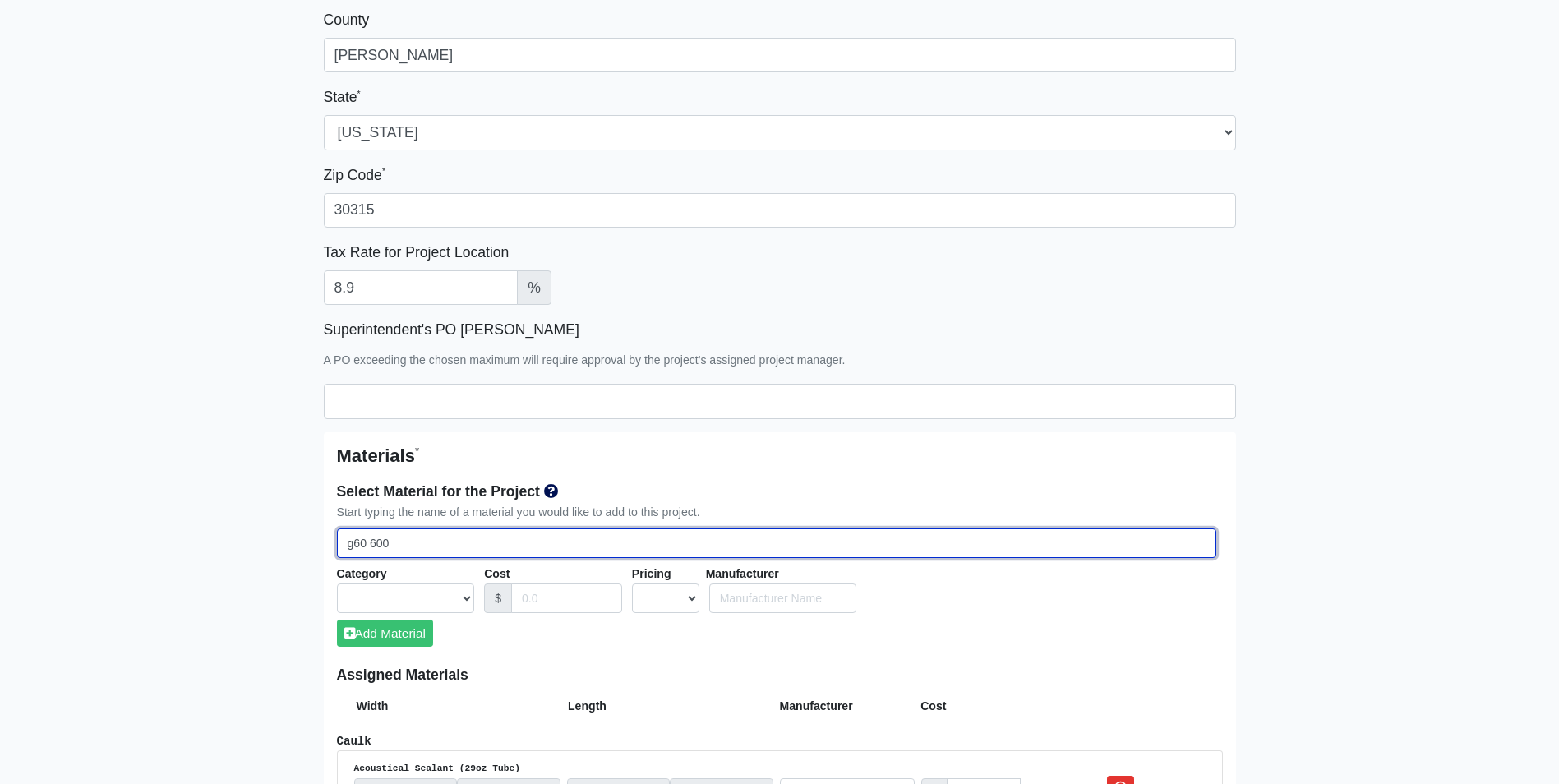
type input "g60 600s"
select select
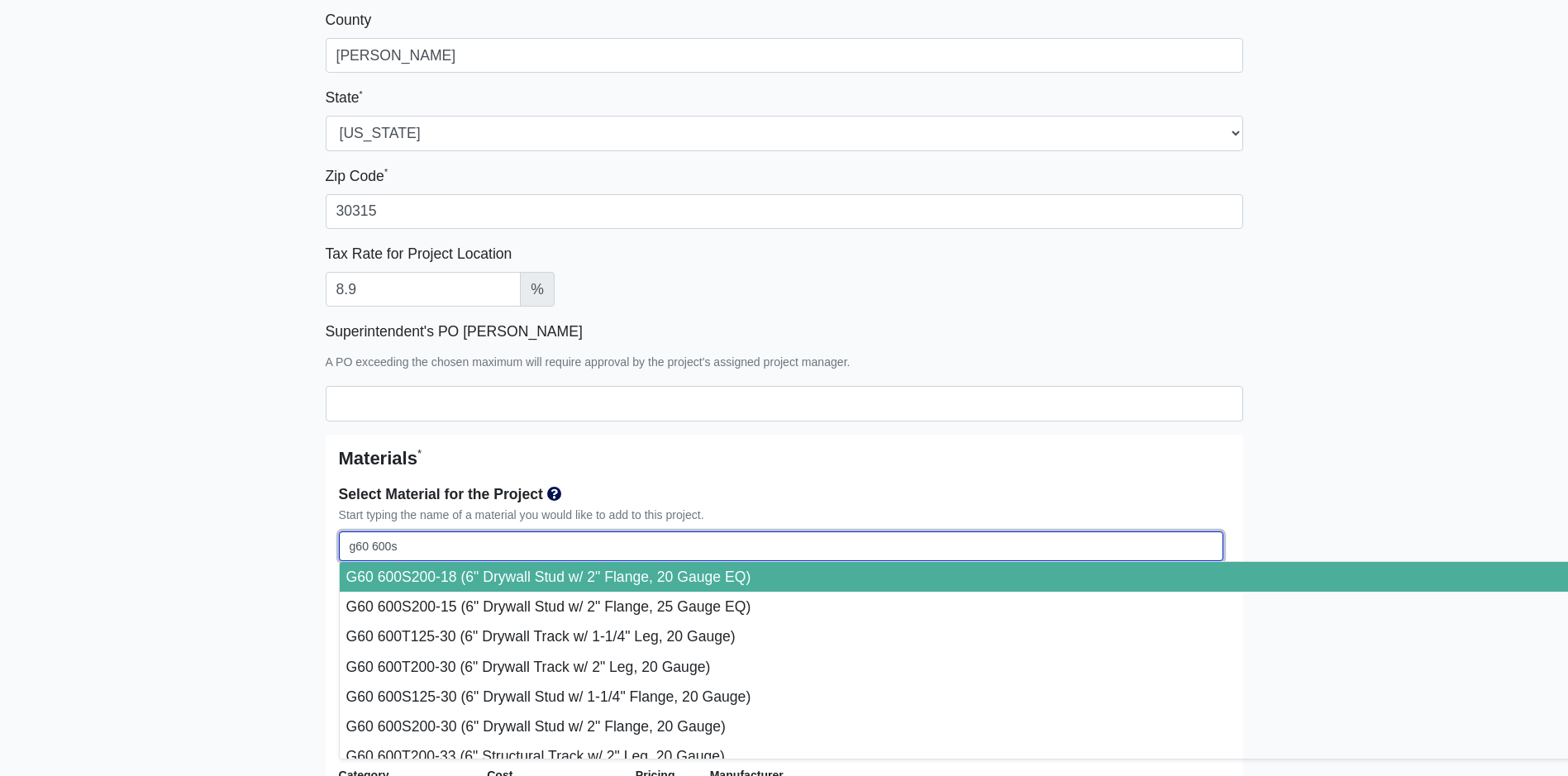
select select
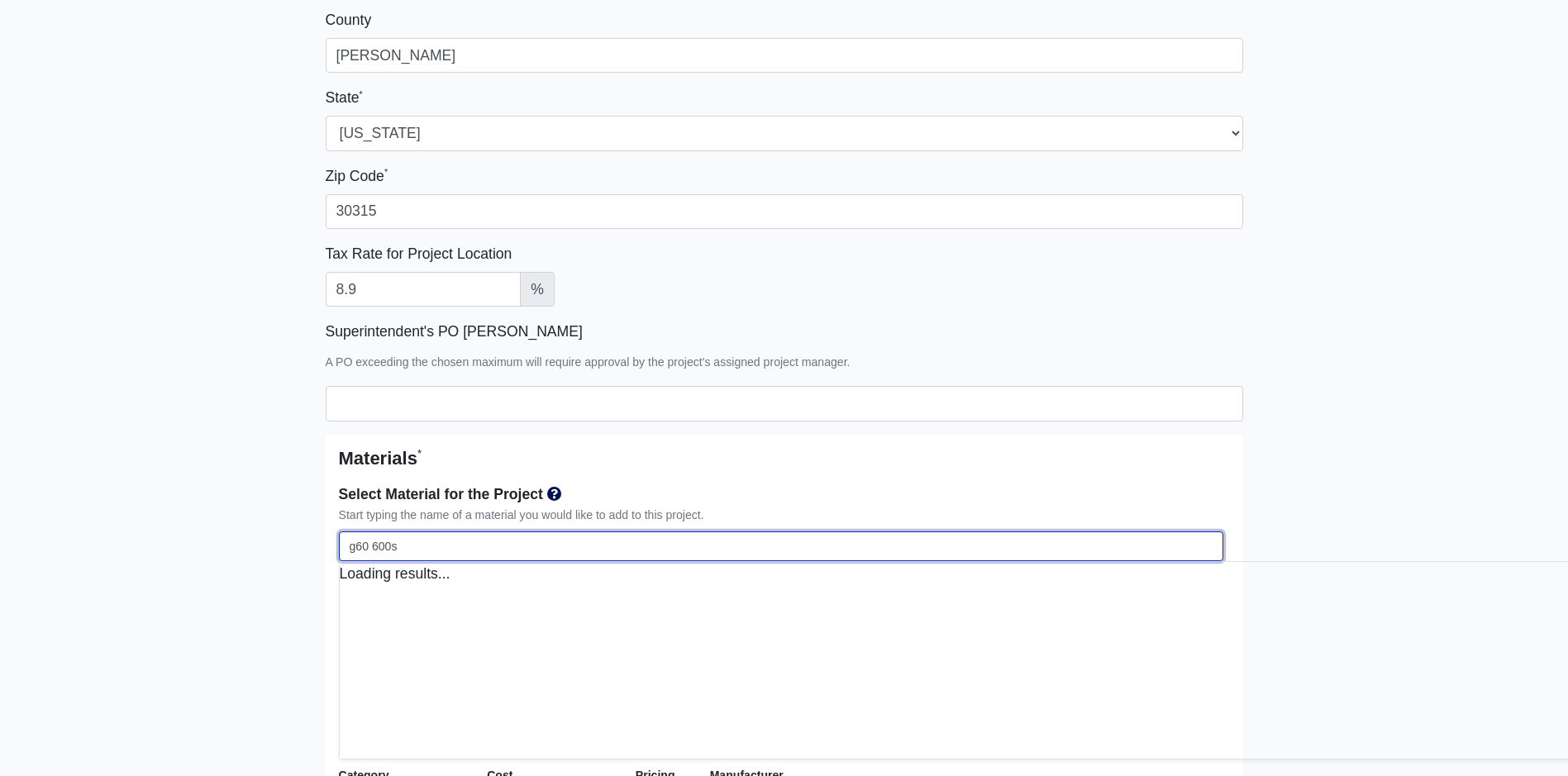
select select
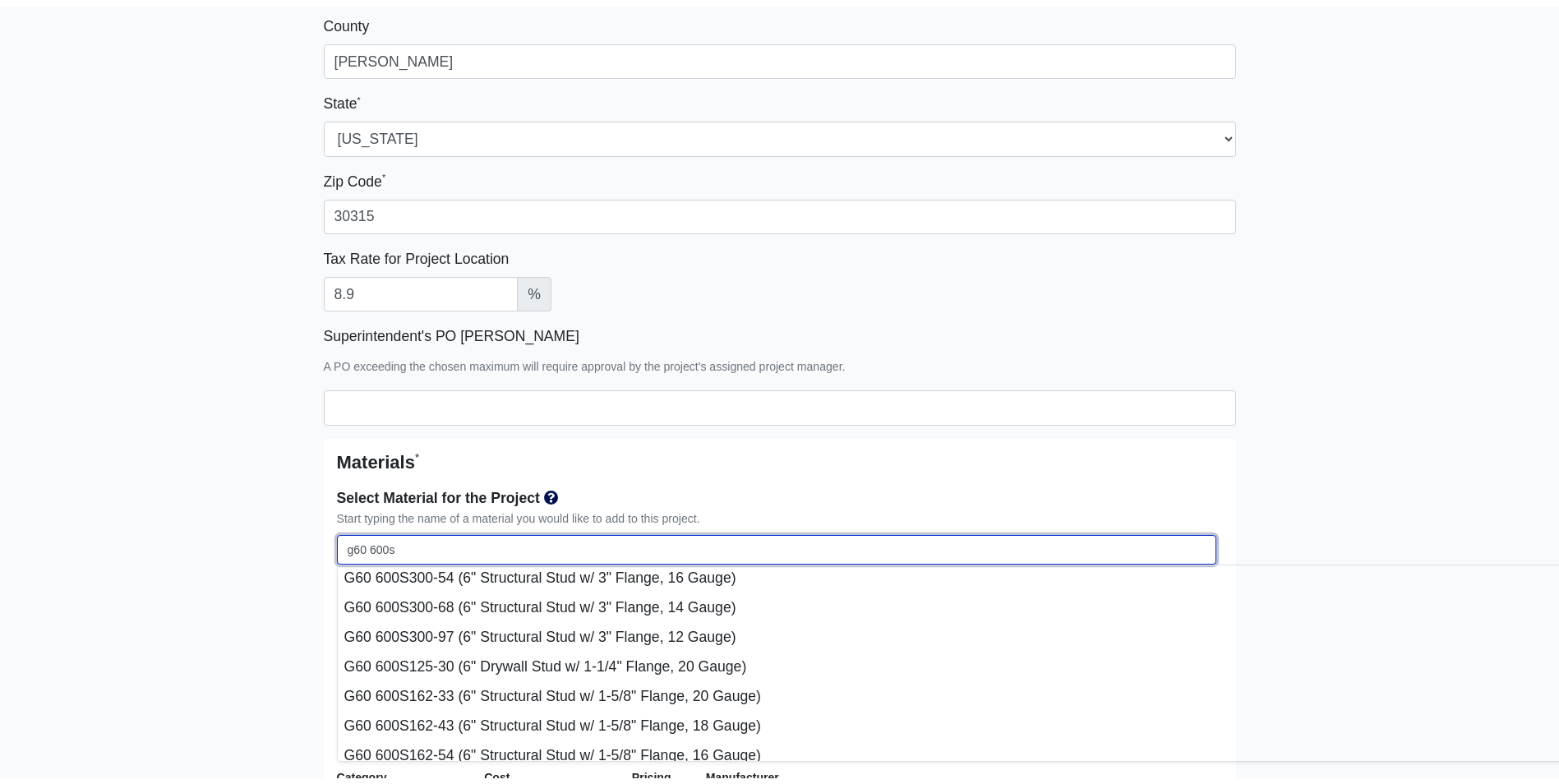
scroll to position [329, 0]
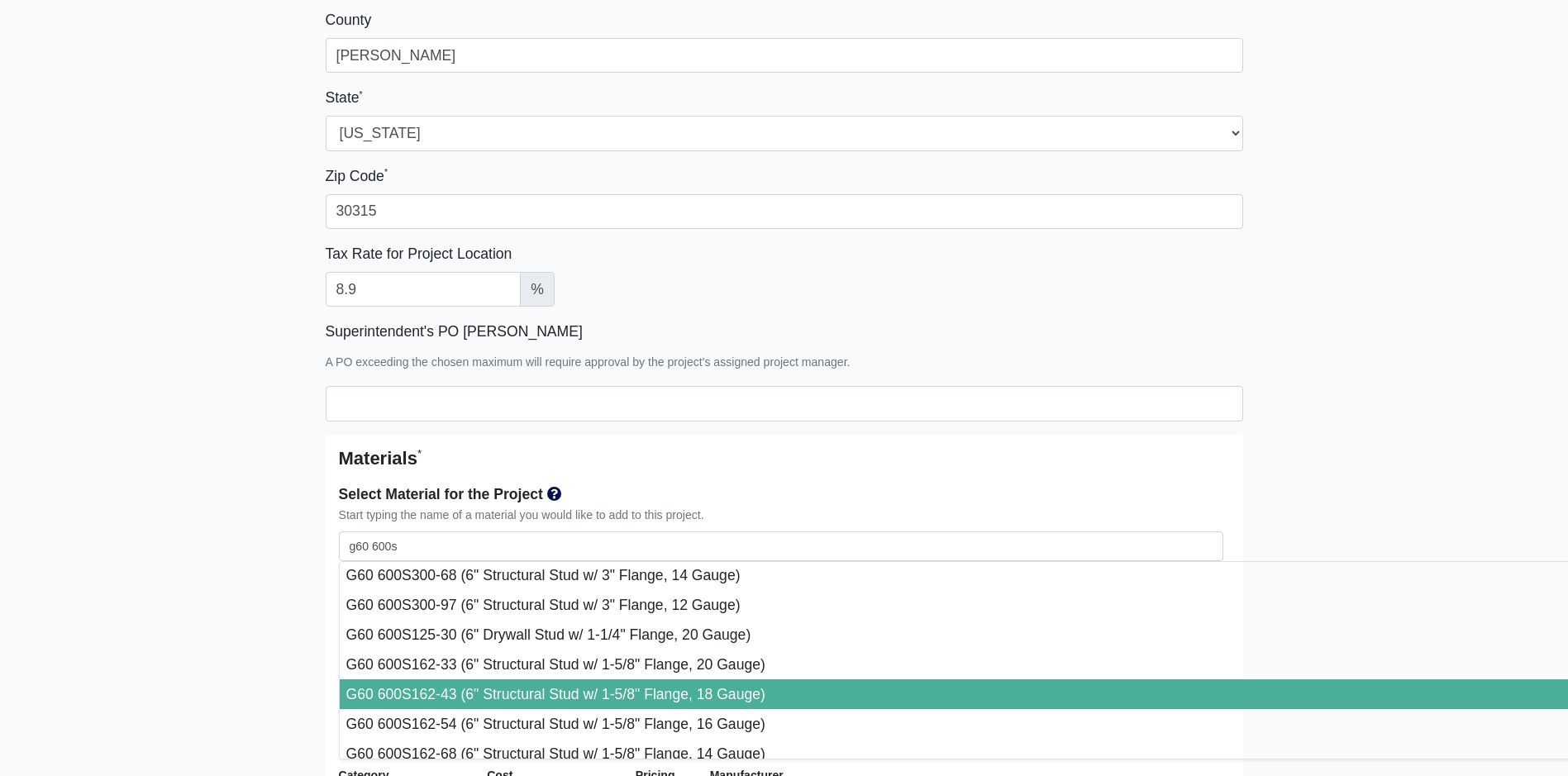
type input "G60 600S162-43 (6" Structural Stud w/ 1-5/8" Flange, 18 Gauge)"
select select "[object Object]"
select select "1"
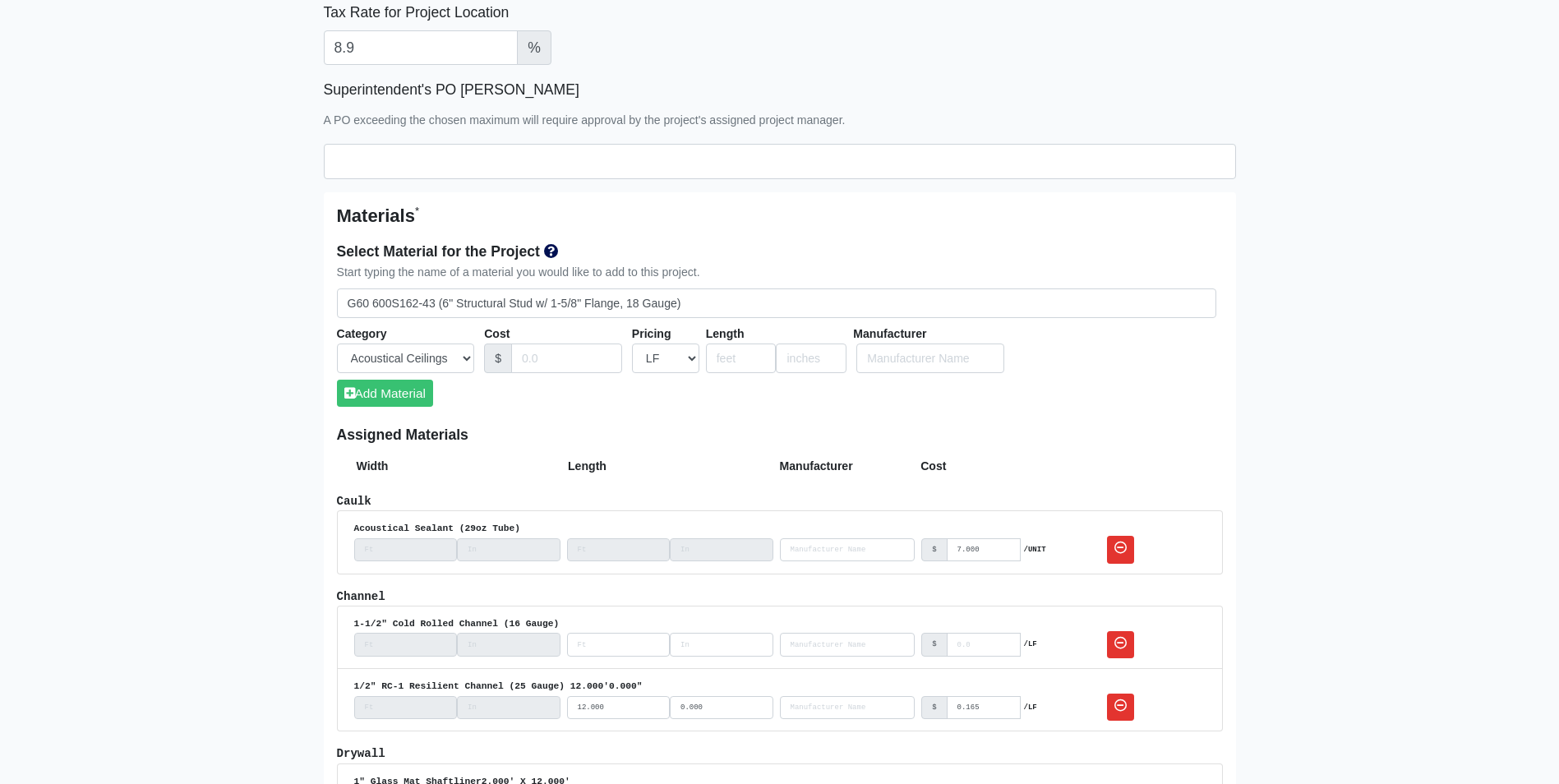
scroll to position [822, 0]
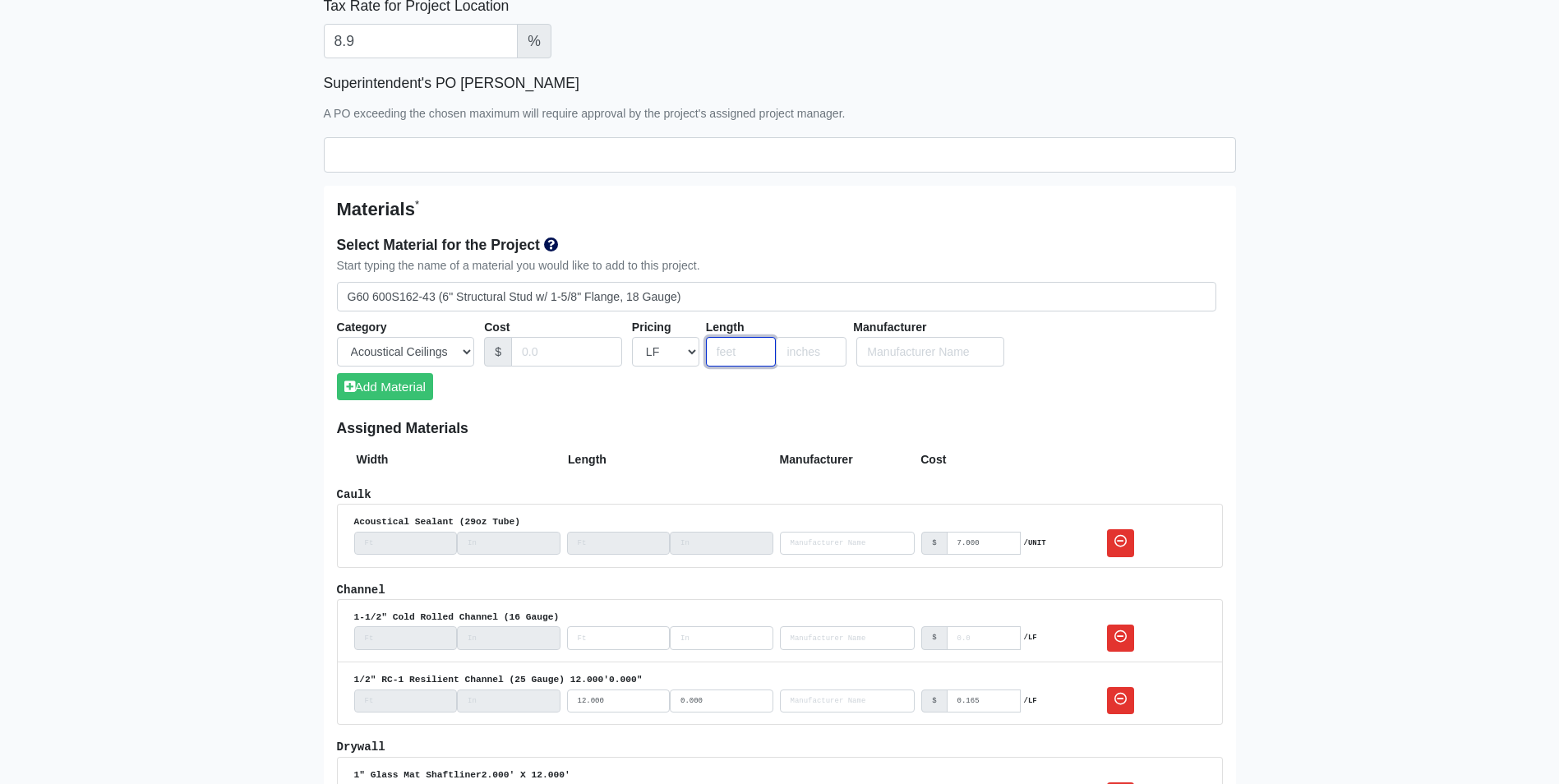
click at [722, 349] on input "number" at bounding box center [741, 352] width 71 height 31
type input "20"
type input "6"
click at [430, 391] on button "Add Material" at bounding box center [384, 386] width 96 height 27
select select
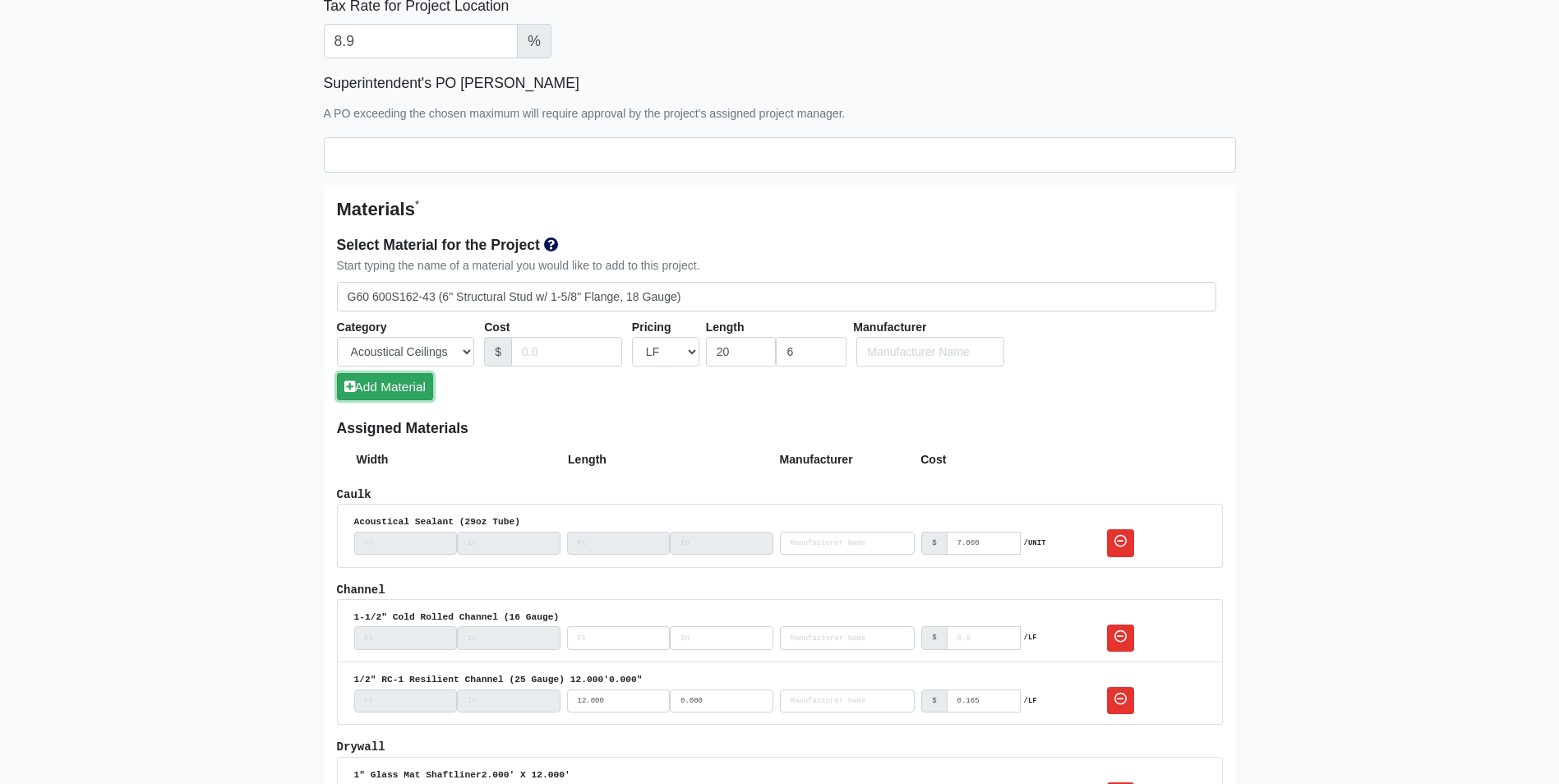
select select
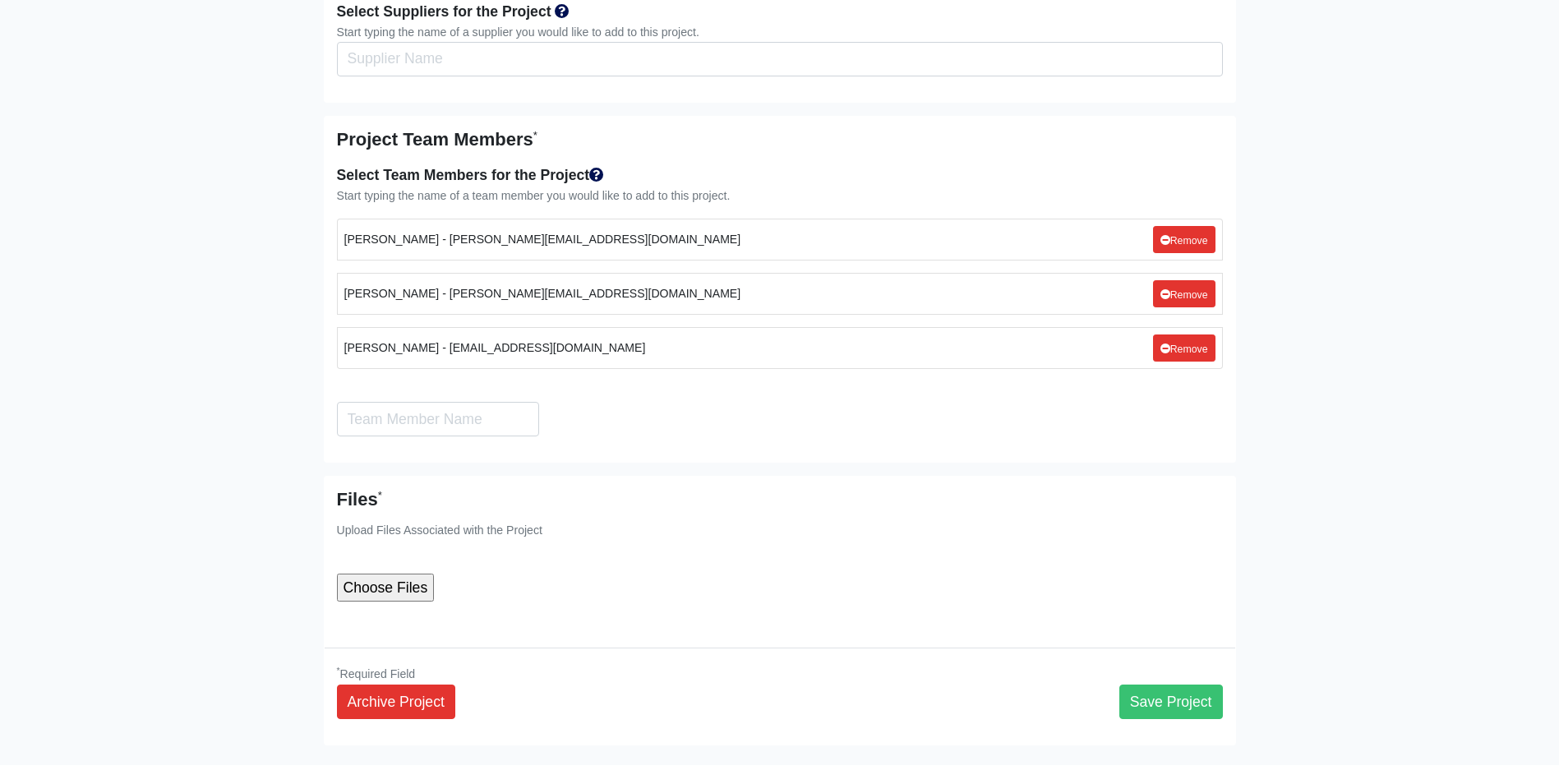
scroll to position [5518, 0]
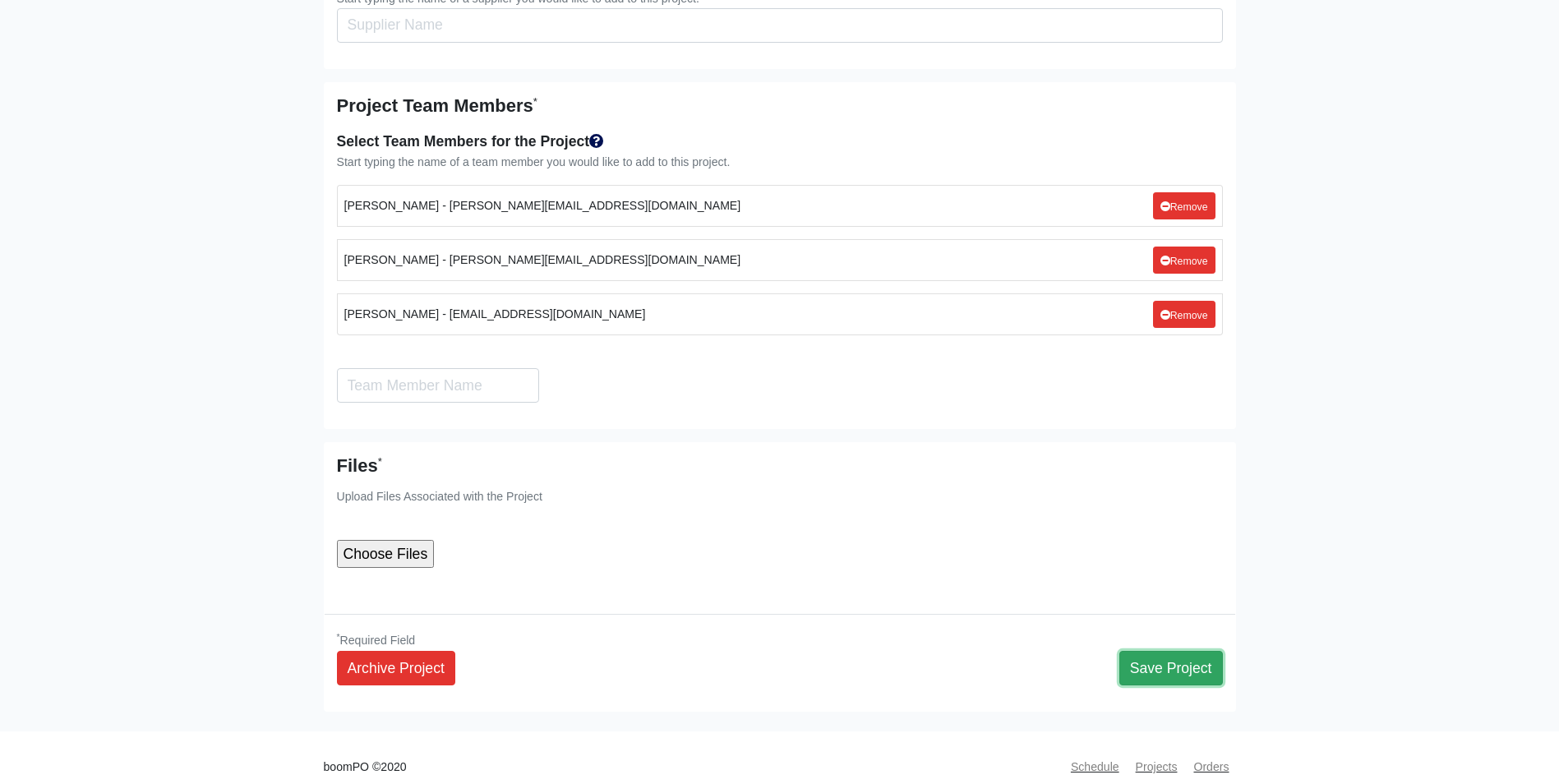
click at [1149, 651] on button "Save Project" at bounding box center [1170, 668] width 104 height 34
select select
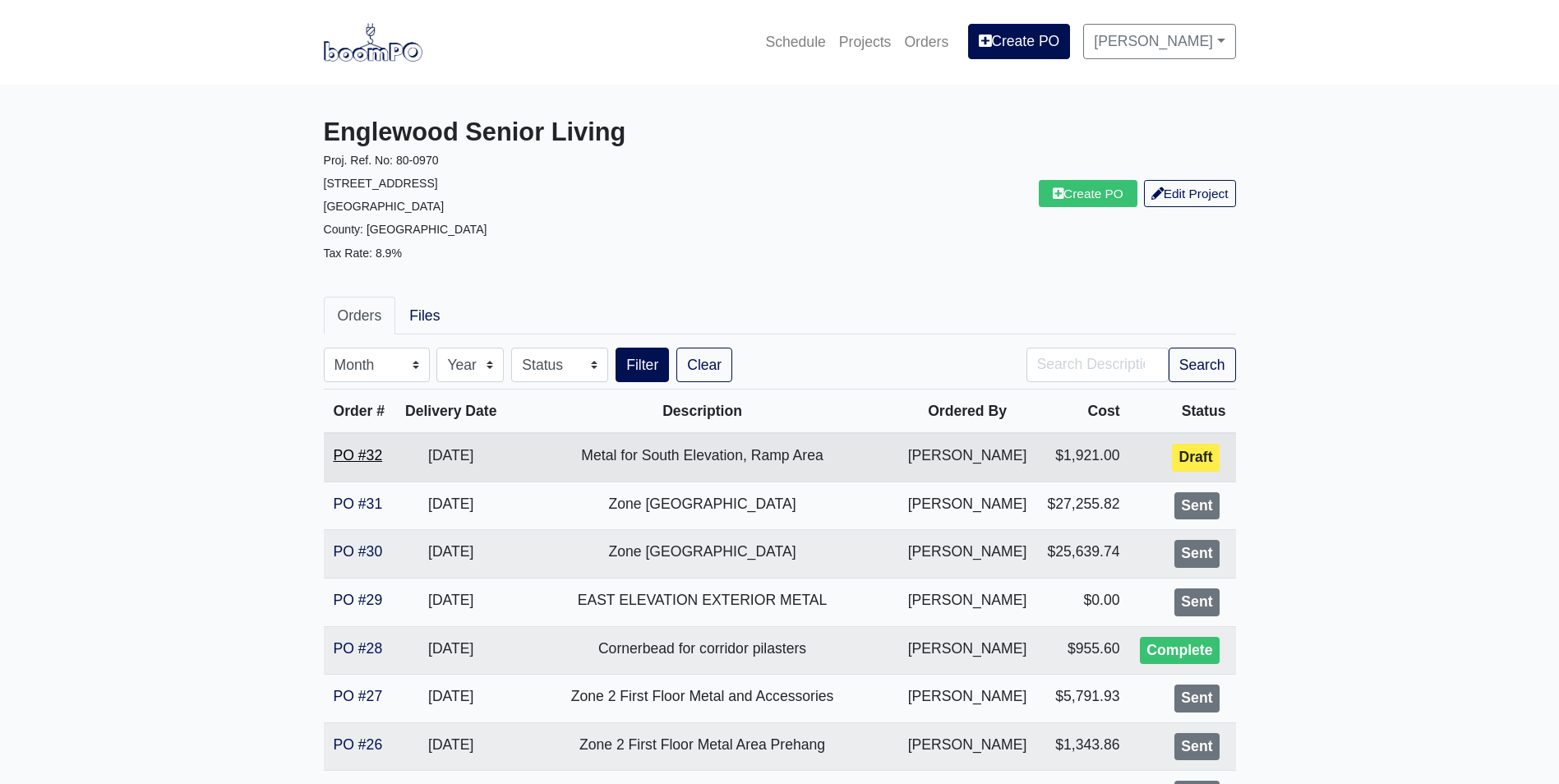
click at [358, 455] on link "PO #32" at bounding box center [358, 455] width 50 height 16
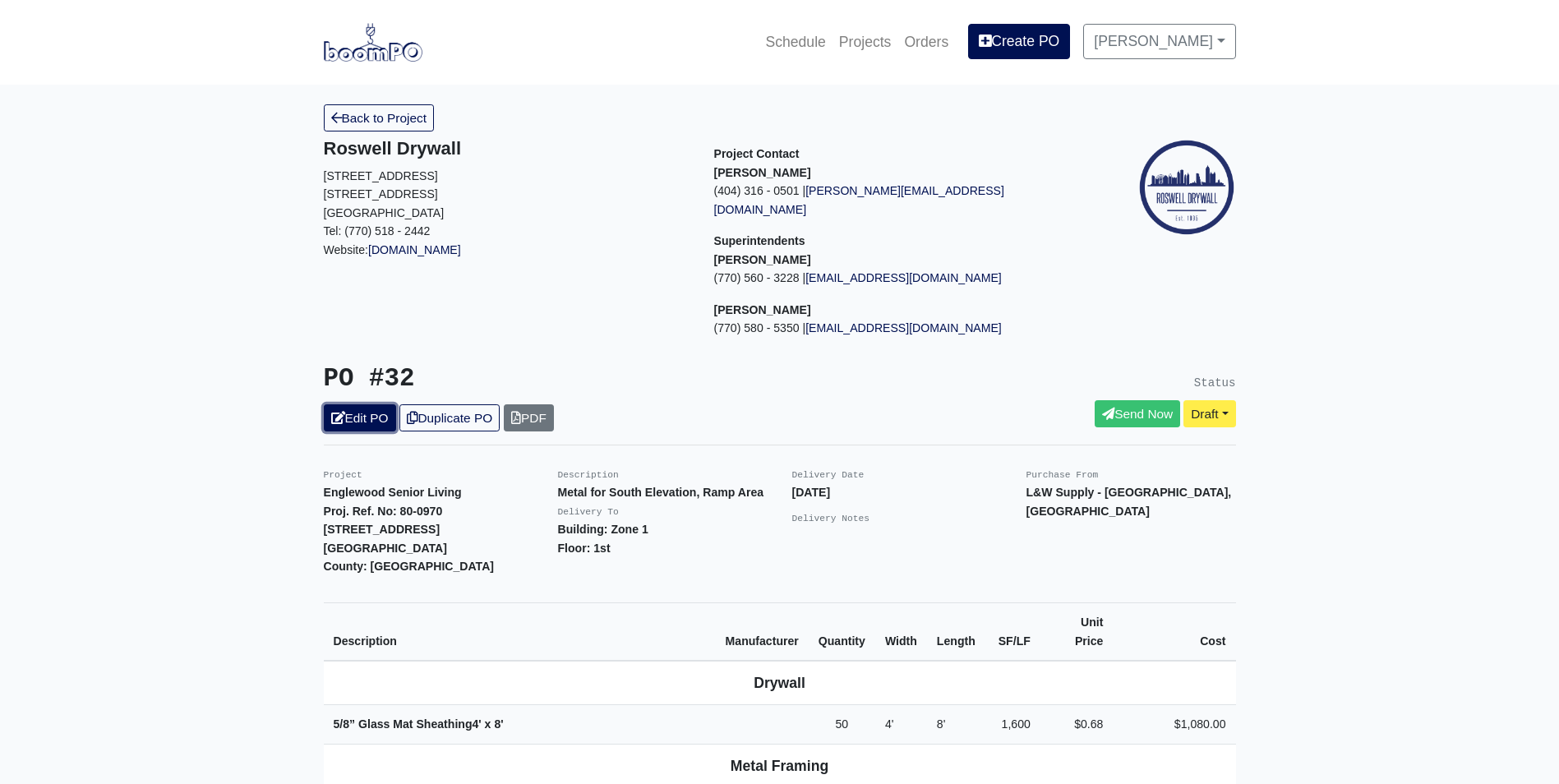
click at [359, 404] on link "Edit PO" at bounding box center [360, 418] width 72 height 27
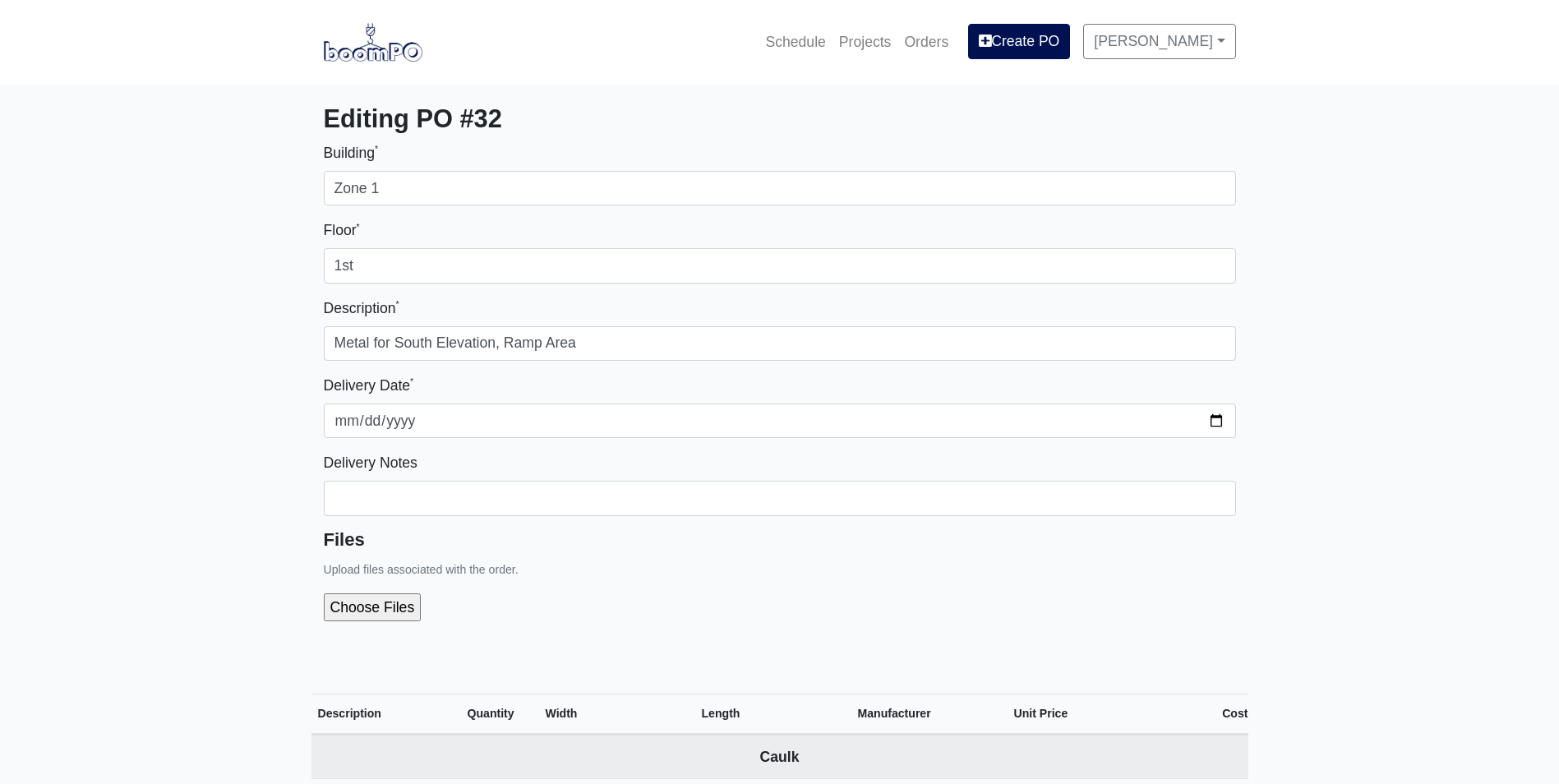
select select
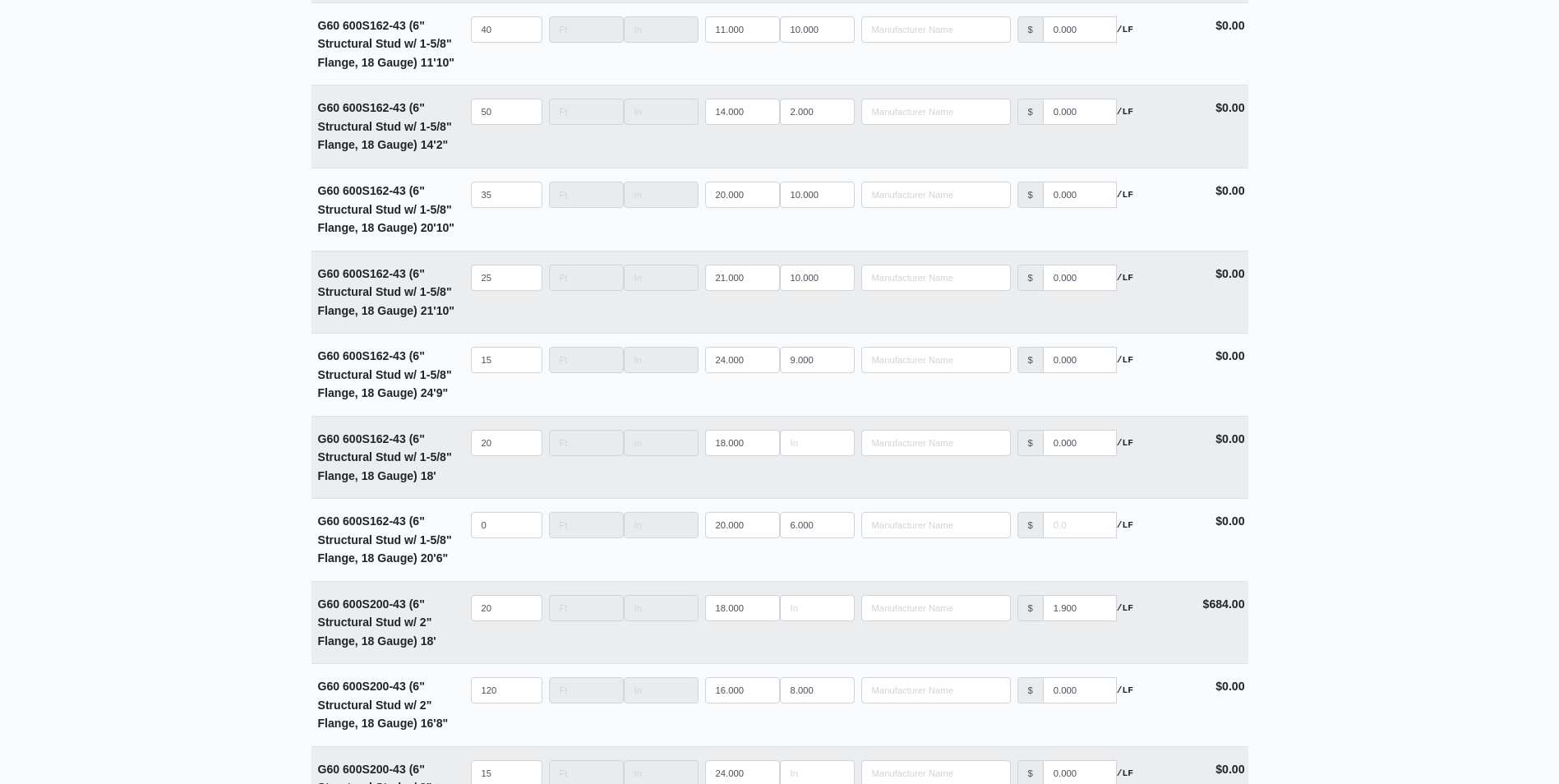
scroll to position [3286, 0]
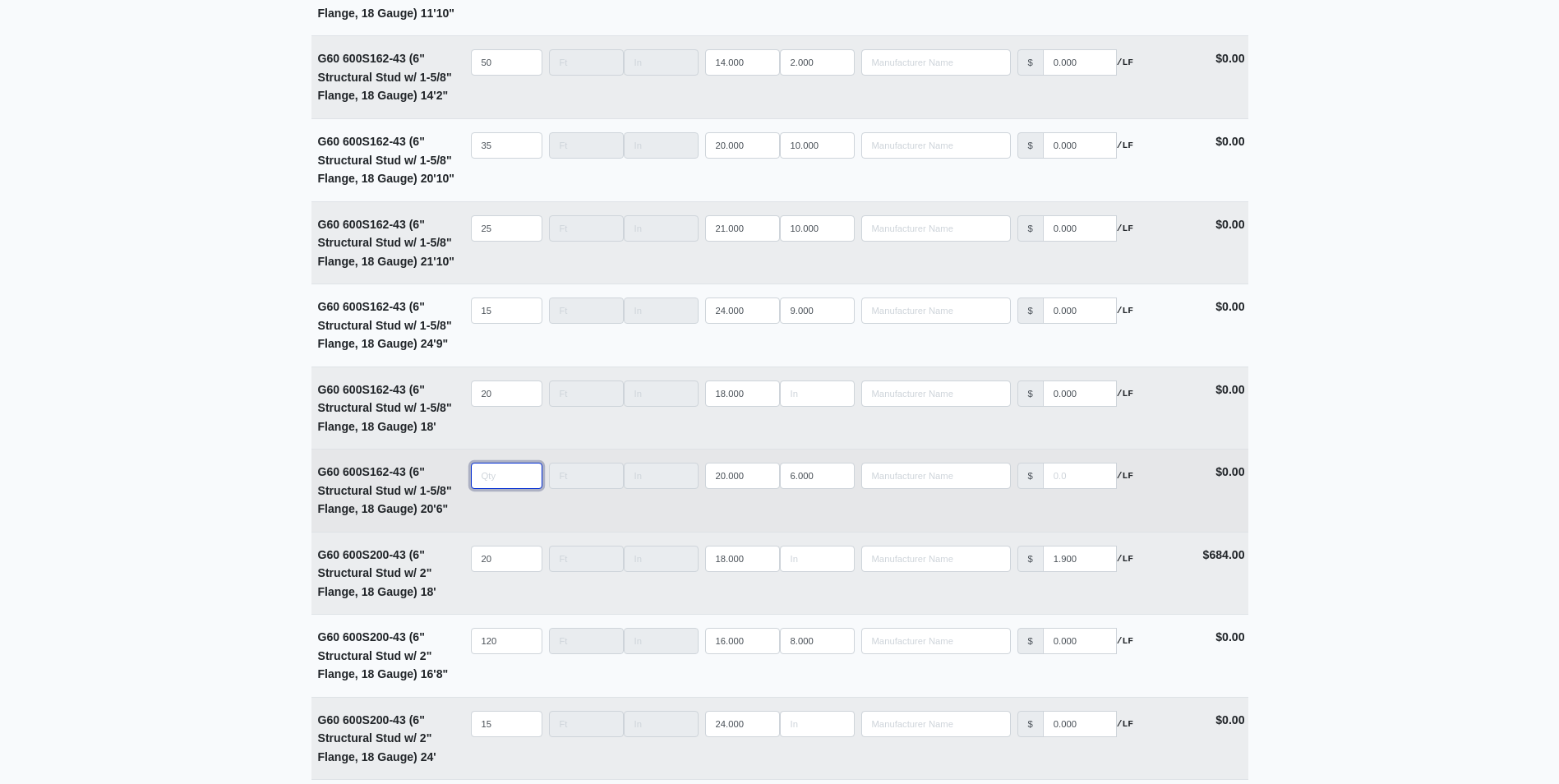
click at [488, 479] on input "quantity" at bounding box center [506, 475] width 71 height 26
type input "2"
type input "0"
type input "20"
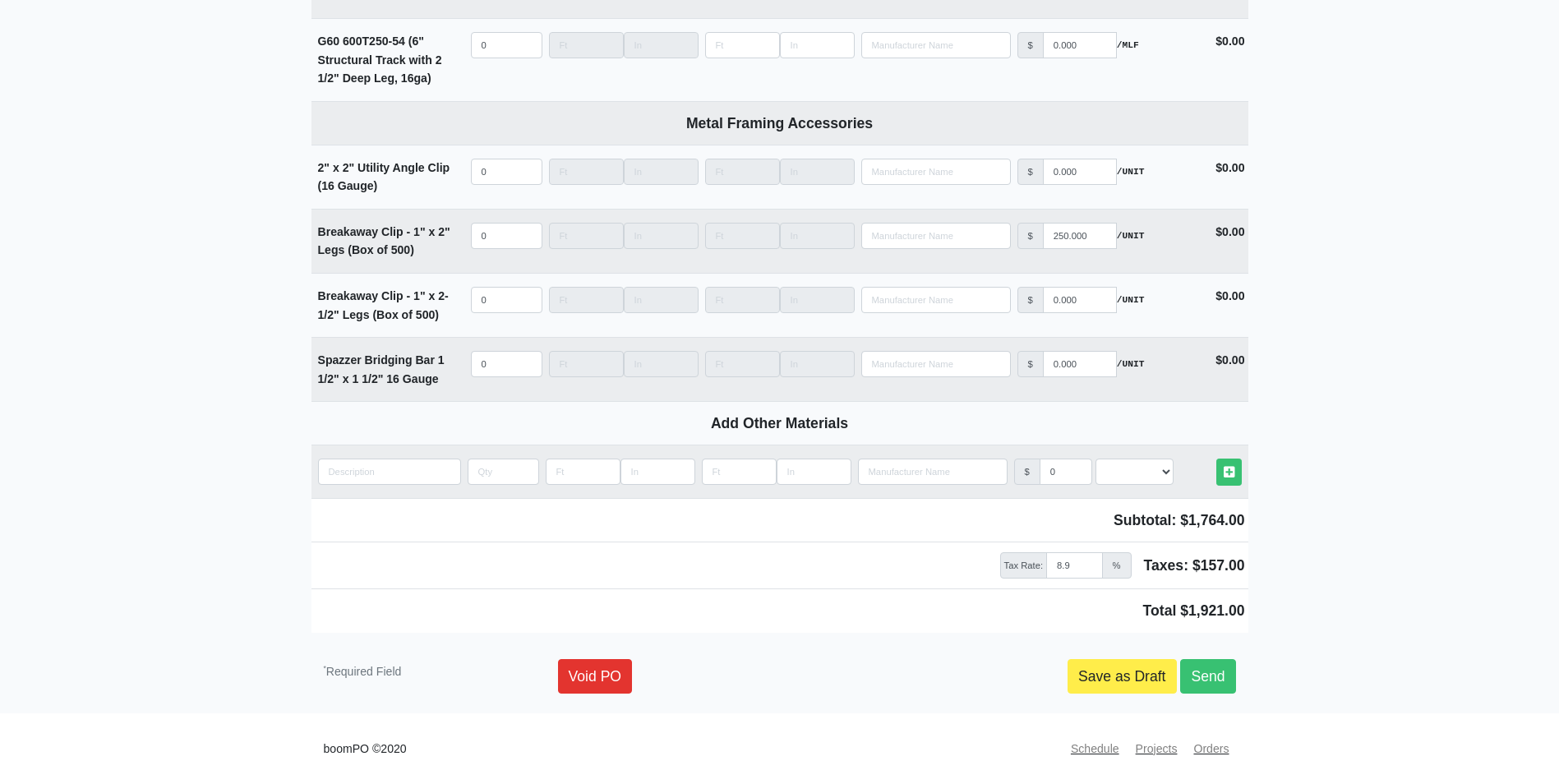
scroll to position [4698, 0]
click at [1212, 668] on link "Send" at bounding box center [1207, 676] width 55 height 34
